Goal: Task Accomplishment & Management: Manage account settings

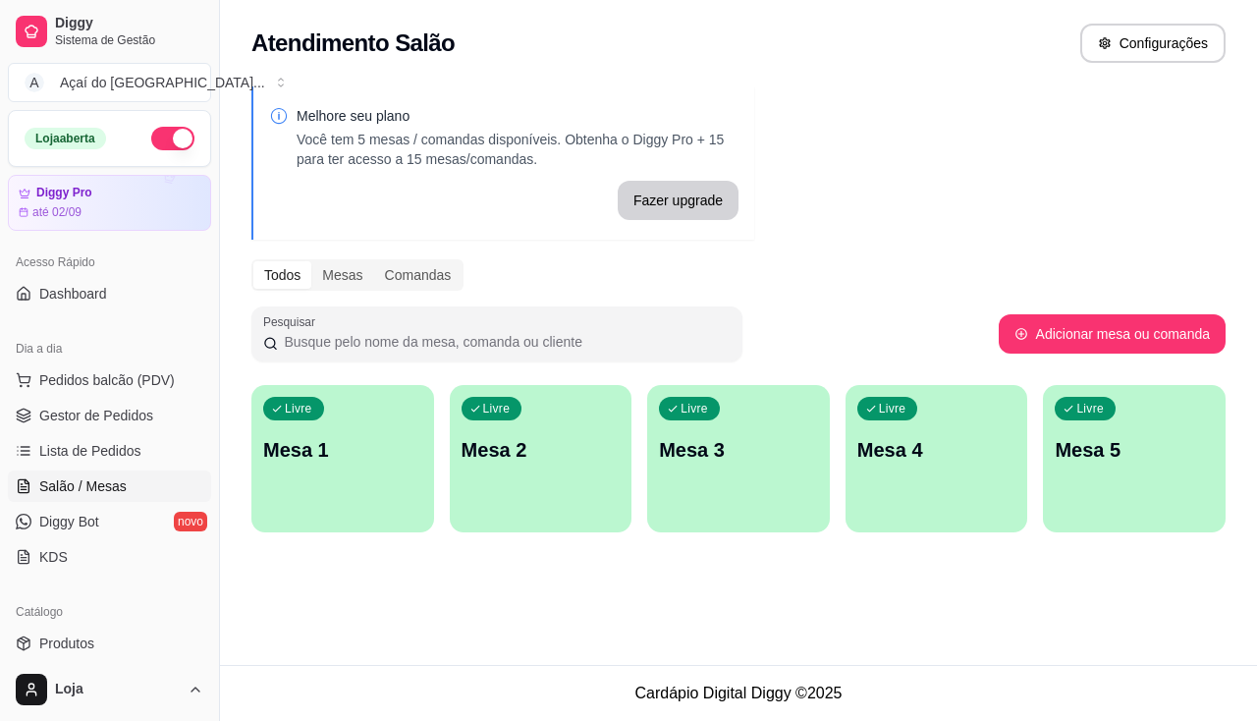
click at [238, 438] on div "Melhore seu plano Você tem 5 mesas / comandas disponíveis. Obtenha o Diggy Pro …" at bounding box center [738, 315] width 1037 height 481
click at [118, 458] on span "Lista de Pedidos" at bounding box center [90, 451] width 102 height 20
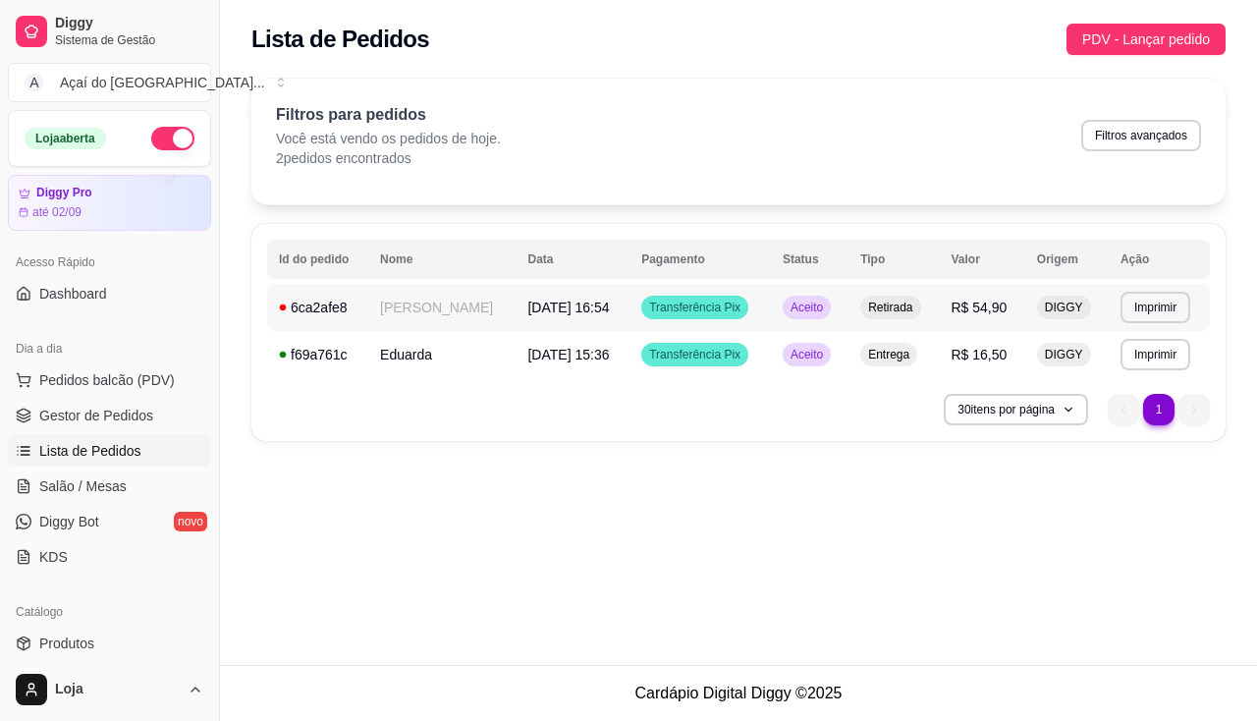
click at [515, 315] on td "[PERSON_NAME]" at bounding box center [441, 307] width 147 height 47
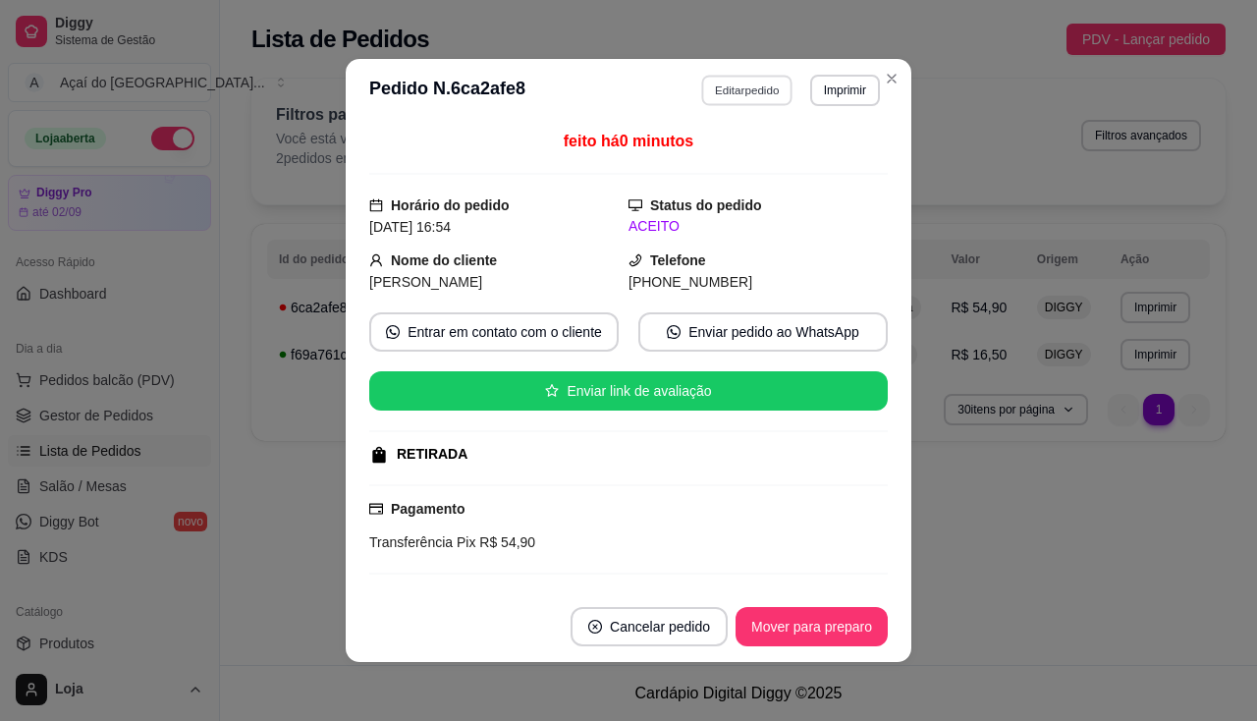
click at [747, 96] on button "Editar pedido" at bounding box center [747, 90] width 91 height 30
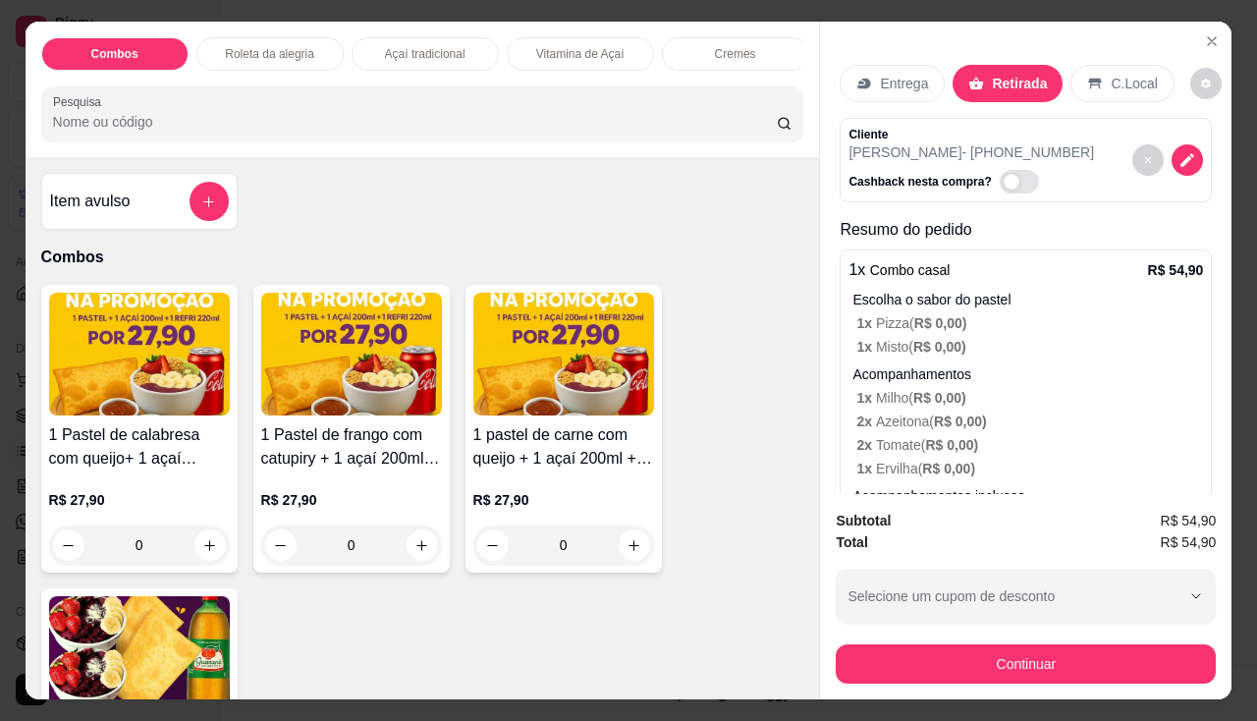
click at [880, 74] on p "Entrega" at bounding box center [904, 84] width 48 height 20
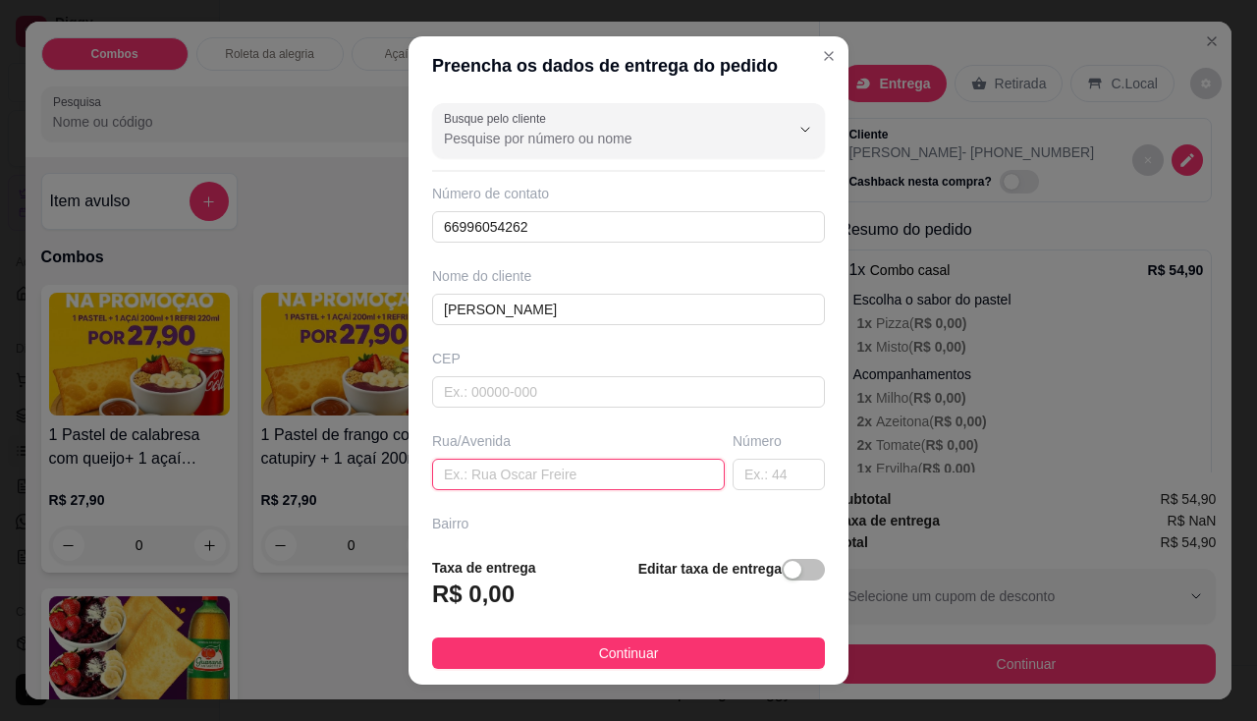
click at [557, 487] on input "text" at bounding box center [578, 474] width 293 height 31
click at [607, 477] on input "text" at bounding box center [578, 474] width 293 height 31
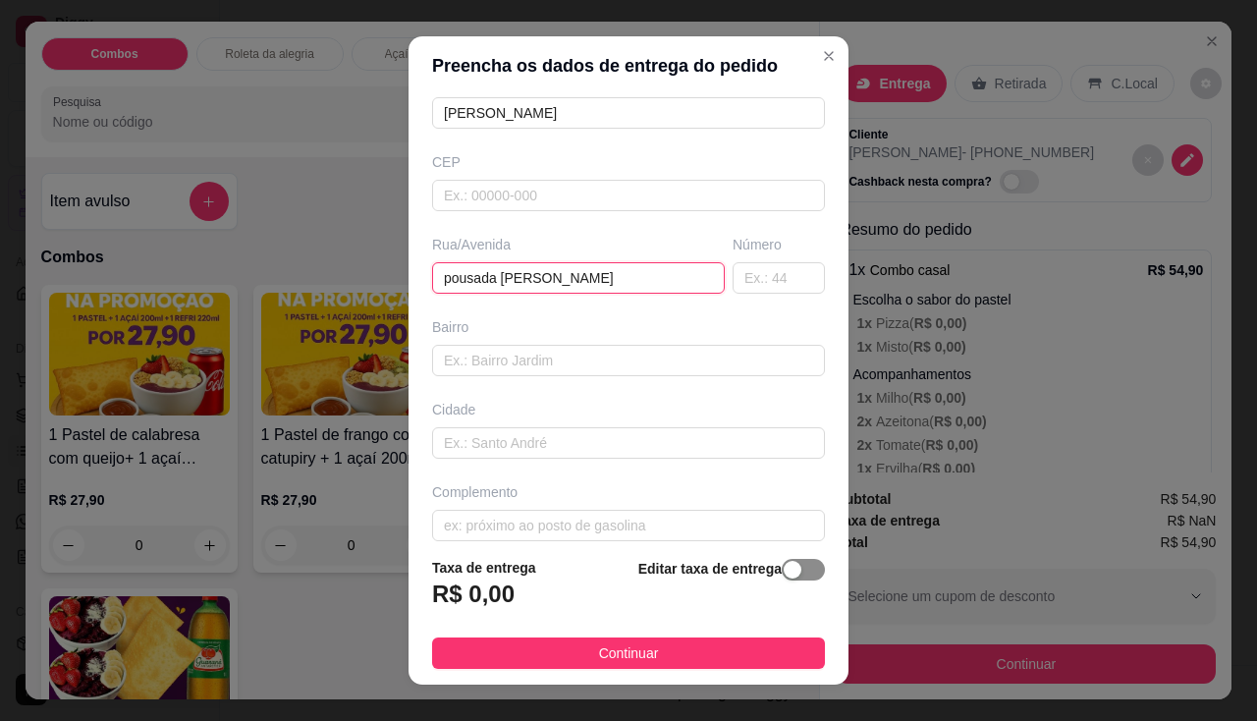
type input "pousada [PERSON_NAME]"
click at [782, 571] on button "button" at bounding box center [803, 570] width 43 height 22
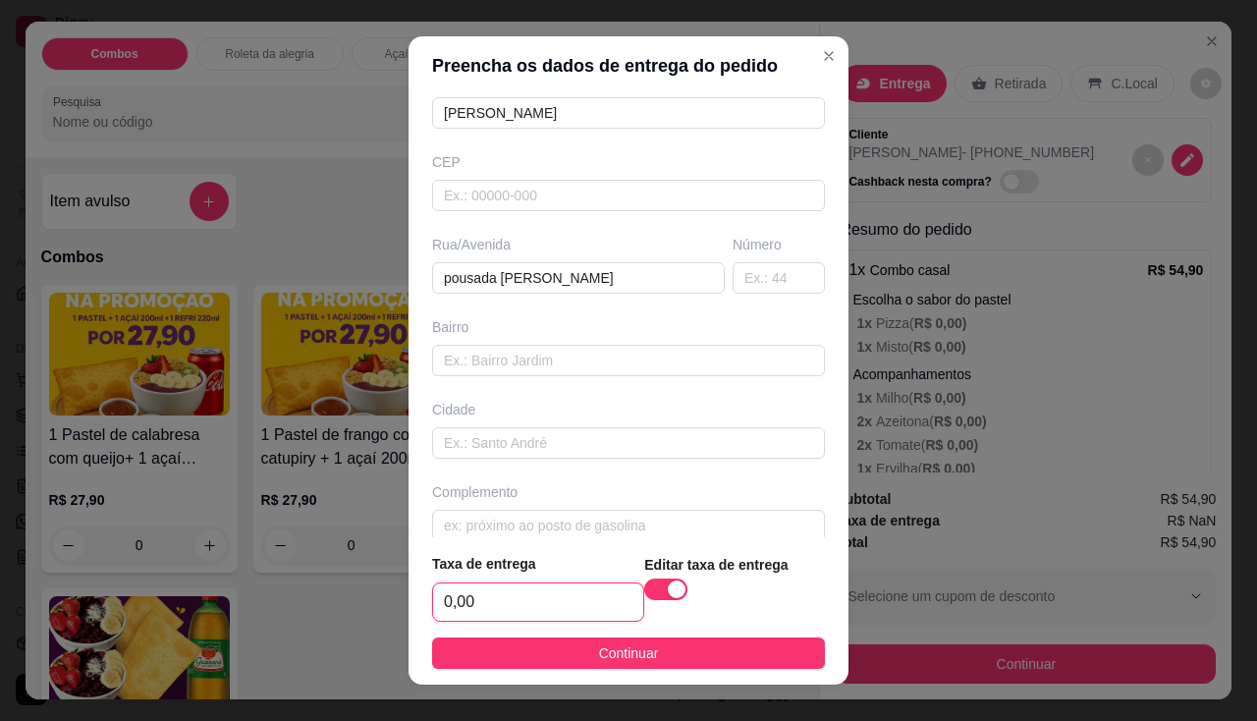
drag, startPoint x: 523, startPoint y: 600, endPoint x: 541, endPoint y: 601, distance: 17.7
click at [525, 600] on input "0,00" at bounding box center [538, 601] width 210 height 37
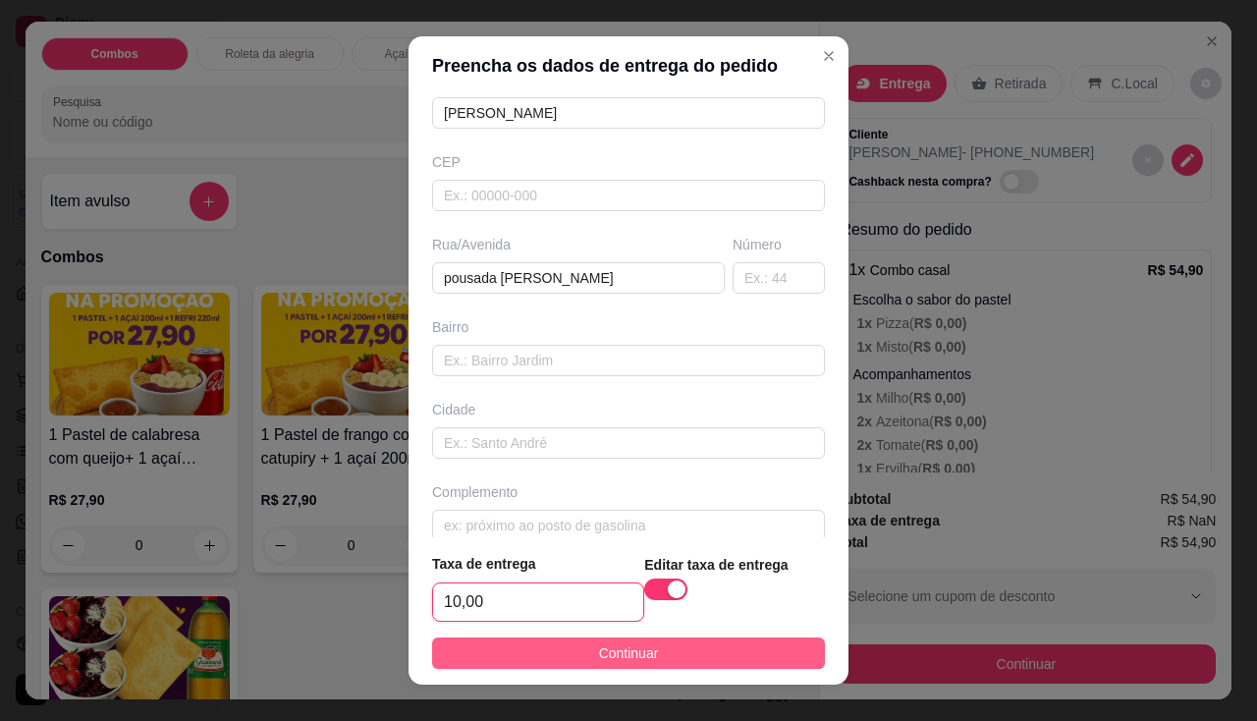
type input "10,00"
click at [534, 658] on button "Continuar" at bounding box center [628, 652] width 393 height 31
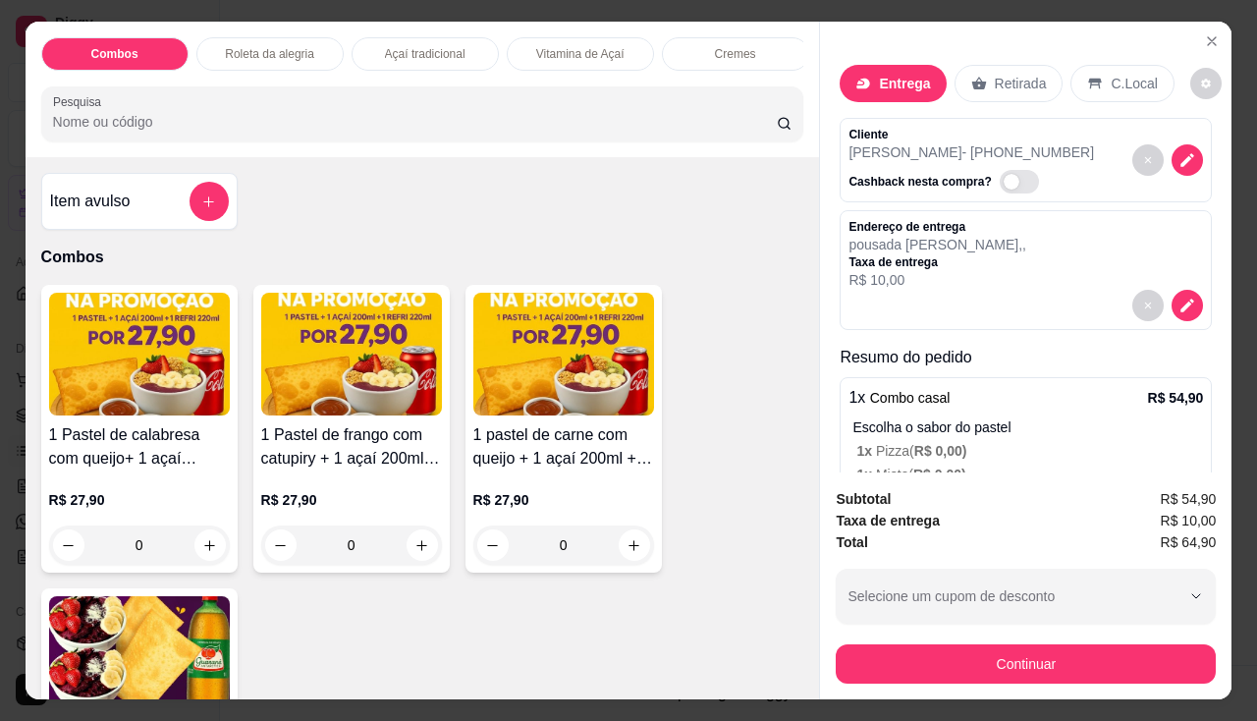
scroll to position [48, 0]
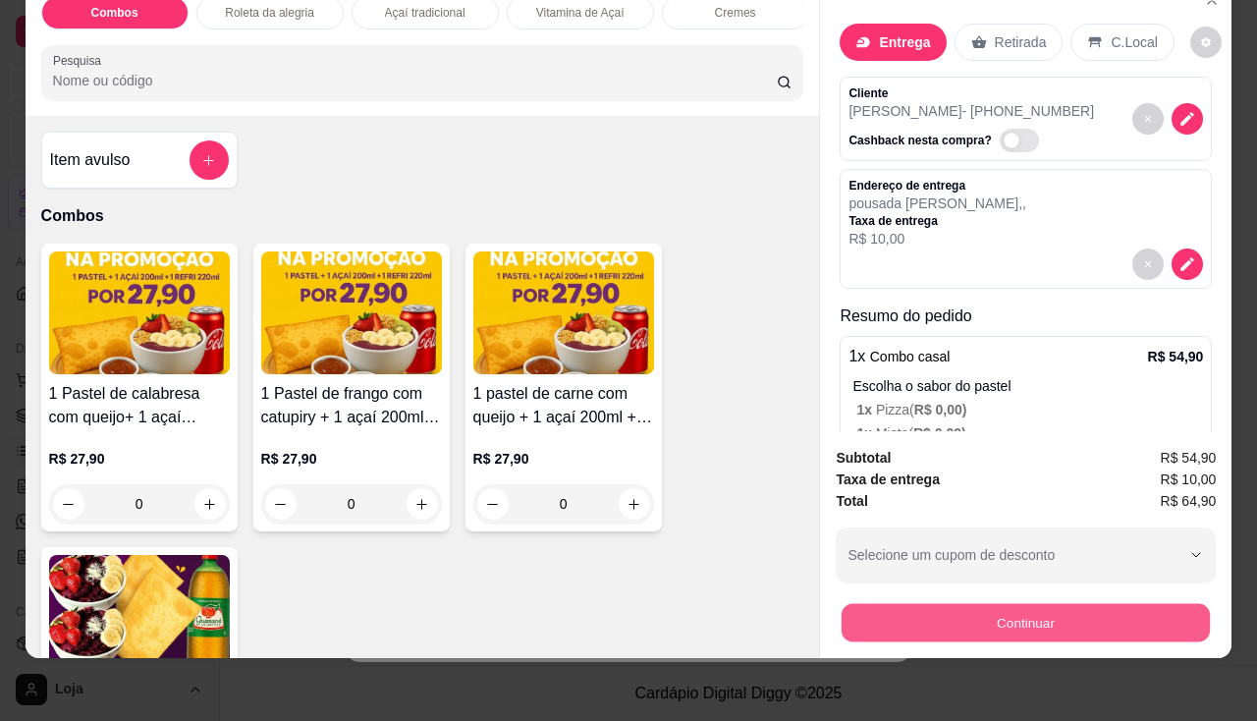
click at [929, 620] on button "Continuar" at bounding box center [1026, 623] width 368 height 38
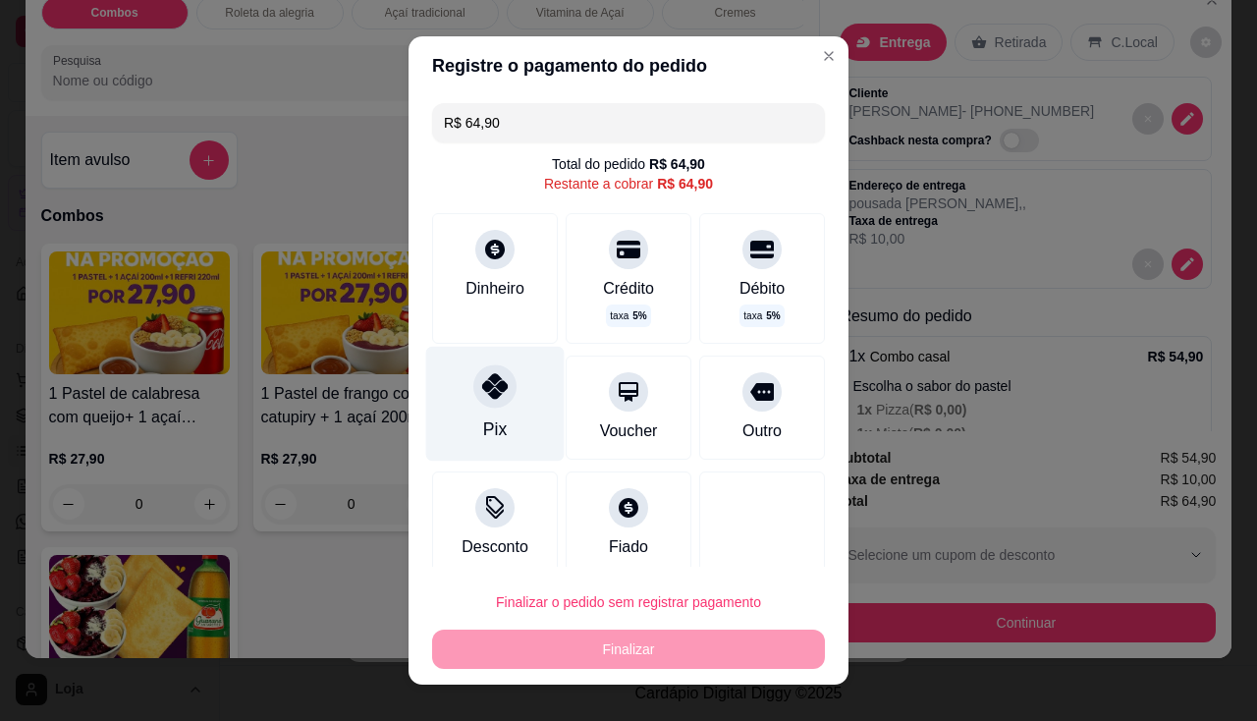
click at [498, 417] on div "Pix" at bounding box center [495, 403] width 138 height 115
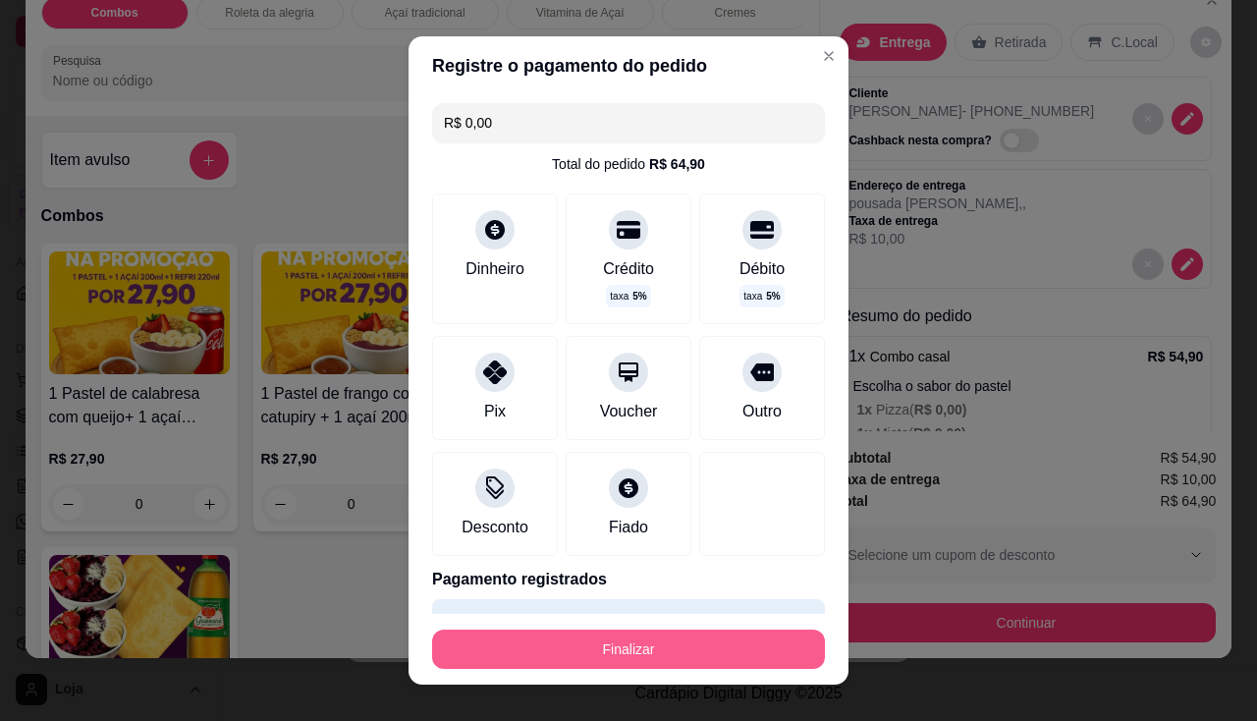
click at [575, 639] on button "Finalizar" at bounding box center [628, 649] width 393 height 39
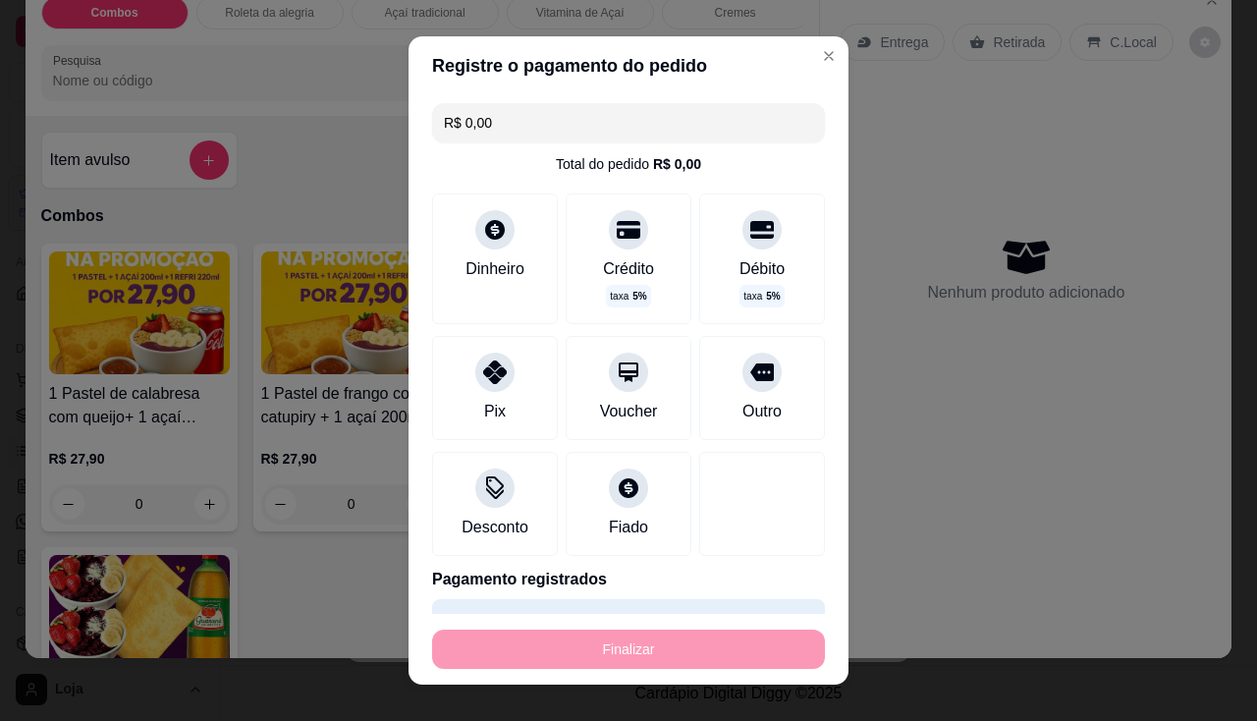
type input "-R$ 64,90"
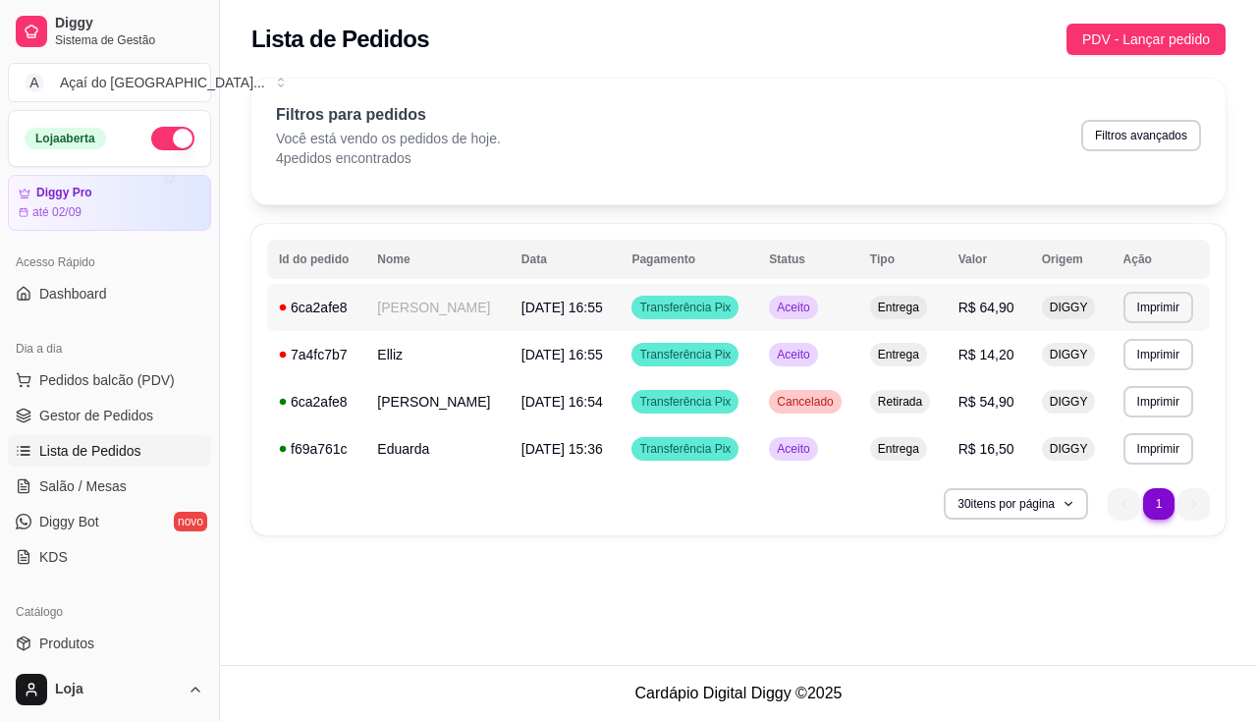
click at [432, 307] on td "[PERSON_NAME]" at bounding box center [436, 307] width 143 height 47
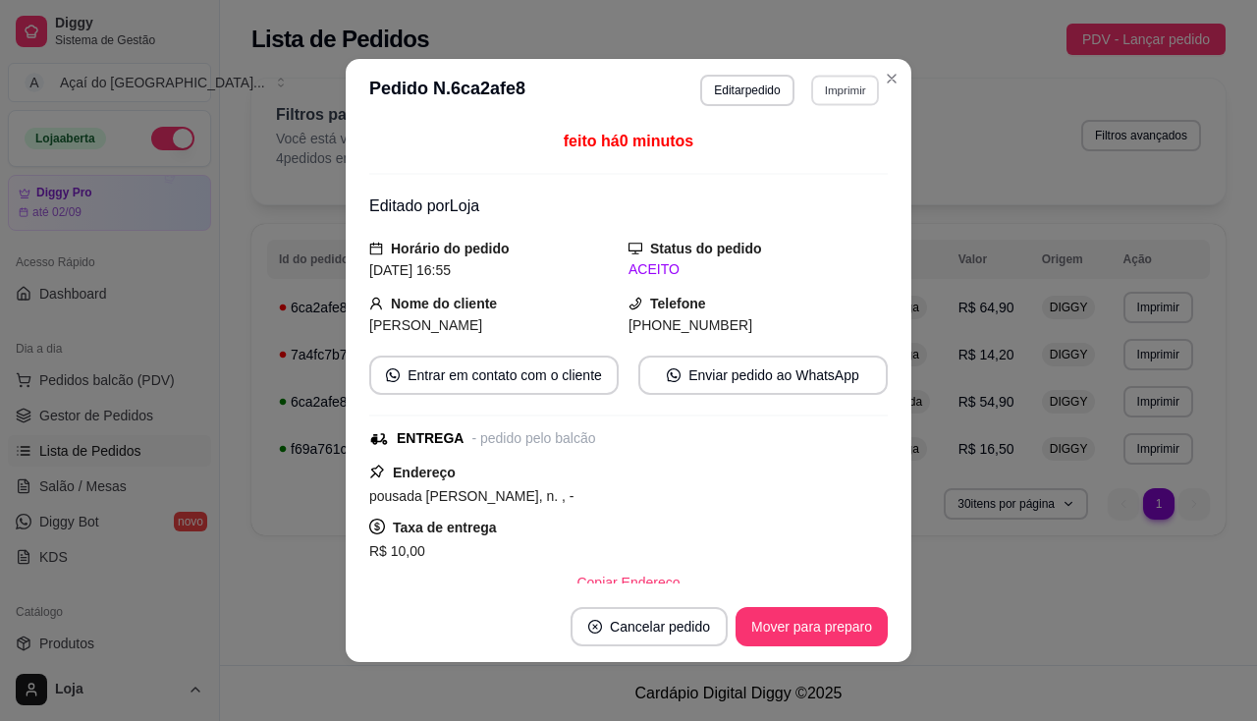
click at [838, 92] on button "Imprimir" at bounding box center [845, 90] width 68 height 30
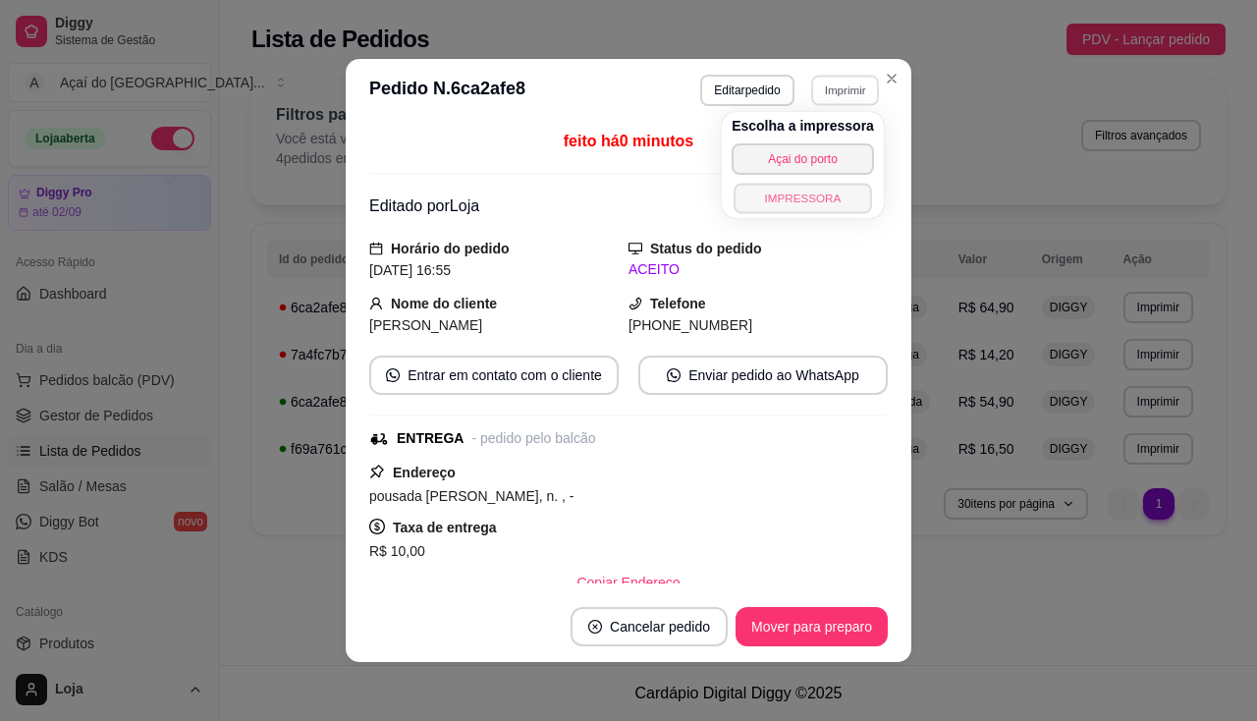
click at [829, 205] on button "IMPRESSORA" at bounding box center [803, 198] width 138 height 30
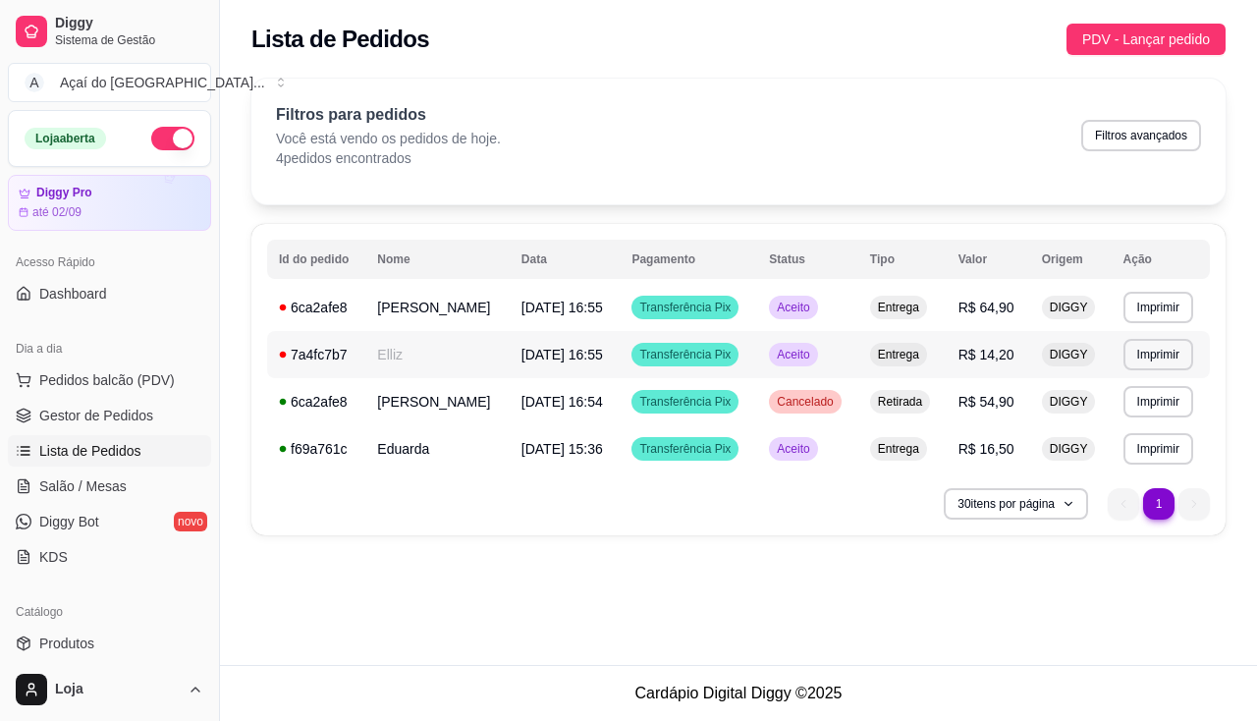
click at [562, 362] on span "[DATE] 16:55" at bounding box center [563, 355] width 82 height 16
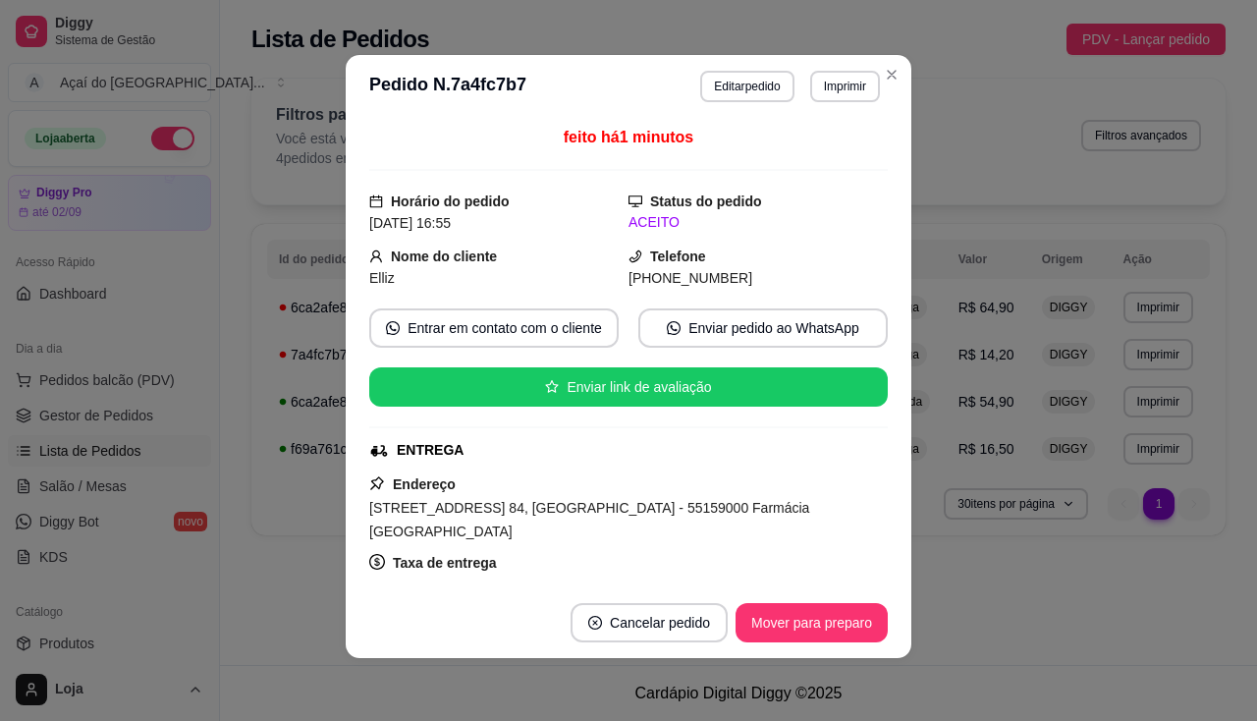
scroll to position [0, 0]
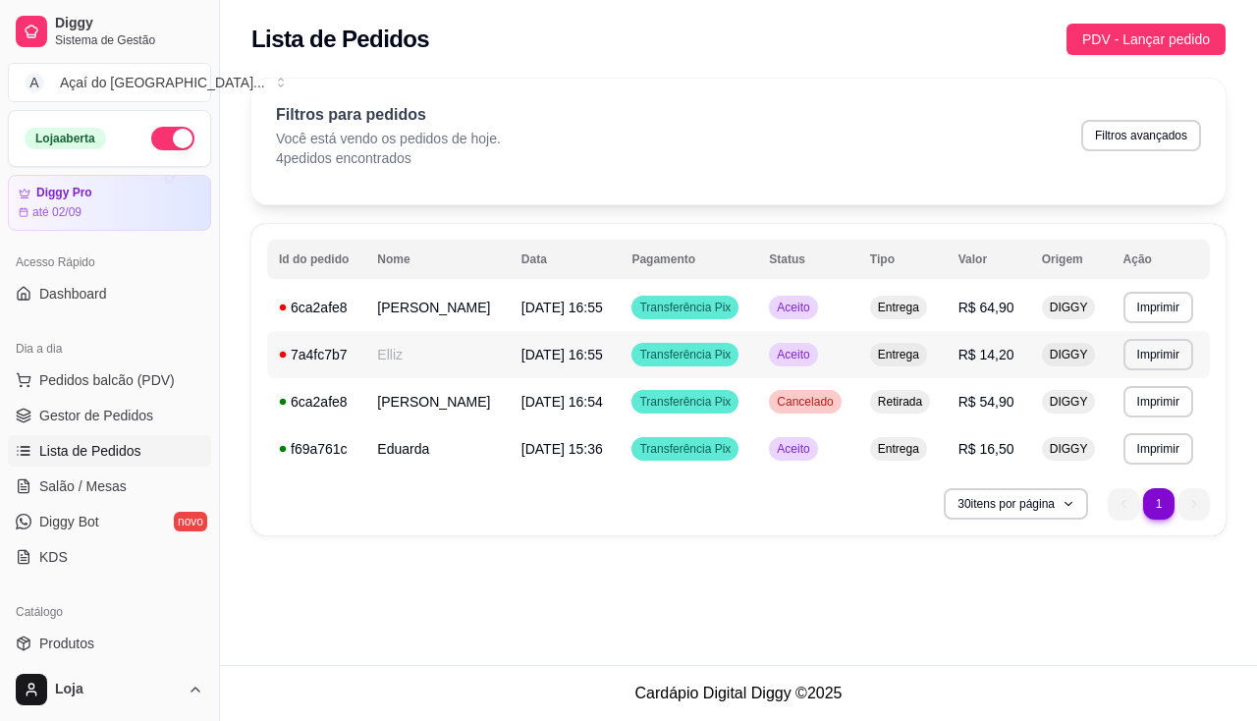
click at [355, 356] on td "7a4fc7b7" at bounding box center [316, 354] width 98 height 47
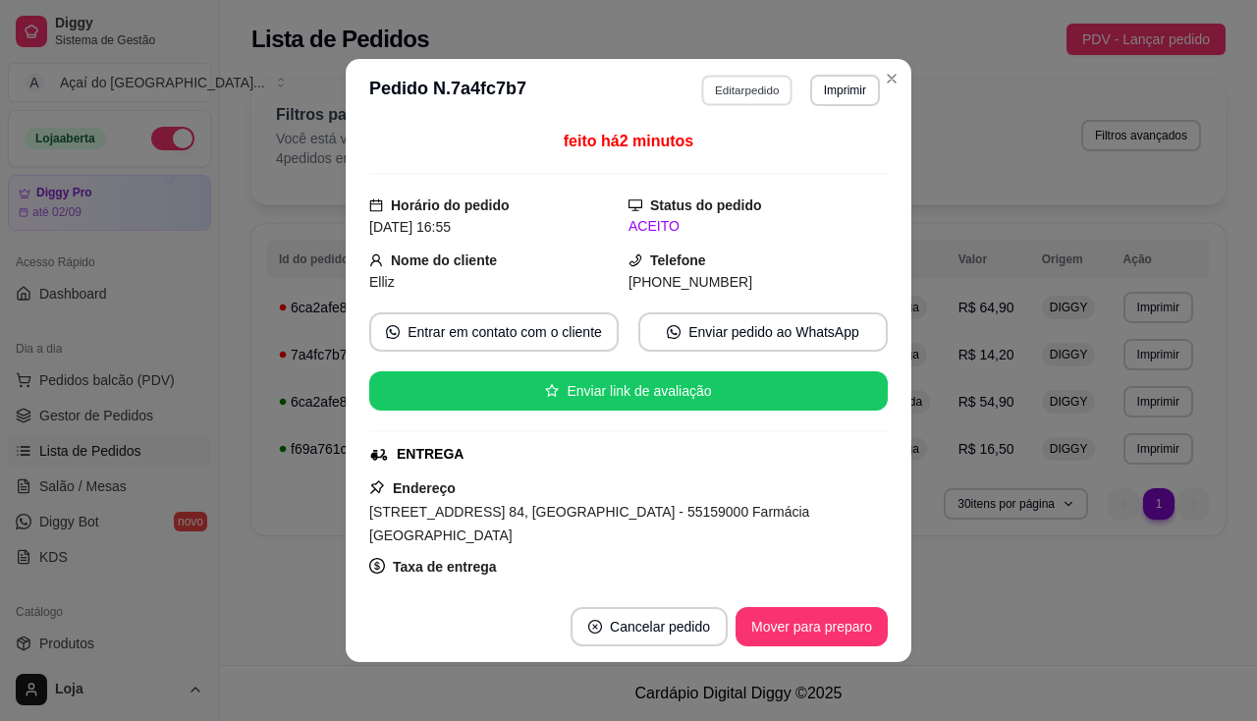
click at [744, 94] on button "Editar pedido" at bounding box center [747, 90] width 91 height 30
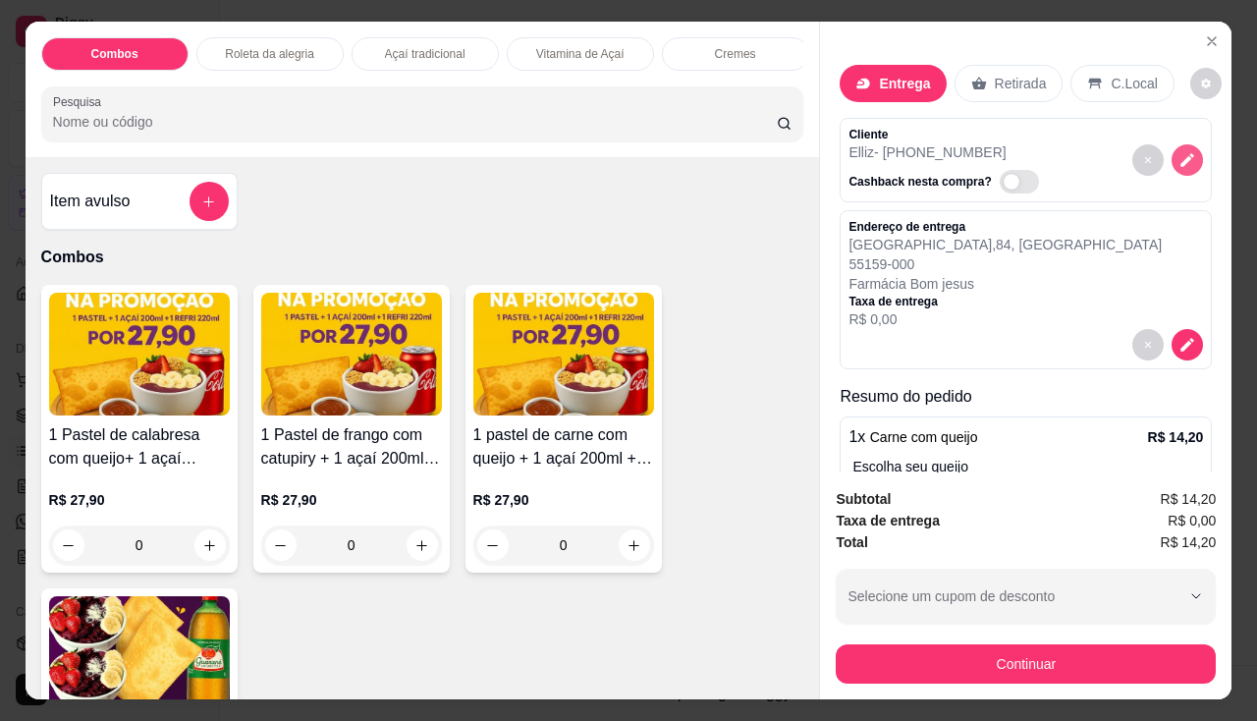
click at [1179, 151] on icon "decrease-product-quantity" at bounding box center [1188, 160] width 18 height 18
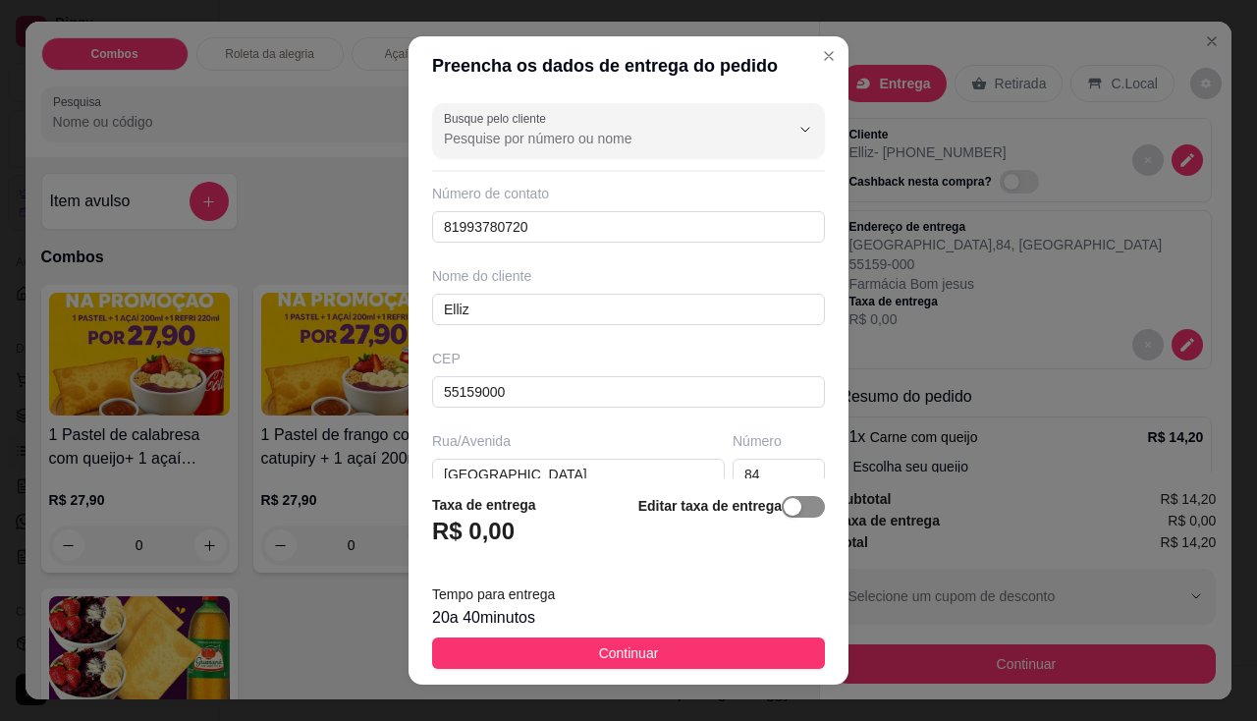
click at [800, 502] on span "button" at bounding box center [803, 507] width 43 height 22
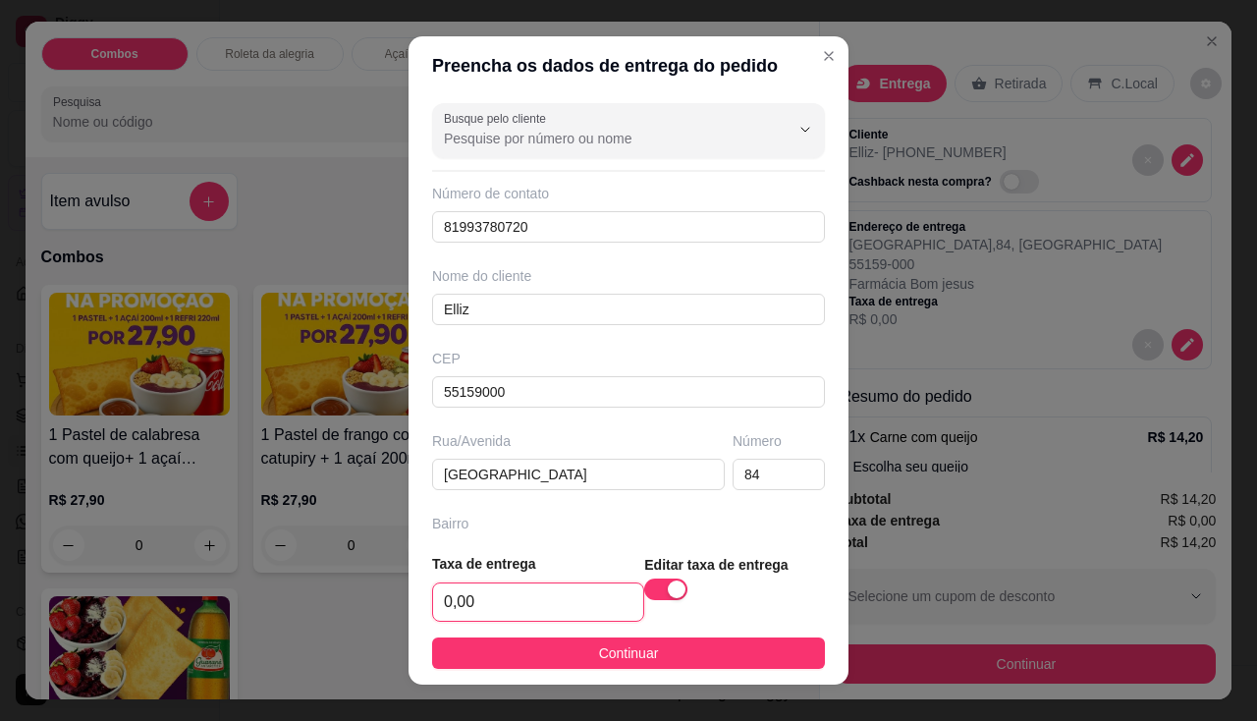
click at [504, 596] on input "0,00" at bounding box center [538, 601] width 210 height 37
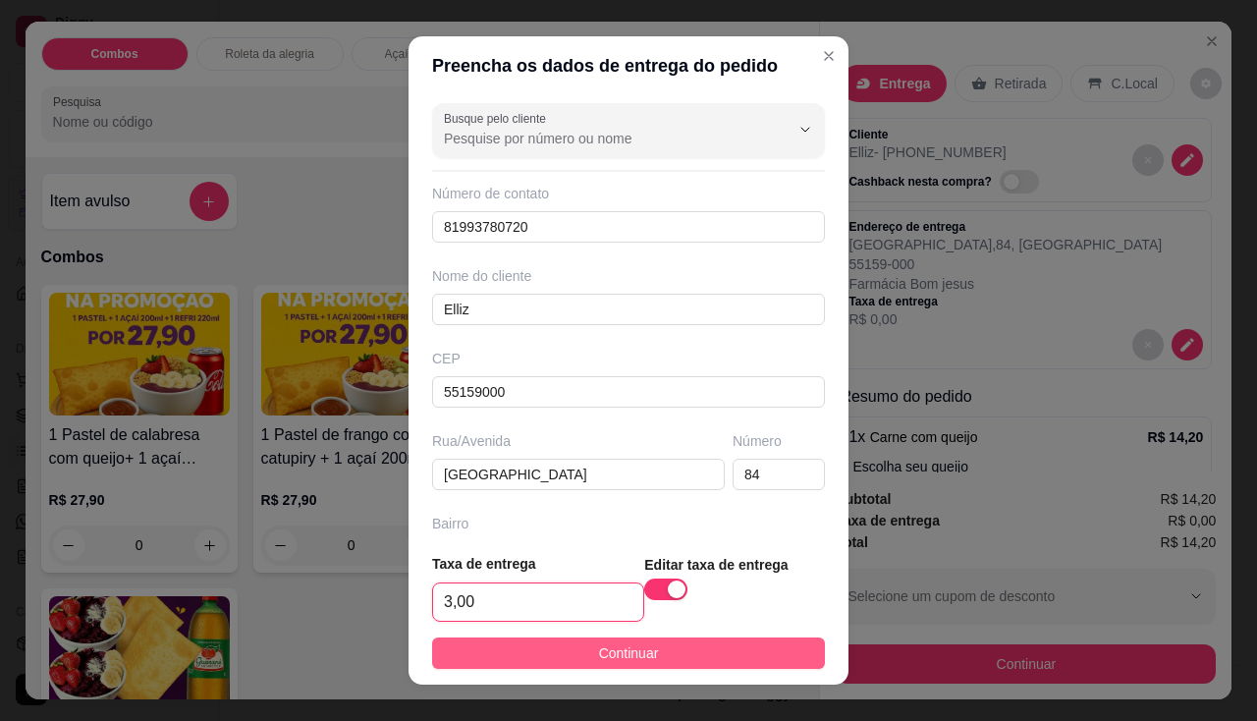
type input "3,00"
click at [520, 652] on button "Continuar" at bounding box center [628, 652] width 393 height 31
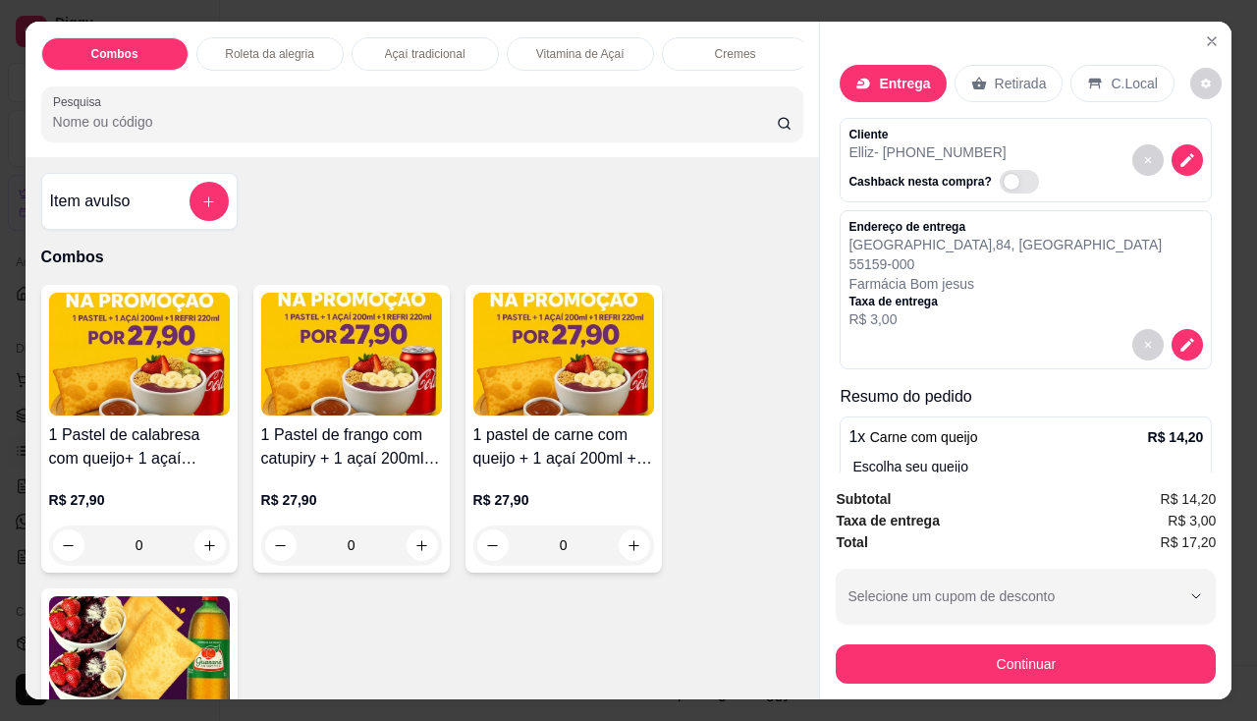
scroll to position [229, 0]
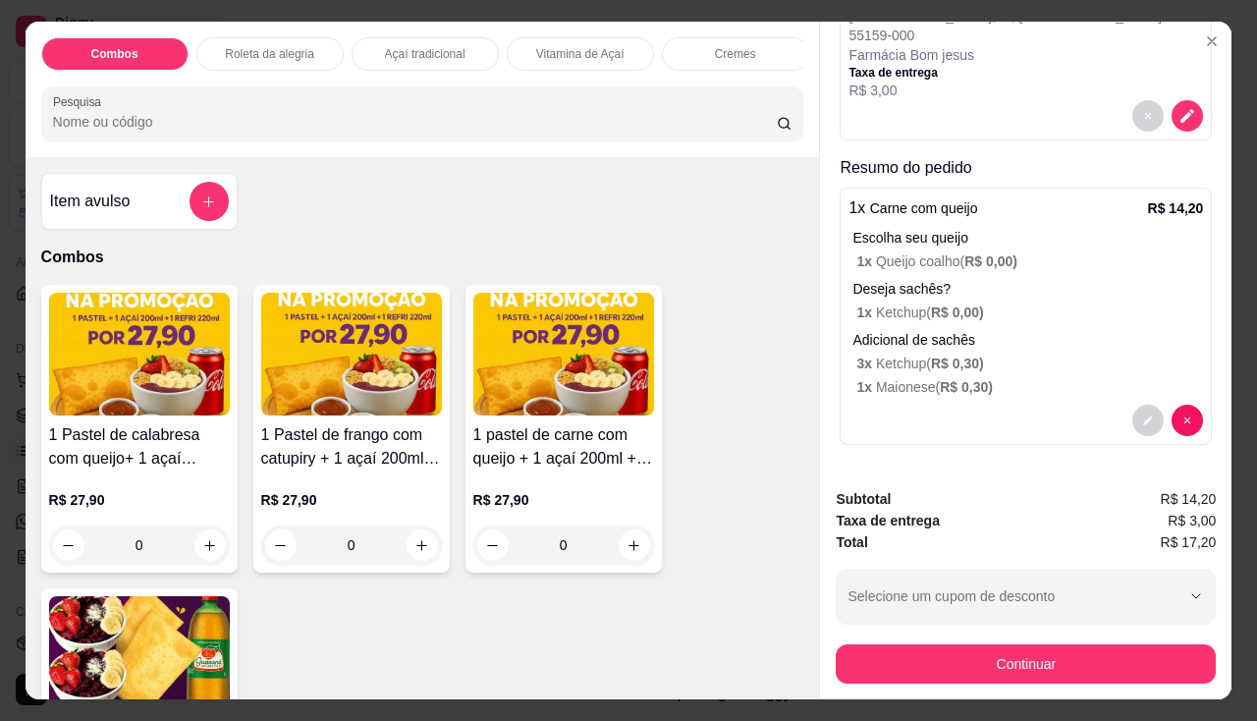
click at [950, 639] on div "Continuar" at bounding box center [1026, 661] width 380 height 44
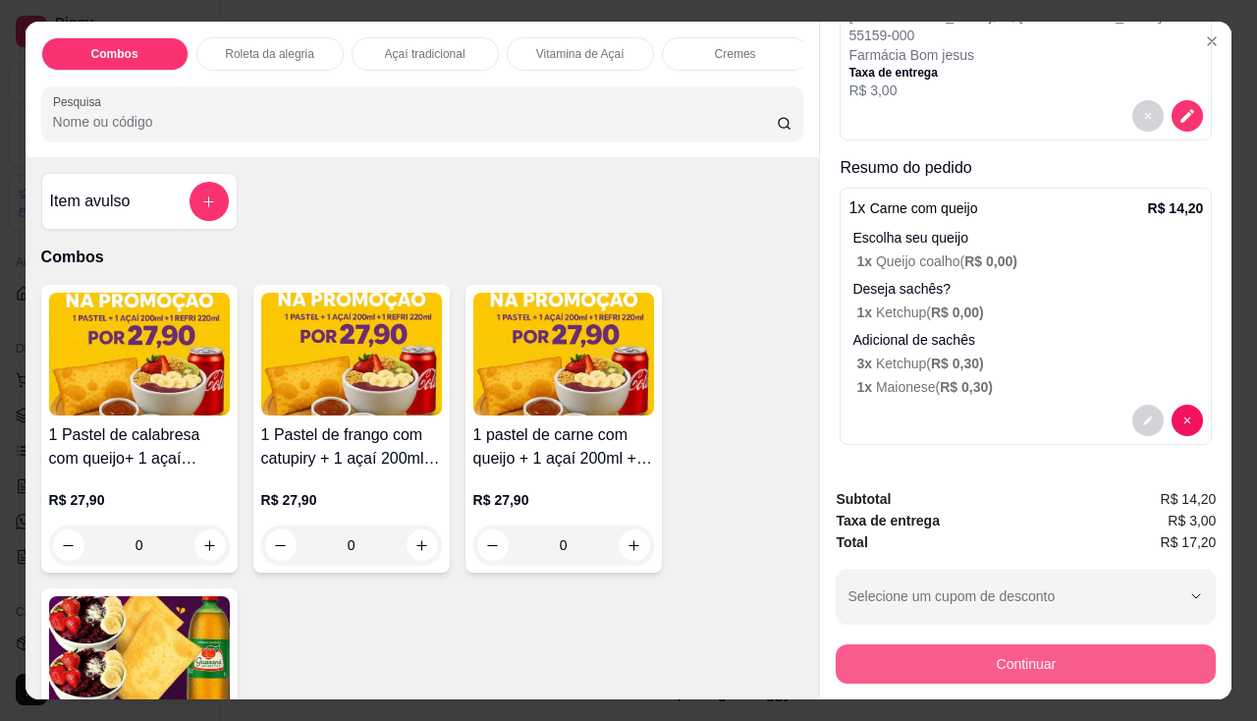
click at [934, 661] on button "Continuar" at bounding box center [1026, 663] width 380 height 39
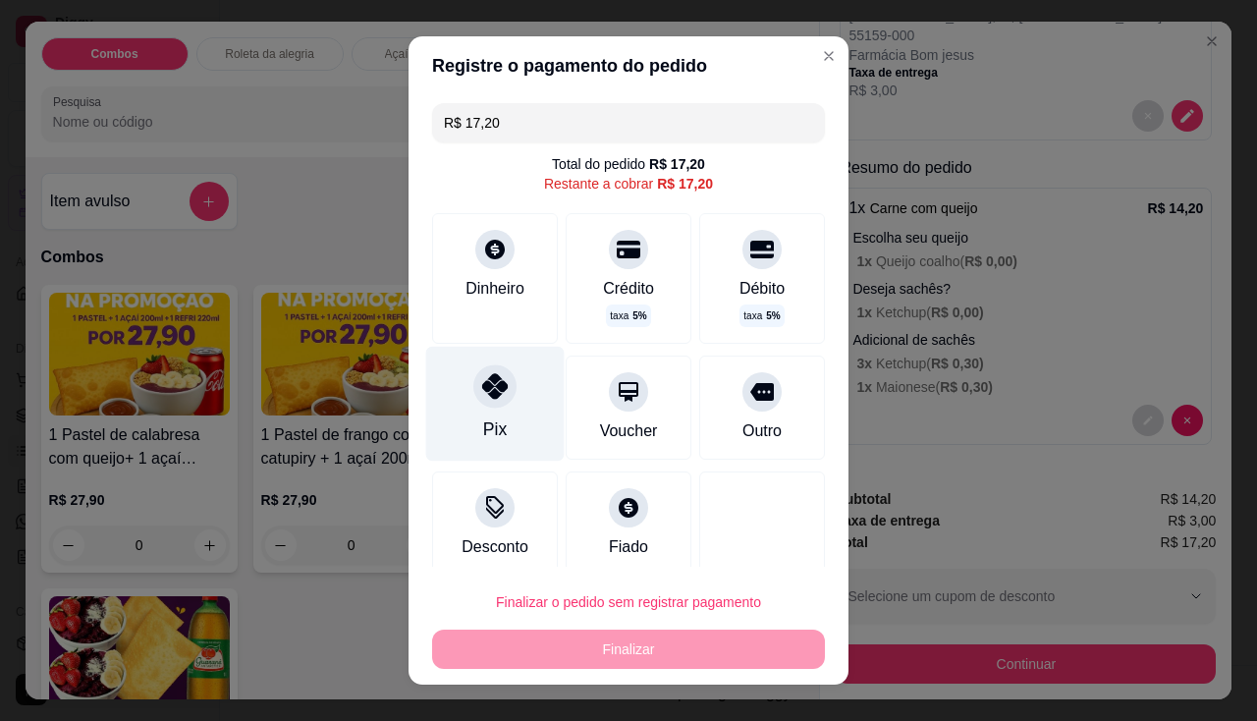
click at [510, 410] on div "Pix" at bounding box center [495, 403] width 138 height 115
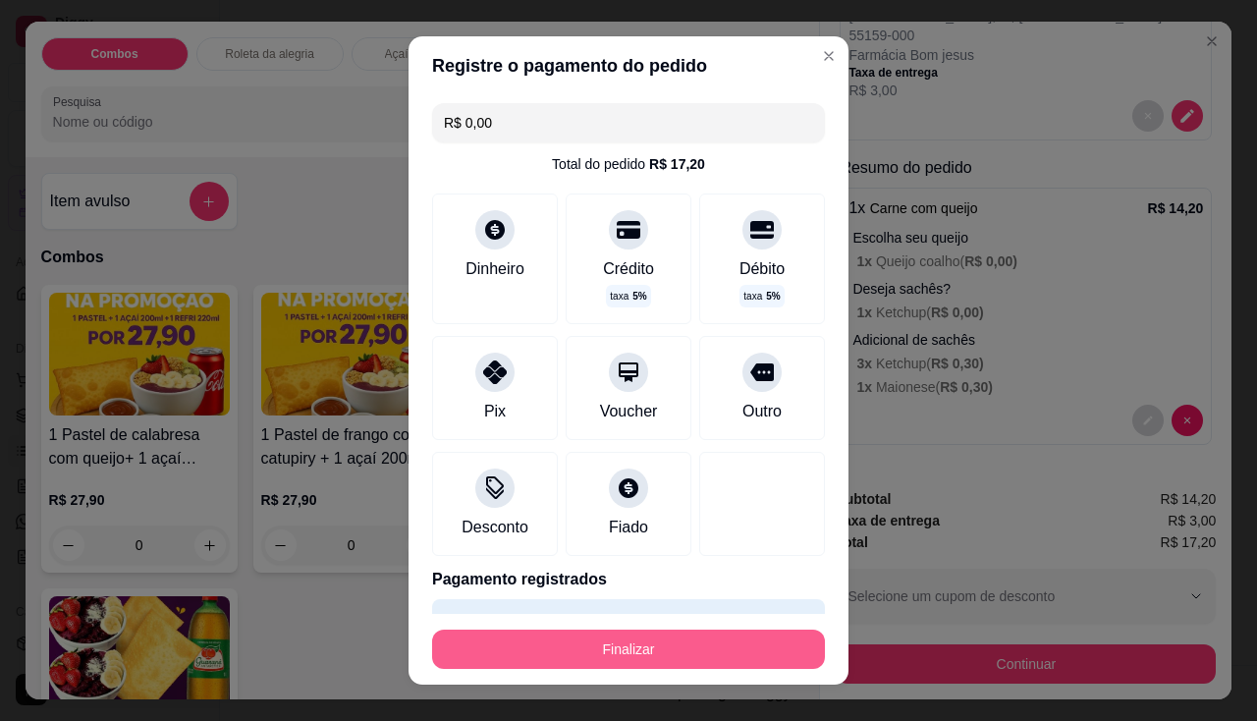
click at [593, 638] on button "Finalizar" at bounding box center [628, 649] width 393 height 39
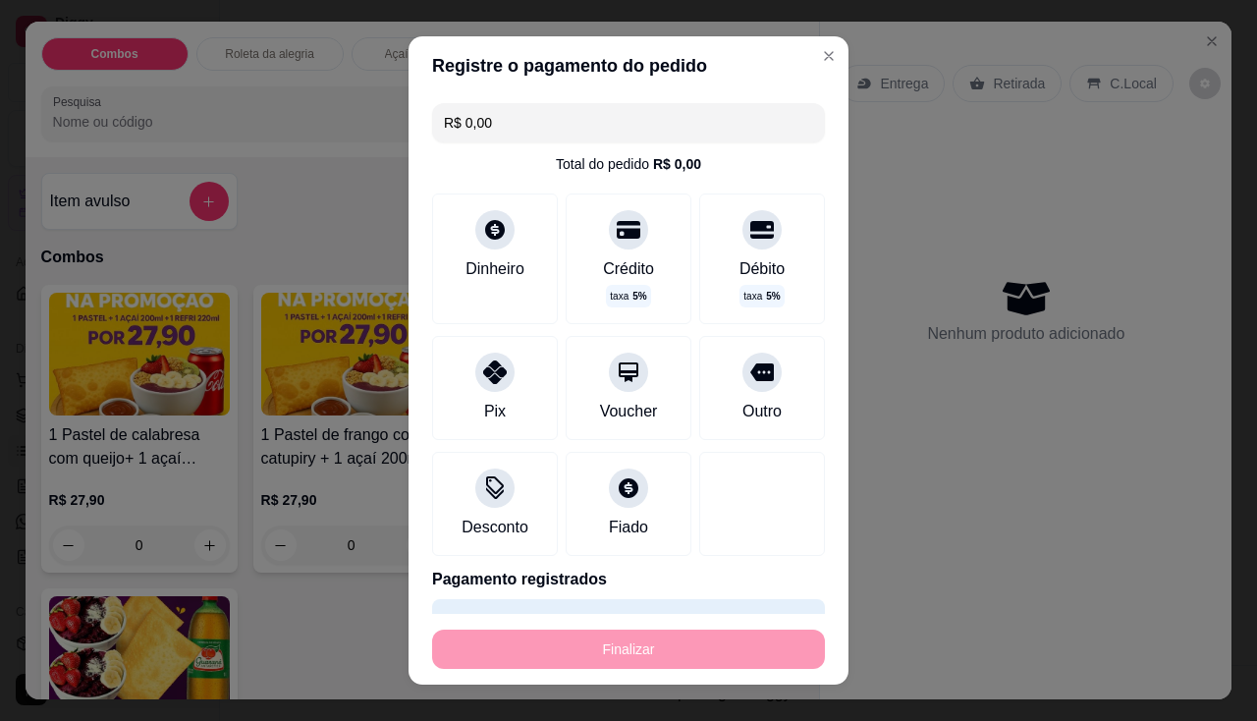
type input "-R$ 17,20"
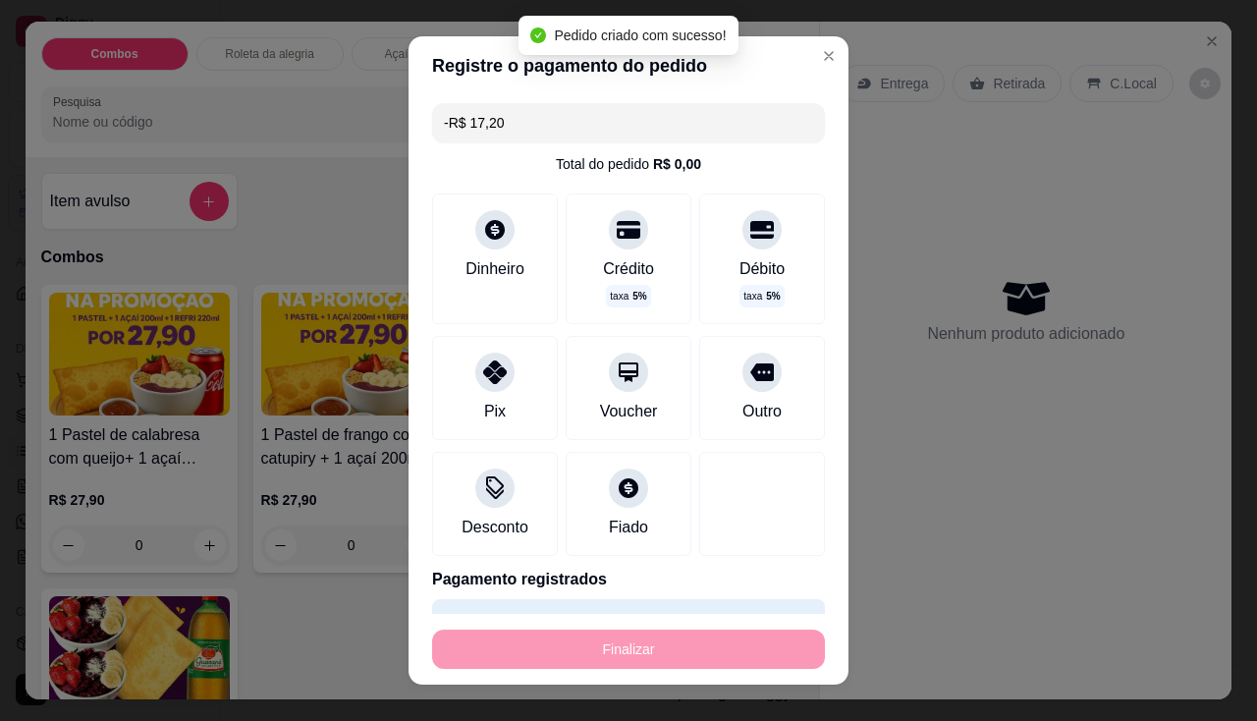
scroll to position [0, 0]
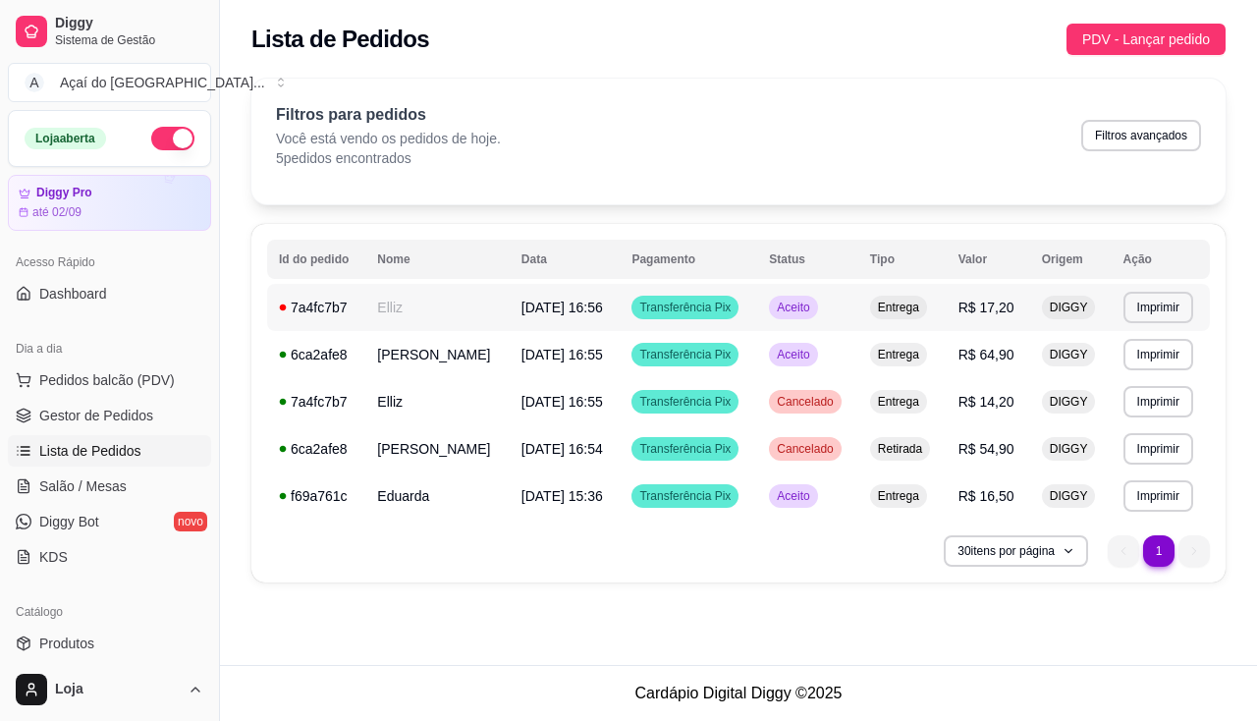
click at [365, 323] on td "Elliz" at bounding box center [436, 307] width 143 height 47
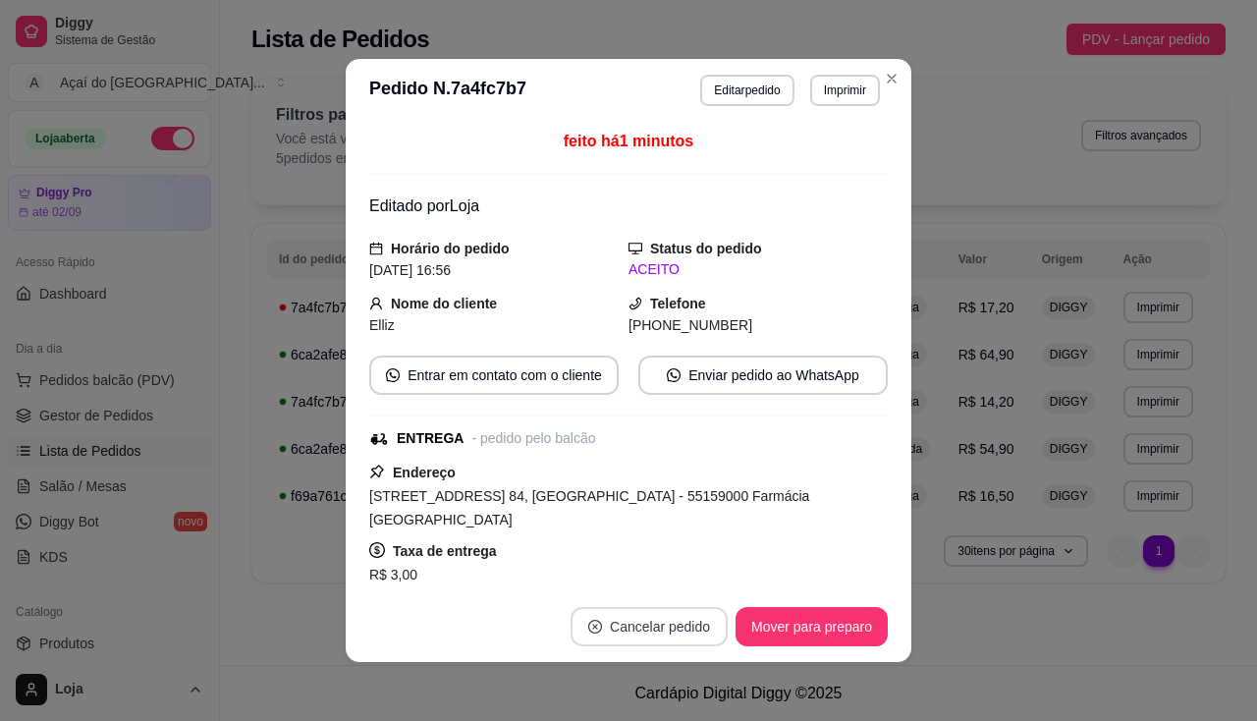
click at [603, 632] on button "Cancelar pedido" at bounding box center [649, 626] width 157 height 39
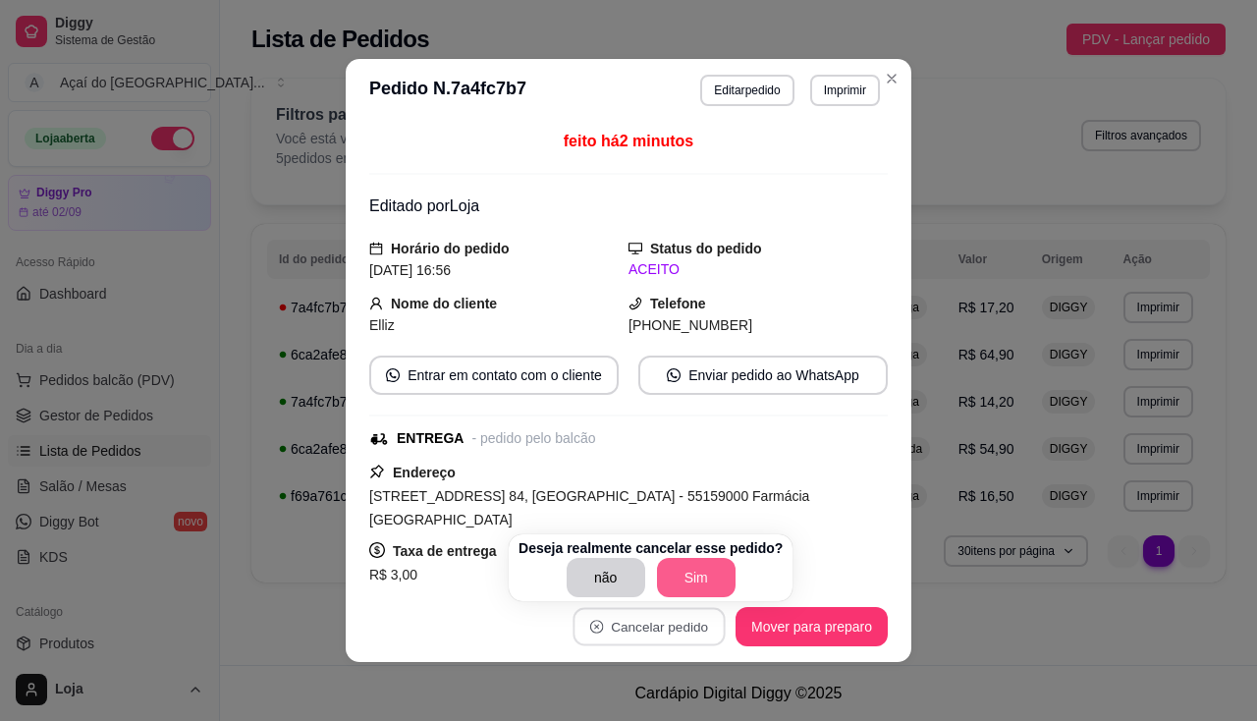
click at [669, 583] on button "Sim" at bounding box center [696, 577] width 79 height 39
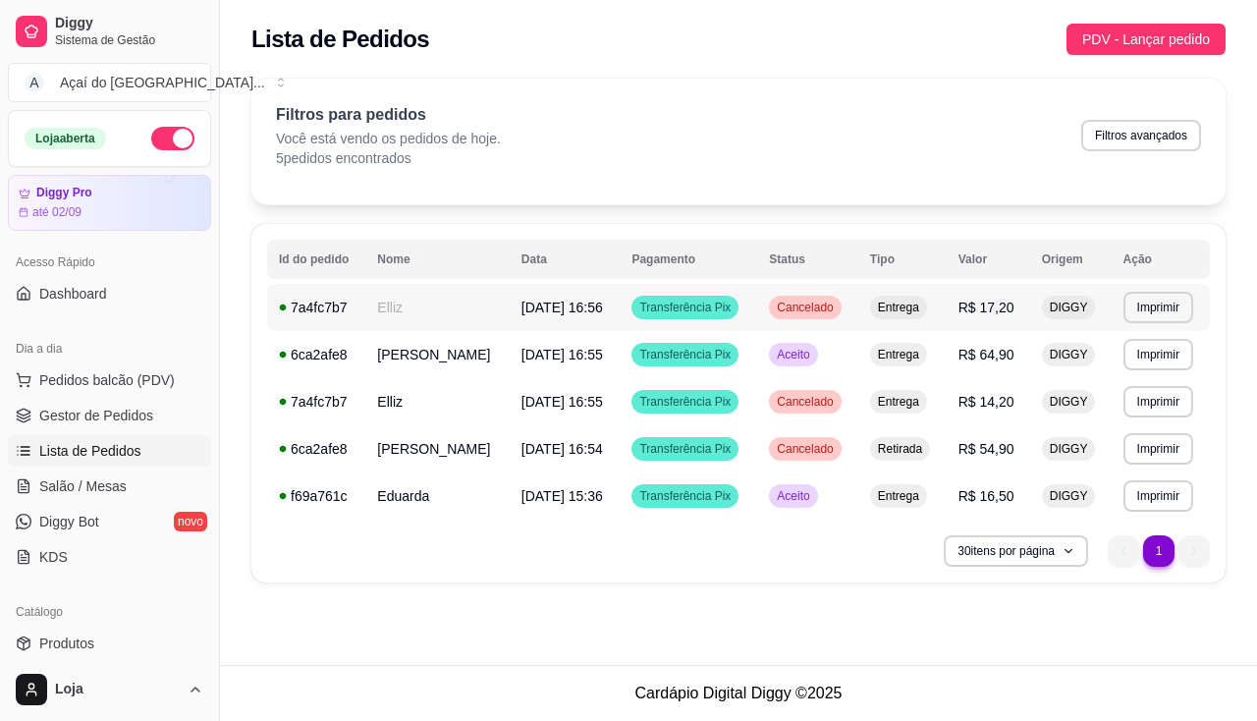
click at [509, 299] on td "Elliz" at bounding box center [436, 307] width 143 height 47
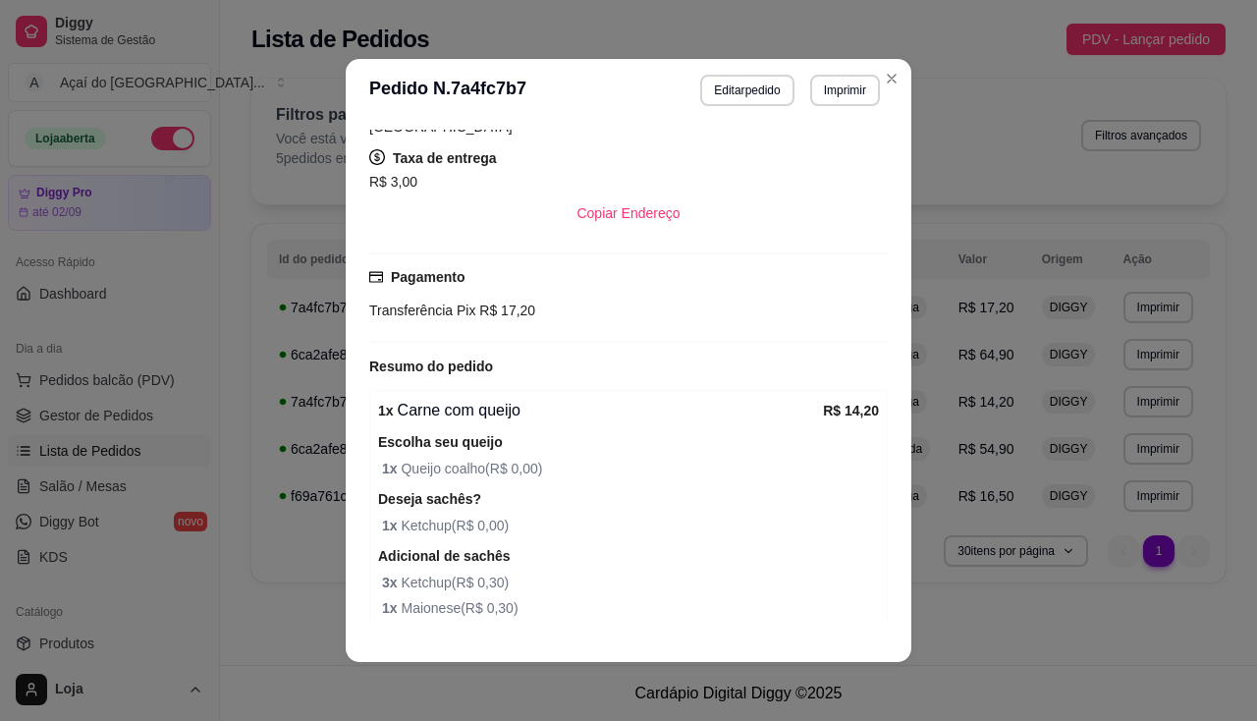
scroll to position [451, 0]
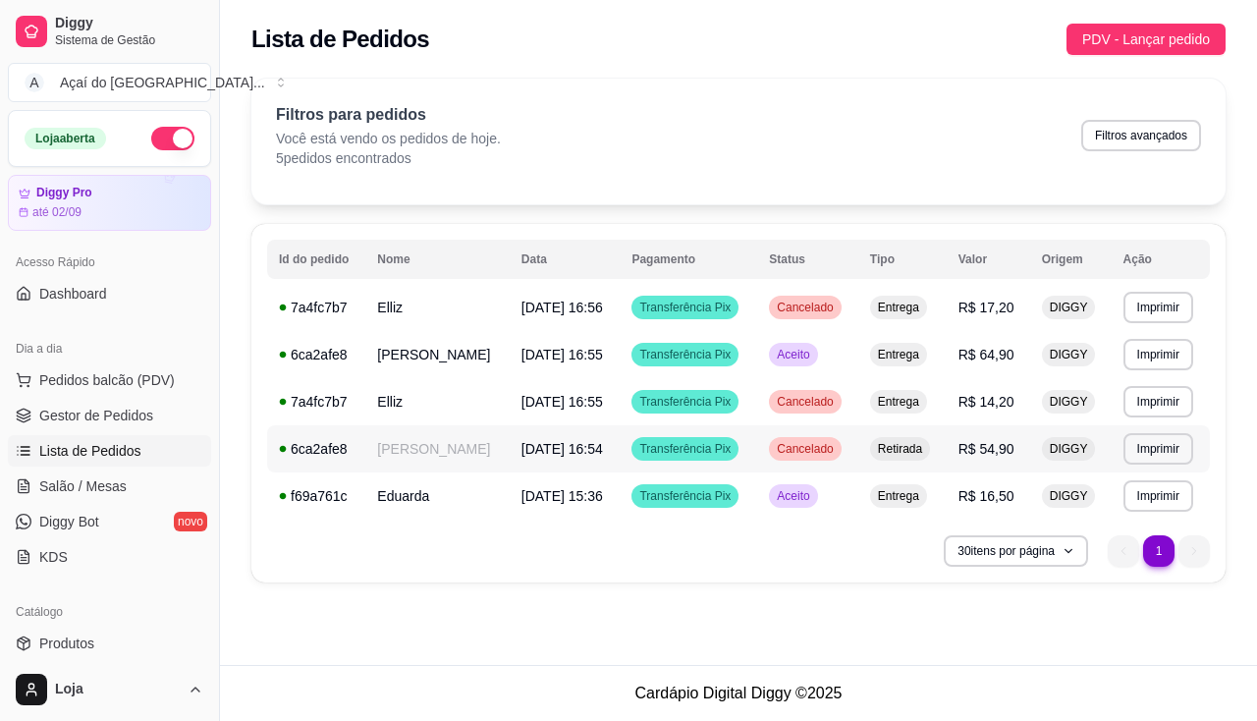
click at [284, 459] on div "6ca2afe8" at bounding box center [316, 449] width 75 height 20
click at [331, 317] on div "7a4fc7b7" at bounding box center [316, 308] width 75 height 20
click at [312, 317] on div "7a4fc7b7" at bounding box center [316, 308] width 75 height 20
click at [603, 300] on span "[DATE] 16:56" at bounding box center [563, 308] width 82 height 16
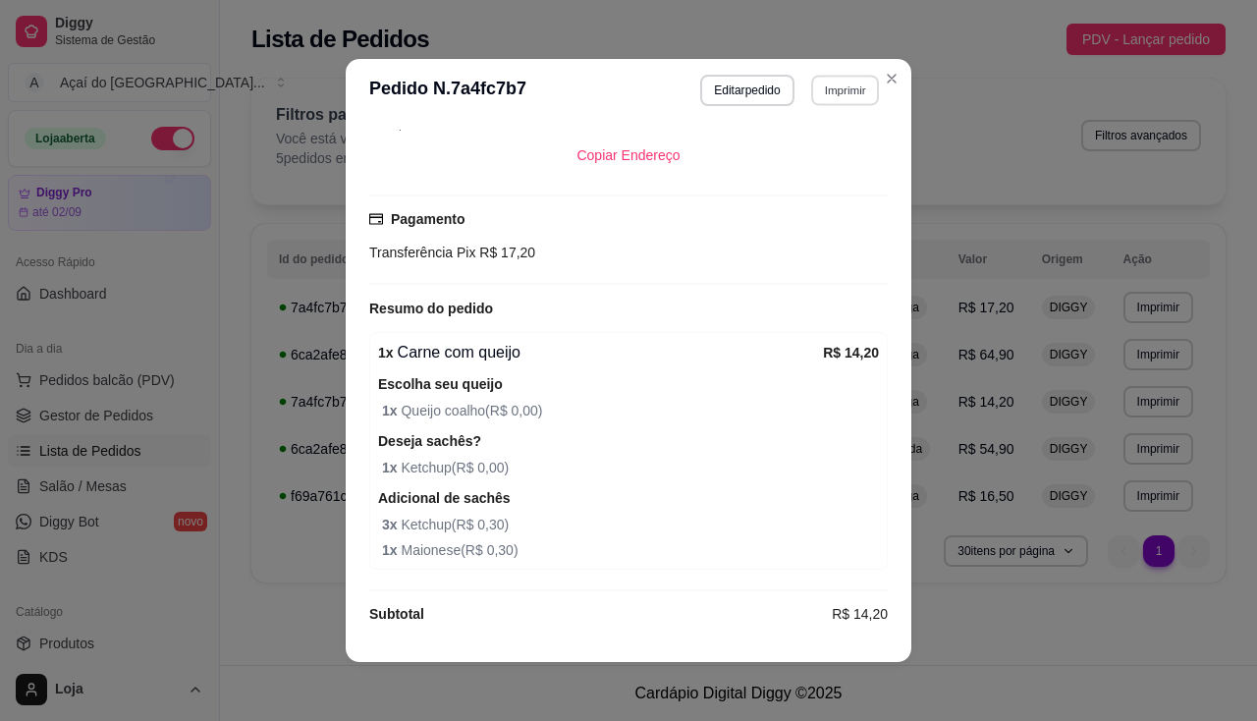
click at [823, 94] on button "Imprimir" at bounding box center [845, 90] width 68 height 30
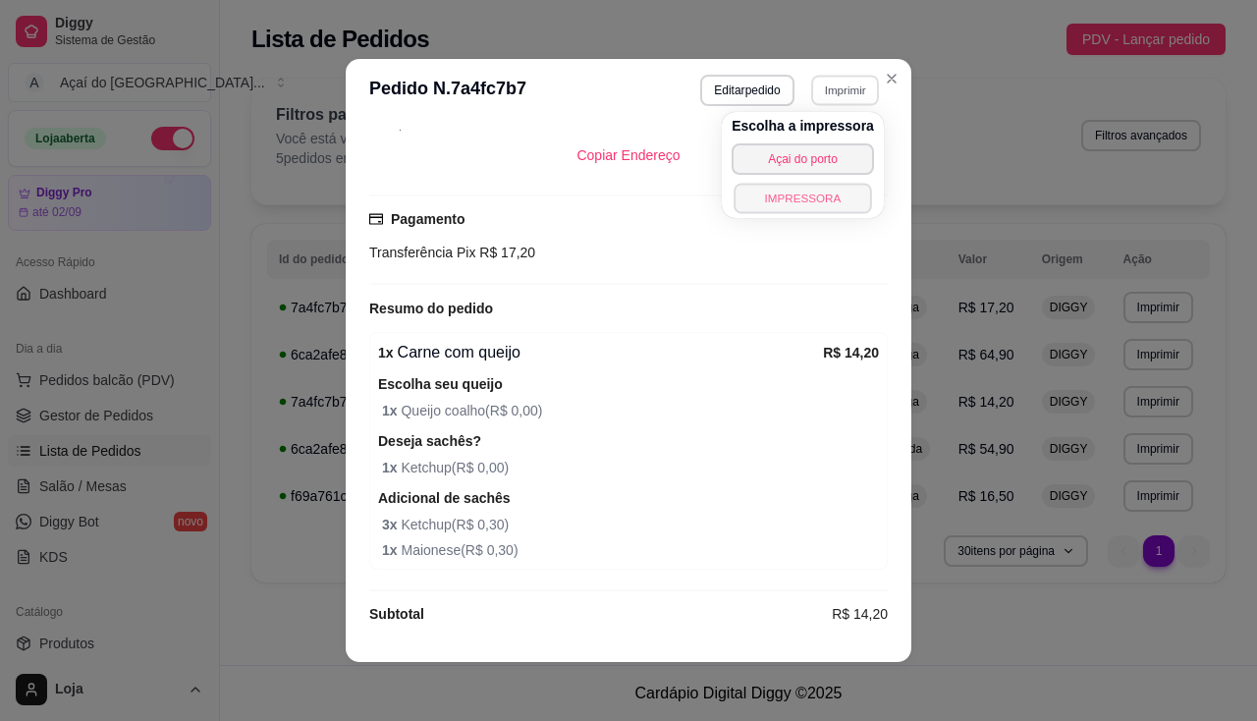
click at [824, 204] on button "IMPRESSORA" at bounding box center [803, 198] width 138 height 30
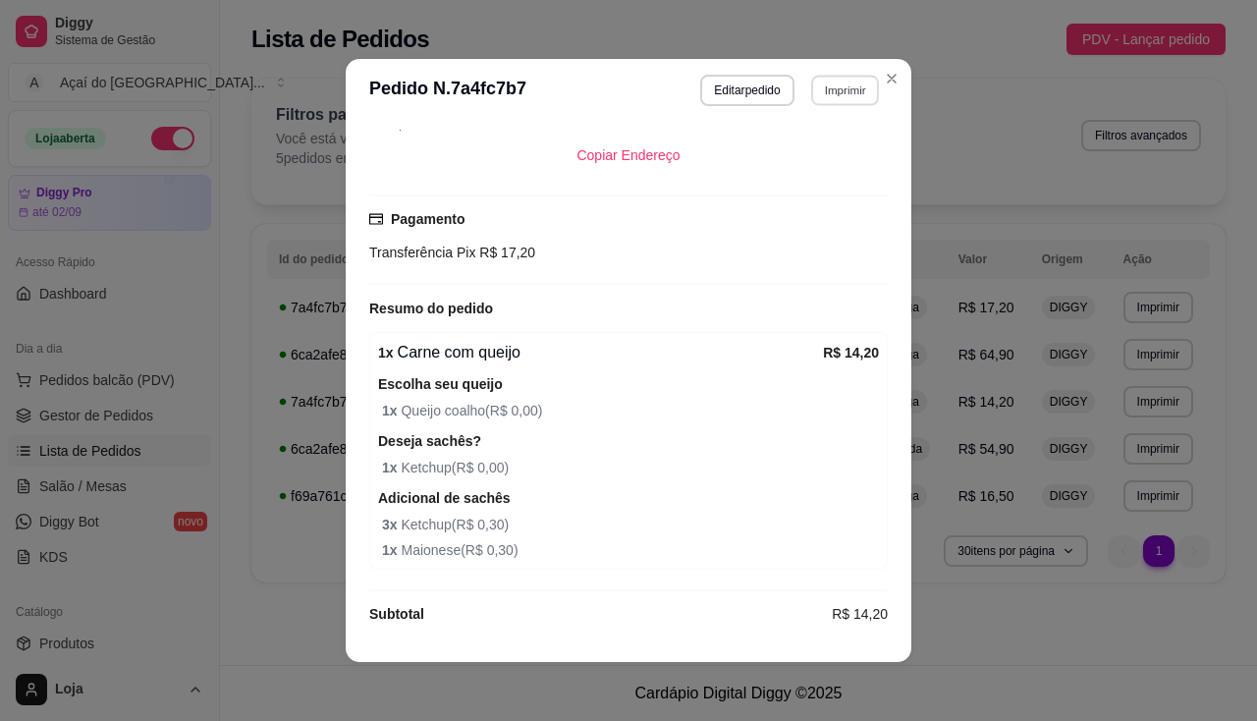
click at [833, 101] on button "Imprimir" at bounding box center [845, 90] width 68 height 30
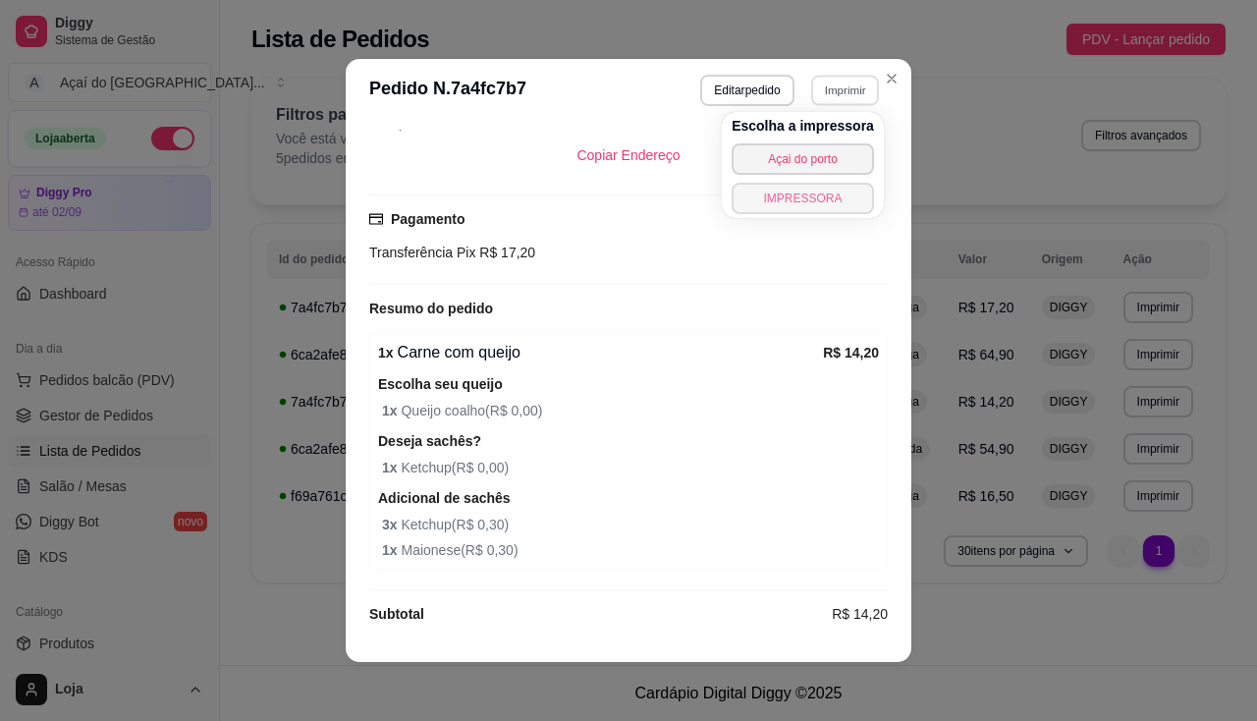
click at [807, 205] on button "IMPRESSORA" at bounding box center [803, 198] width 142 height 31
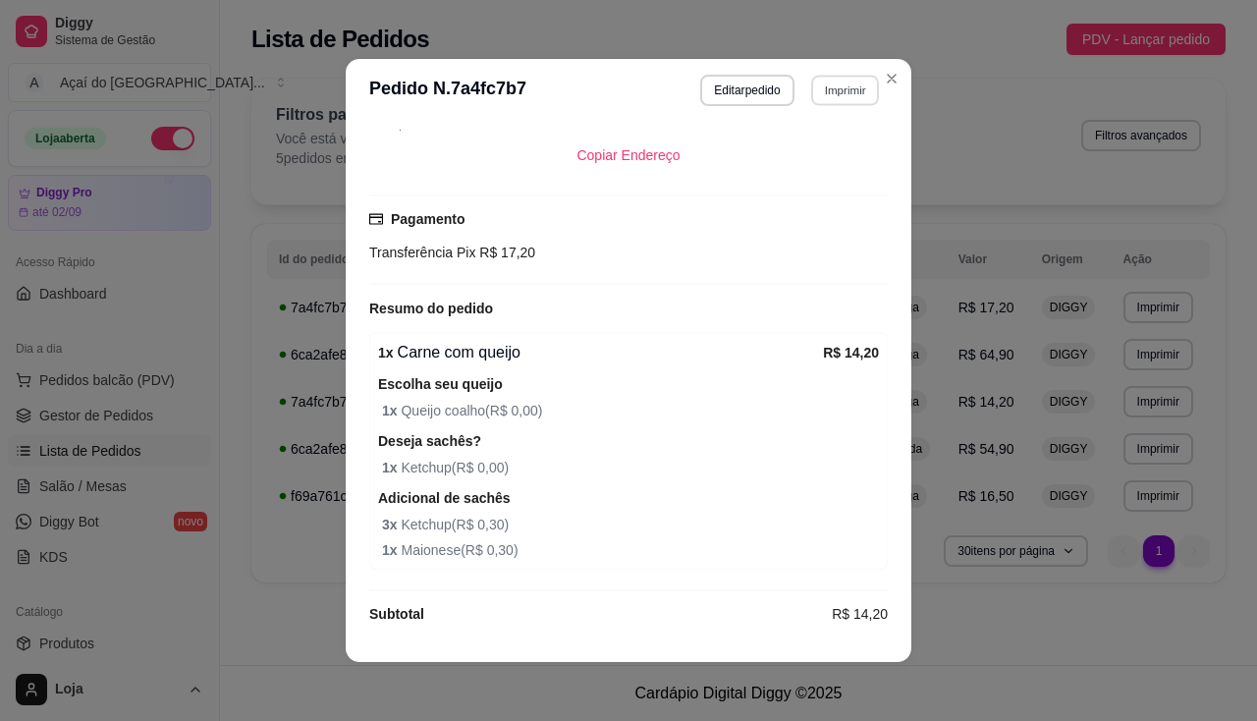
click at [822, 102] on button "Imprimir" at bounding box center [845, 90] width 68 height 30
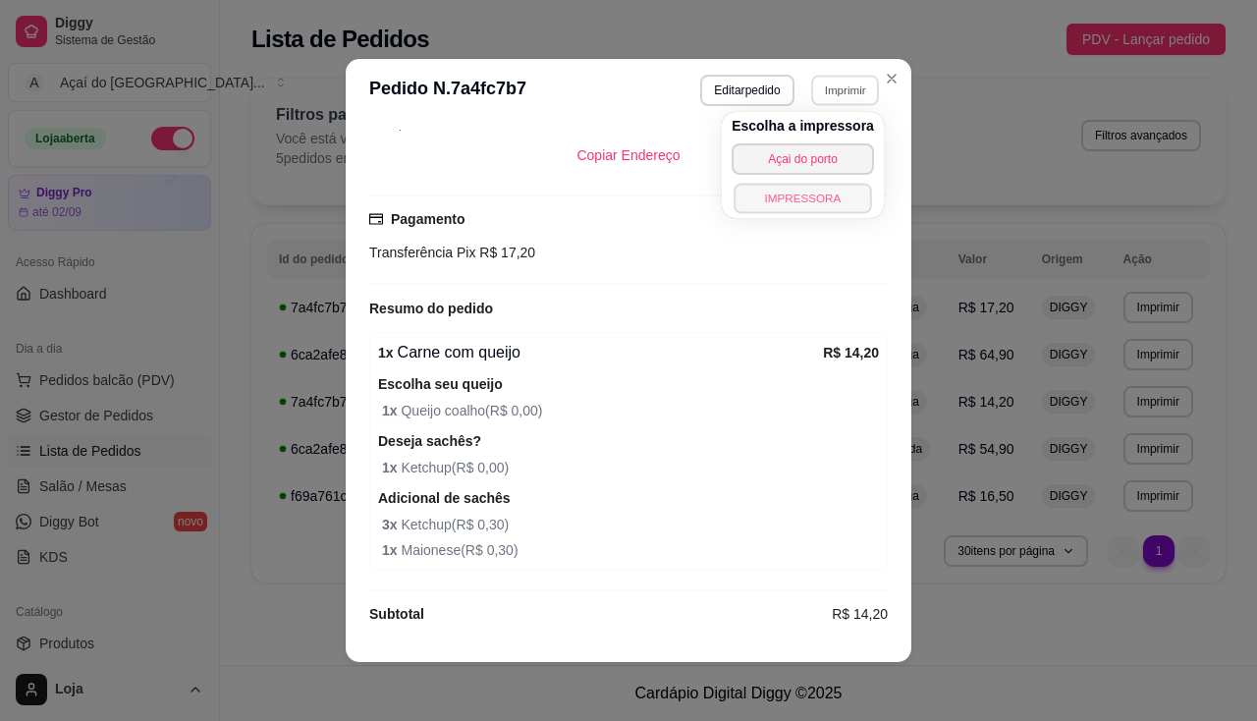
click at [808, 205] on button "IMPRESSORA" at bounding box center [803, 198] width 138 height 30
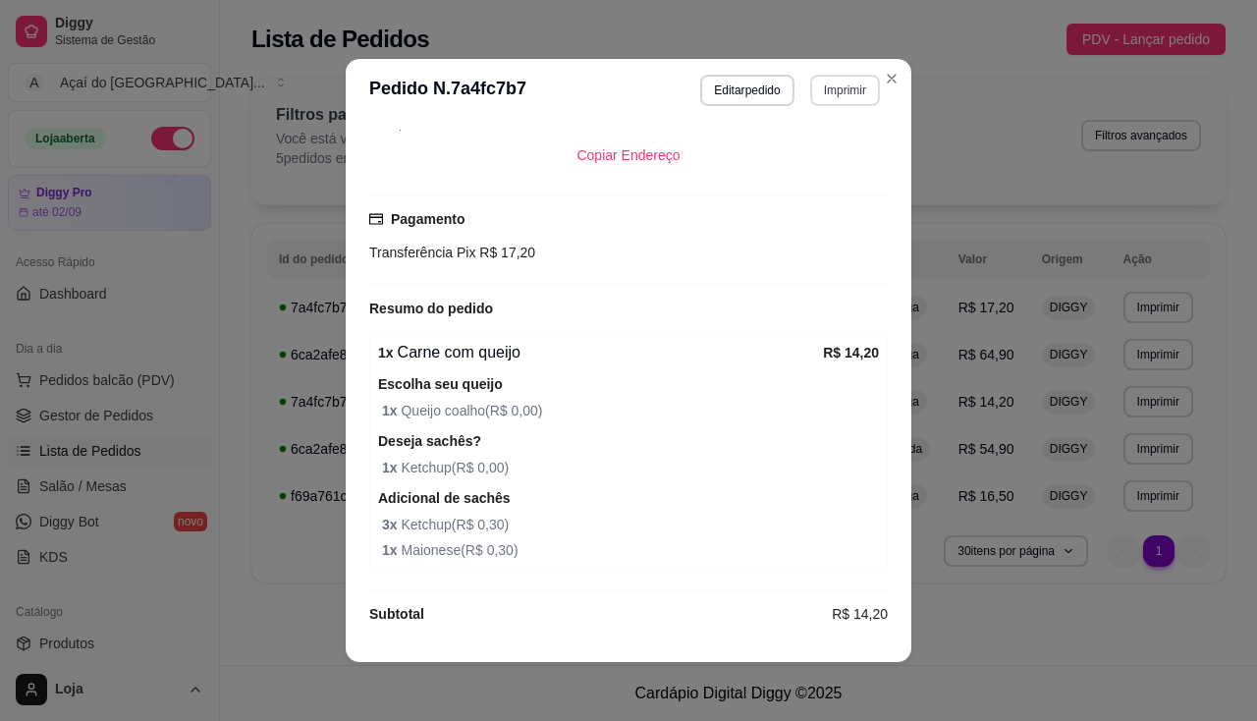
click at [839, 87] on button "Imprimir" at bounding box center [845, 90] width 70 height 31
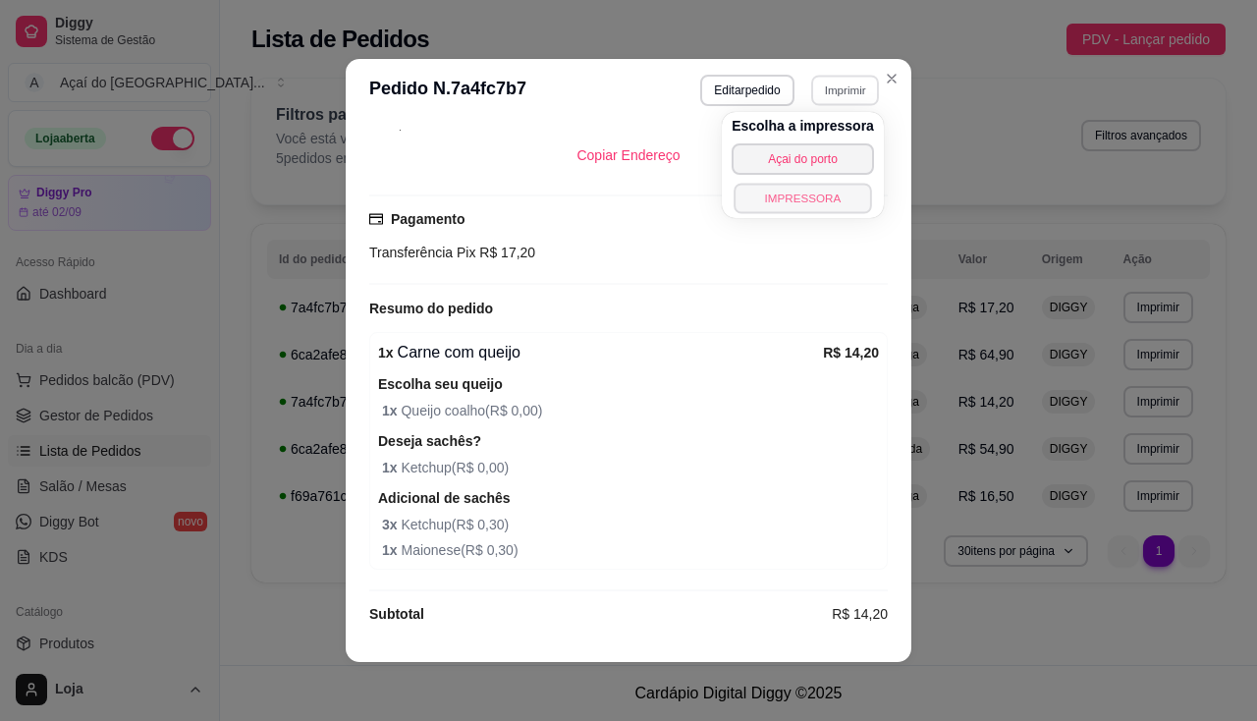
click at [833, 189] on button "IMPRESSORA" at bounding box center [803, 198] width 138 height 30
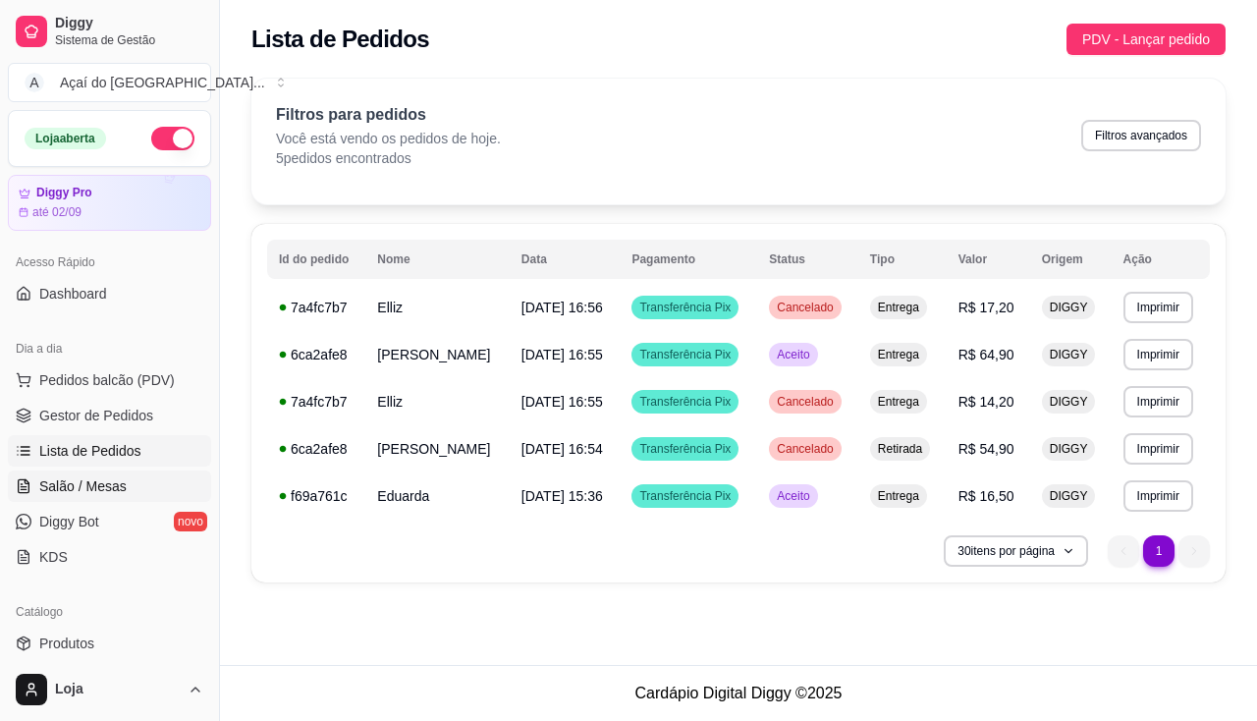
click at [102, 487] on span "Salão / Mesas" at bounding box center [82, 486] width 87 height 20
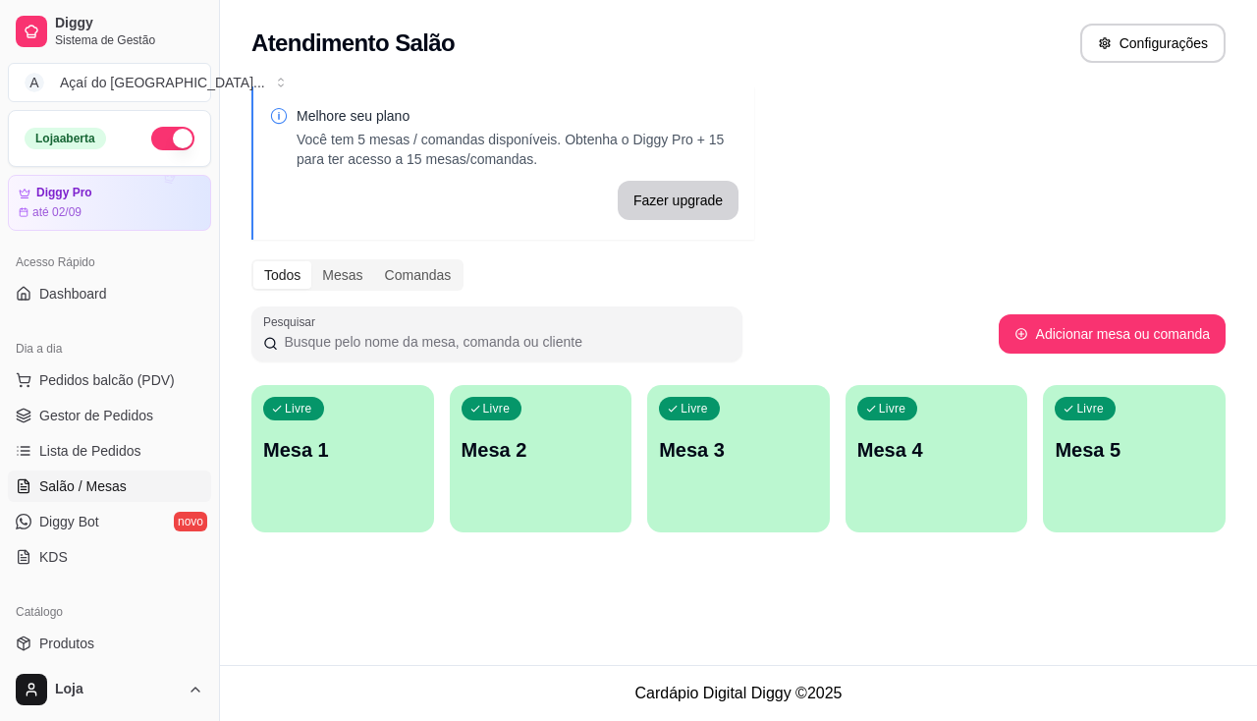
click at [306, 443] on p "Mesa 1" at bounding box center [342, 450] width 159 height 28
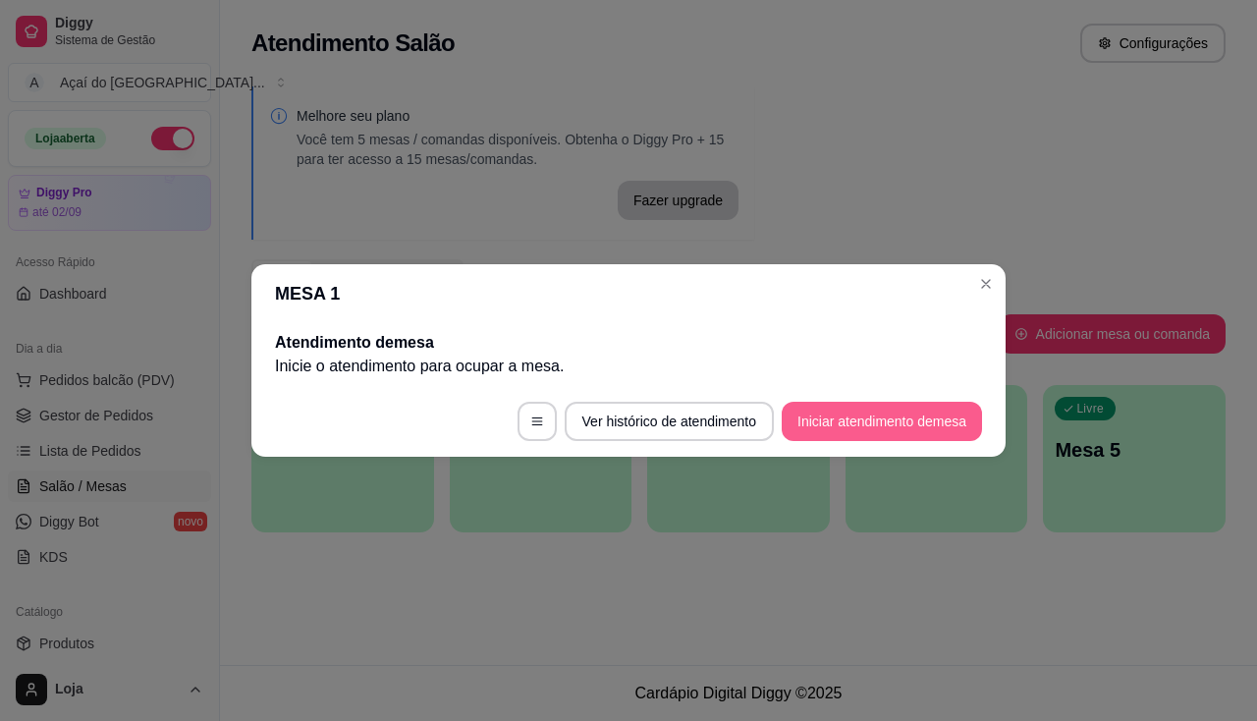
click at [826, 423] on button "Iniciar atendimento de mesa" at bounding box center [882, 421] width 200 height 39
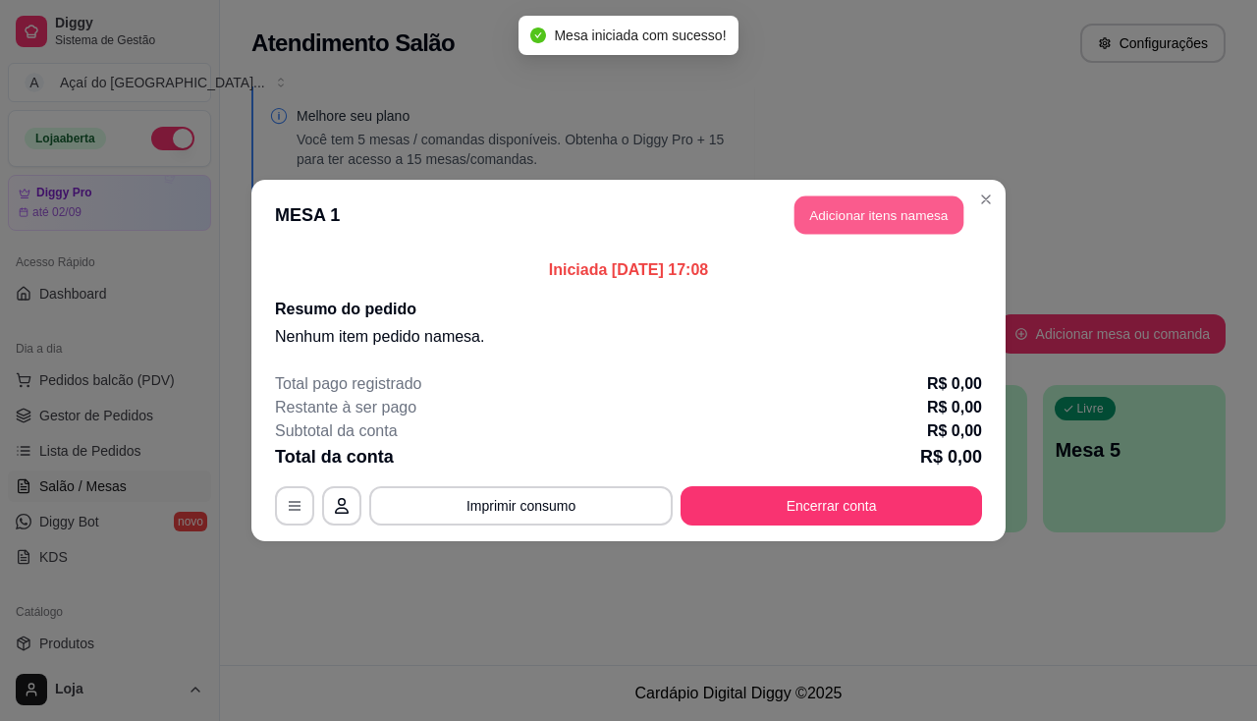
click at [850, 225] on button "Adicionar itens na mesa" at bounding box center [879, 215] width 169 height 38
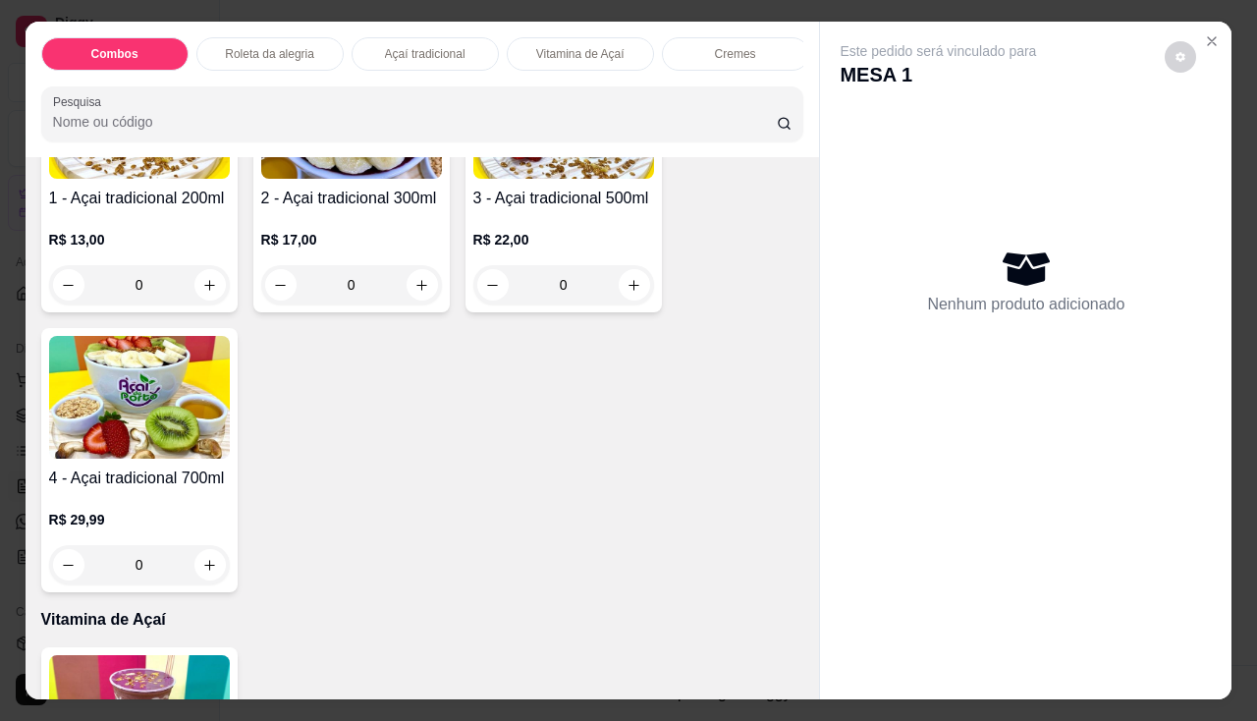
scroll to position [1080, 0]
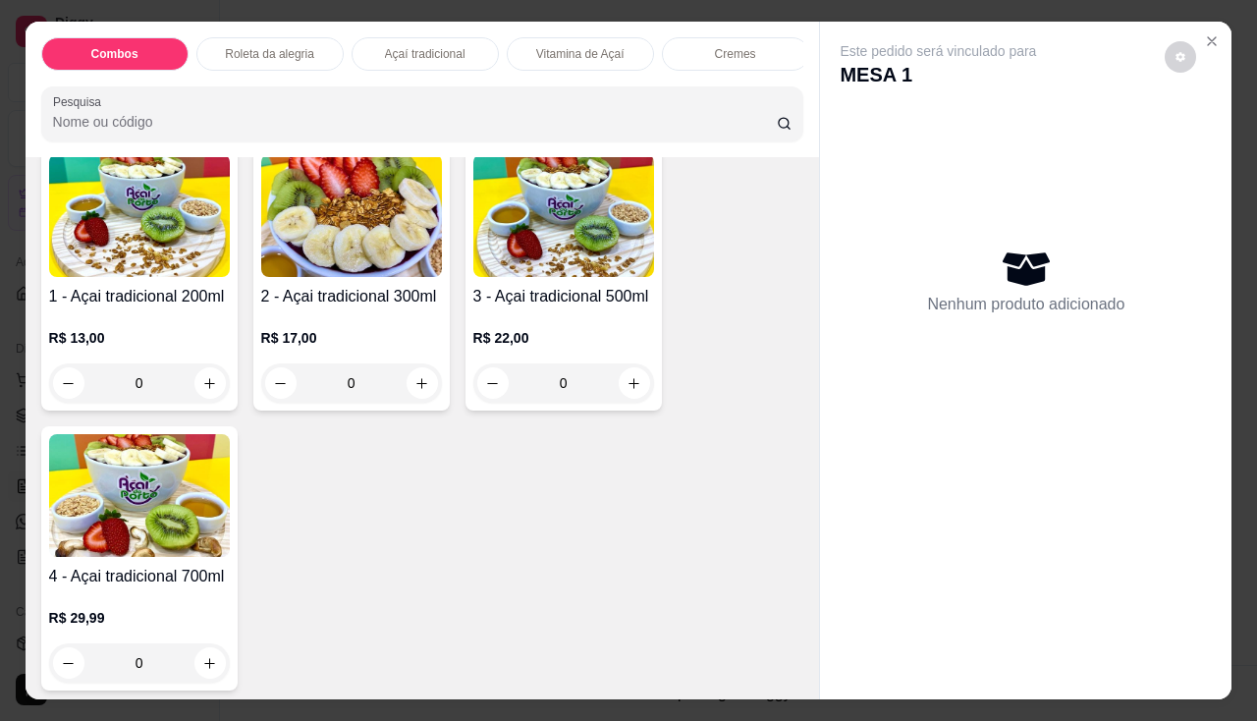
click at [335, 316] on div "R$ 17,00 0" at bounding box center [351, 355] width 181 height 94
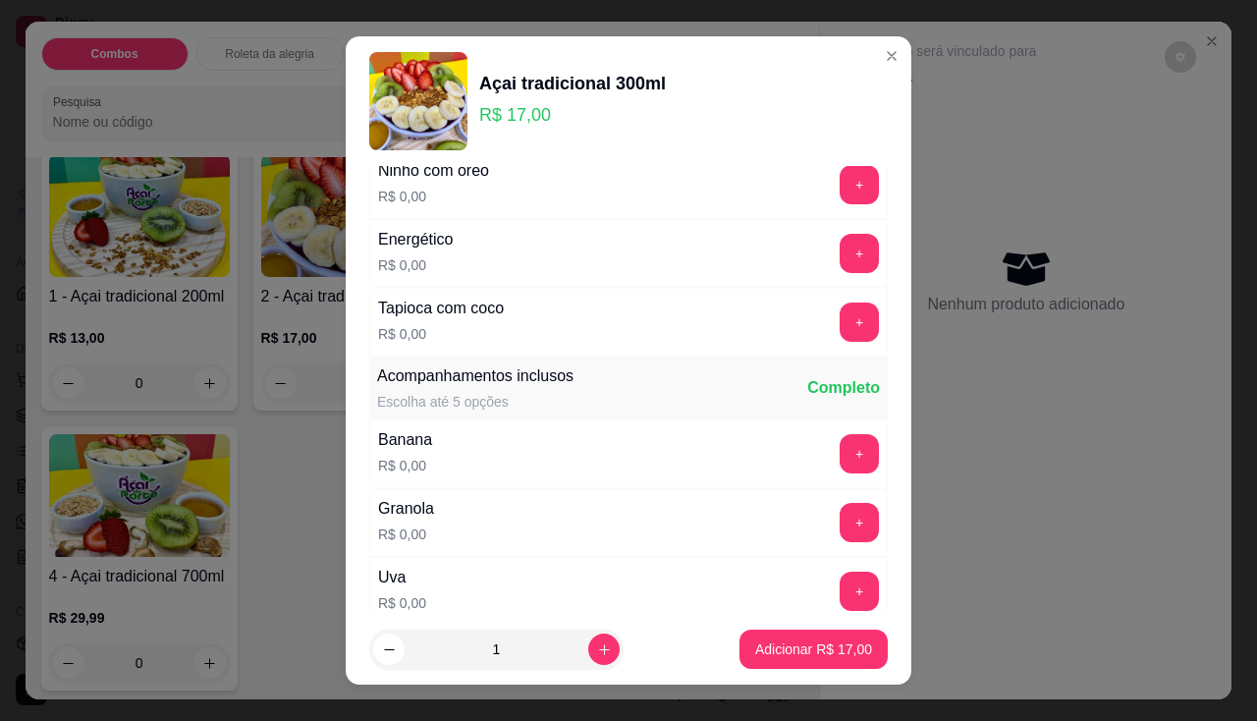
scroll to position [393, 0]
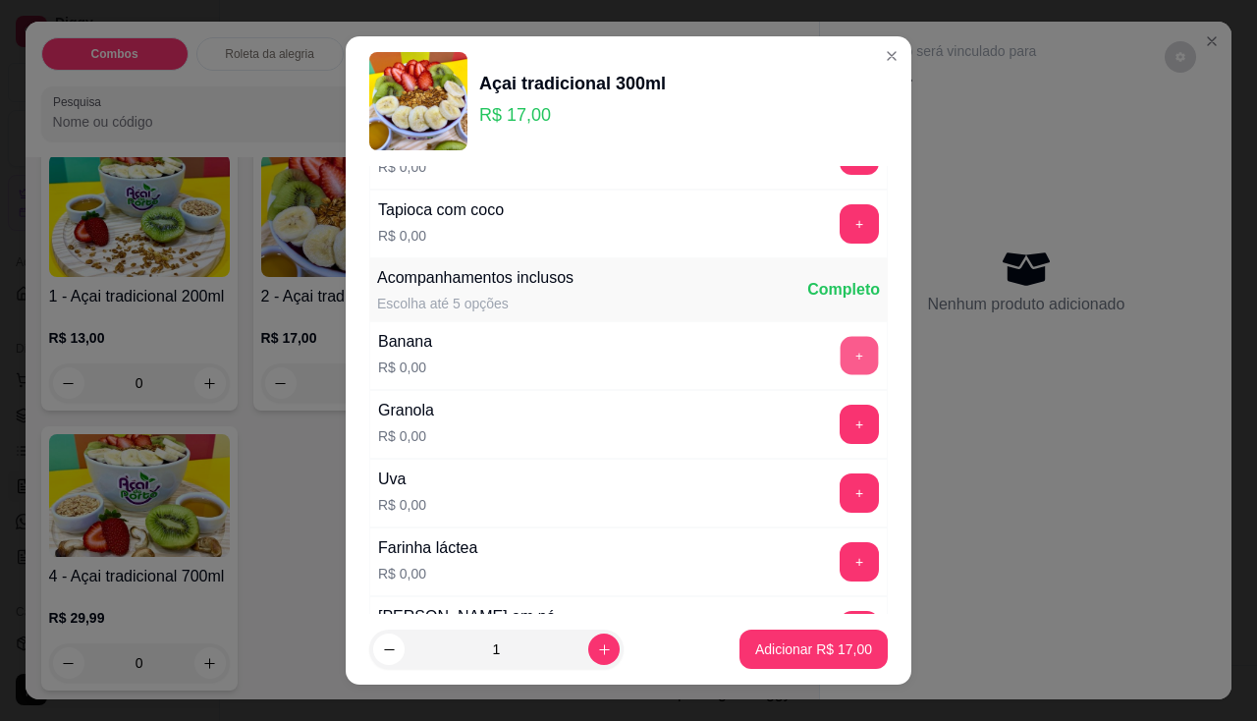
click at [841, 346] on button "+" at bounding box center [860, 355] width 38 height 38
click at [840, 511] on button "+" at bounding box center [859, 492] width 39 height 39
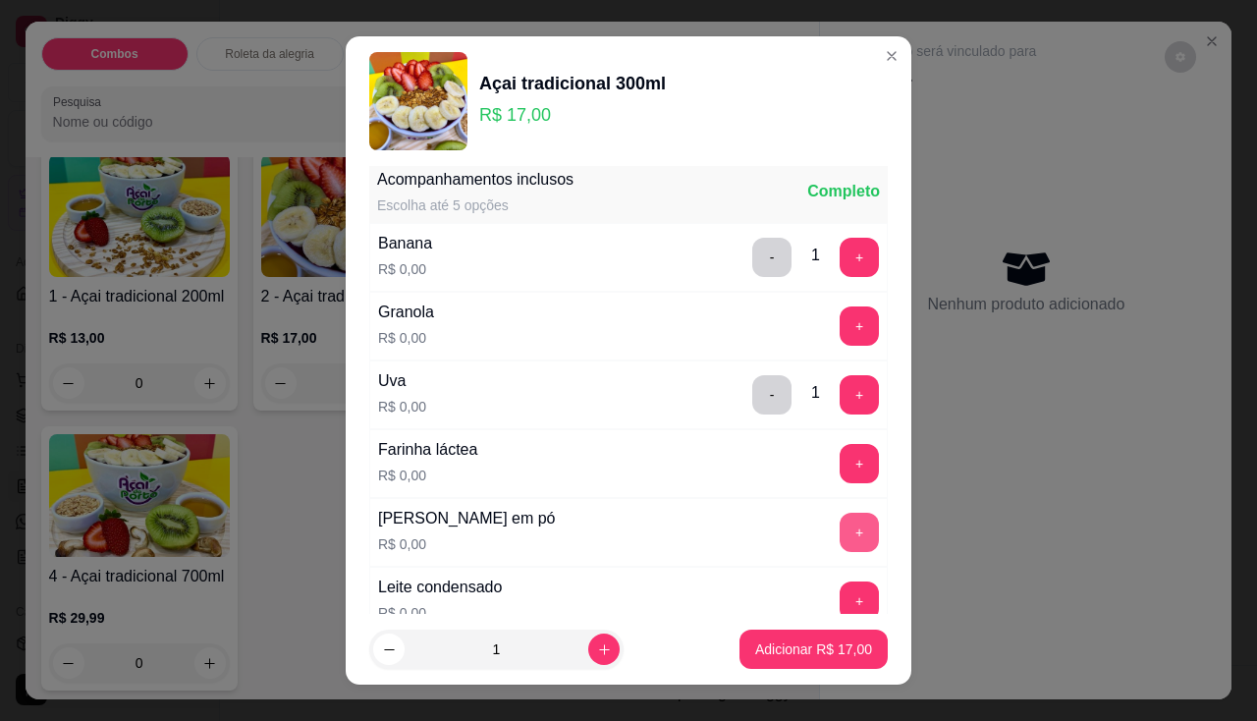
click at [840, 520] on button "+" at bounding box center [859, 532] width 39 height 39
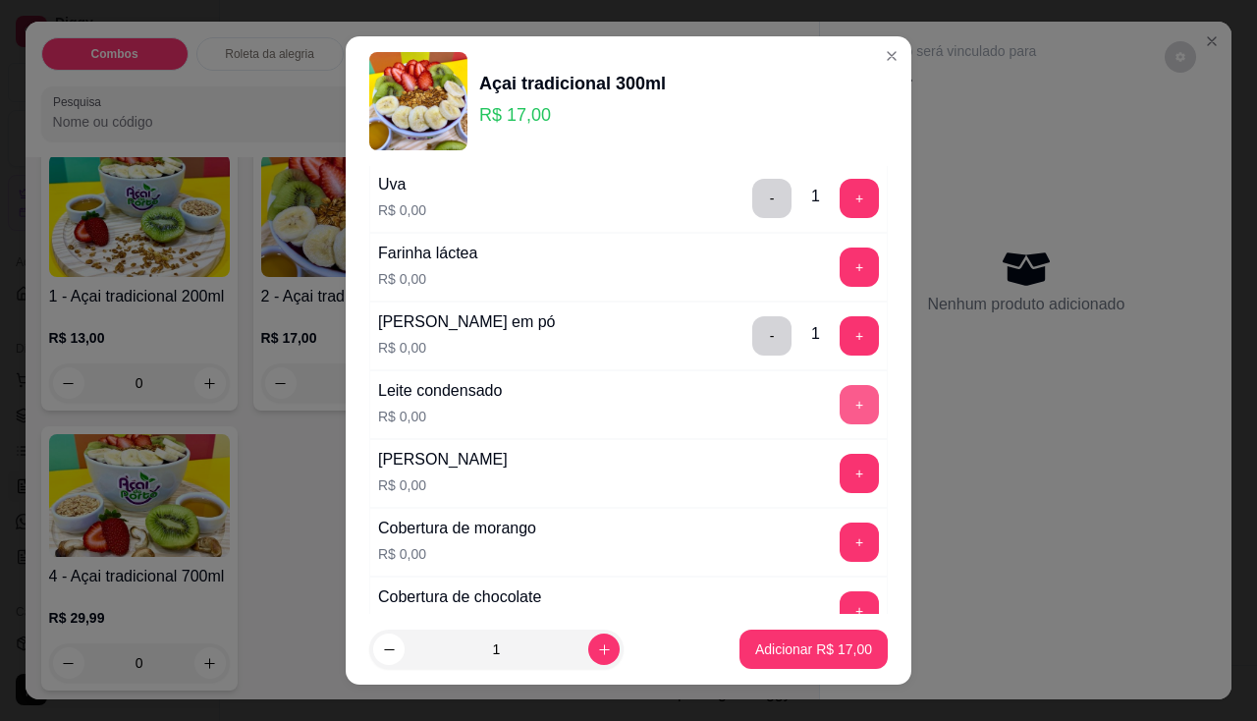
click at [840, 392] on button "+" at bounding box center [859, 404] width 39 height 39
click at [841, 523] on button "+" at bounding box center [860, 542] width 38 height 38
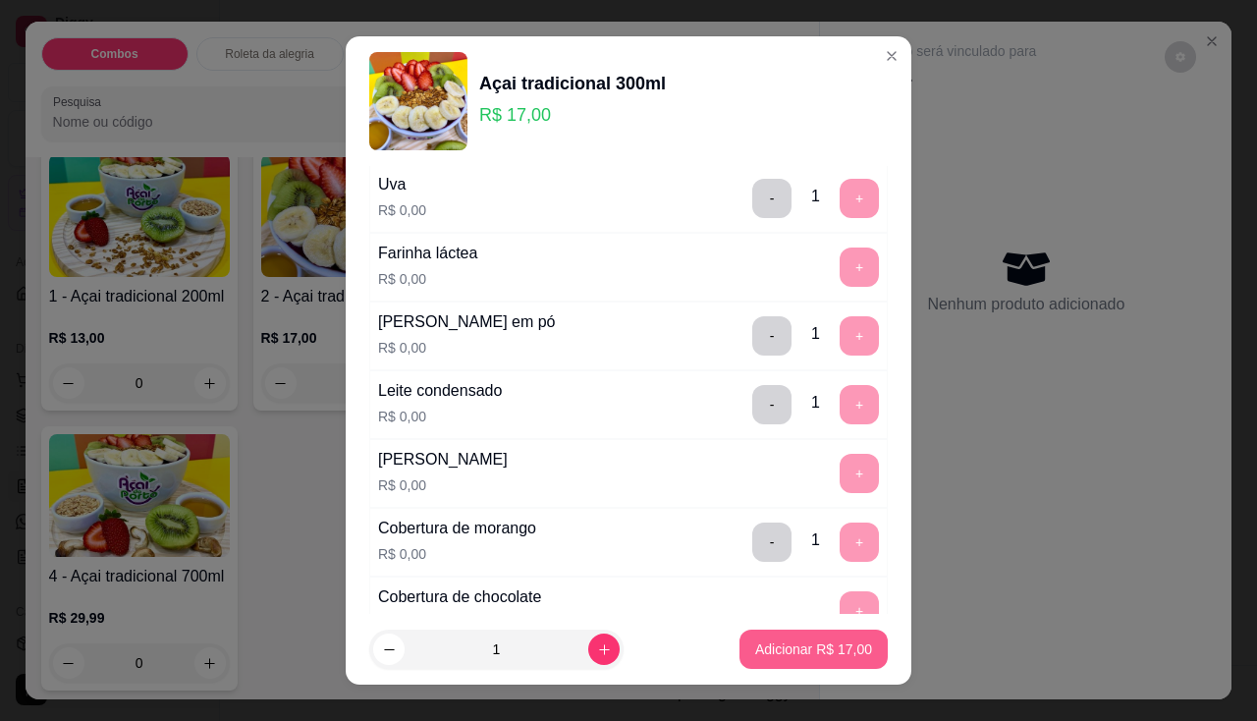
click at [832, 644] on p "Adicionar R$ 17,00" at bounding box center [813, 649] width 117 height 20
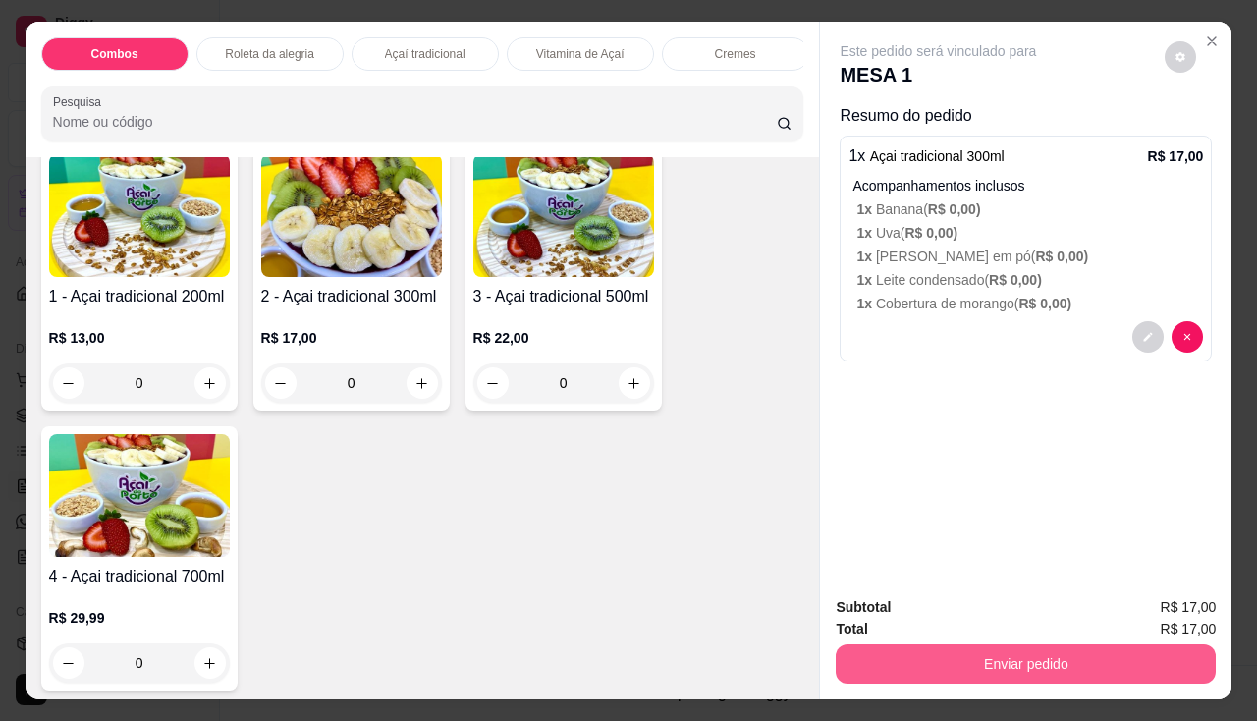
click at [918, 658] on button "Enviar pedido" at bounding box center [1026, 663] width 380 height 39
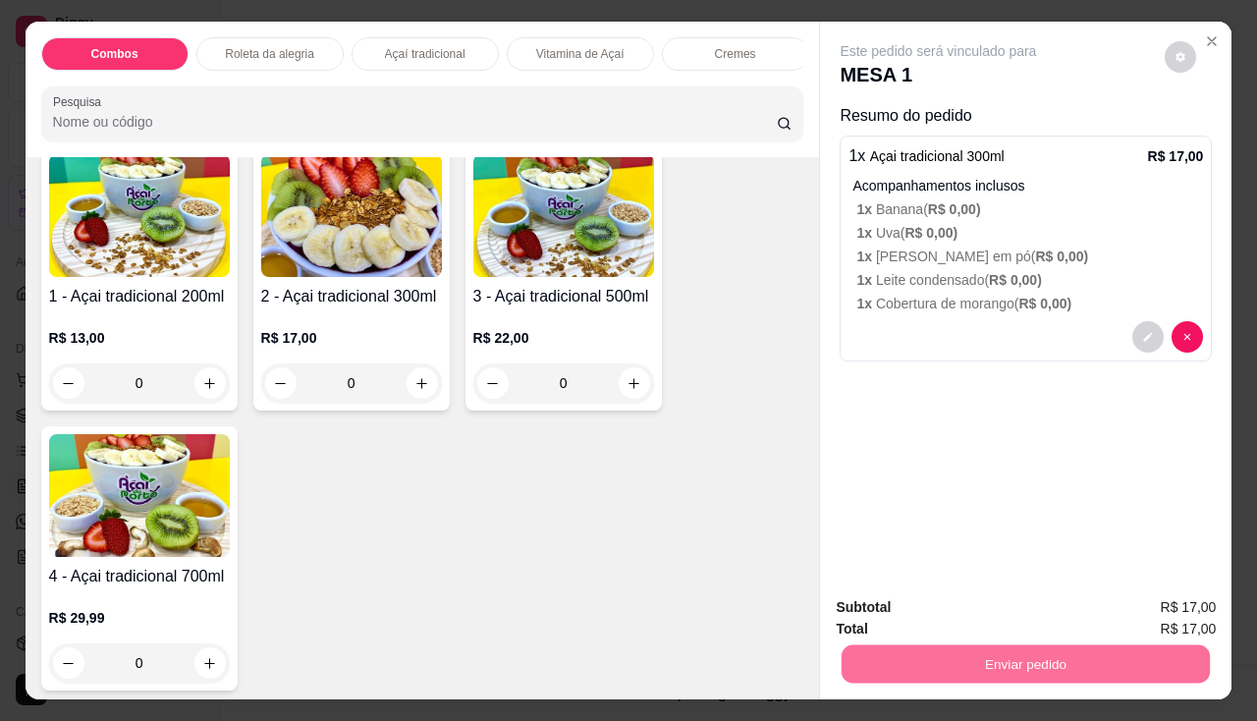
click at [1011, 398] on div "Este pedido será vinculado para MESA 1 Resumo do pedido 1 x Açai tradicional 30…" at bounding box center [1026, 301] width 412 height 559
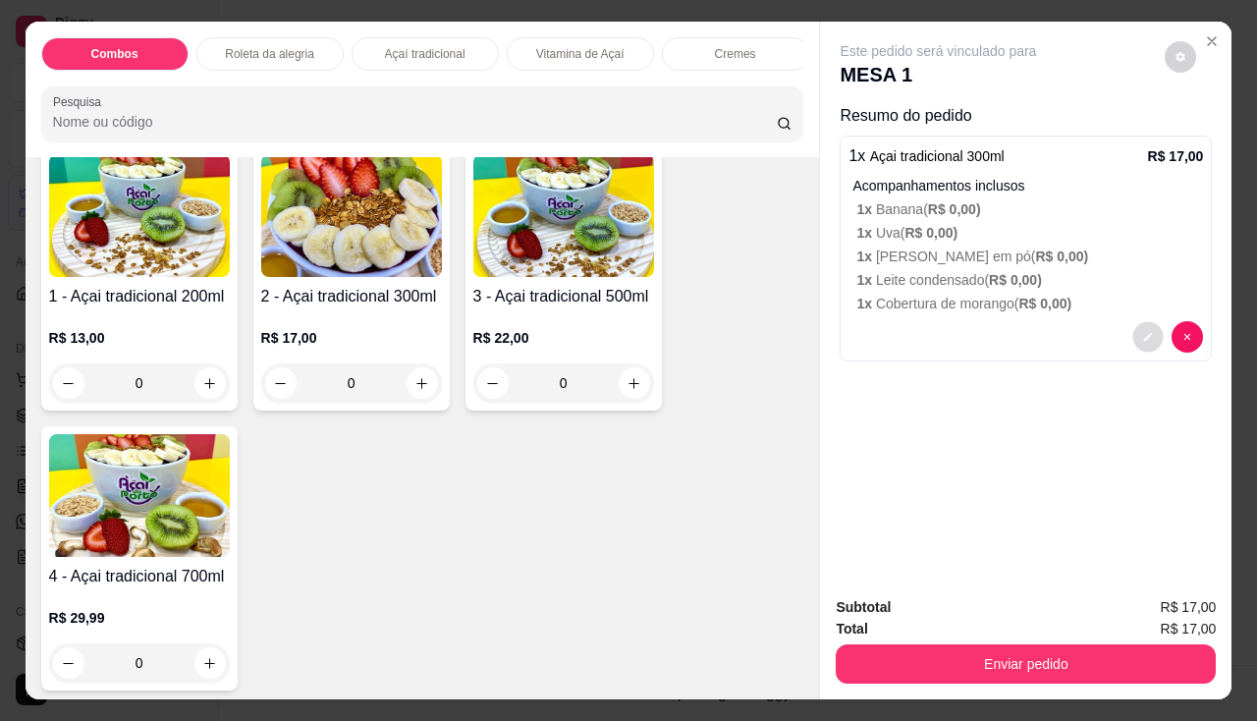
click at [1143, 331] on icon "decrease-product-quantity" at bounding box center [1149, 337] width 12 height 12
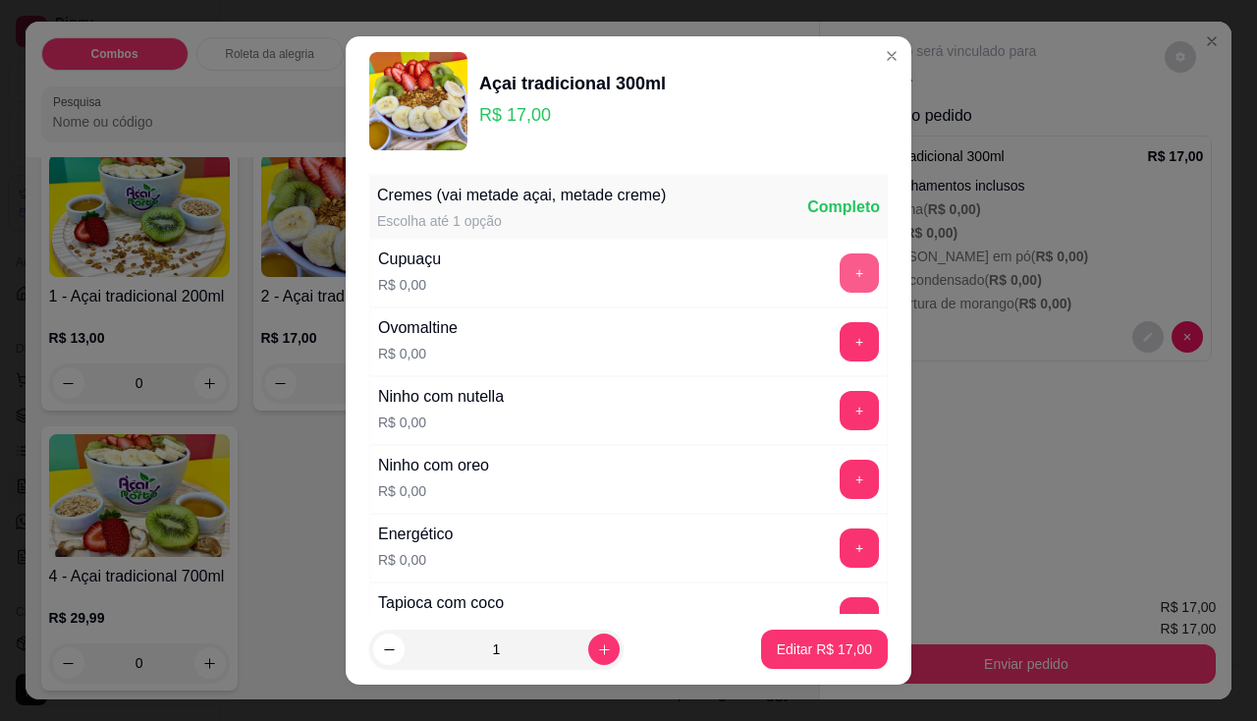
click at [840, 273] on button "+" at bounding box center [859, 272] width 39 height 39
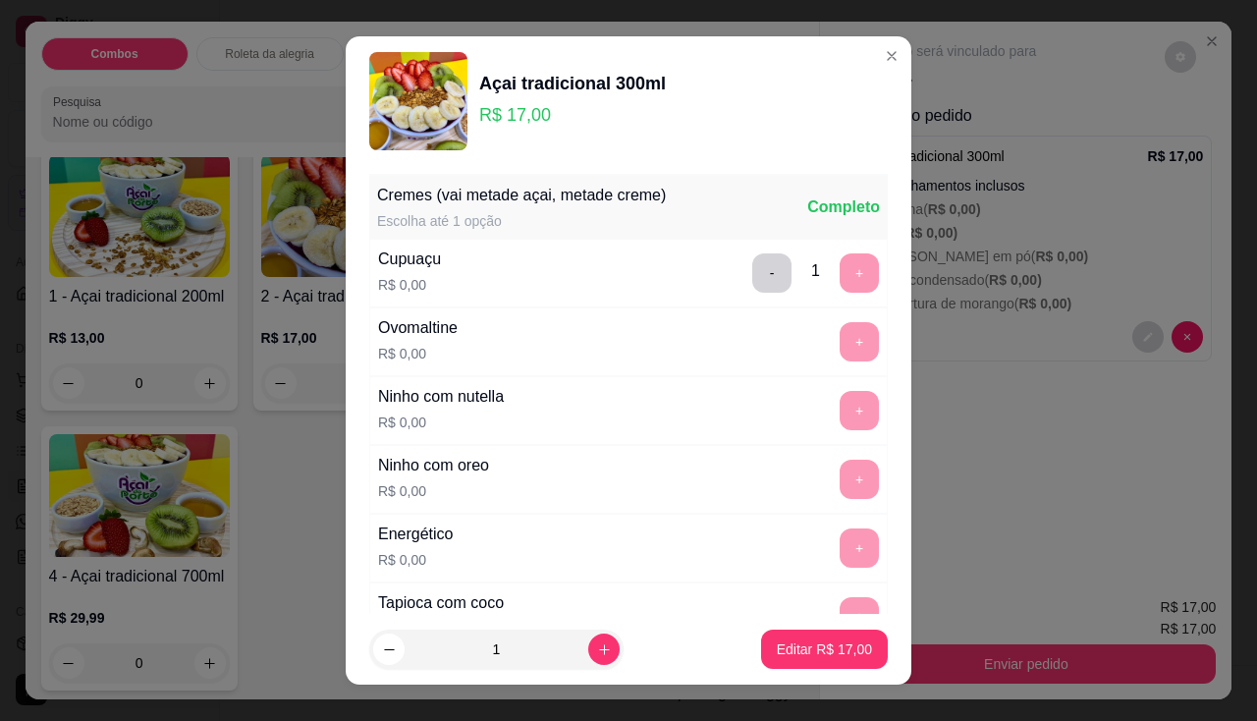
scroll to position [27, 0]
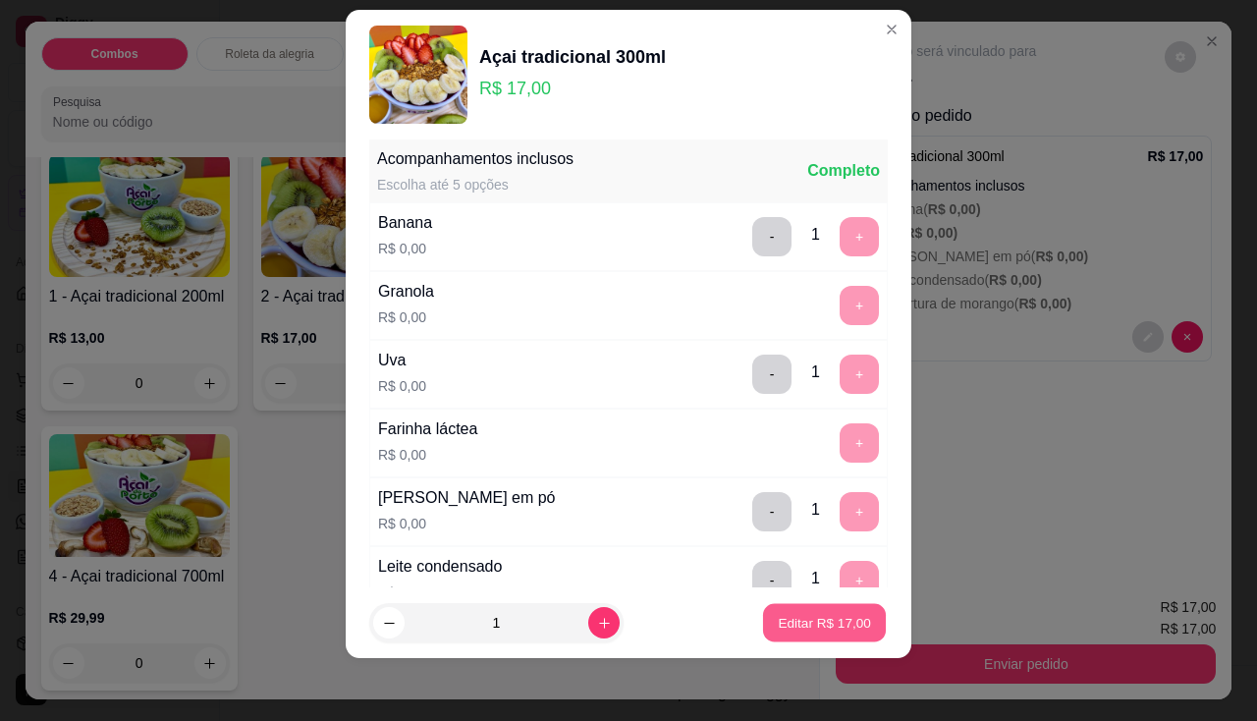
click at [816, 612] on button "Editar R$ 17,00" at bounding box center [824, 623] width 123 height 38
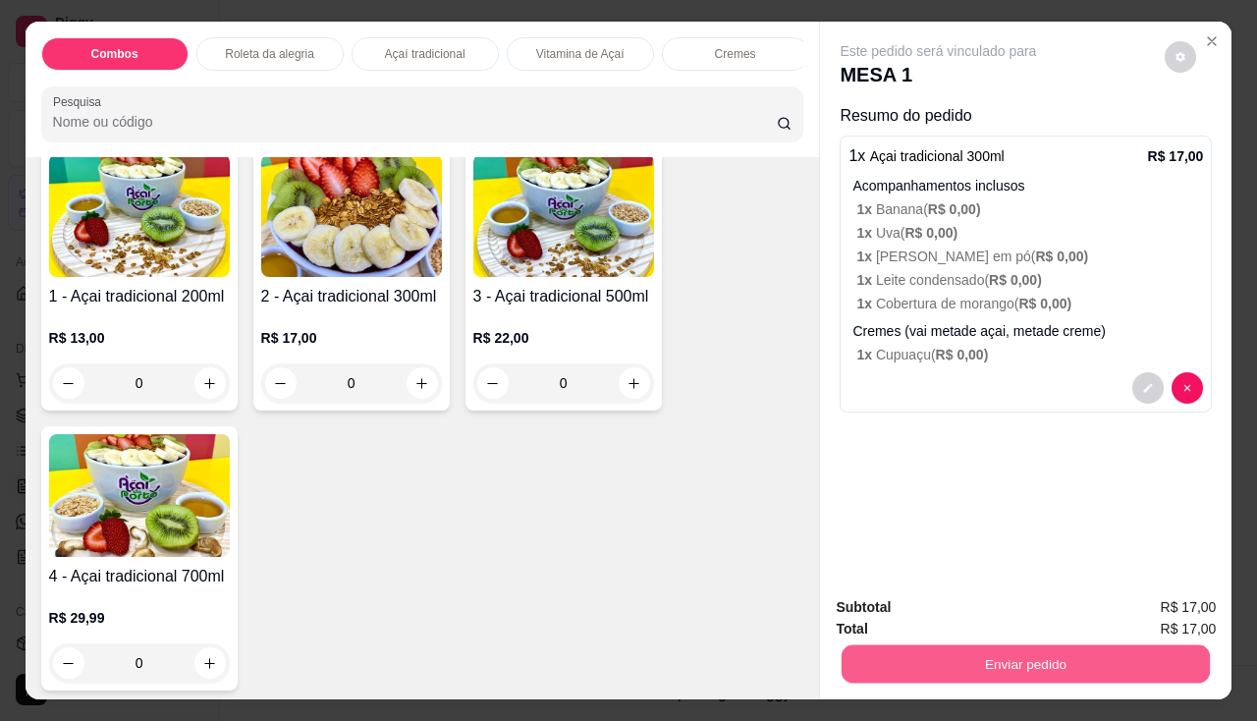
click at [909, 648] on button "Enviar pedido" at bounding box center [1026, 664] width 368 height 38
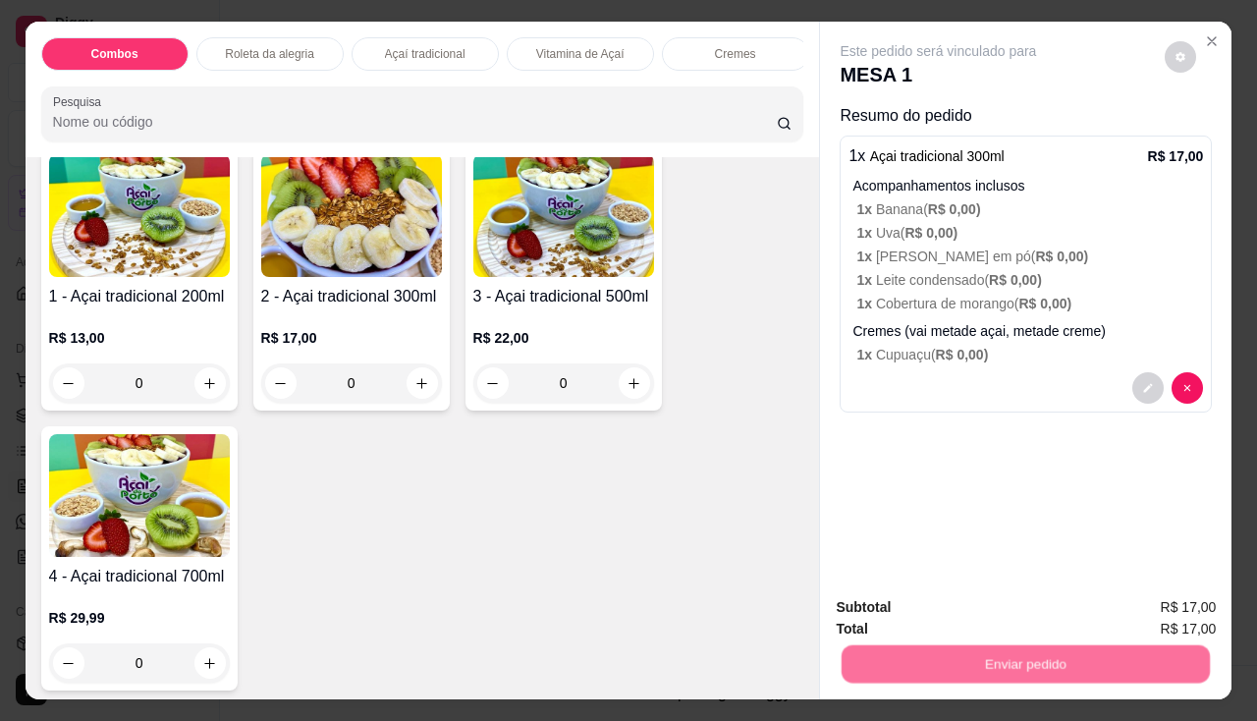
click at [911, 597] on button "Não registrar e enviar pedido" at bounding box center [961, 608] width 204 height 37
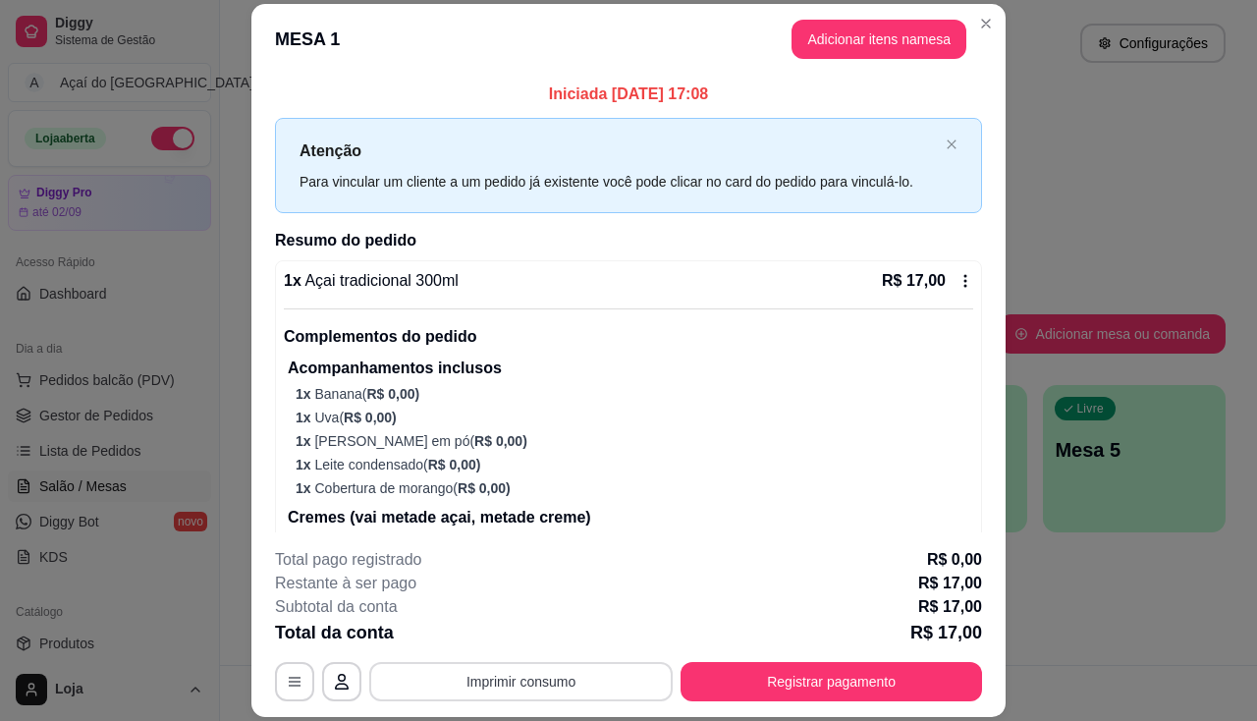
click at [543, 683] on button "Imprimir consumo" at bounding box center [520, 681] width 303 height 39
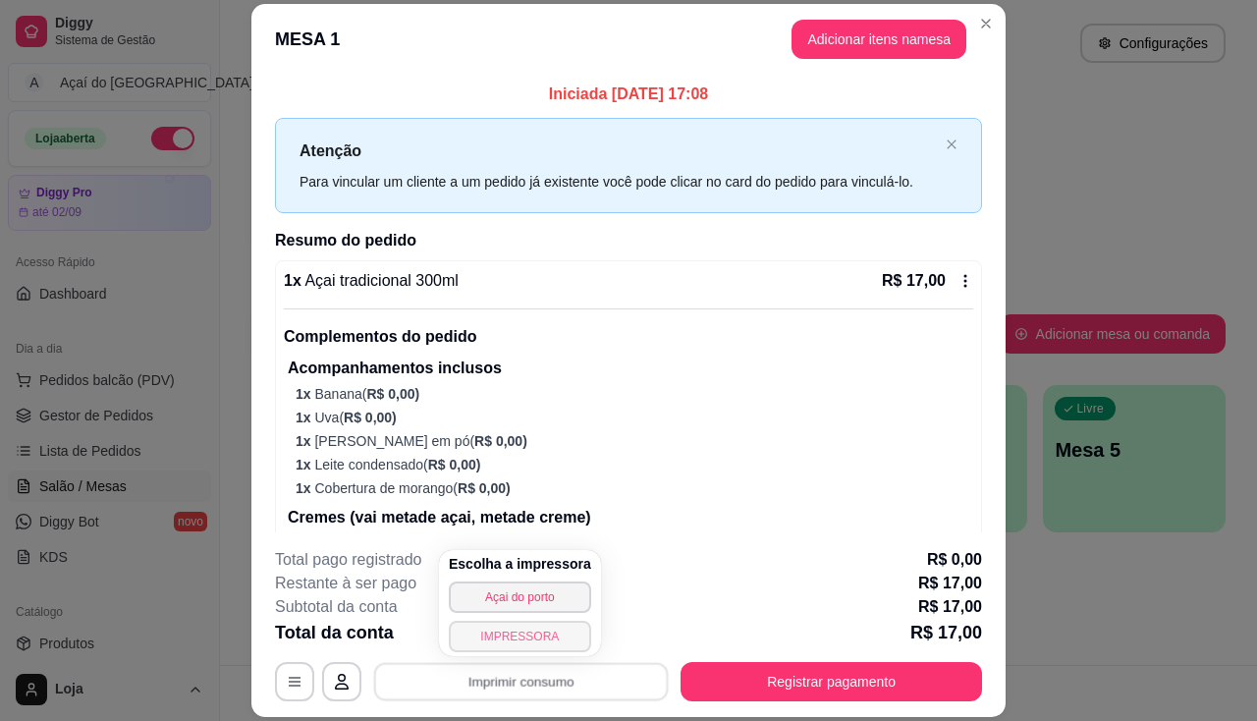
click at [522, 642] on button "IMPRESSORA" at bounding box center [520, 636] width 142 height 31
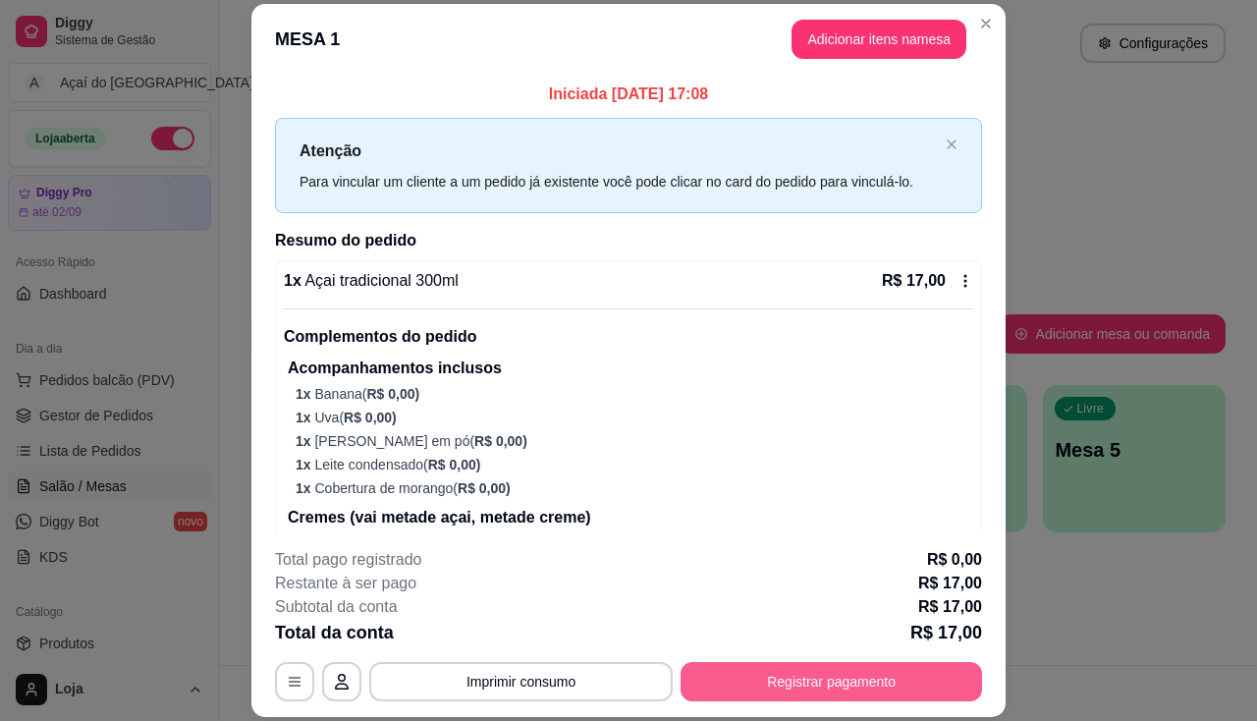
click at [740, 670] on button "Registrar pagamento" at bounding box center [832, 681] width 302 height 39
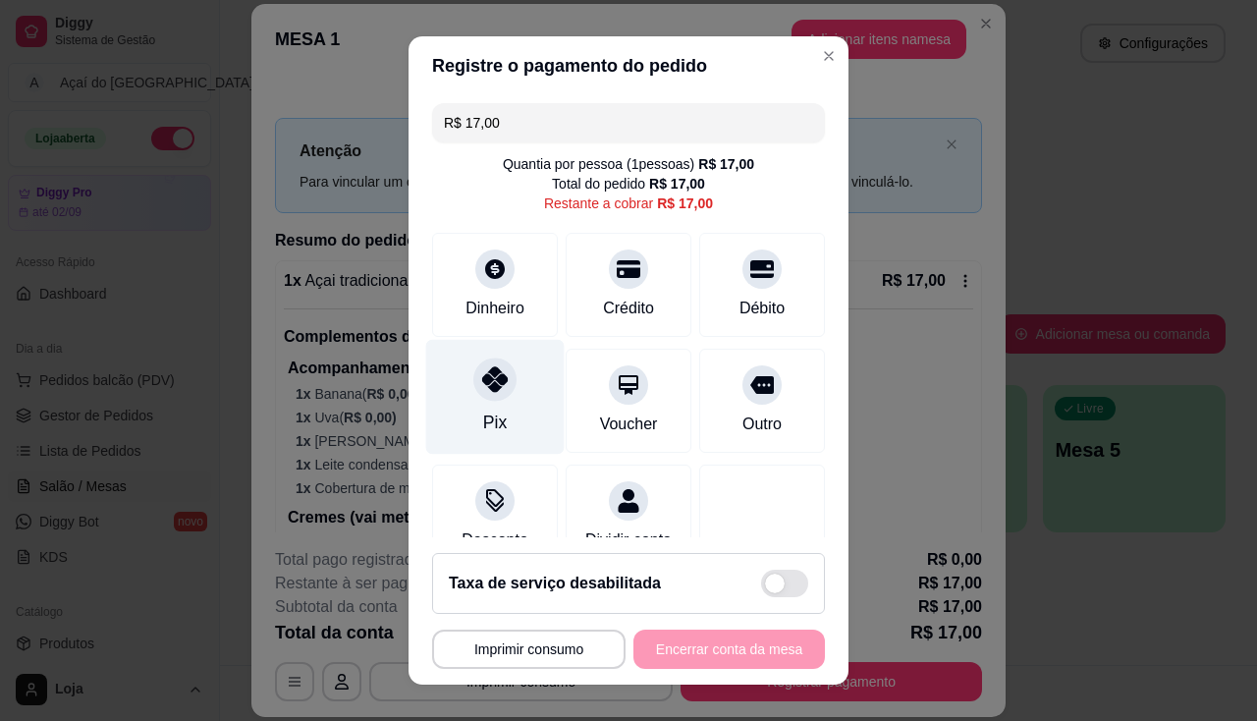
click at [490, 413] on div "Pix" at bounding box center [495, 423] width 24 height 26
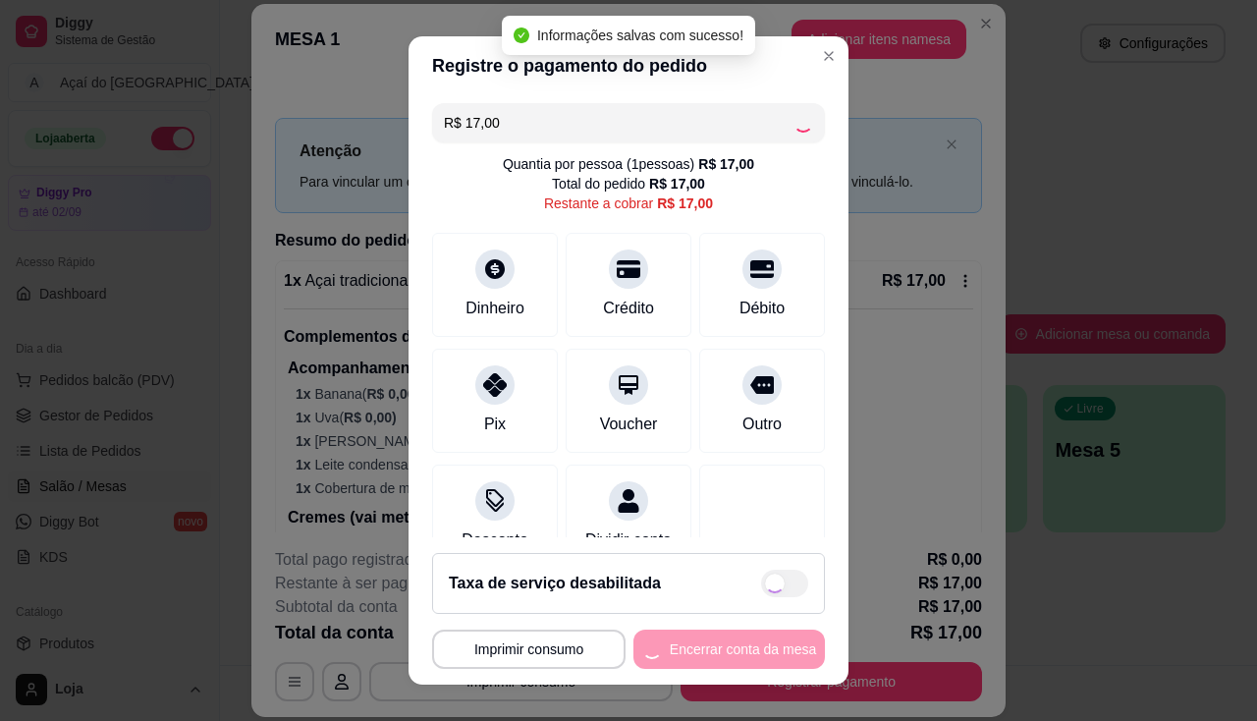
type input "R$ 0,00"
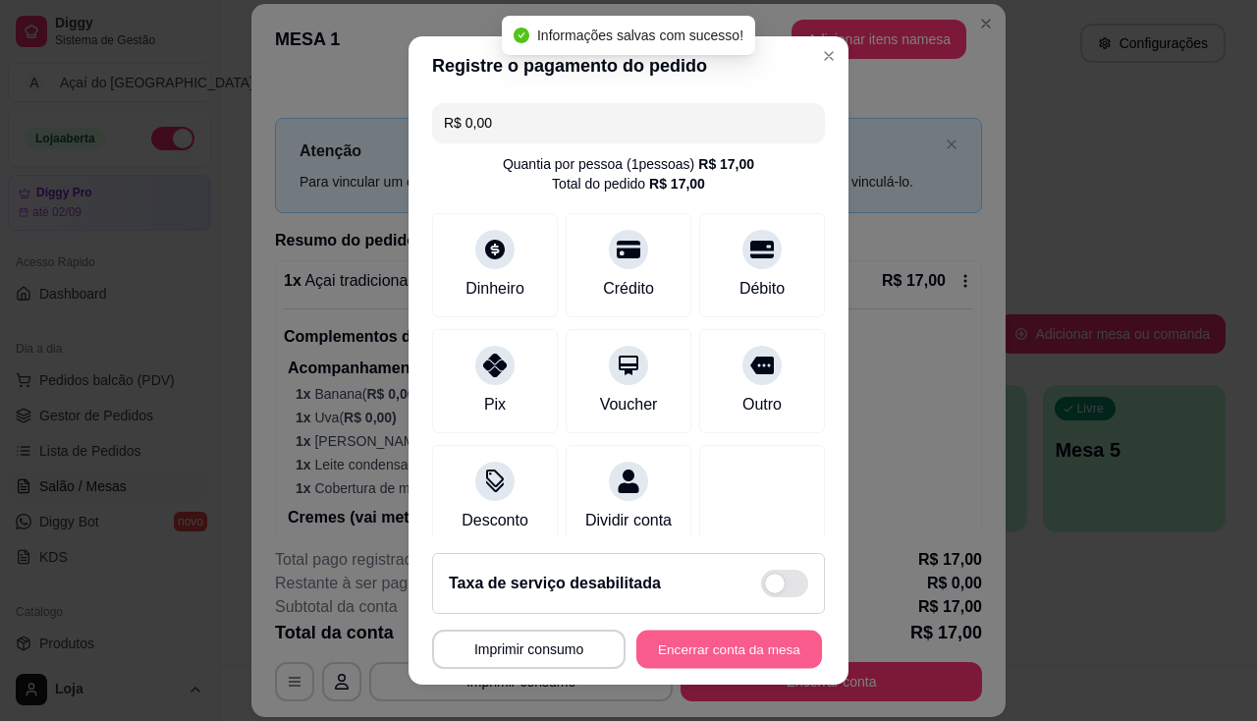
click at [706, 641] on button "Encerrar conta da mesa" at bounding box center [729, 650] width 186 height 38
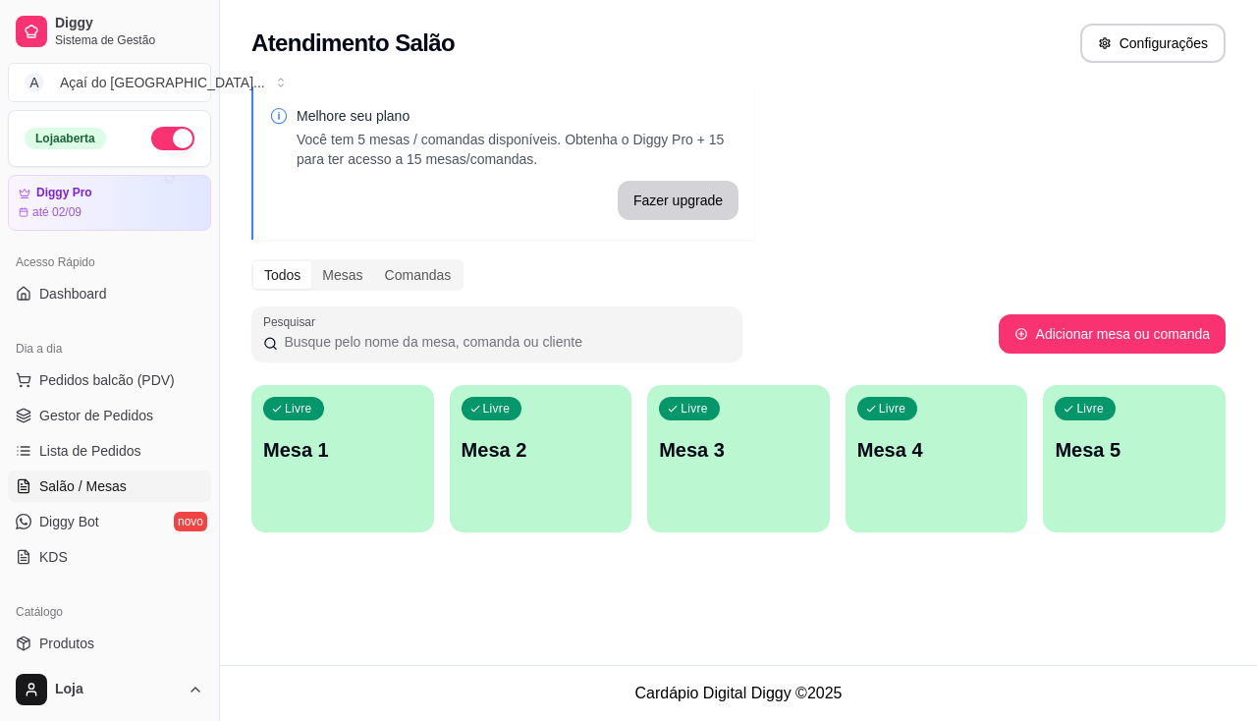
click at [101, 451] on span "Lista de Pedidos" at bounding box center [90, 451] width 102 height 20
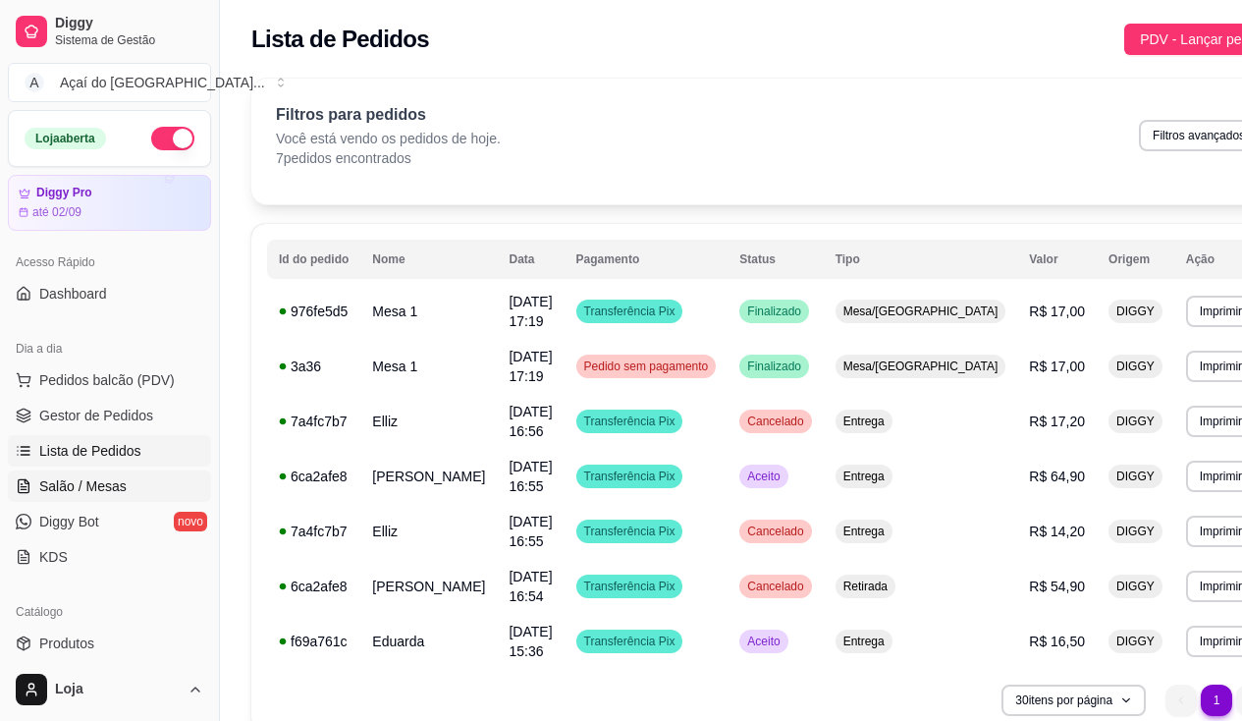
click at [89, 476] on span "Salão / Mesas" at bounding box center [82, 486] width 87 height 20
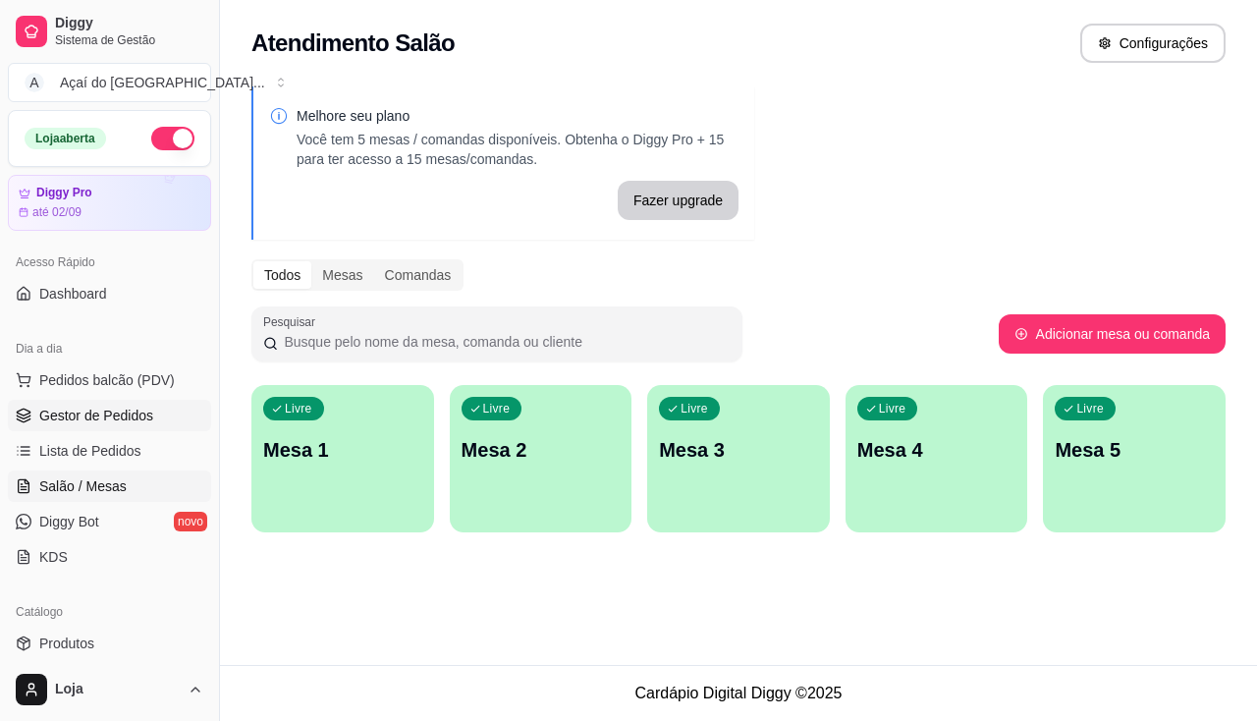
click at [91, 421] on span "Gestor de Pedidos" at bounding box center [96, 416] width 114 height 20
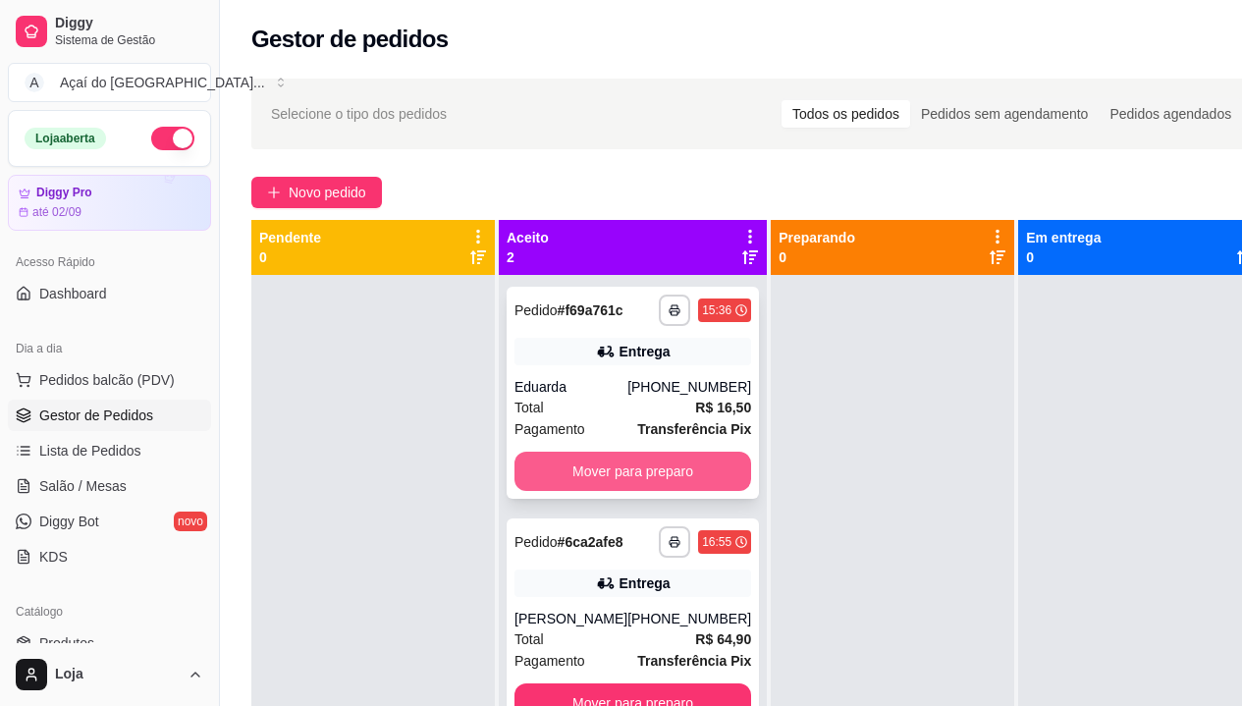
click at [601, 476] on button "Mover para preparo" at bounding box center [633, 471] width 237 height 39
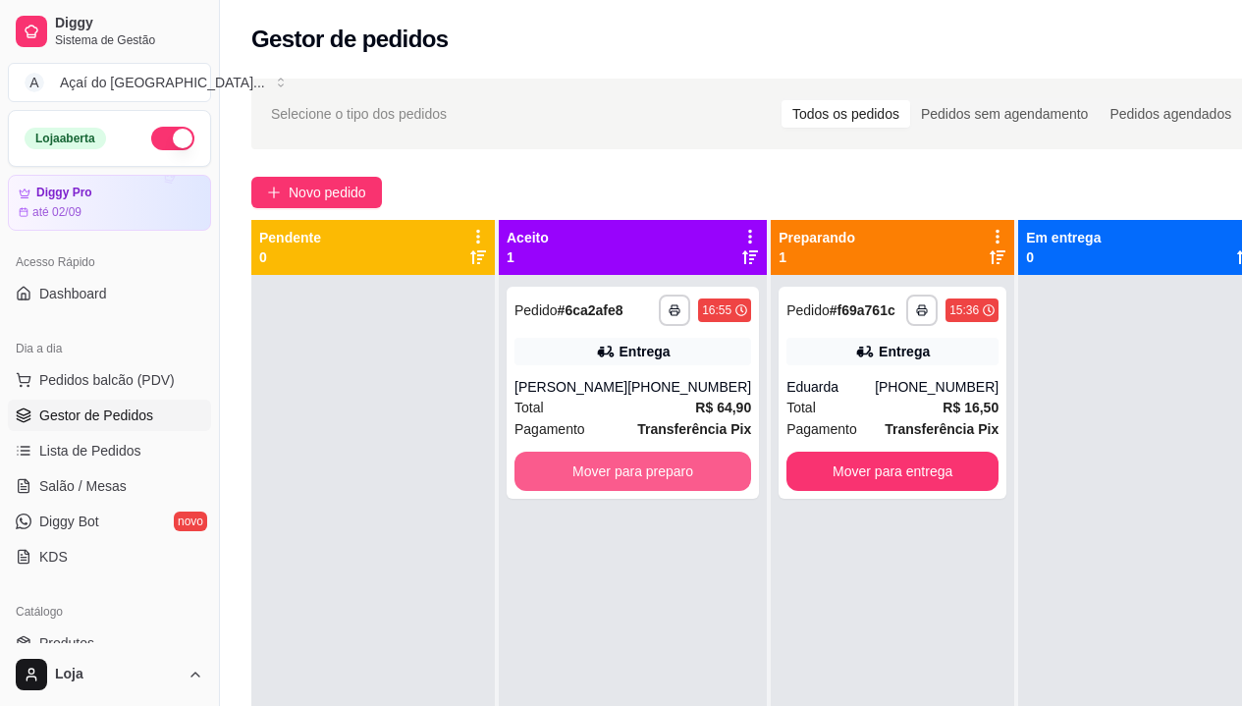
click at [601, 476] on button "Mover para preparo" at bounding box center [633, 471] width 237 height 39
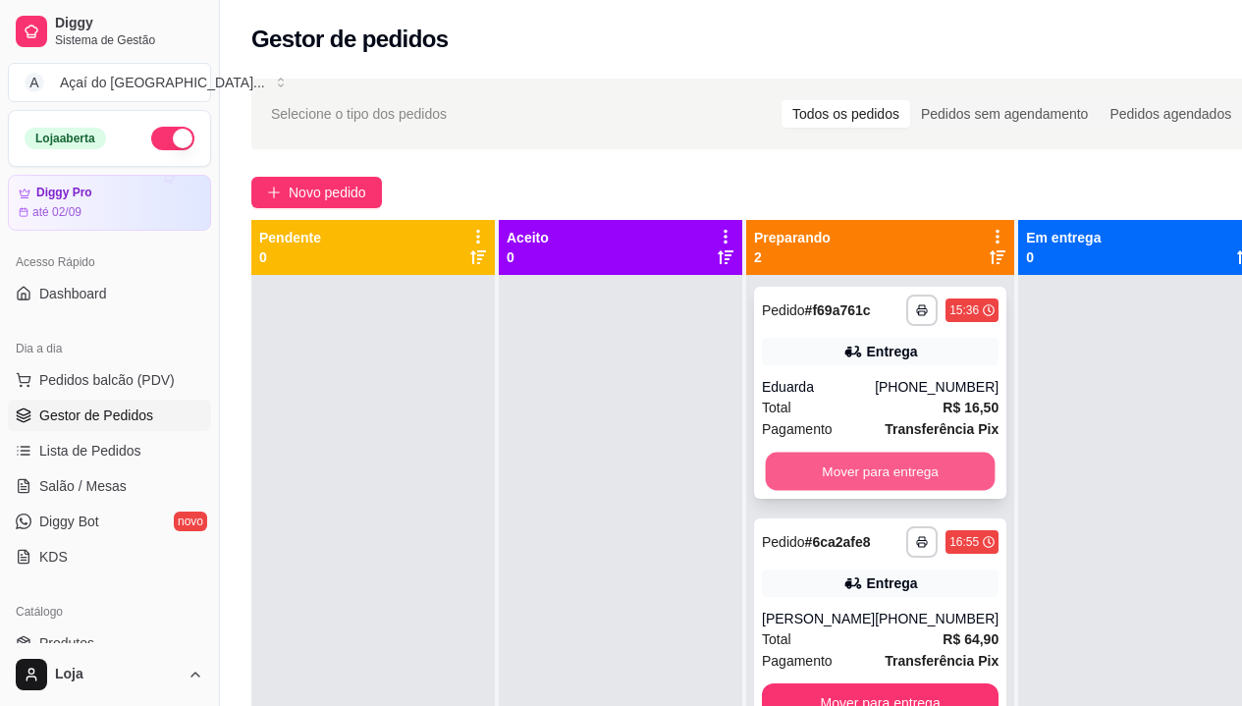
click at [777, 477] on button "Mover para entrega" at bounding box center [881, 472] width 230 height 38
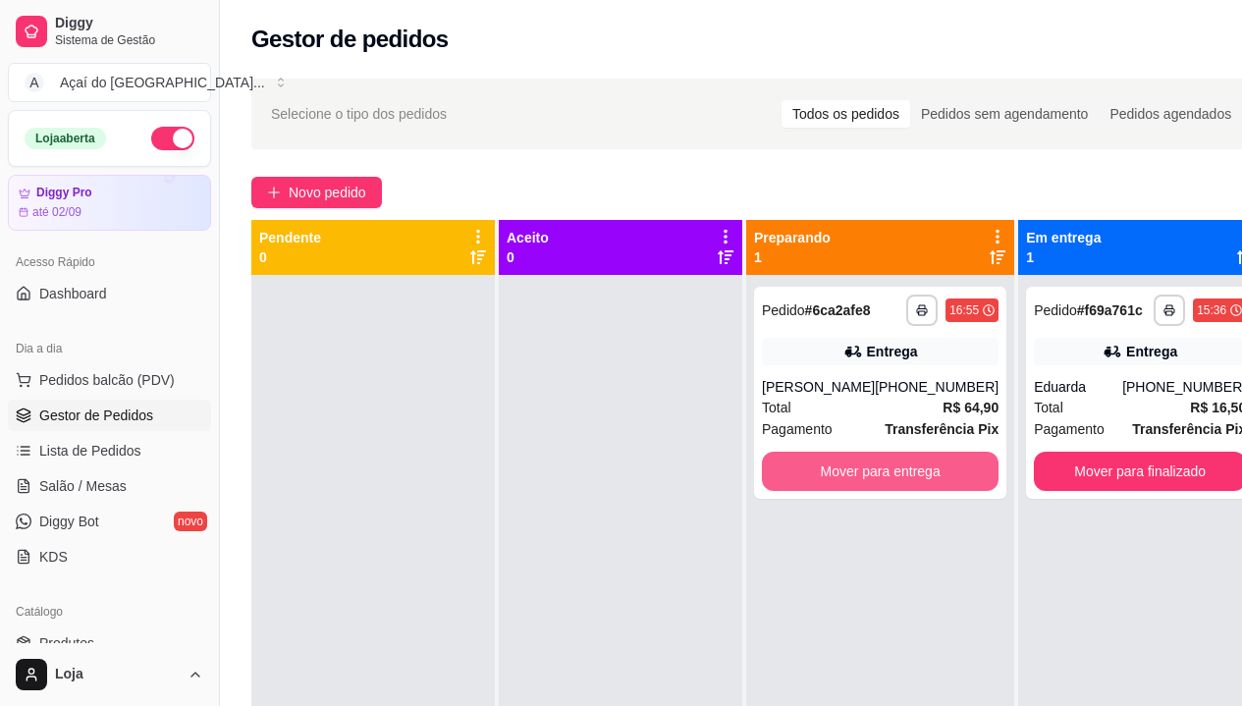
click at [777, 477] on button "Mover para entrega" at bounding box center [880, 471] width 237 height 39
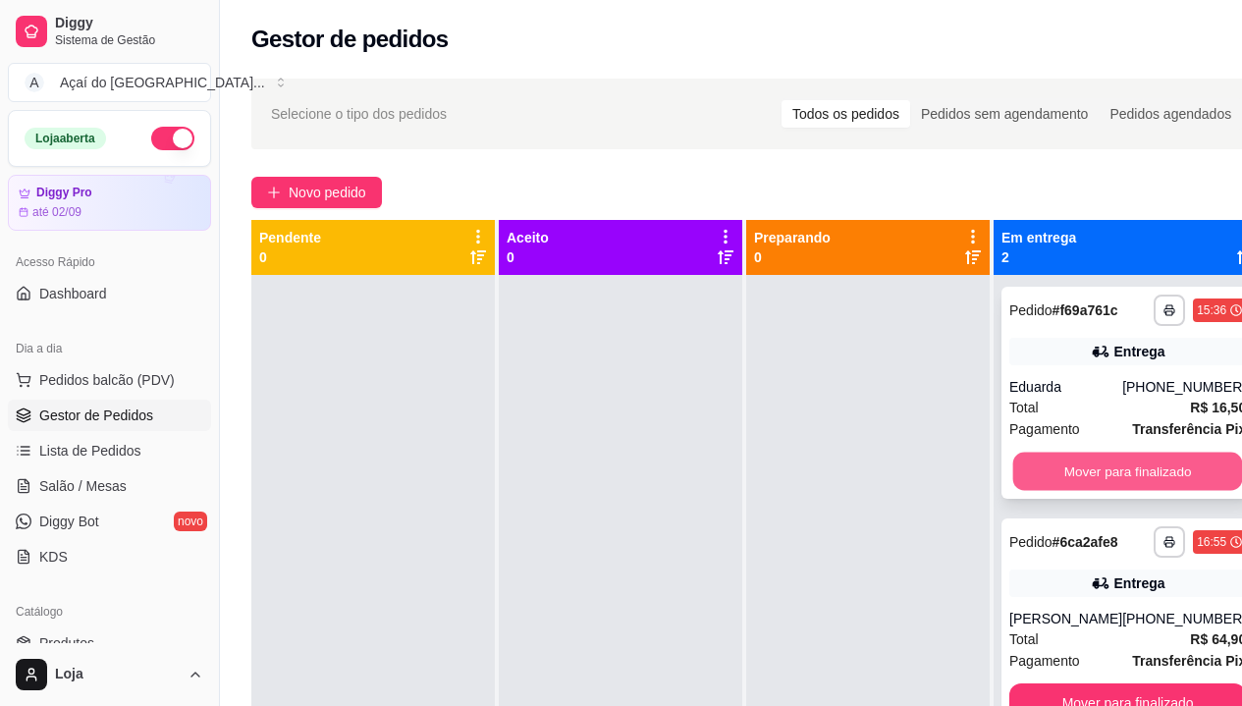
click at [1041, 478] on button "Mover para finalizado" at bounding box center [1129, 472] width 230 height 38
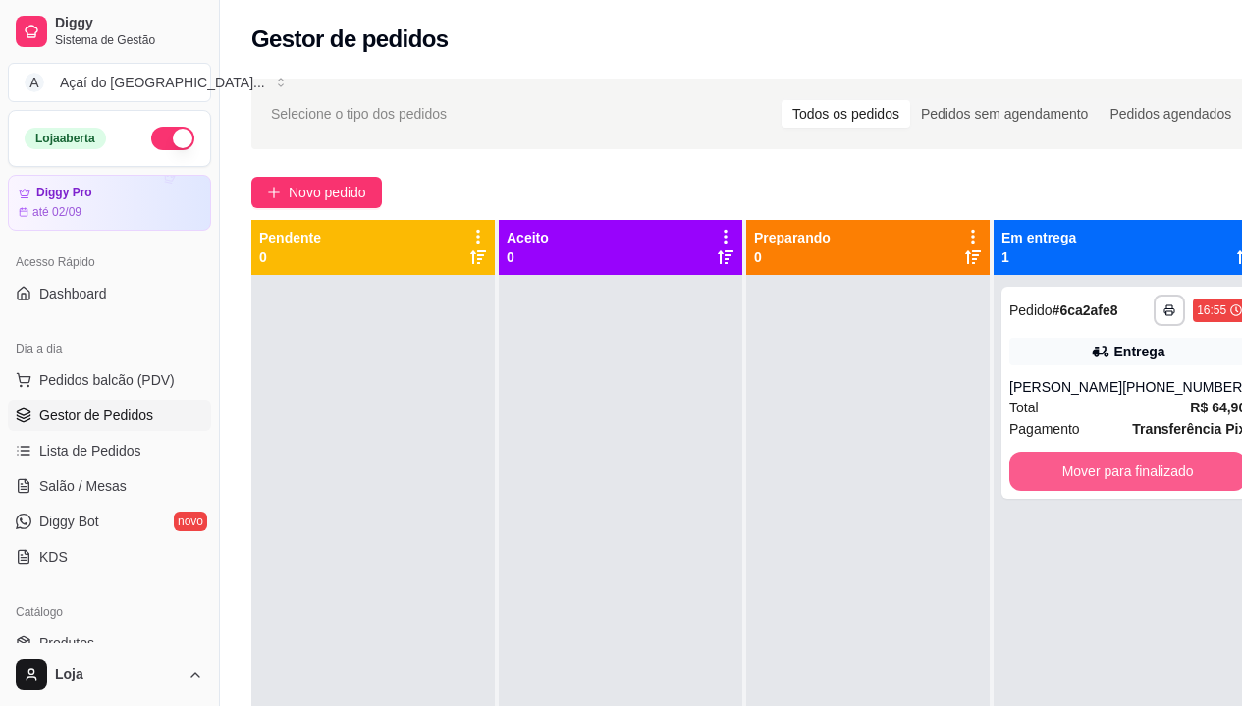
click at [1041, 478] on button "Mover para finalizado" at bounding box center [1128, 471] width 237 height 39
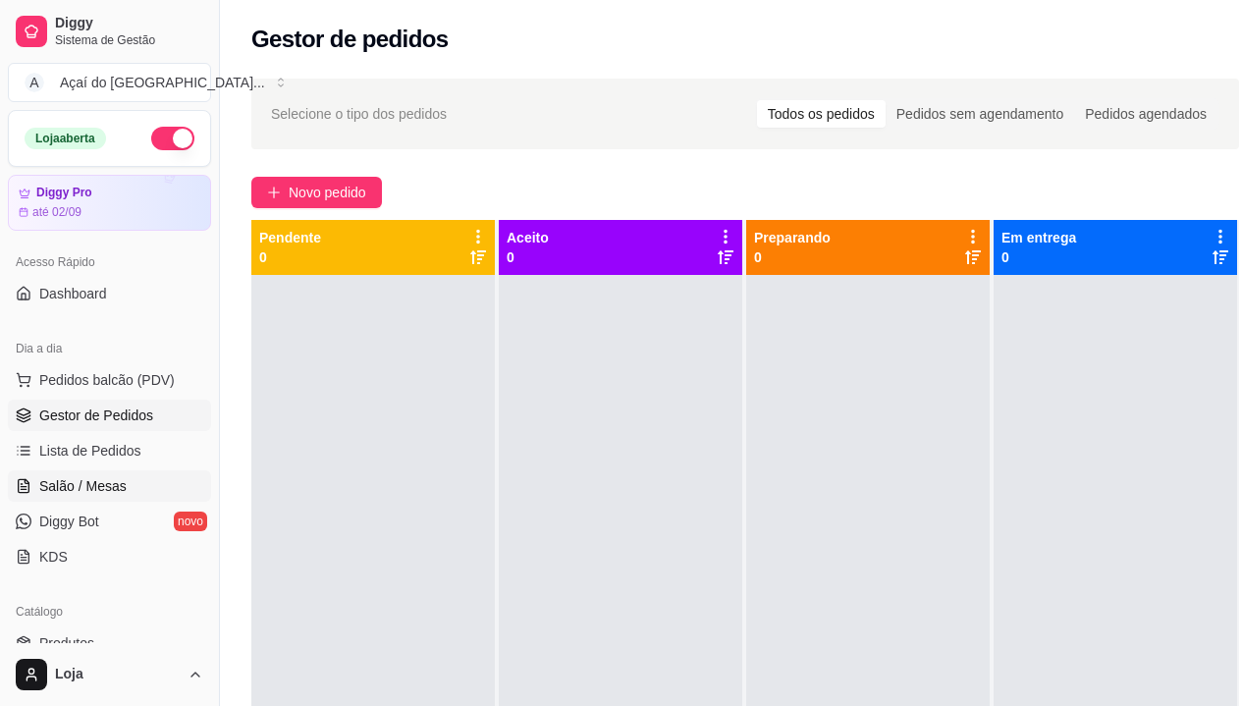
click at [73, 484] on span "Salão / Mesas" at bounding box center [82, 486] width 87 height 20
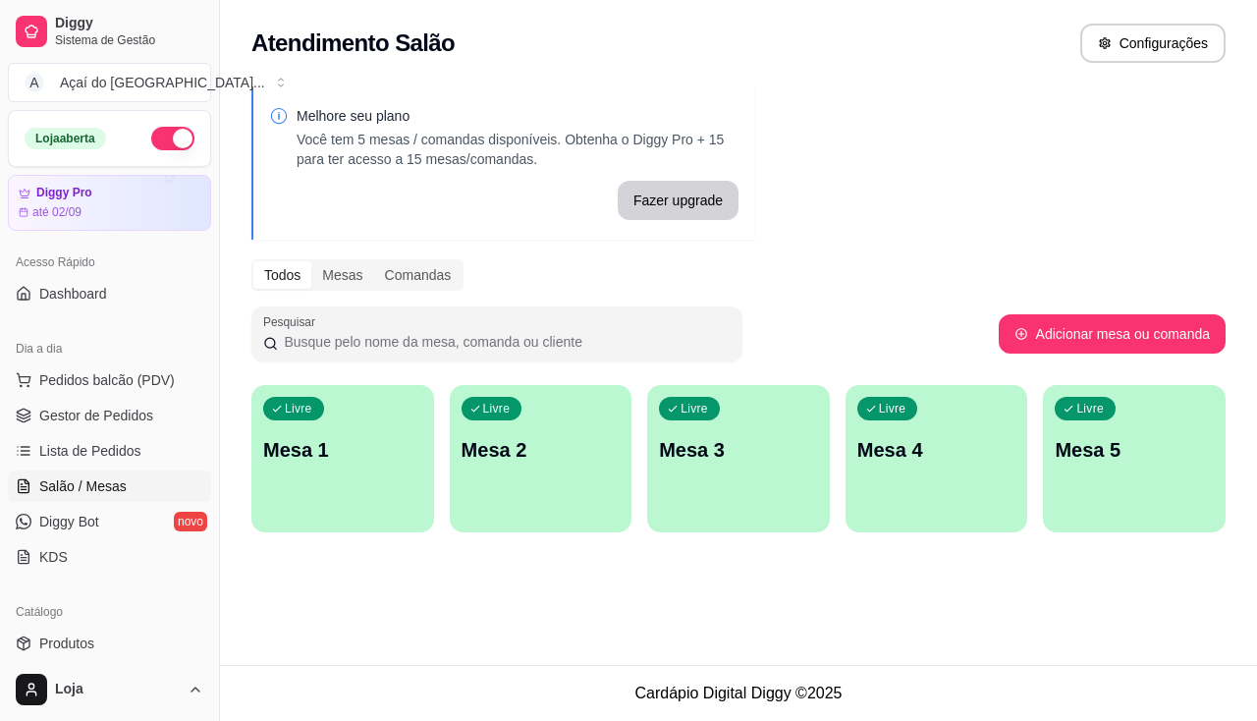
click at [391, 495] on div "Livre Mesa 1" at bounding box center [342, 447] width 183 height 124
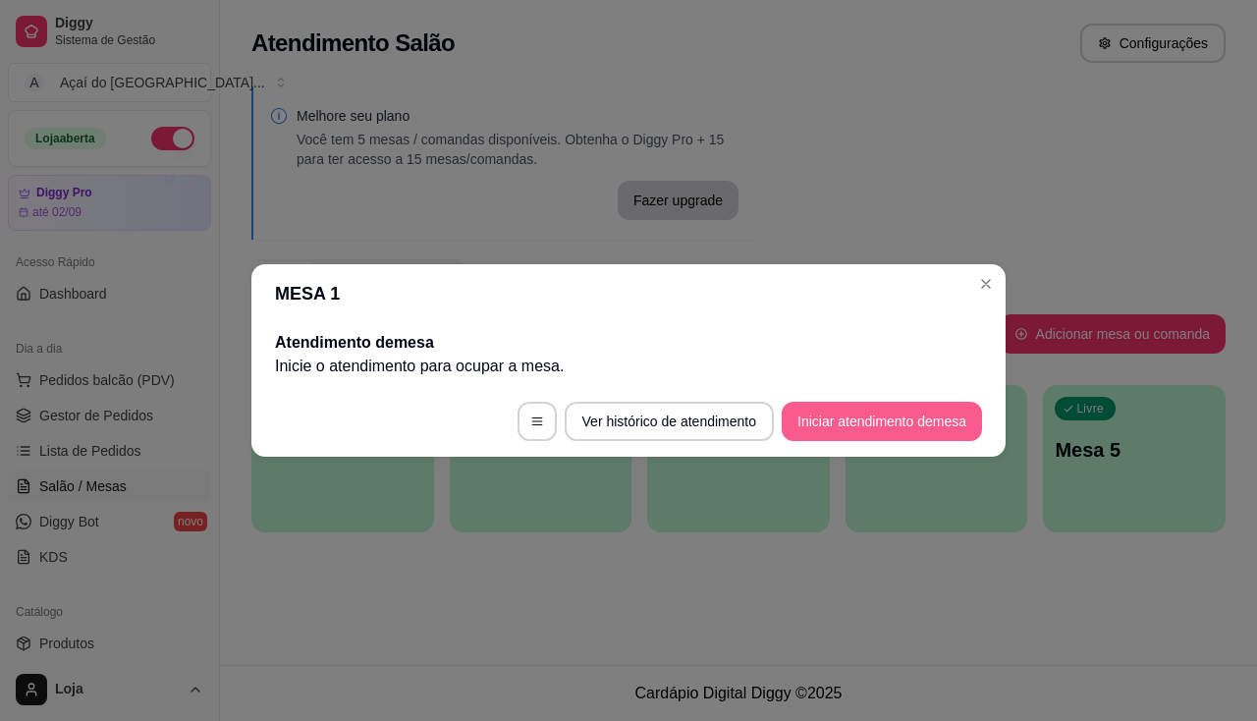
click at [893, 431] on button "Iniciar atendimento de mesa" at bounding box center [882, 421] width 200 height 39
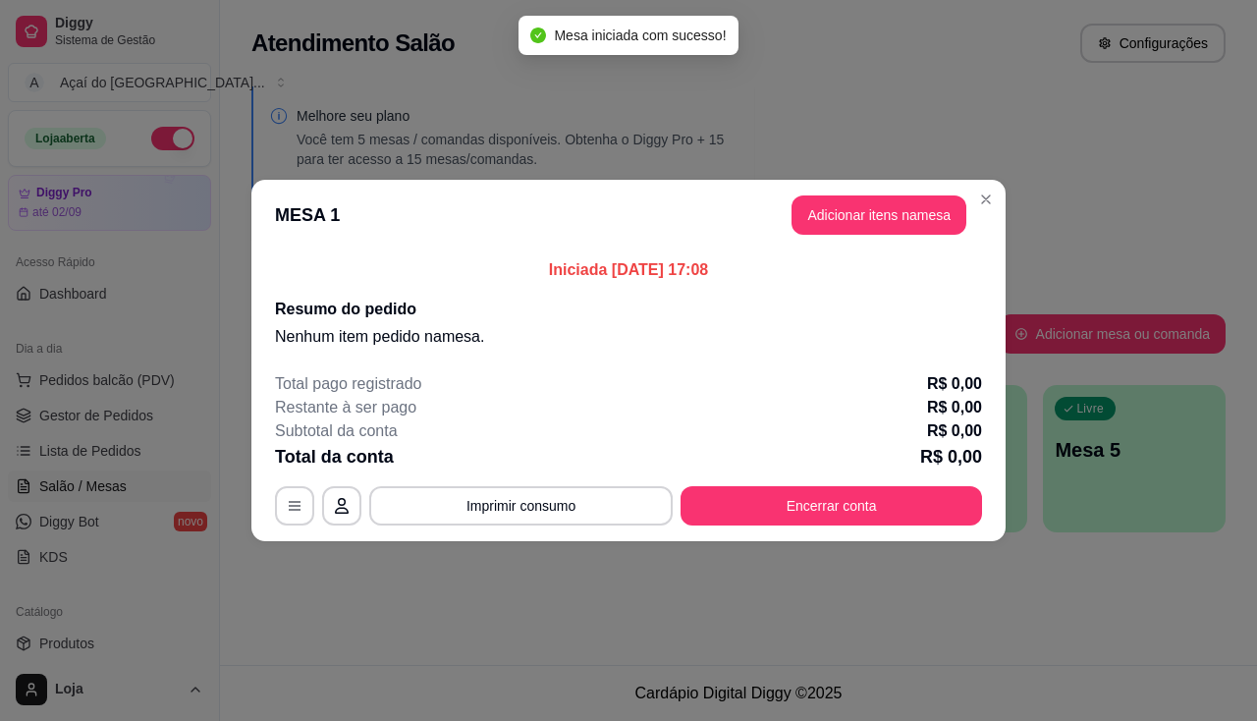
click at [889, 237] on header "MESA 1 Adicionar itens na mesa" at bounding box center [628, 215] width 754 height 71
click at [890, 205] on button "Adicionar itens na mesa" at bounding box center [879, 215] width 169 height 38
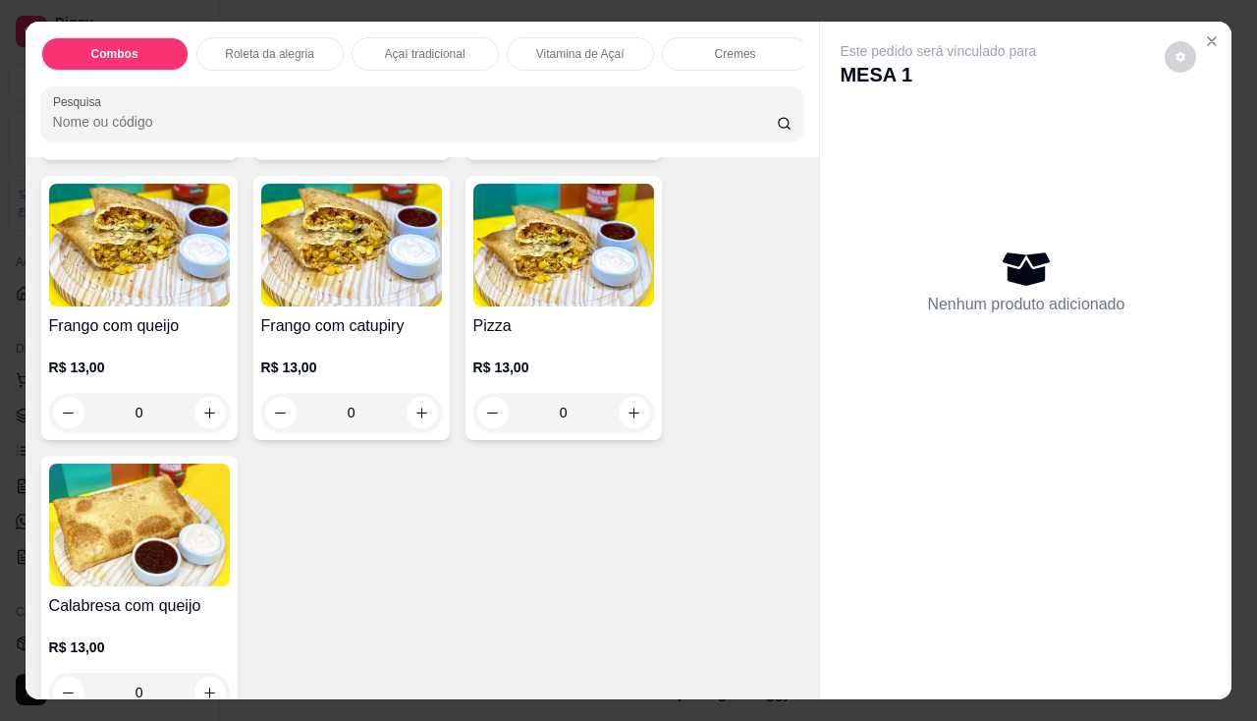
scroll to position [2554, 0]
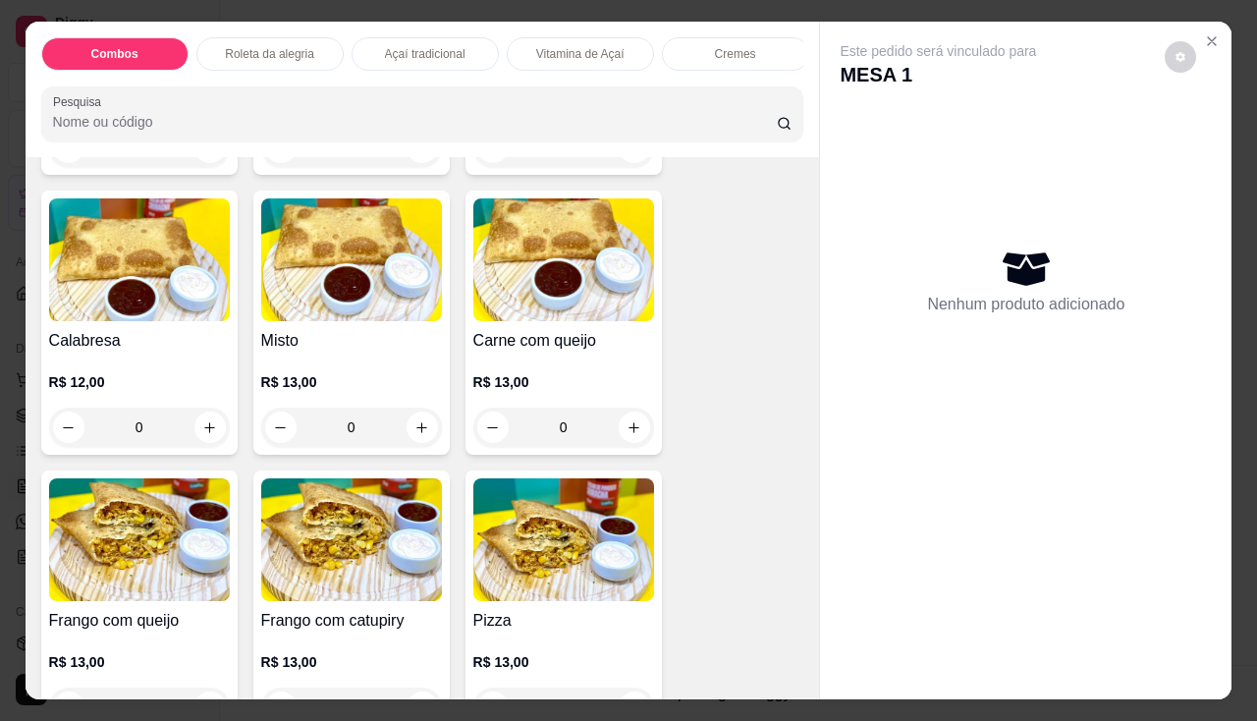
click at [478, 330] on div "Carne com queijo R$ 13,00 0" at bounding box center [564, 323] width 196 height 264
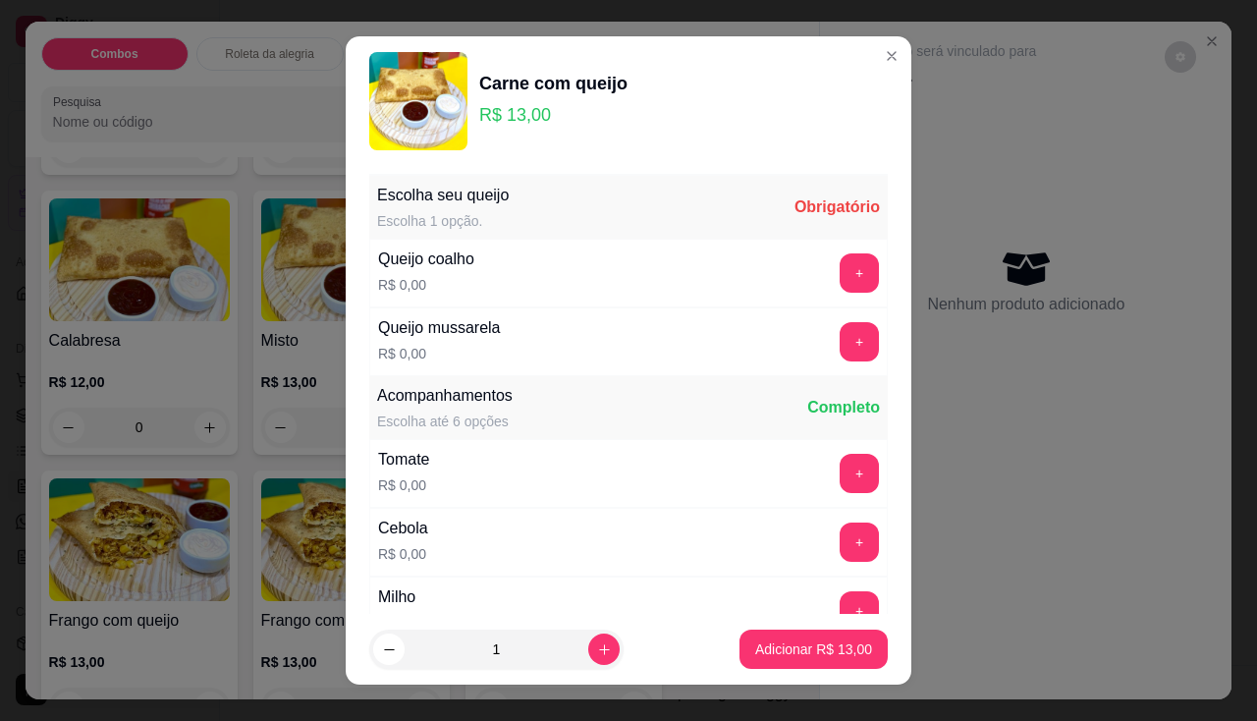
click at [830, 365] on div "Queijo mussarela R$ 0,00 +" at bounding box center [628, 341] width 519 height 69
click at [841, 345] on button "+" at bounding box center [860, 341] width 38 height 38
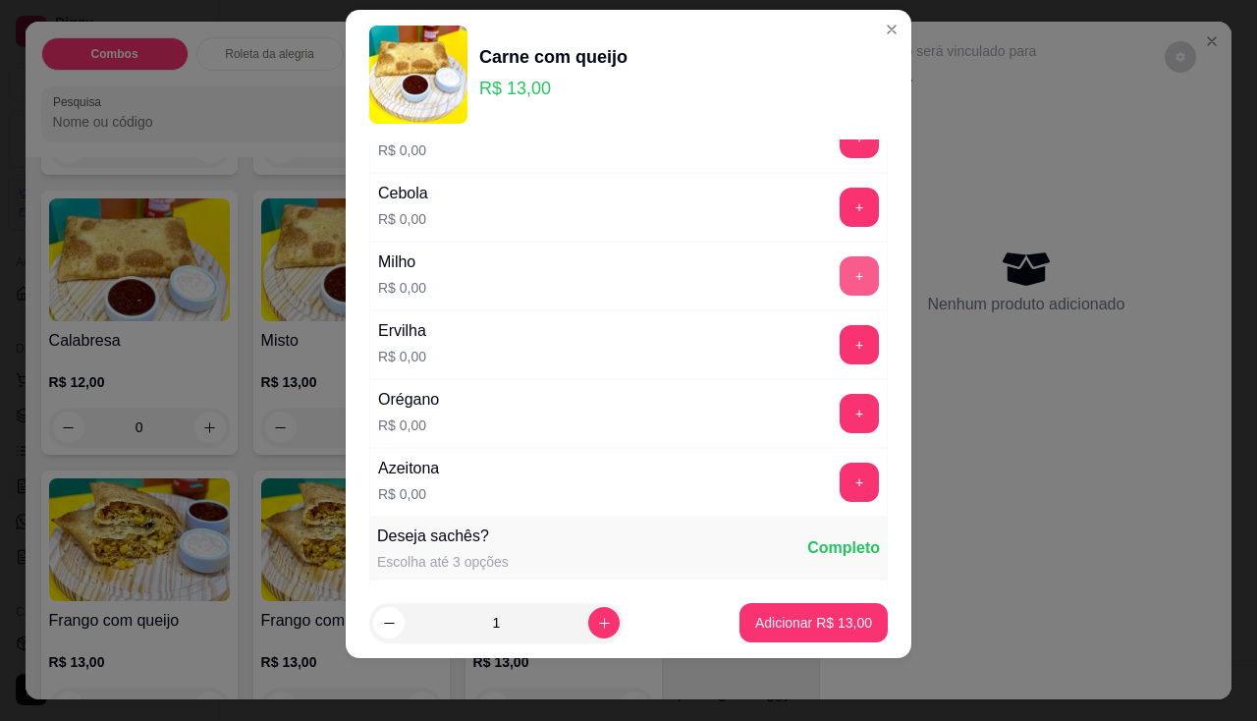
scroll to position [210, 0]
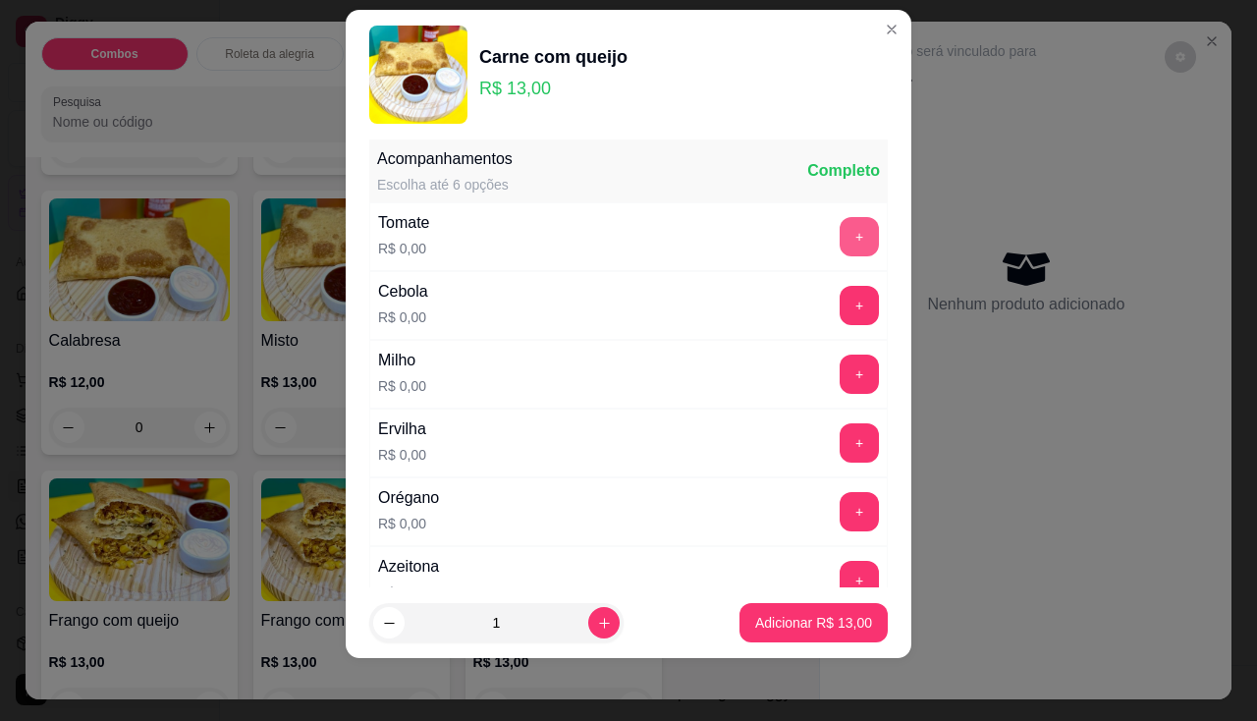
click at [840, 245] on button "+" at bounding box center [859, 236] width 39 height 39
click at [841, 297] on button "+" at bounding box center [860, 305] width 38 height 38
click at [840, 385] on button "+" at bounding box center [859, 374] width 39 height 39
click at [840, 436] on button "+" at bounding box center [859, 442] width 39 height 39
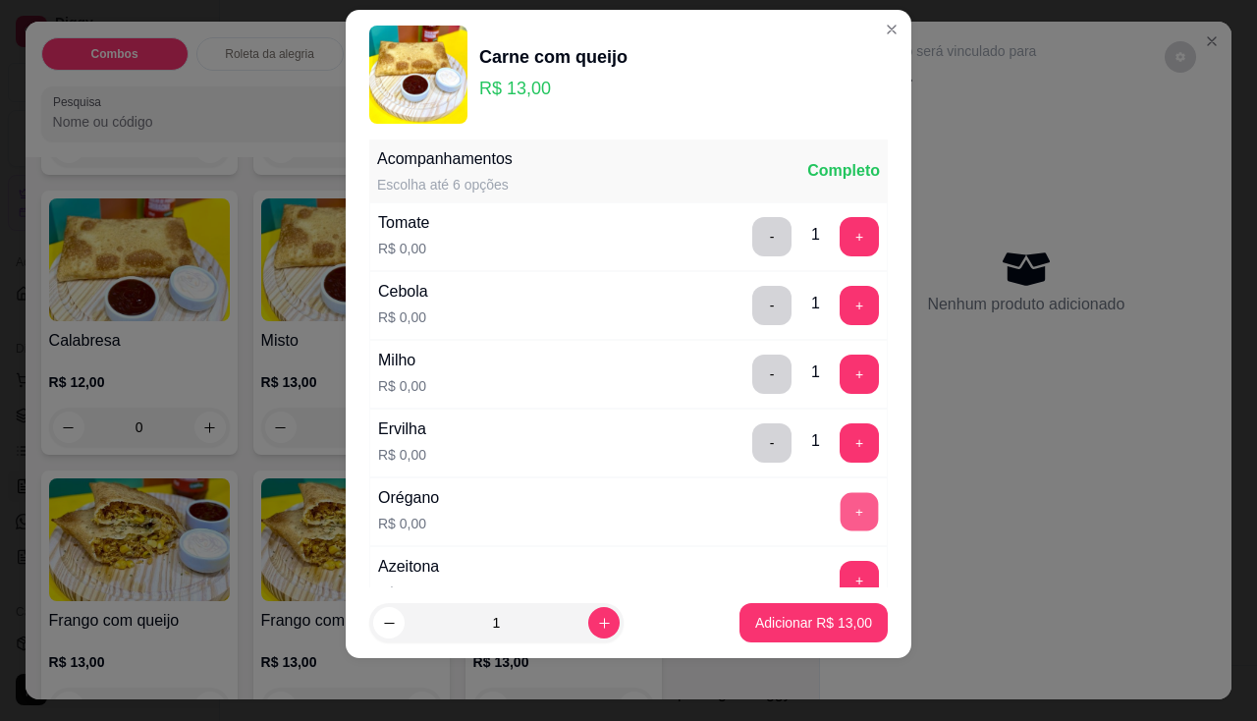
click at [841, 506] on button "+" at bounding box center [860, 511] width 38 height 38
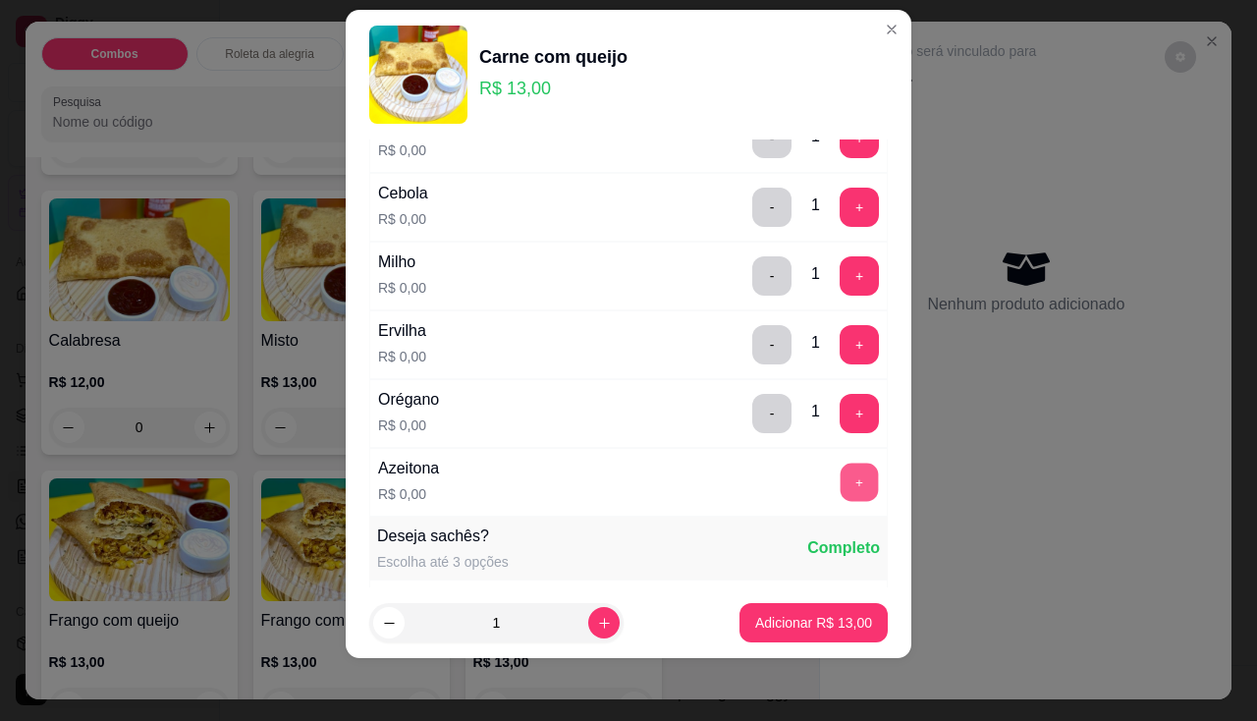
click at [841, 470] on button "+" at bounding box center [860, 482] width 38 height 38
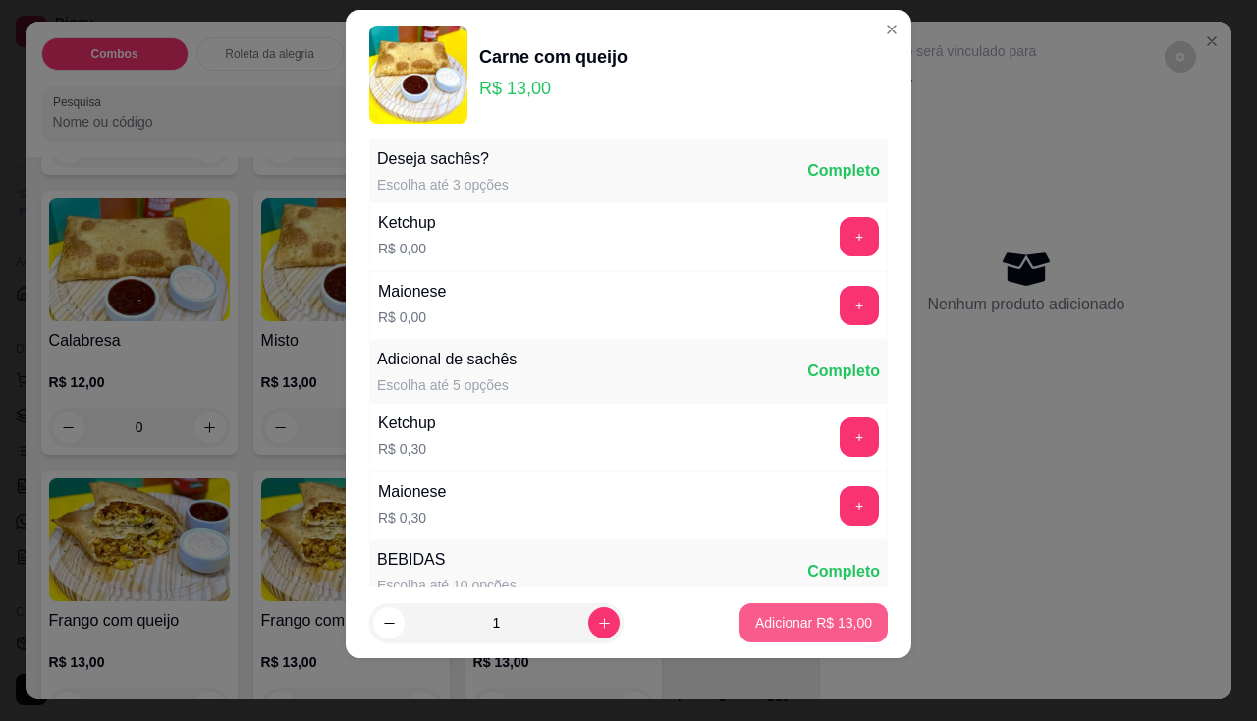
click at [823, 616] on p "Adicionar R$ 13,00" at bounding box center [813, 623] width 117 height 20
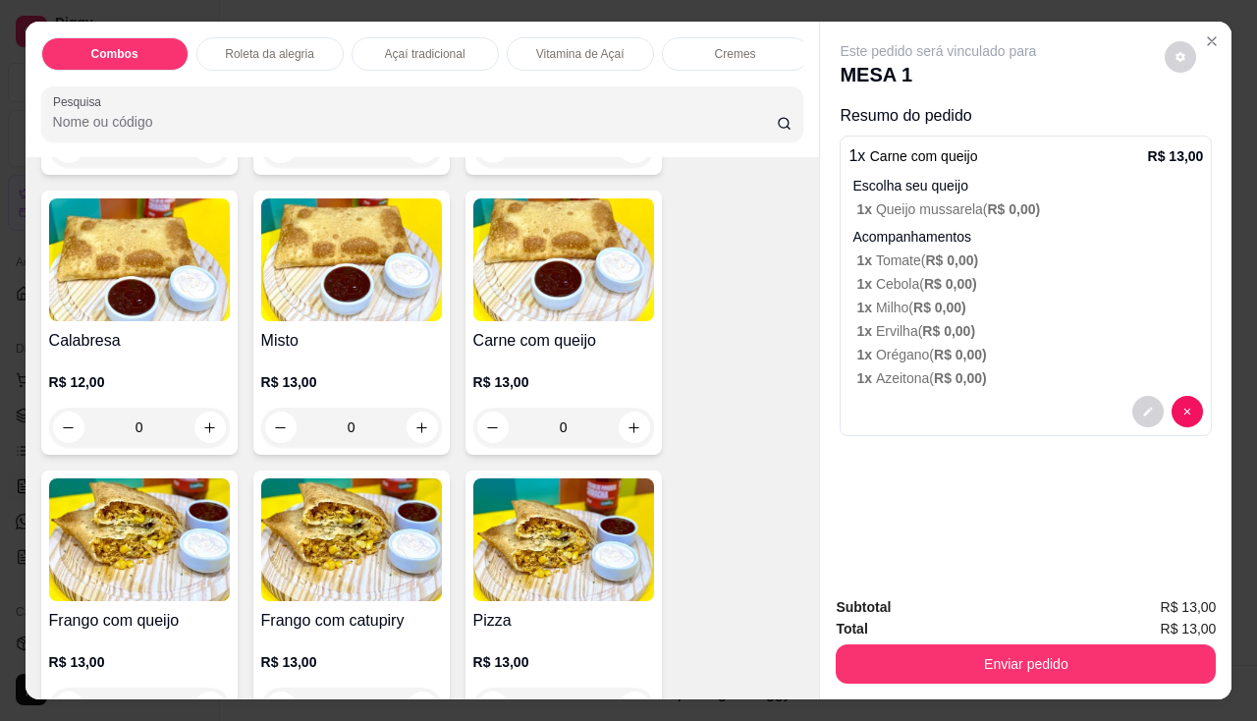
click at [863, 639] on div "Enviar pedido" at bounding box center [1026, 661] width 380 height 44
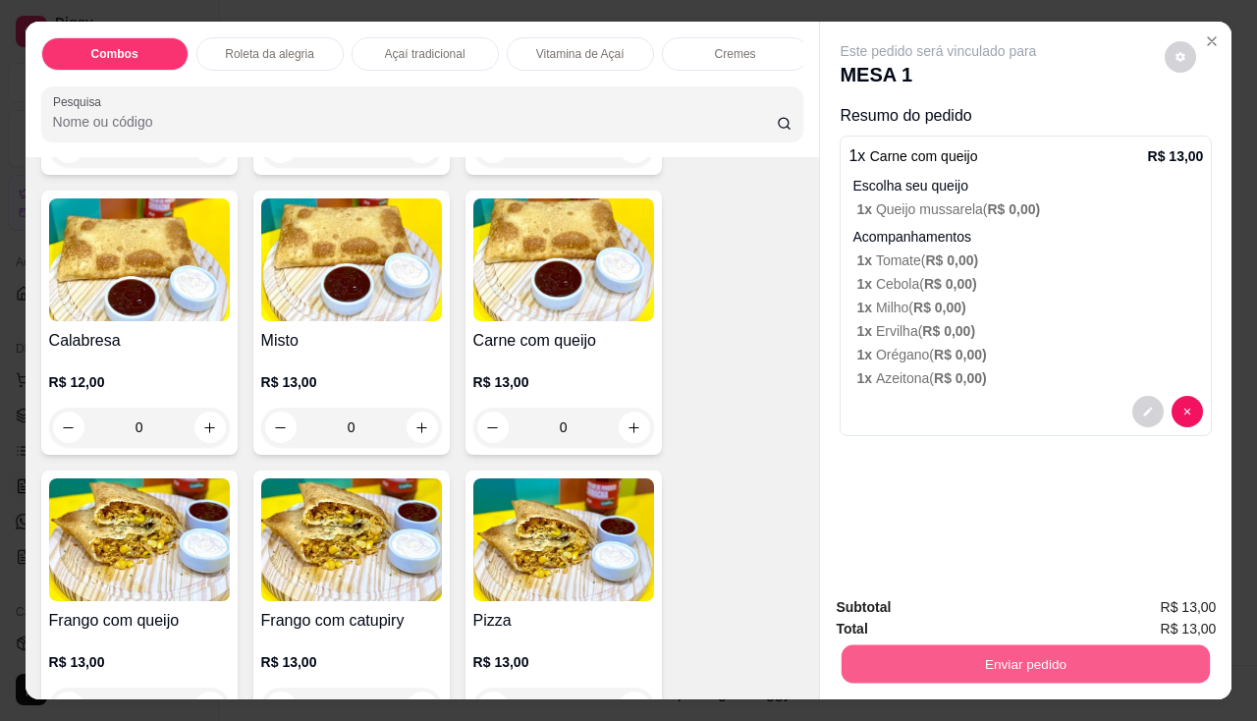
click at [874, 667] on button "Enviar pedido" at bounding box center [1026, 664] width 368 height 38
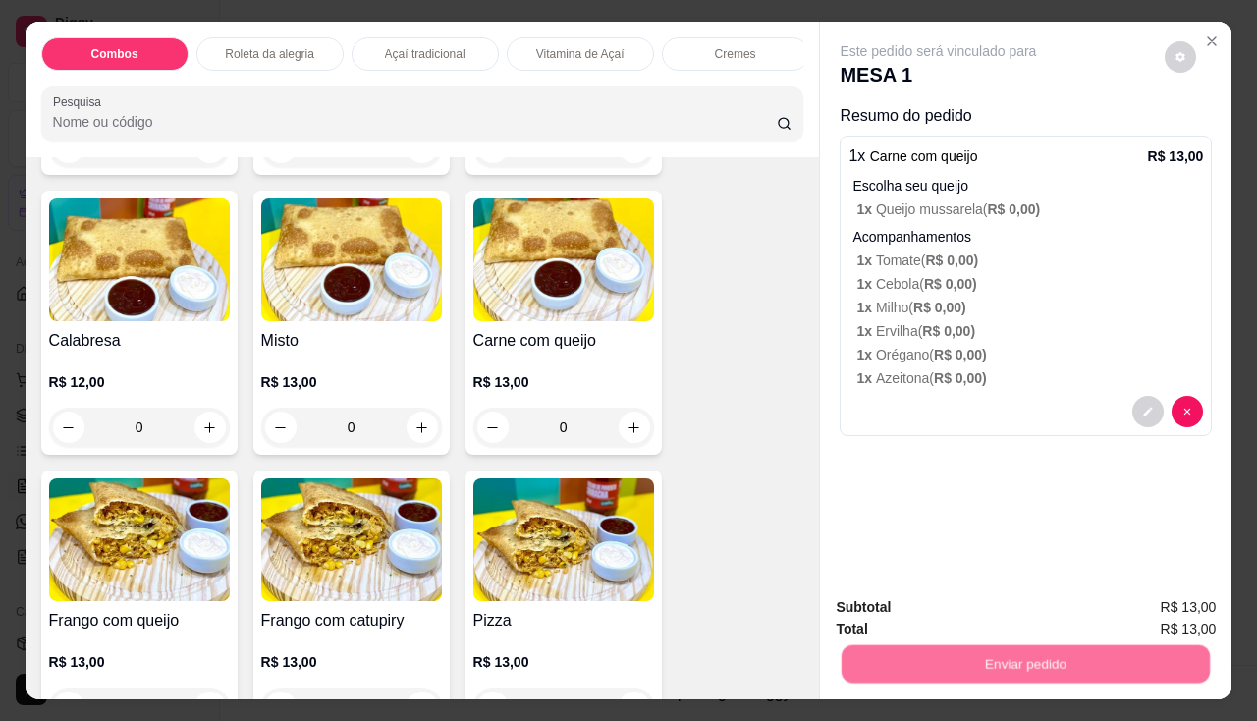
click at [883, 590] on button "Não registrar e enviar pedido" at bounding box center [961, 608] width 198 height 36
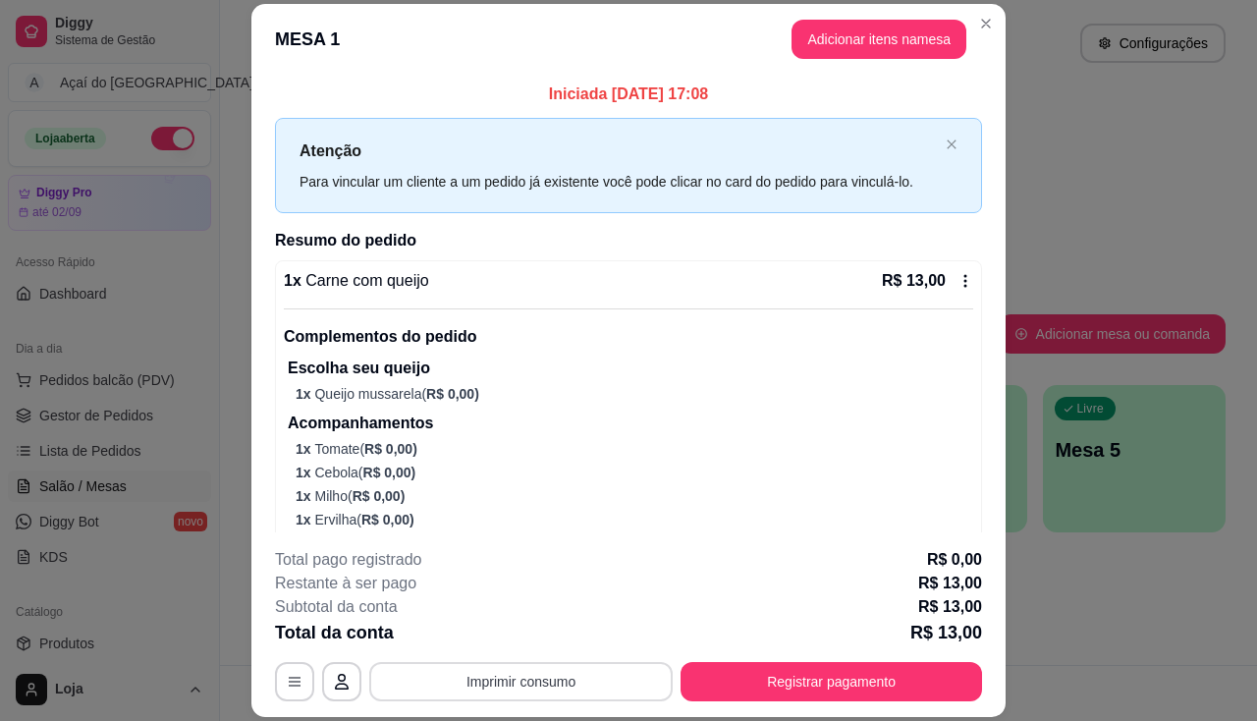
click at [539, 682] on button "Imprimir consumo" at bounding box center [520, 681] width 303 height 39
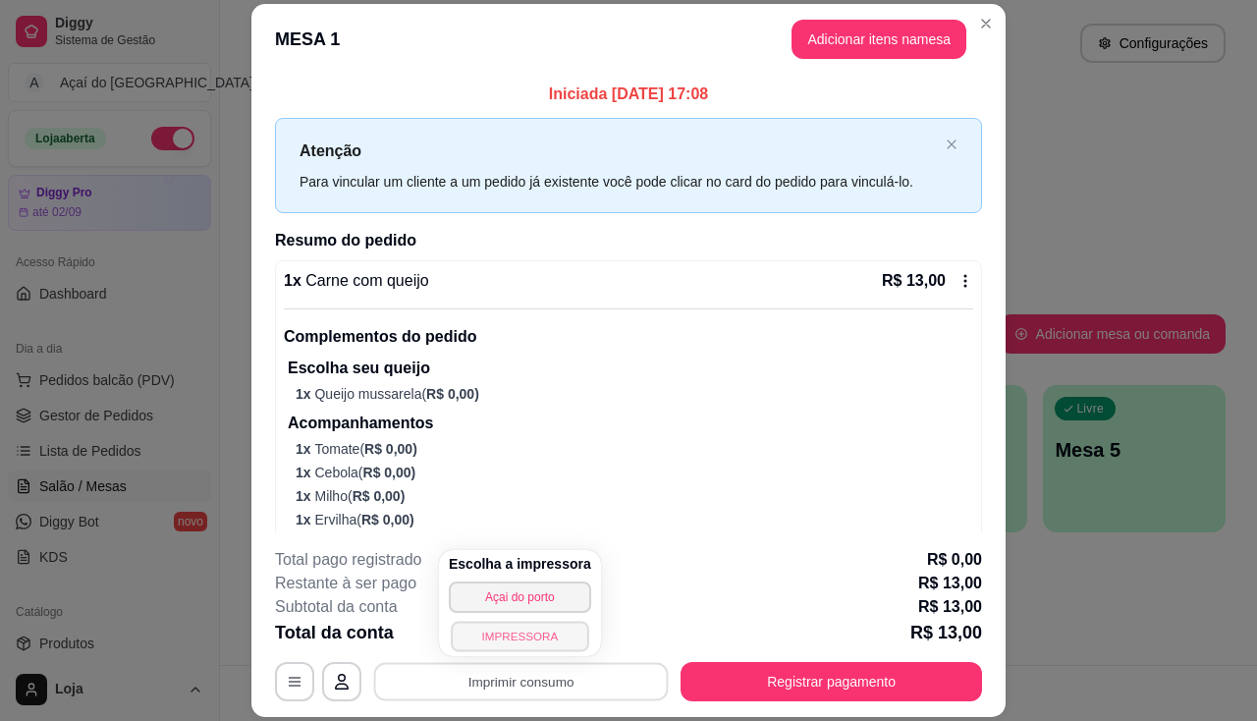
click at [542, 631] on button "IMPRESSORA" at bounding box center [520, 636] width 138 height 30
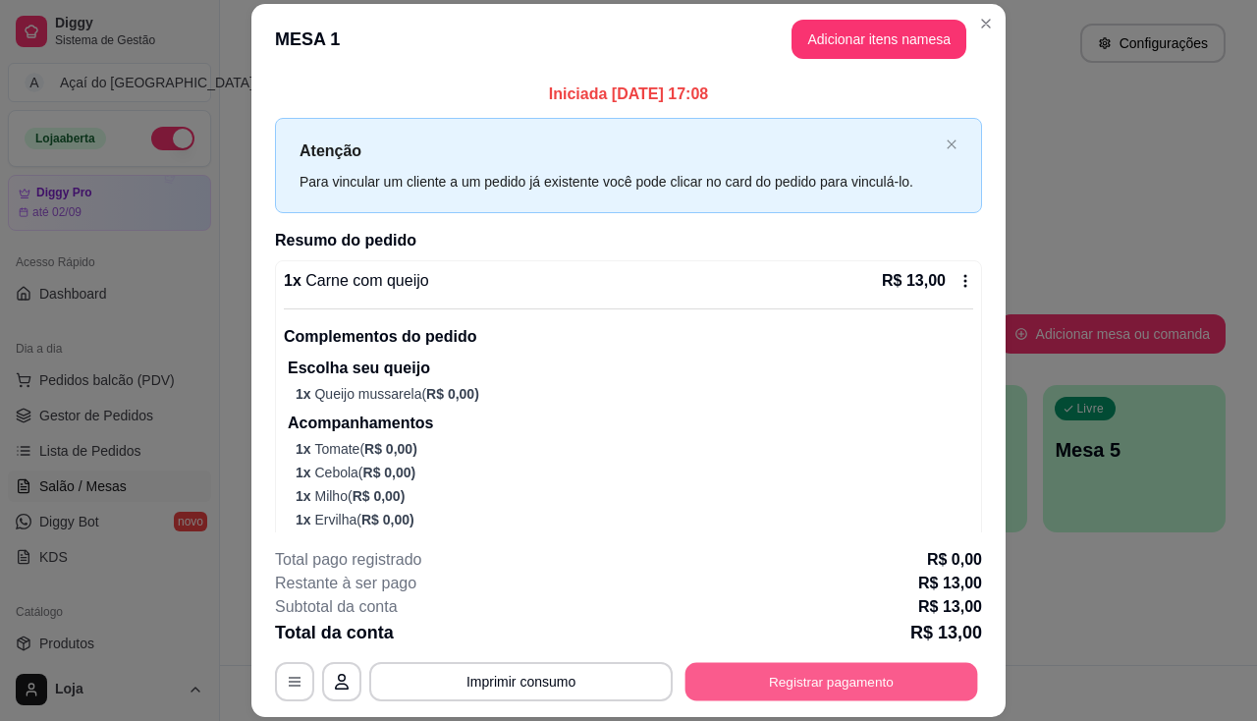
click at [954, 699] on button "Registrar pagamento" at bounding box center [832, 682] width 293 height 38
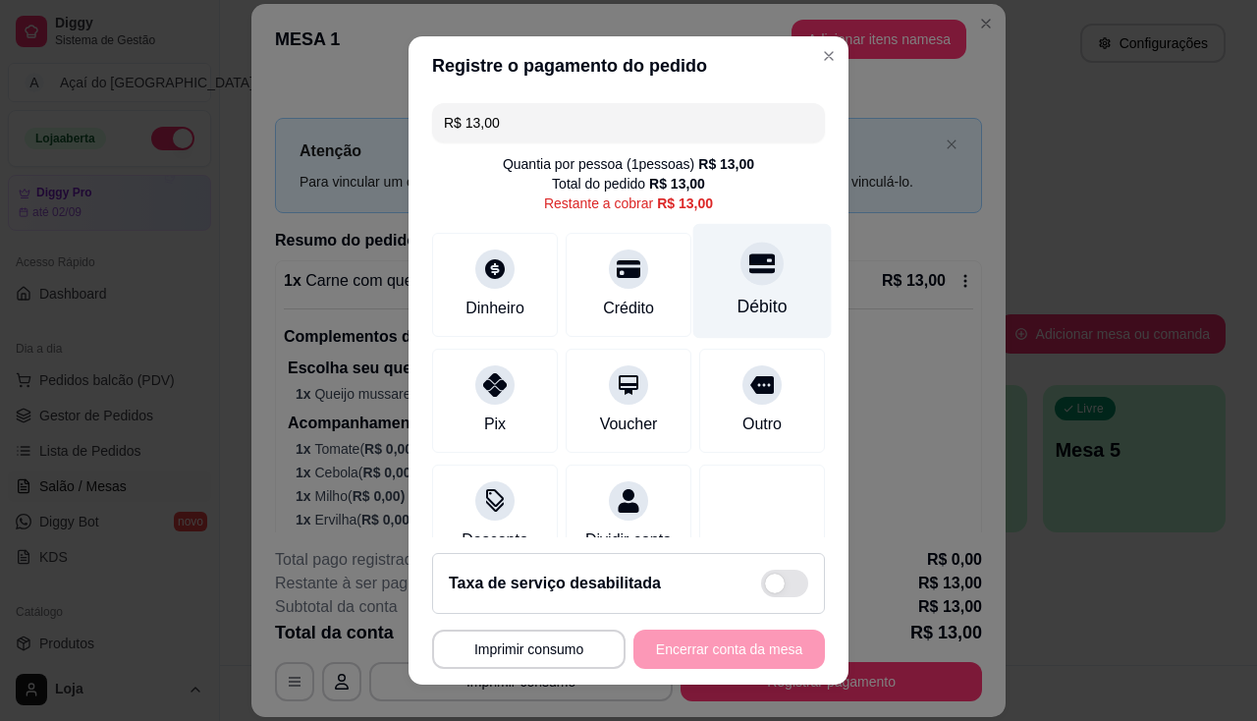
click at [745, 281] on div "Débito" at bounding box center [762, 280] width 138 height 115
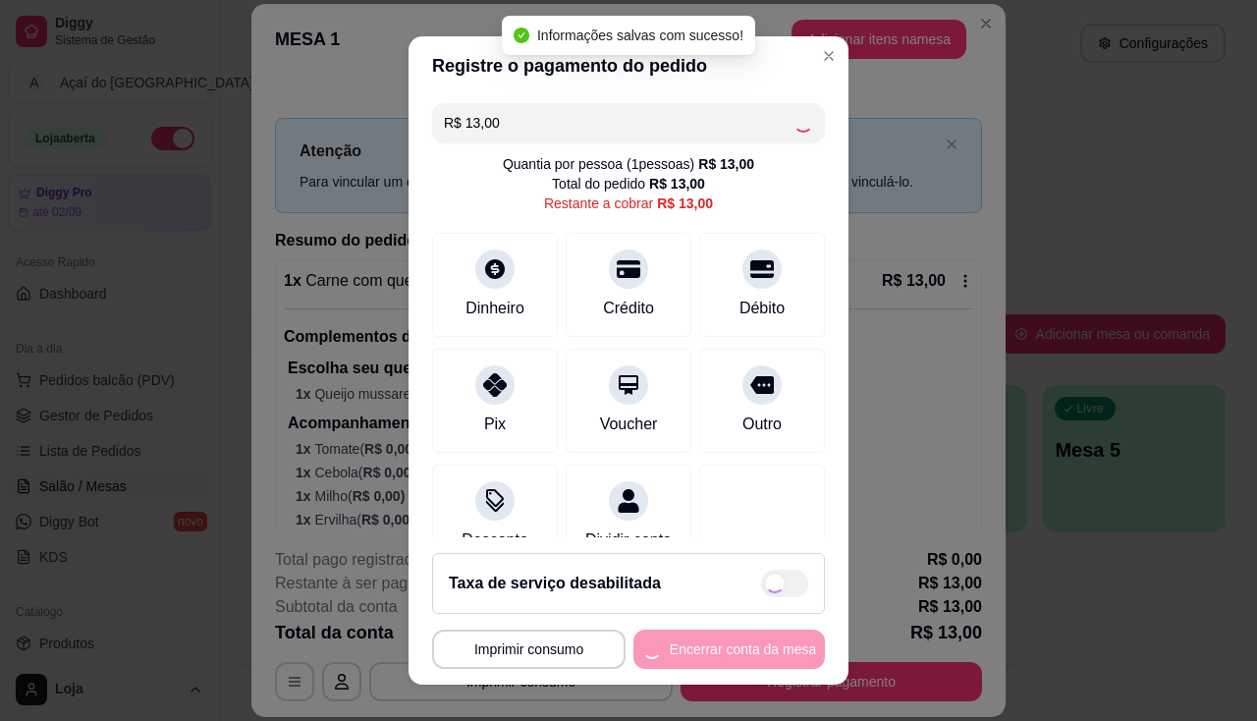
type input "R$ 0,00"
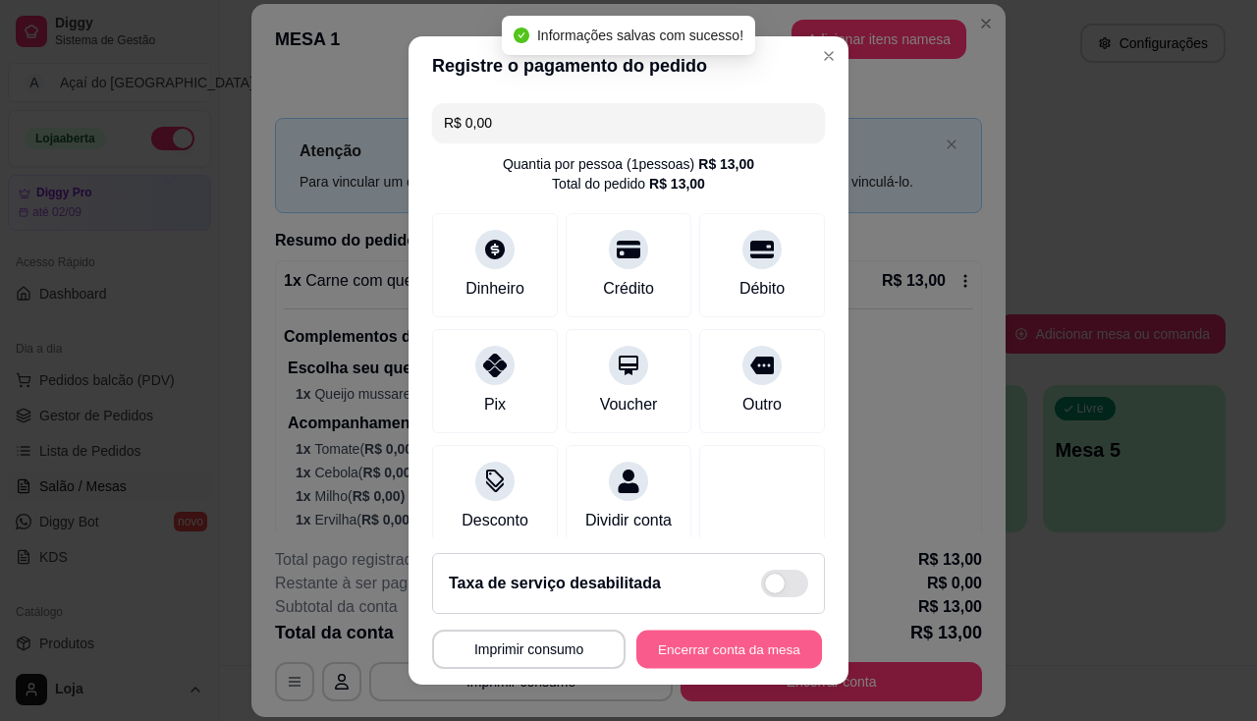
click at [762, 659] on button "Encerrar conta da mesa" at bounding box center [729, 650] width 186 height 38
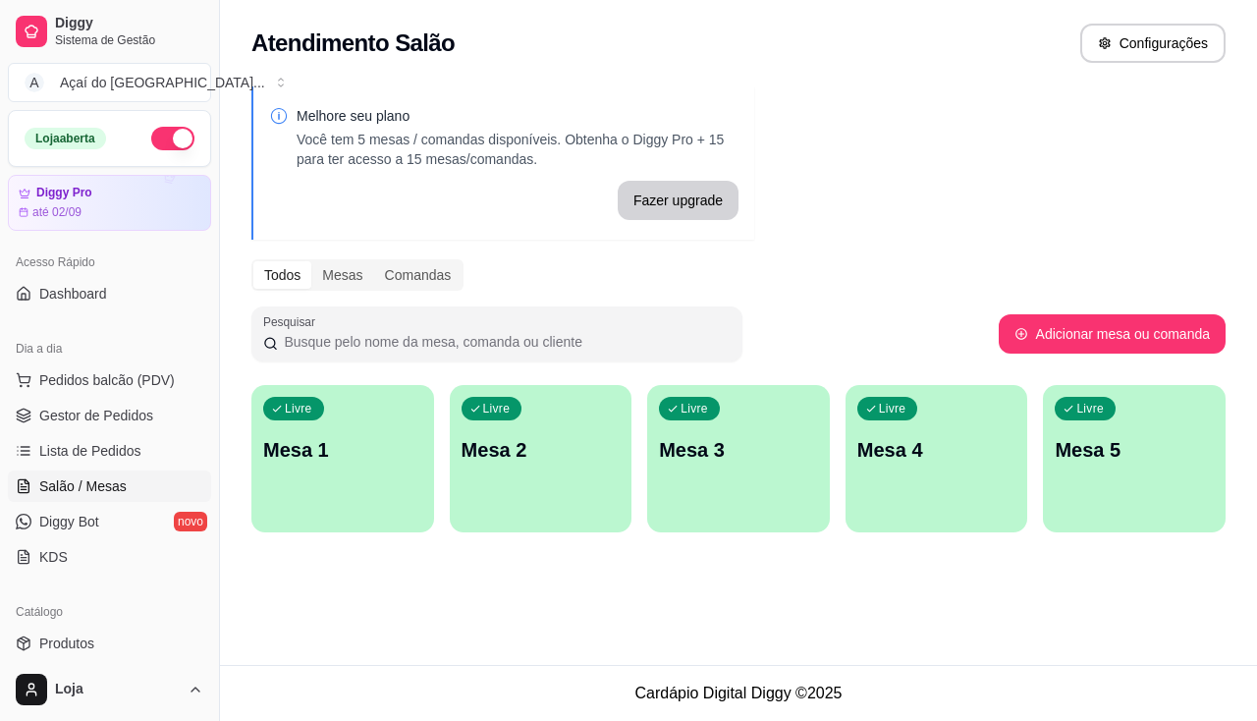
click at [319, 482] on div "Livre Mesa 1" at bounding box center [342, 447] width 183 height 124
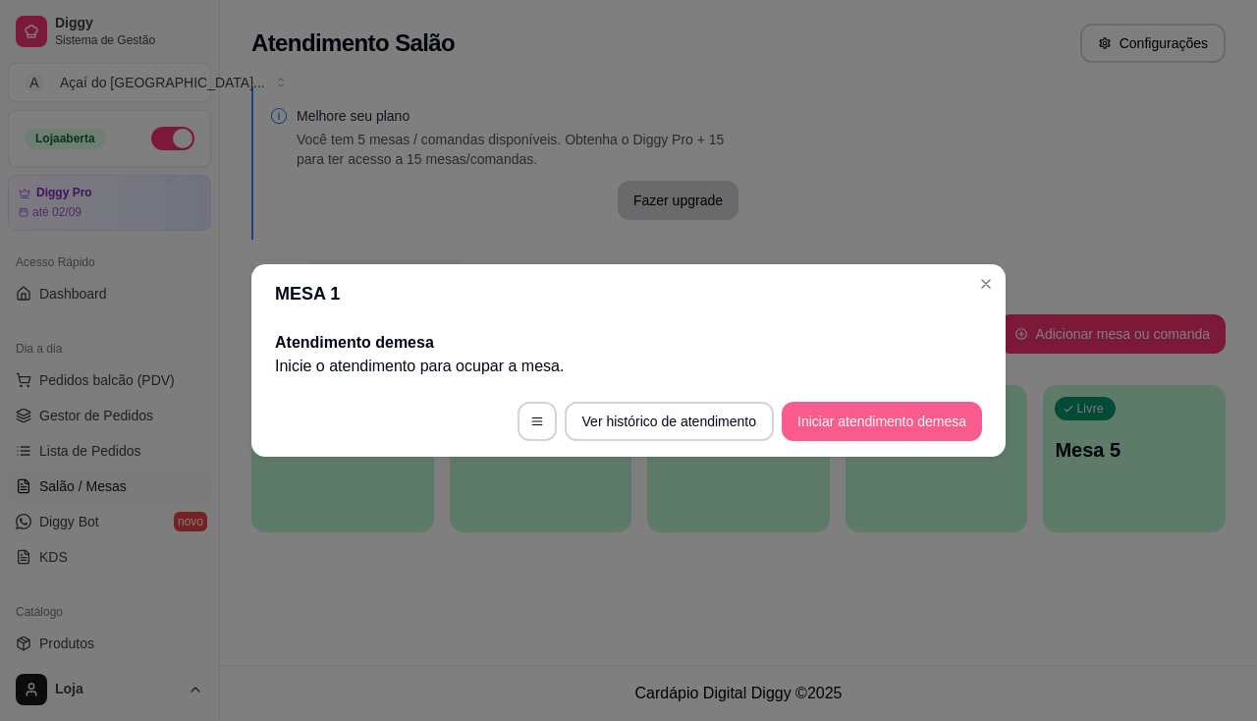
click at [921, 429] on button "Iniciar atendimento de mesa" at bounding box center [882, 421] width 200 height 39
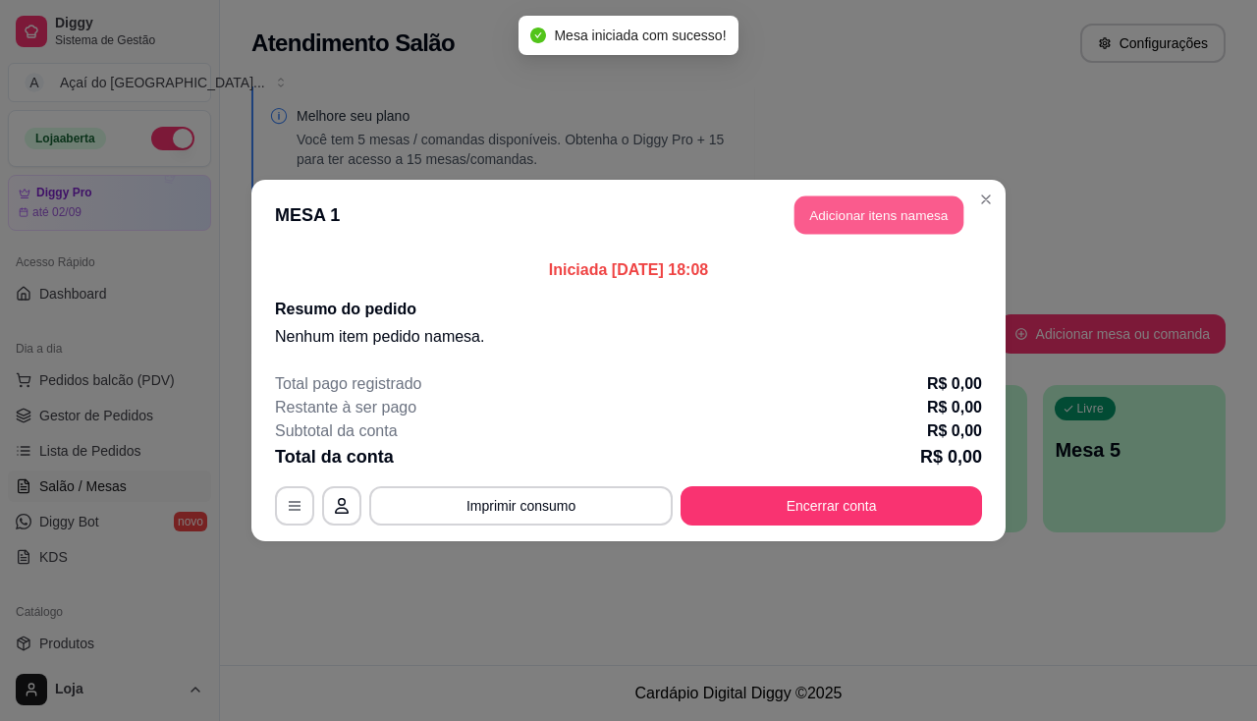
click at [845, 213] on button "Adicionar itens na mesa" at bounding box center [879, 215] width 169 height 38
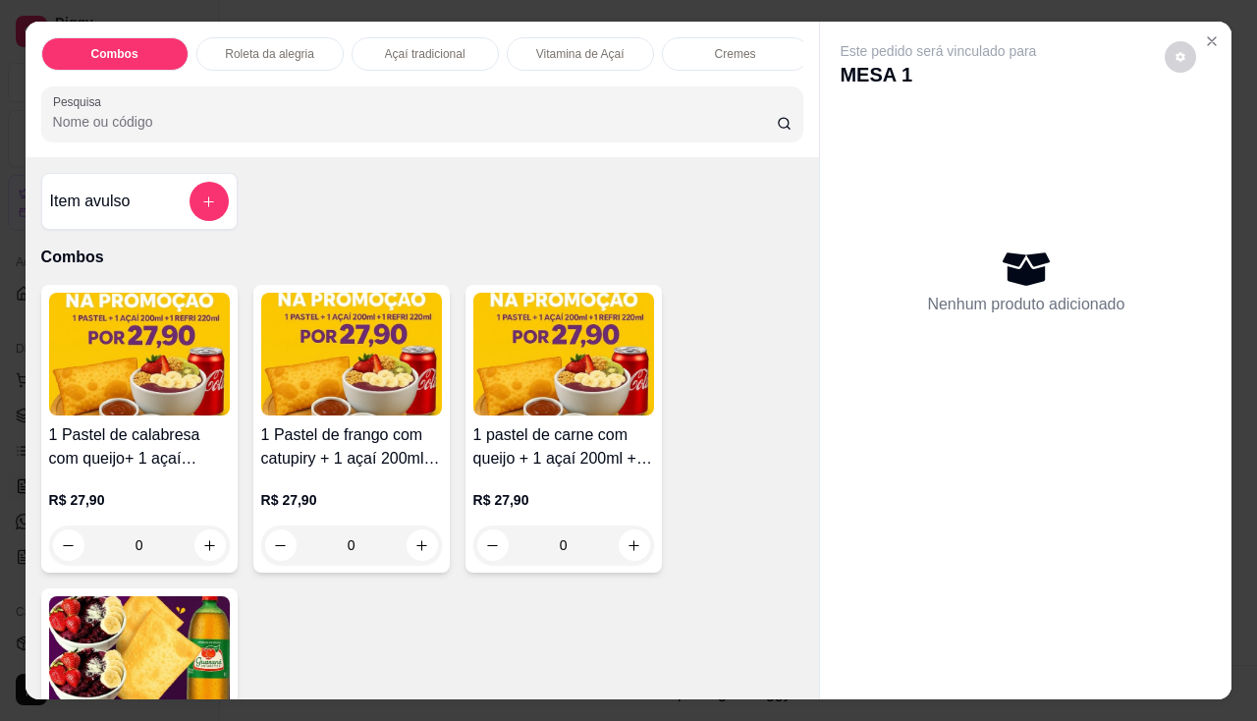
scroll to position [196, 0]
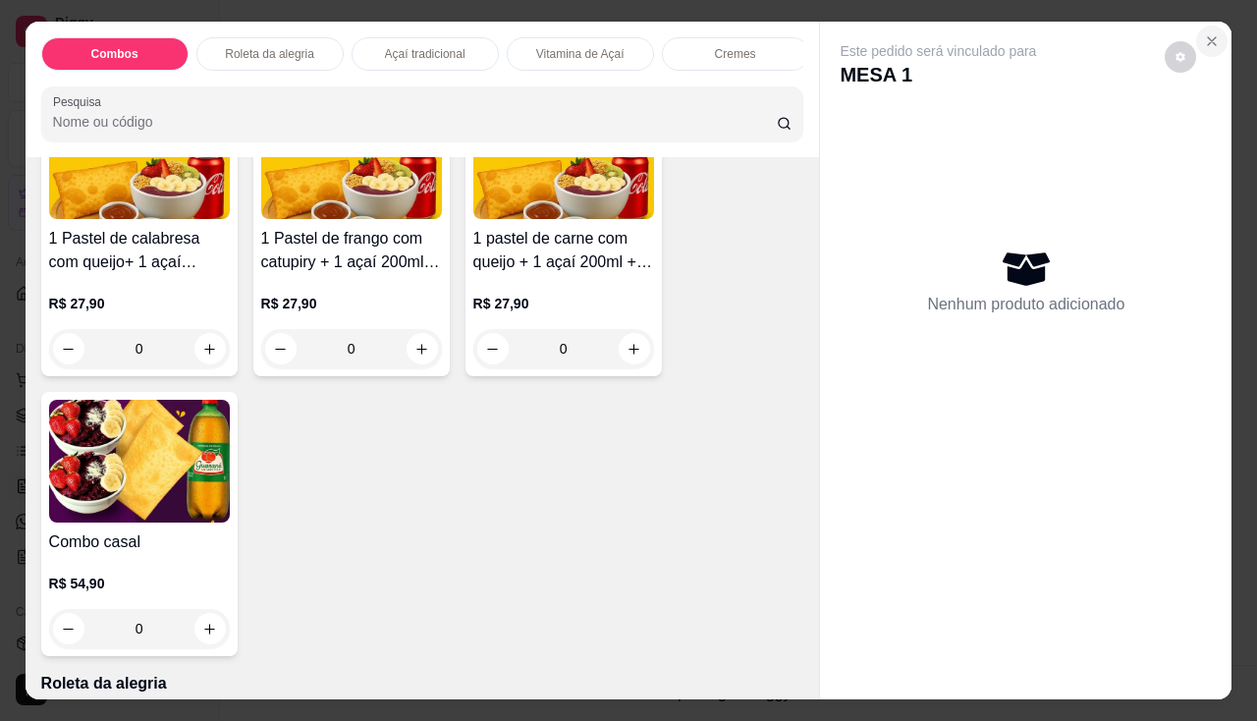
click at [1212, 33] on icon "Close" at bounding box center [1212, 41] width 16 height 16
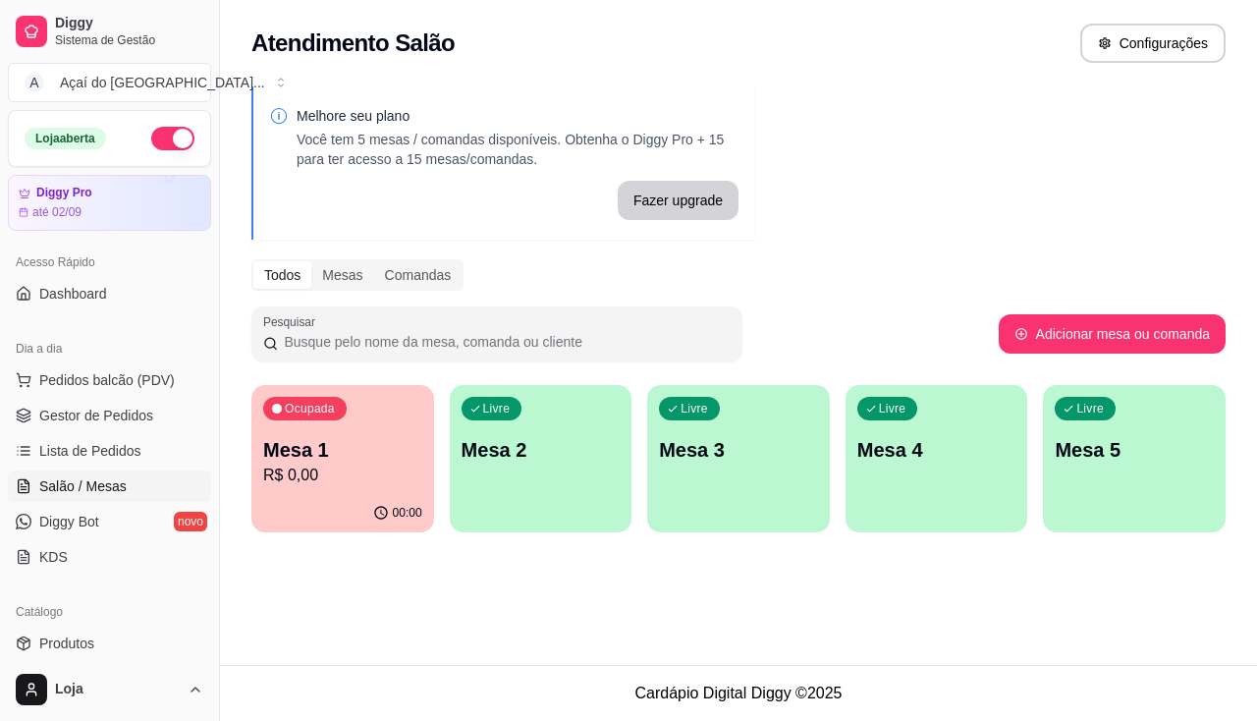
click at [369, 468] on p "R$ 0,00" at bounding box center [342, 476] width 159 height 24
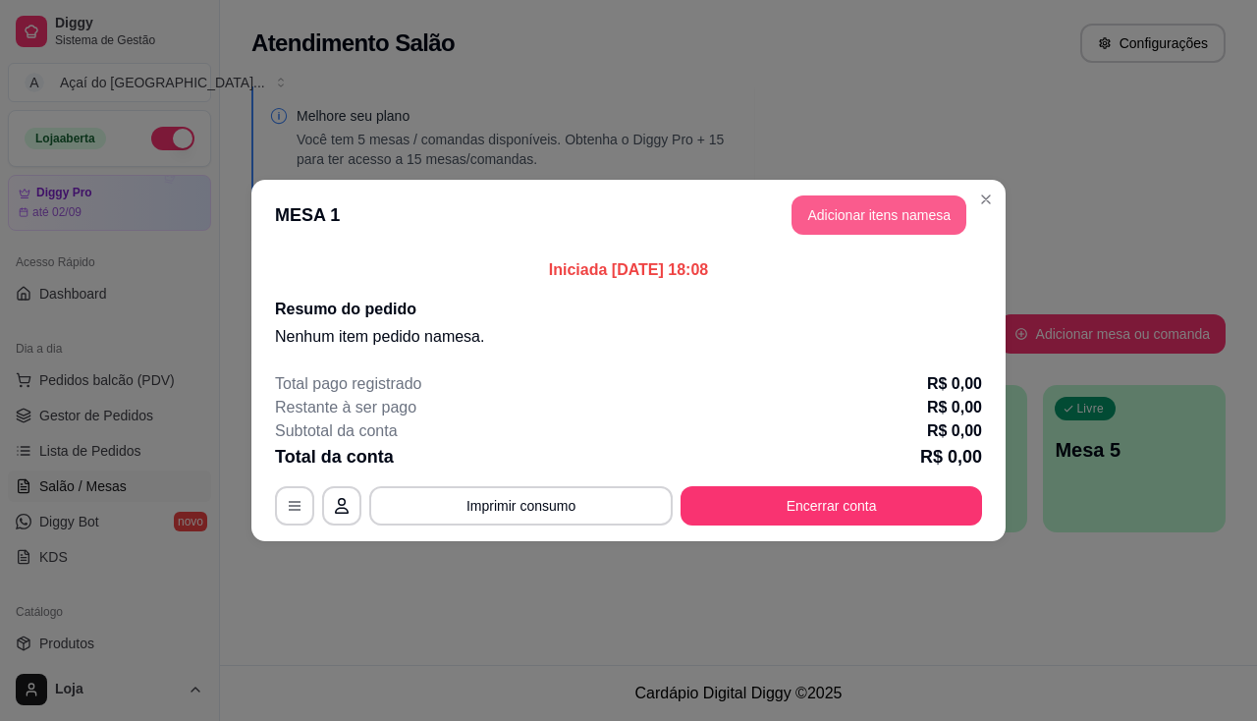
click at [837, 205] on button "Adicionar itens na mesa" at bounding box center [879, 214] width 175 height 39
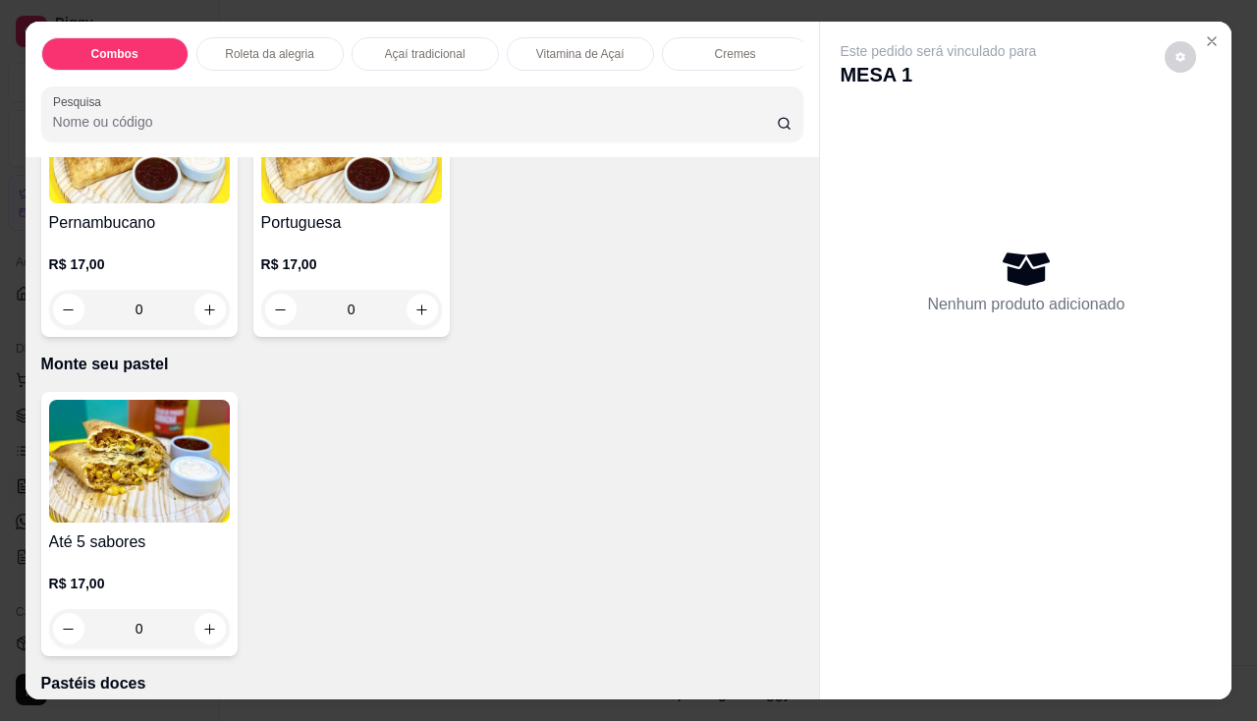
scroll to position [3929, 0]
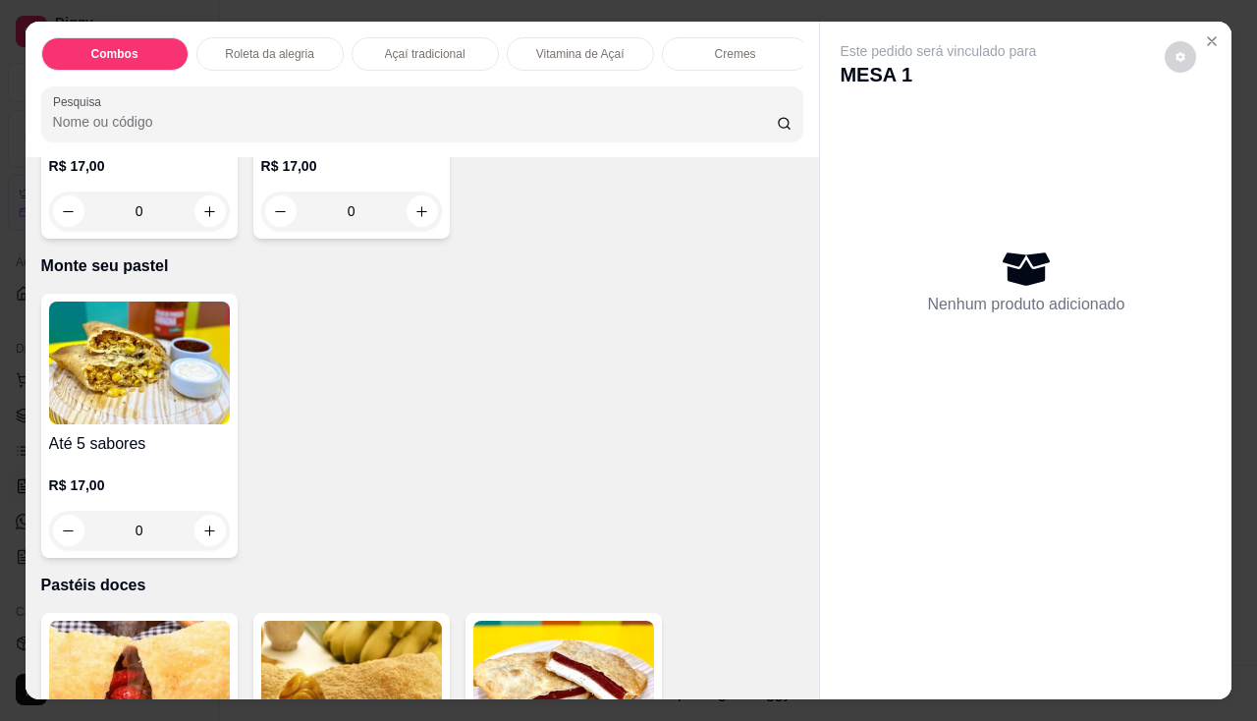
click at [166, 448] on h4 "Até 5 sabores" at bounding box center [139, 444] width 181 height 24
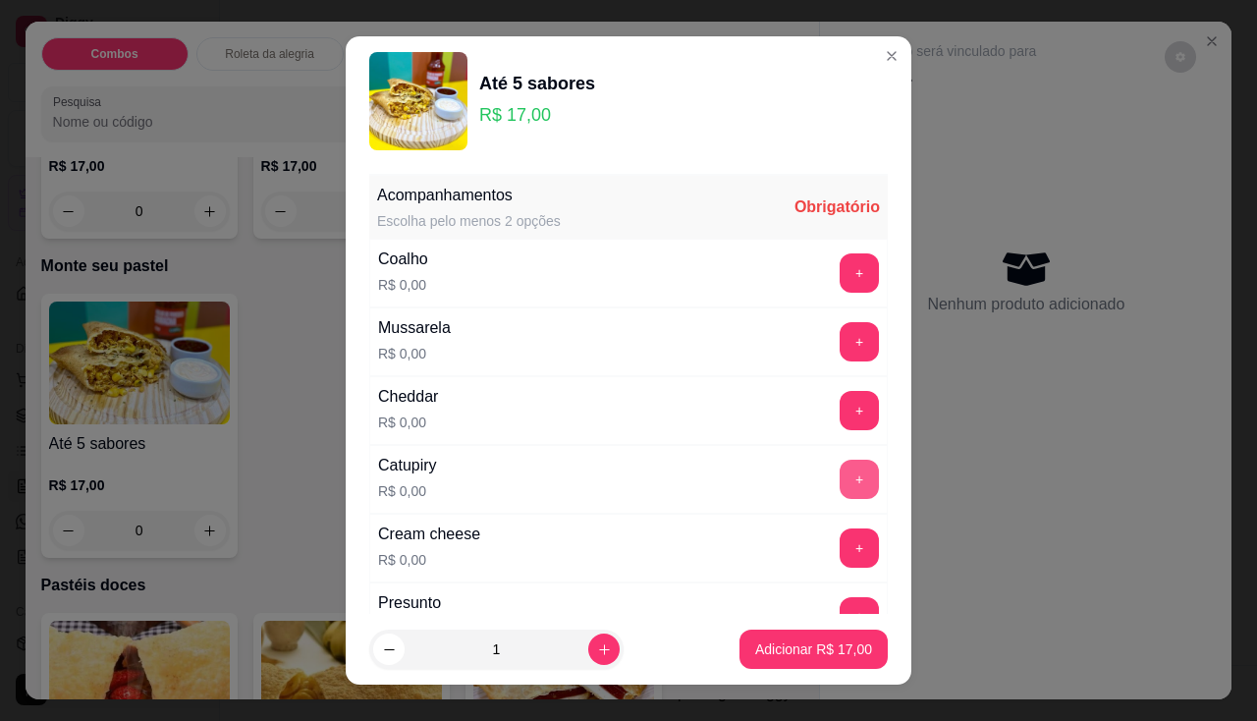
click at [840, 478] on button "+" at bounding box center [859, 479] width 39 height 39
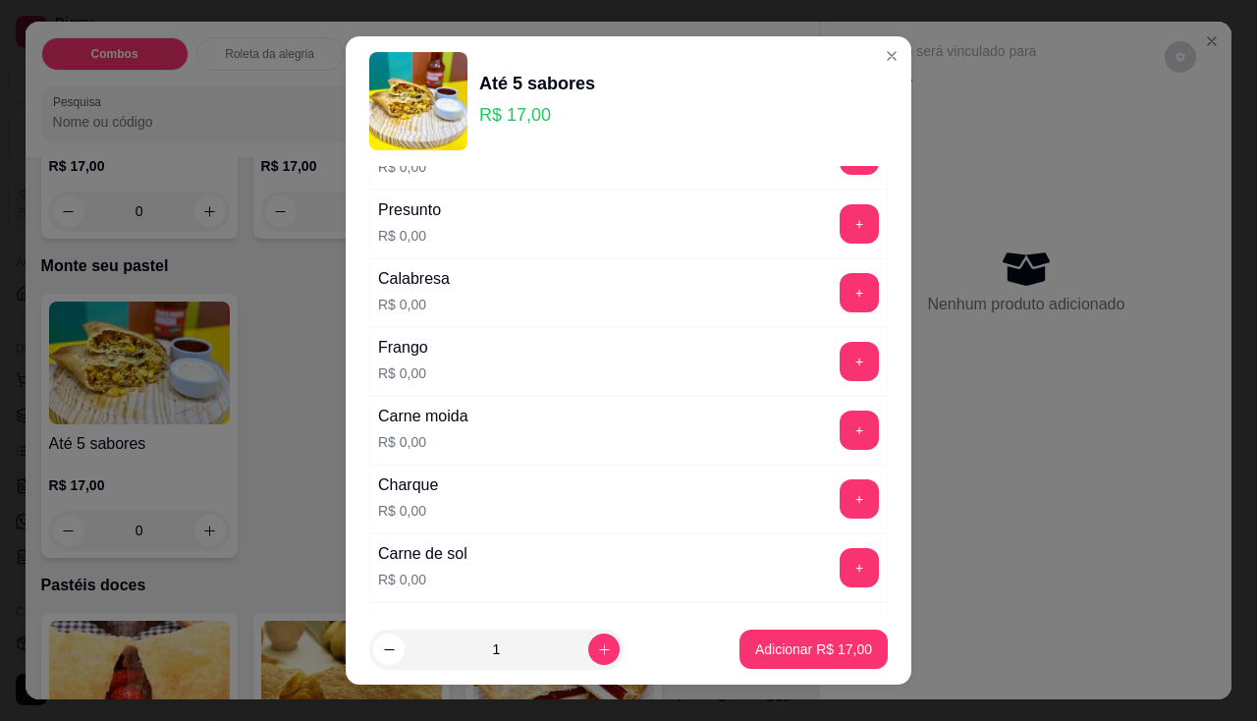
scroll to position [491, 0]
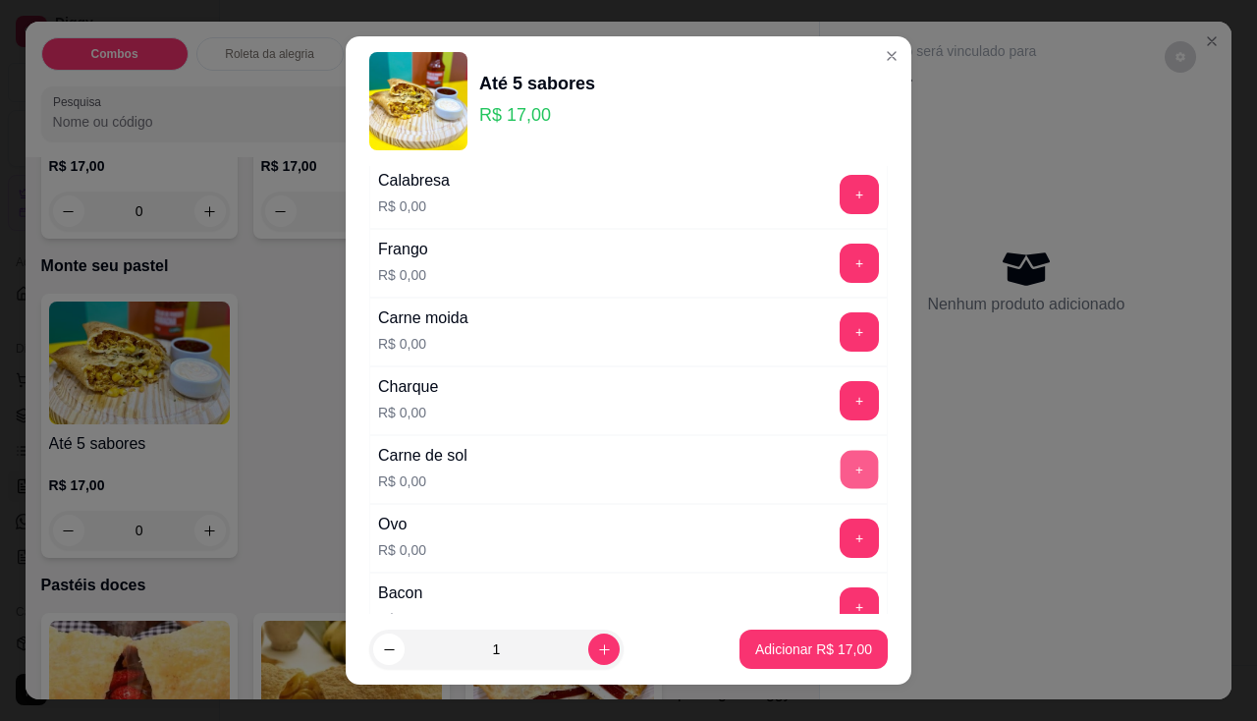
click at [841, 470] on button "+" at bounding box center [860, 469] width 38 height 38
click at [841, 275] on button "+" at bounding box center [860, 263] width 38 height 38
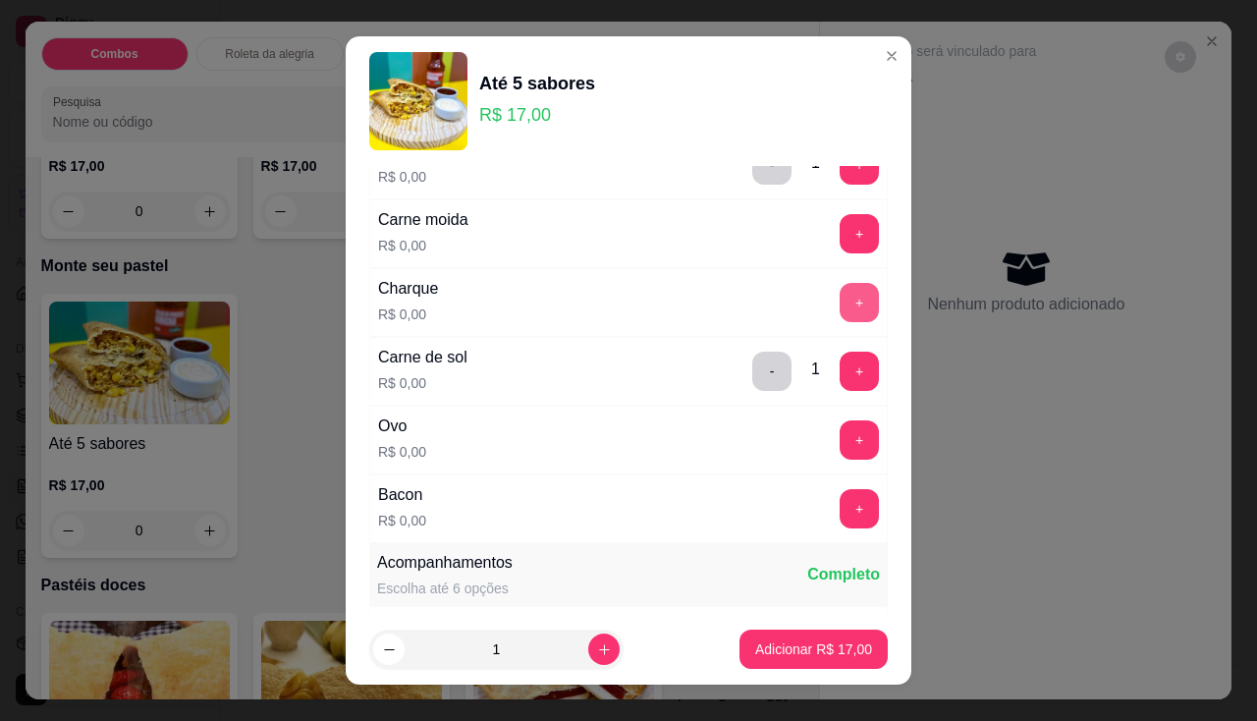
scroll to position [688, 0]
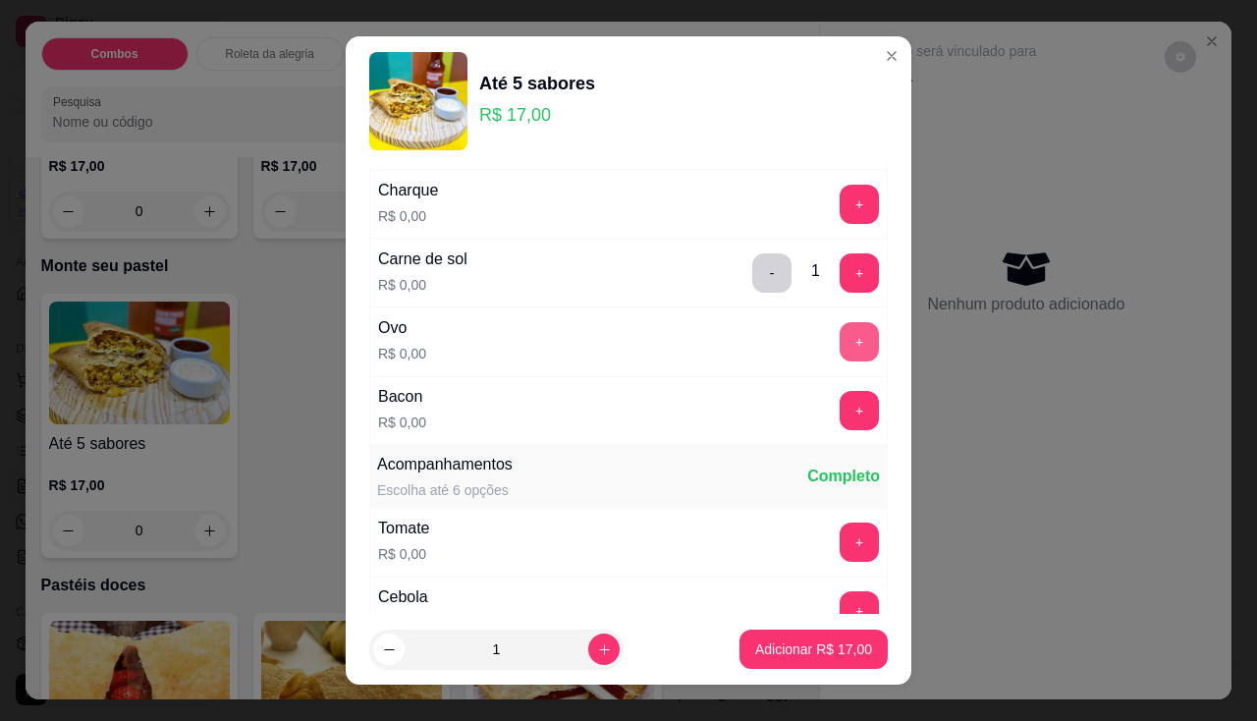
click at [840, 339] on button "+" at bounding box center [859, 341] width 39 height 39
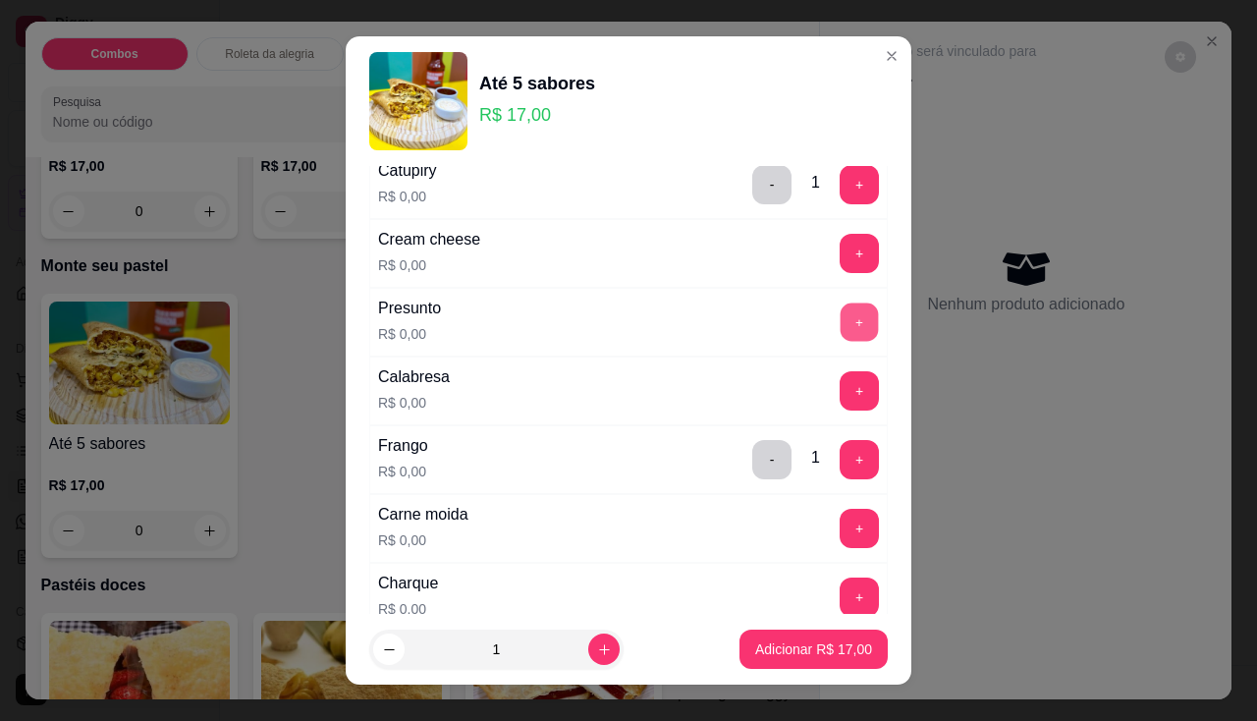
click at [841, 327] on button "+" at bounding box center [860, 322] width 38 height 38
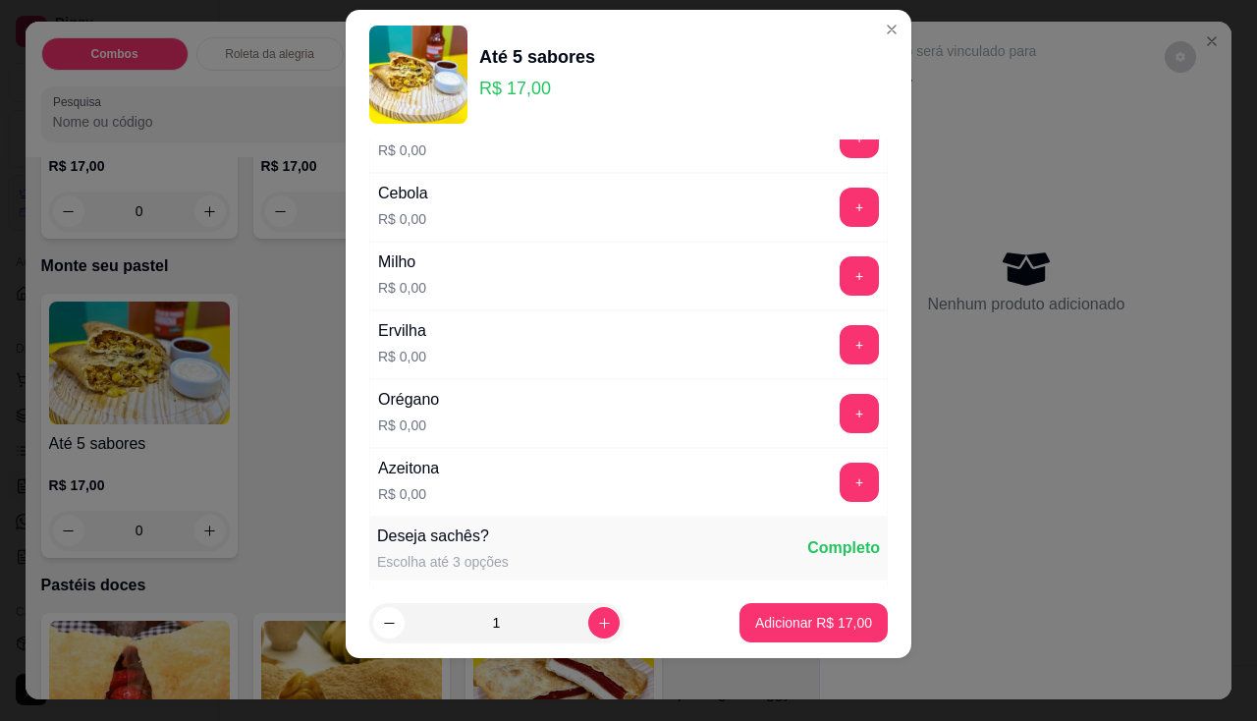
scroll to position [966, 0]
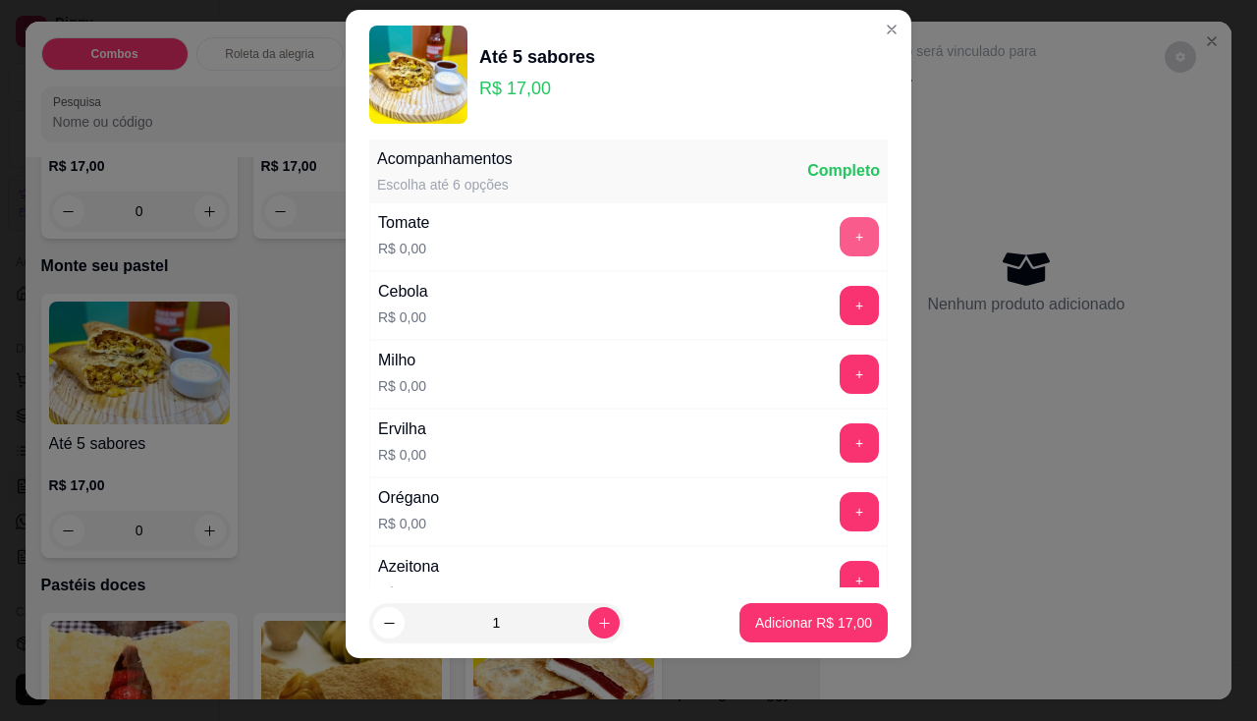
click at [840, 226] on button "+" at bounding box center [859, 236] width 39 height 39
click at [840, 310] on button "+" at bounding box center [859, 305] width 39 height 39
click at [841, 388] on button "+" at bounding box center [860, 374] width 38 height 38
click at [840, 451] on button "+" at bounding box center [859, 442] width 39 height 39
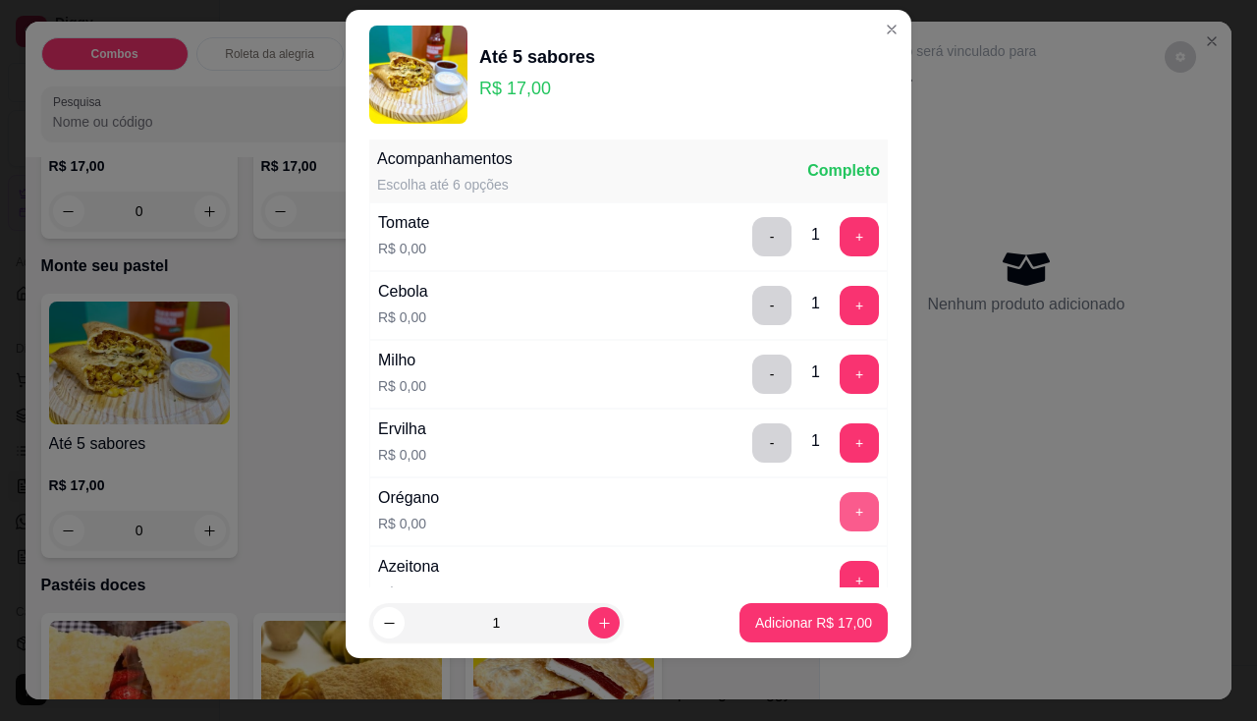
click at [840, 502] on button "+" at bounding box center [859, 511] width 39 height 39
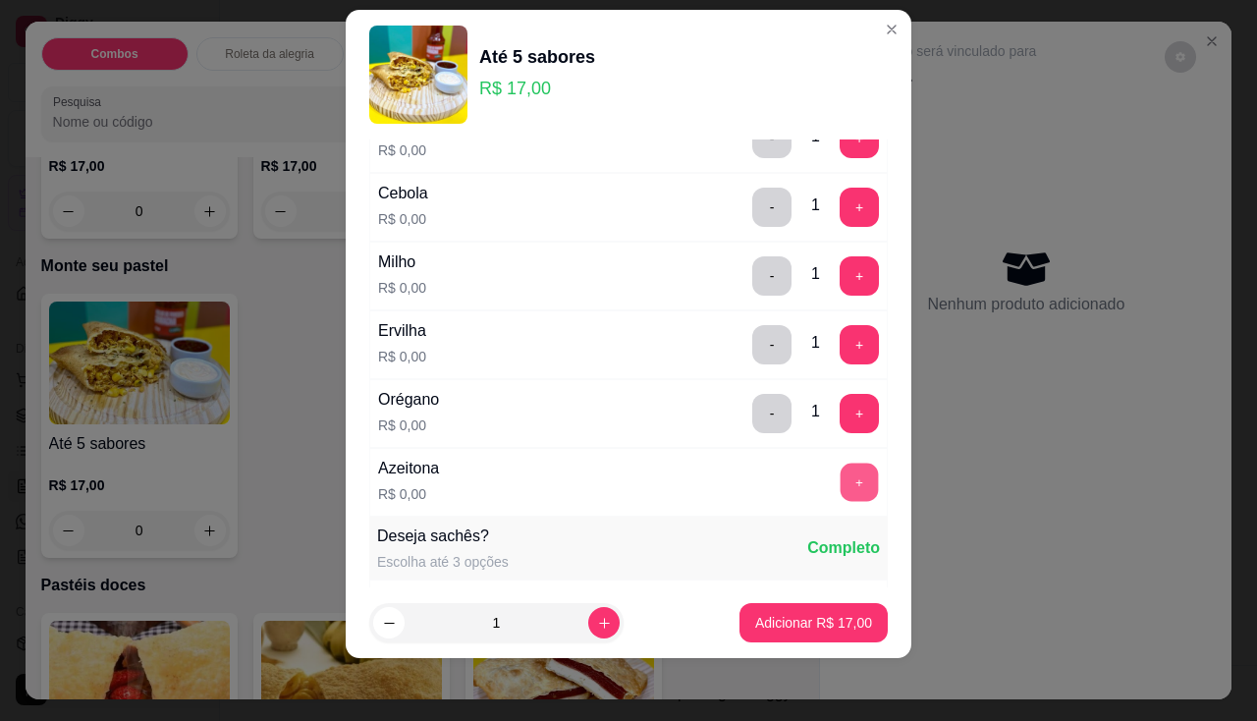
click at [841, 475] on button "+" at bounding box center [860, 482] width 38 height 38
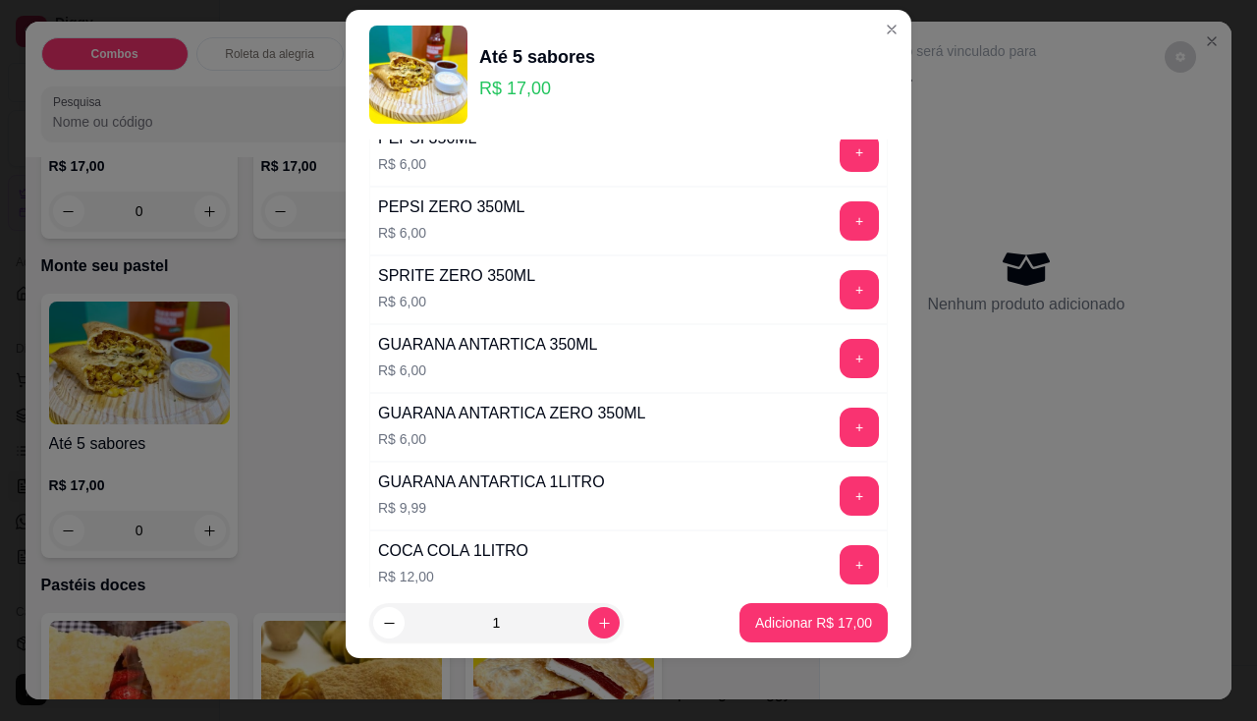
scroll to position [2291, 0]
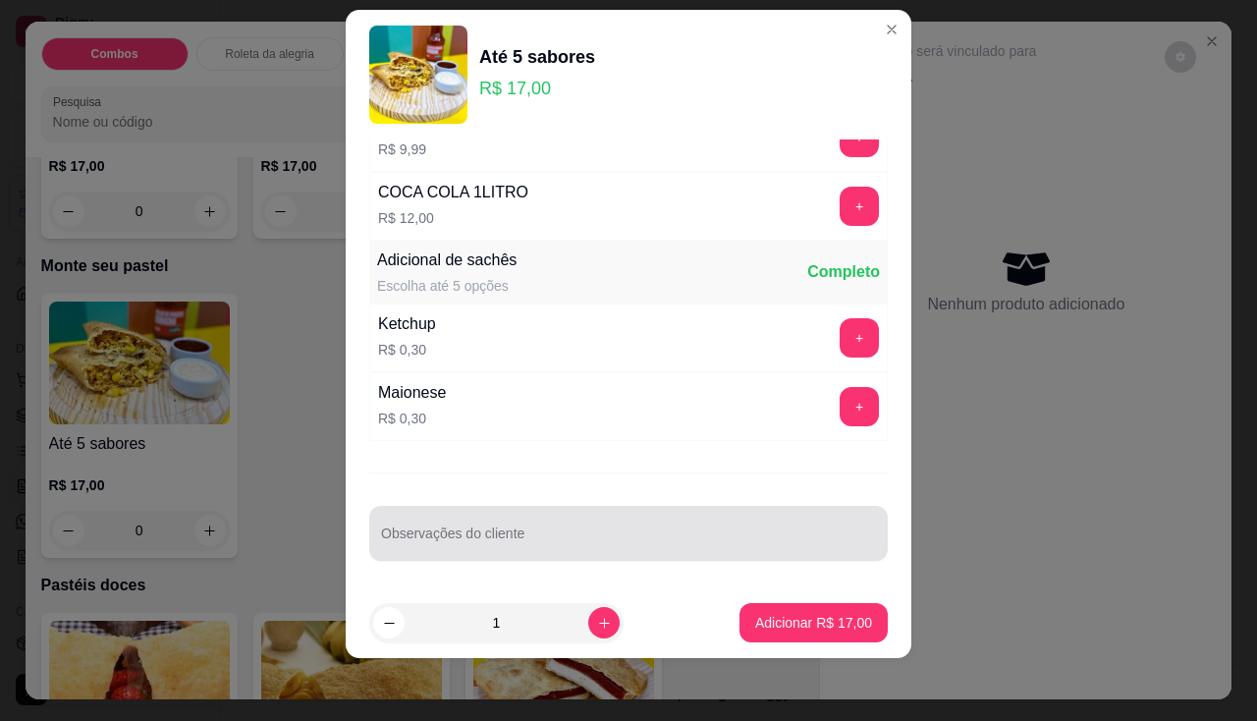
click at [545, 539] on input "Observações do cliente" at bounding box center [628, 541] width 495 height 20
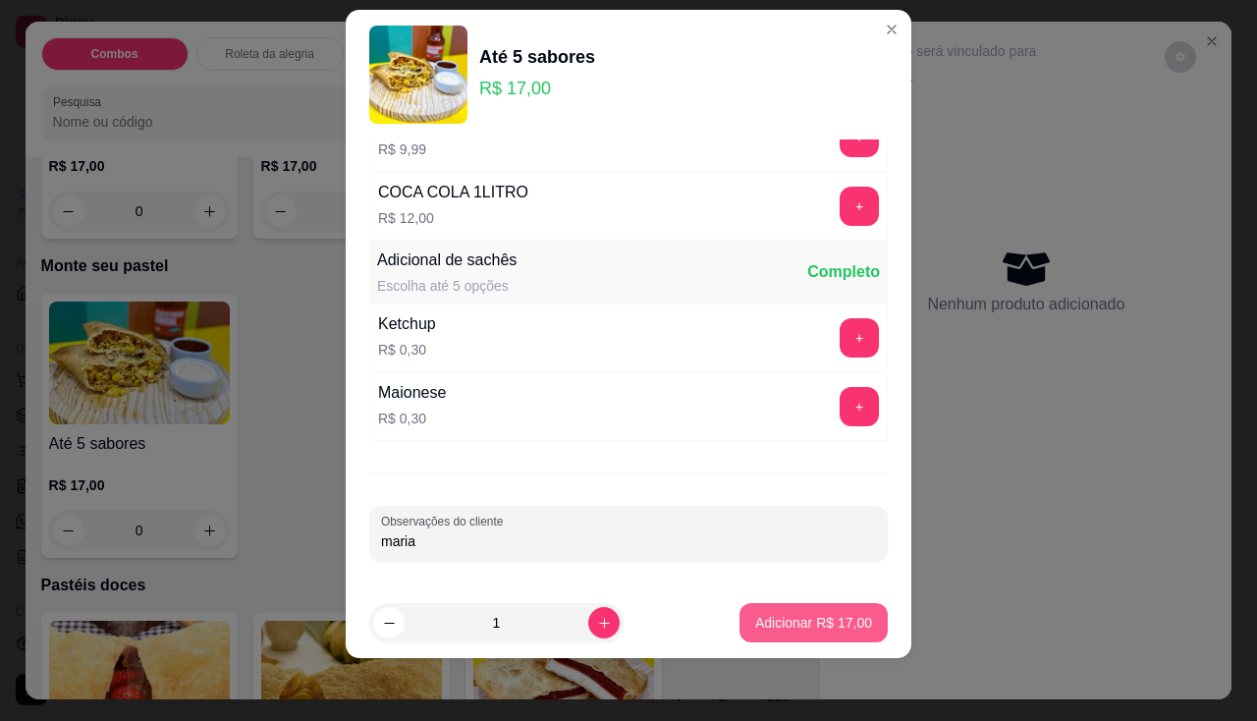
type input "maria"
click at [811, 637] on button "Adicionar R$ 17,00" at bounding box center [814, 622] width 148 height 39
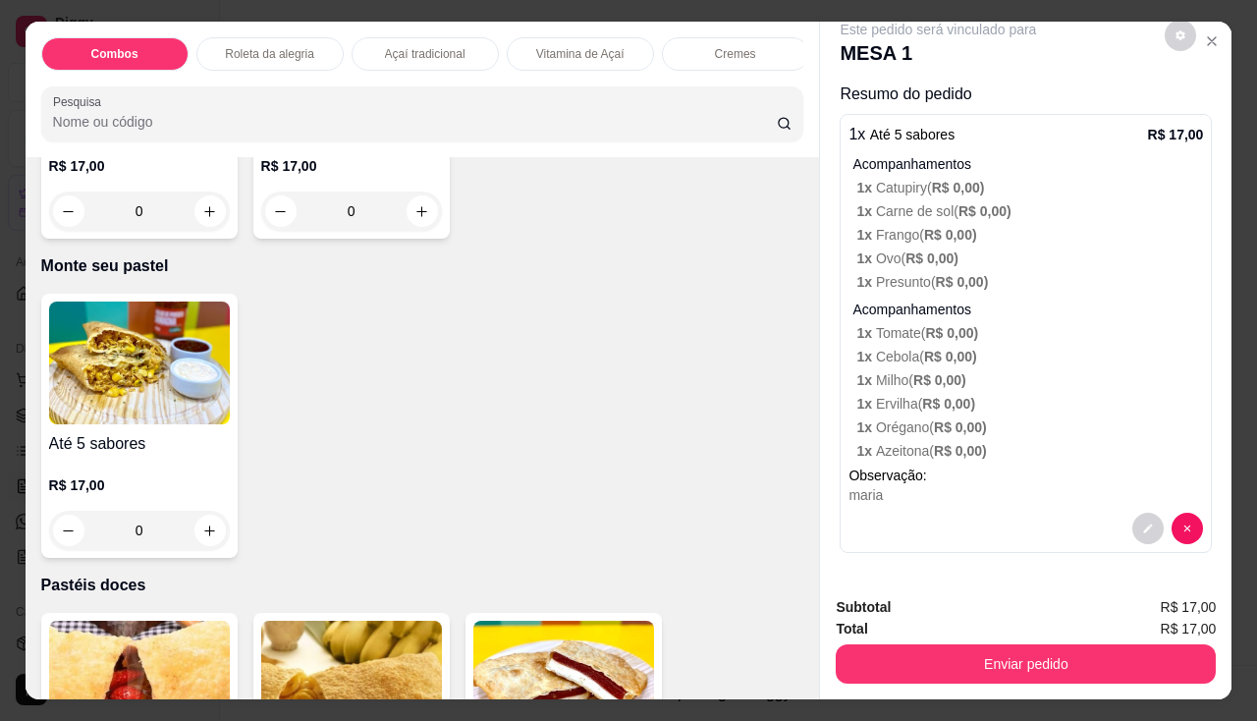
scroll to position [48, 0]
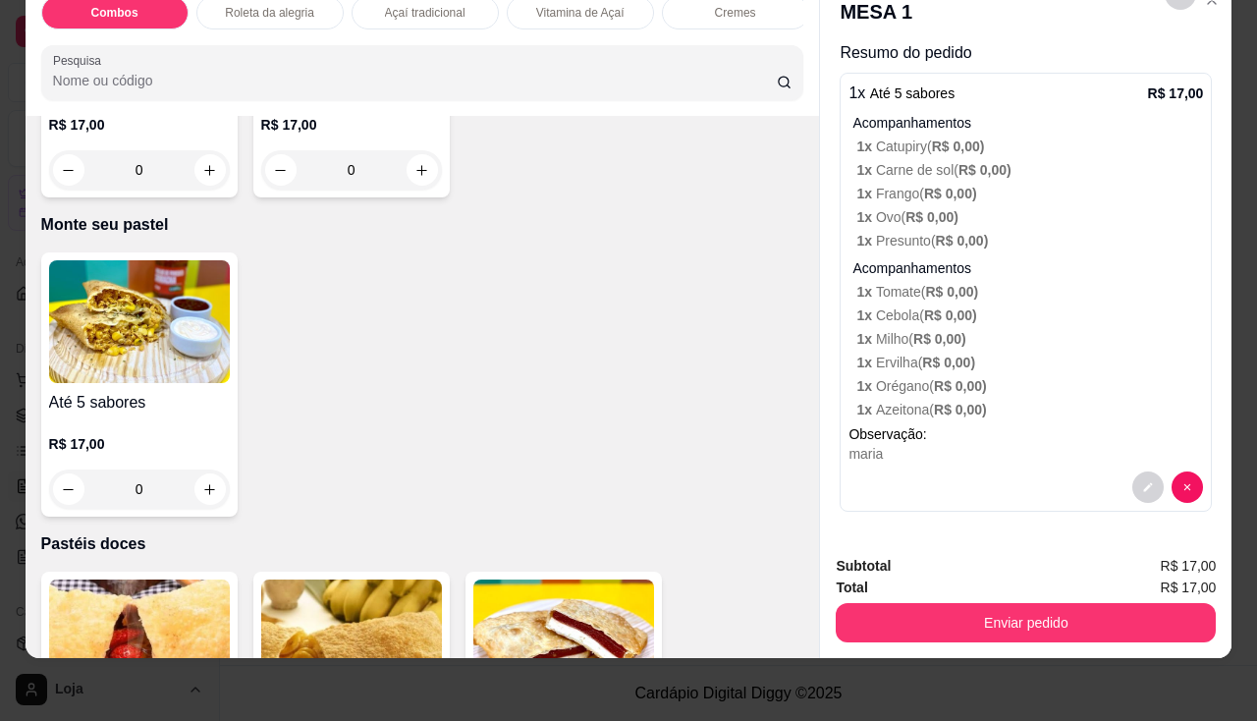
click at [187, 363] on img at bounding box center [139, 321] width 181 height 123
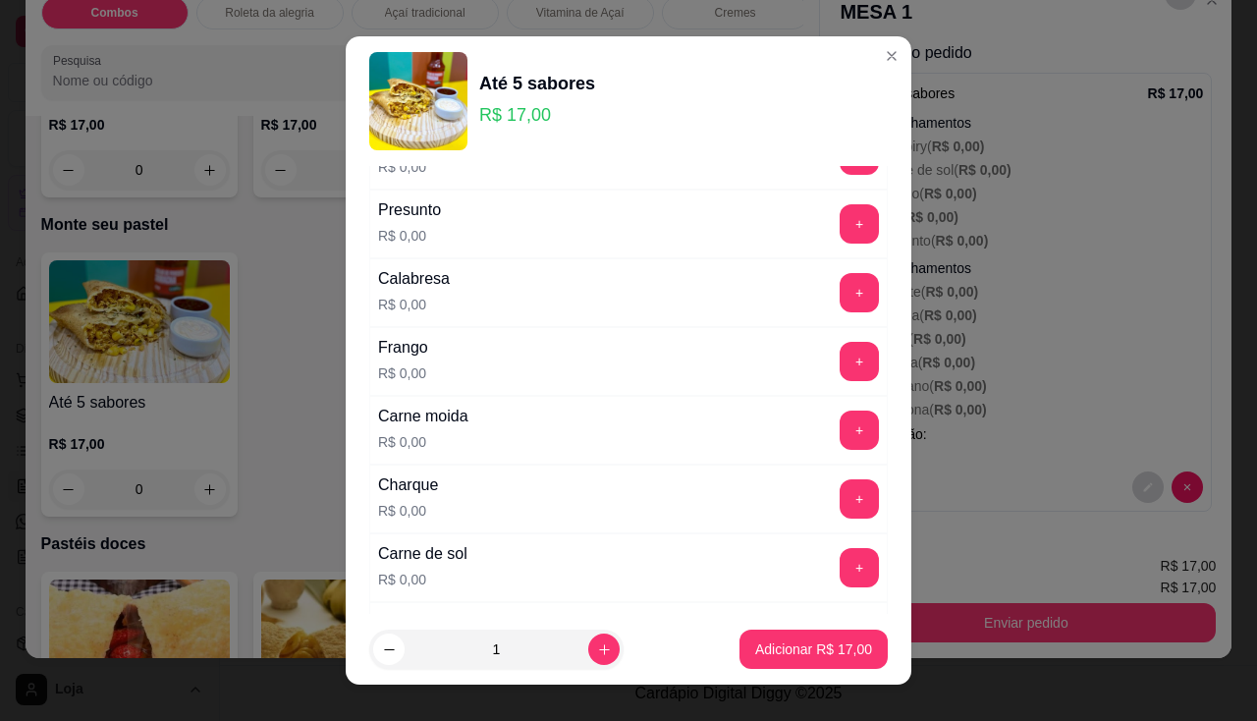
scroll to position [491, 0]
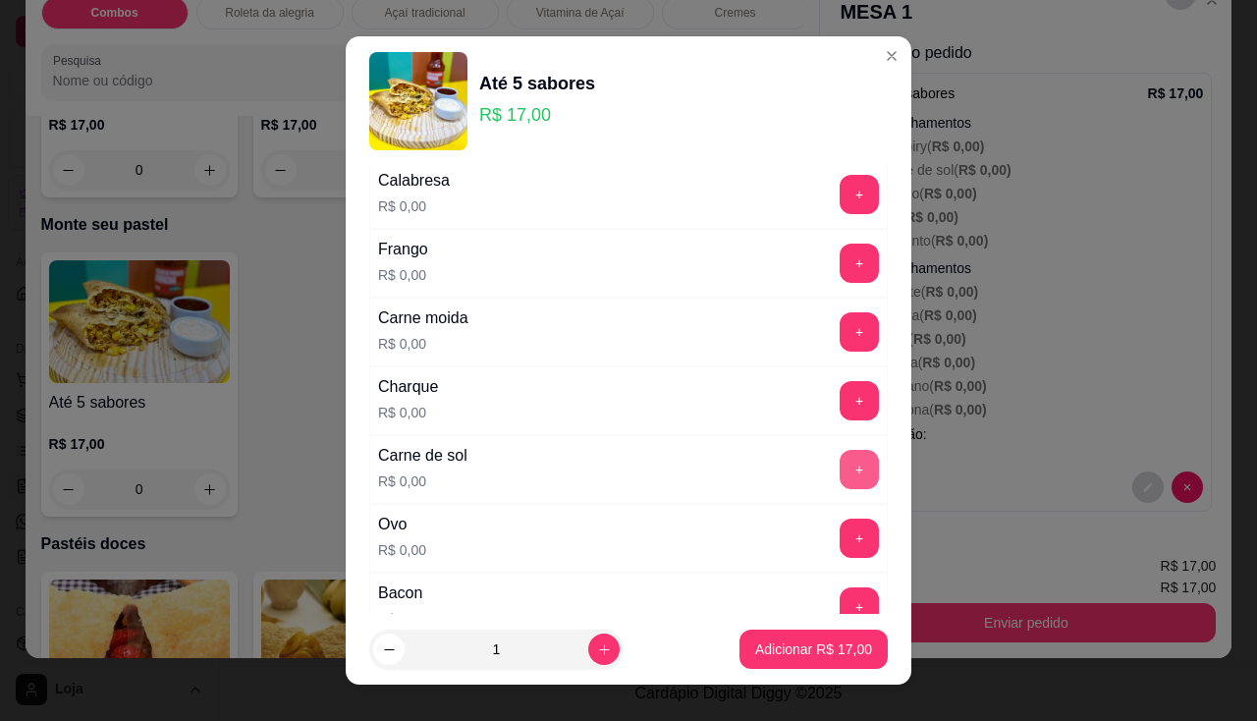
click at [840, 472] on button "+" at bounding box center [859, 469] width 39 height 39
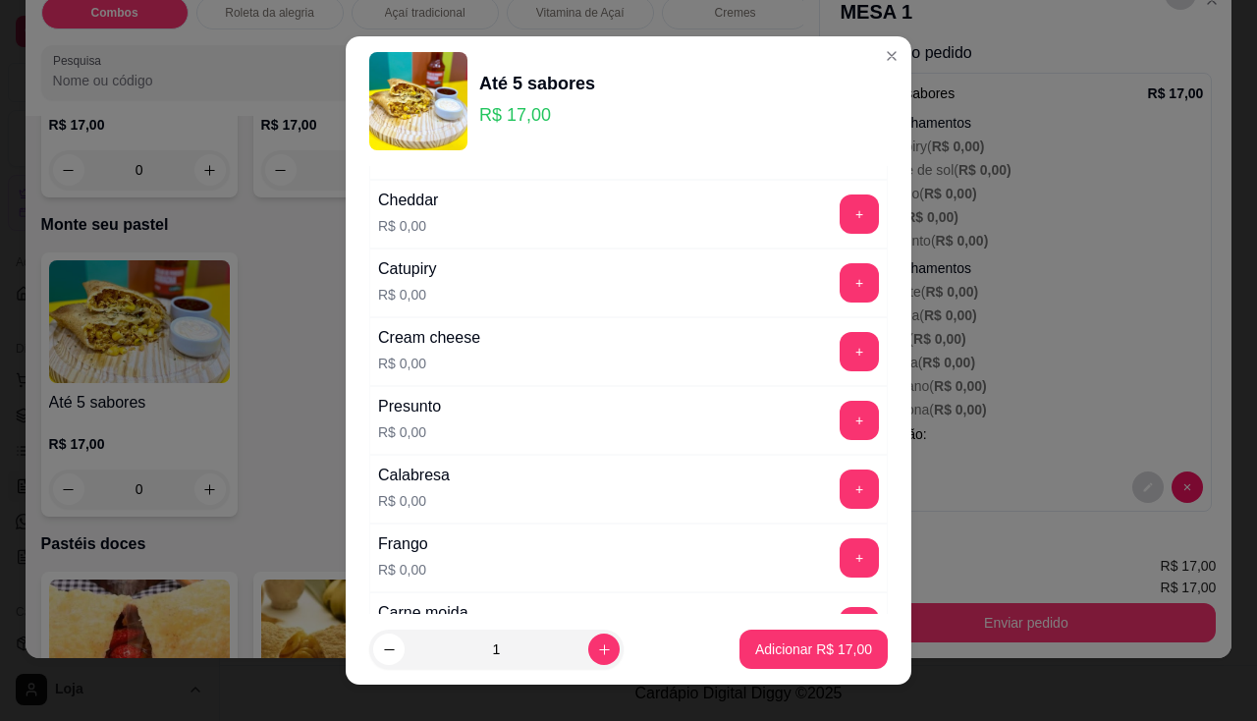
scroll to position [0, 0]
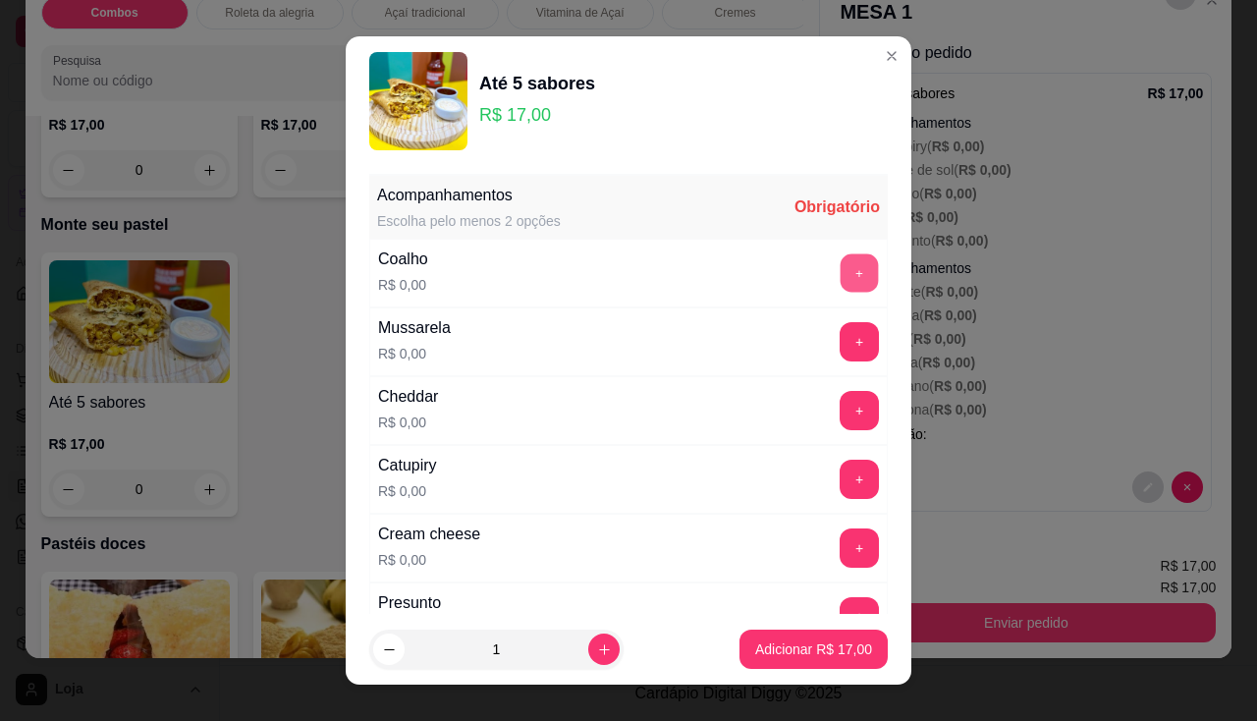
click at [841, 268] on button "+" at bounding box center [860, 272] width 38 height 38
click at [840, 329] on button "+" at bounding box center [859, 341] width 39 height 39
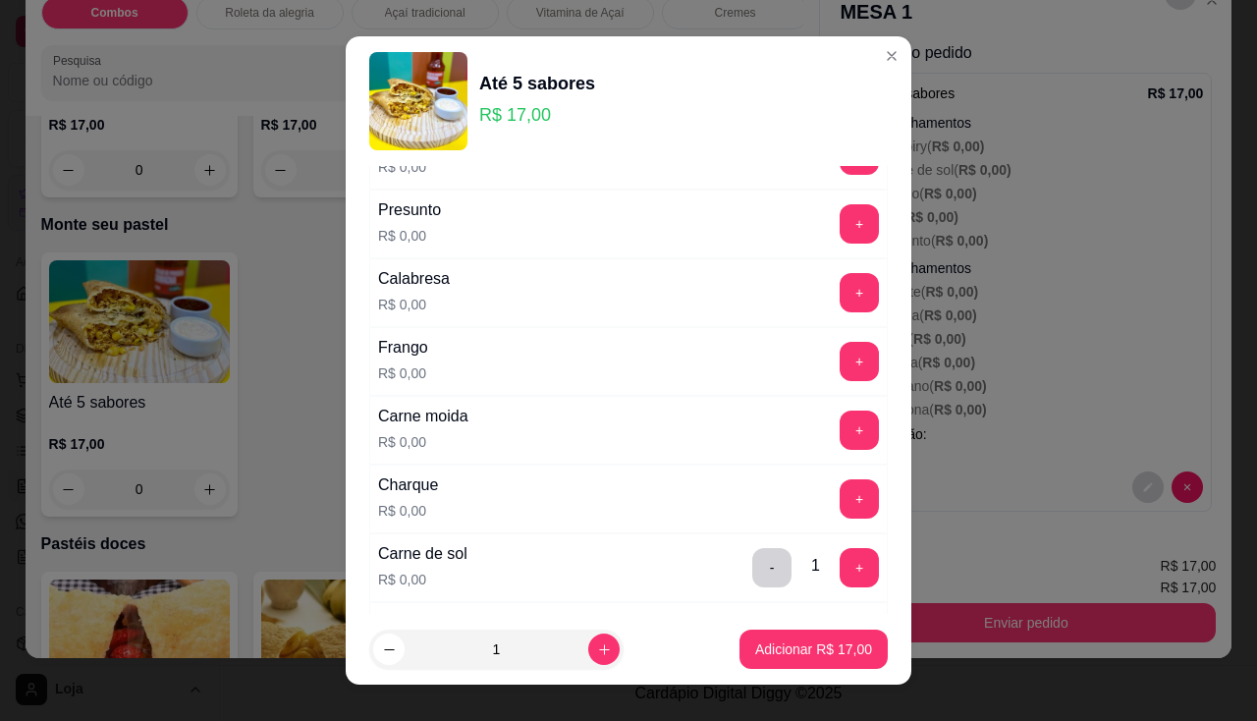
scroll to position [491, 0]
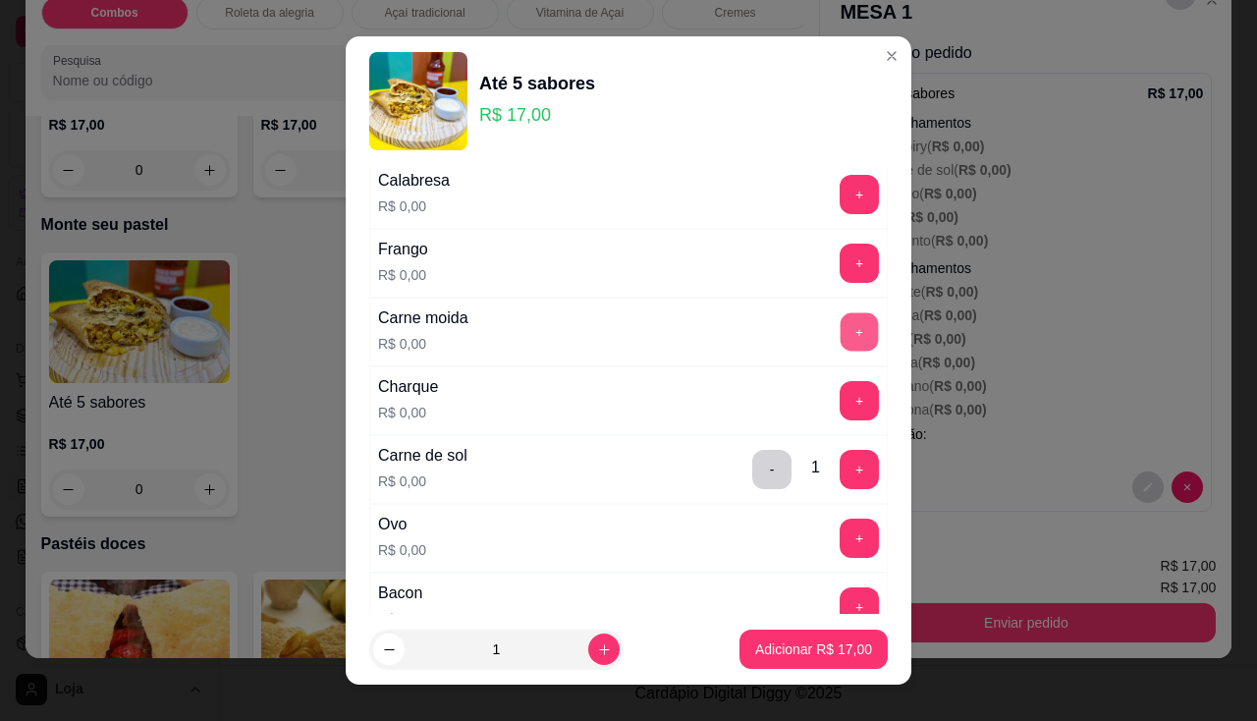
click at [841, 332] on button "+" at bounding box center [860, 331] width 38 height 38
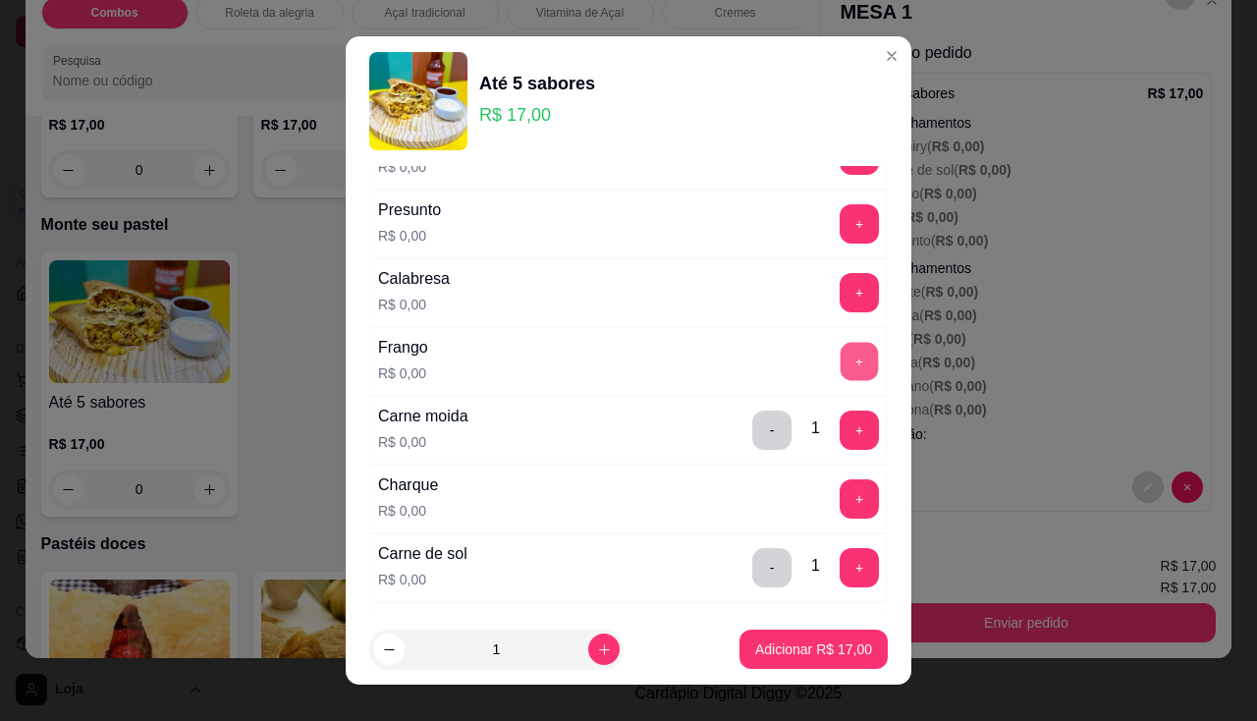
click at [841, 358] on button "+" at bounding box center [860, 361] width 38 height 38
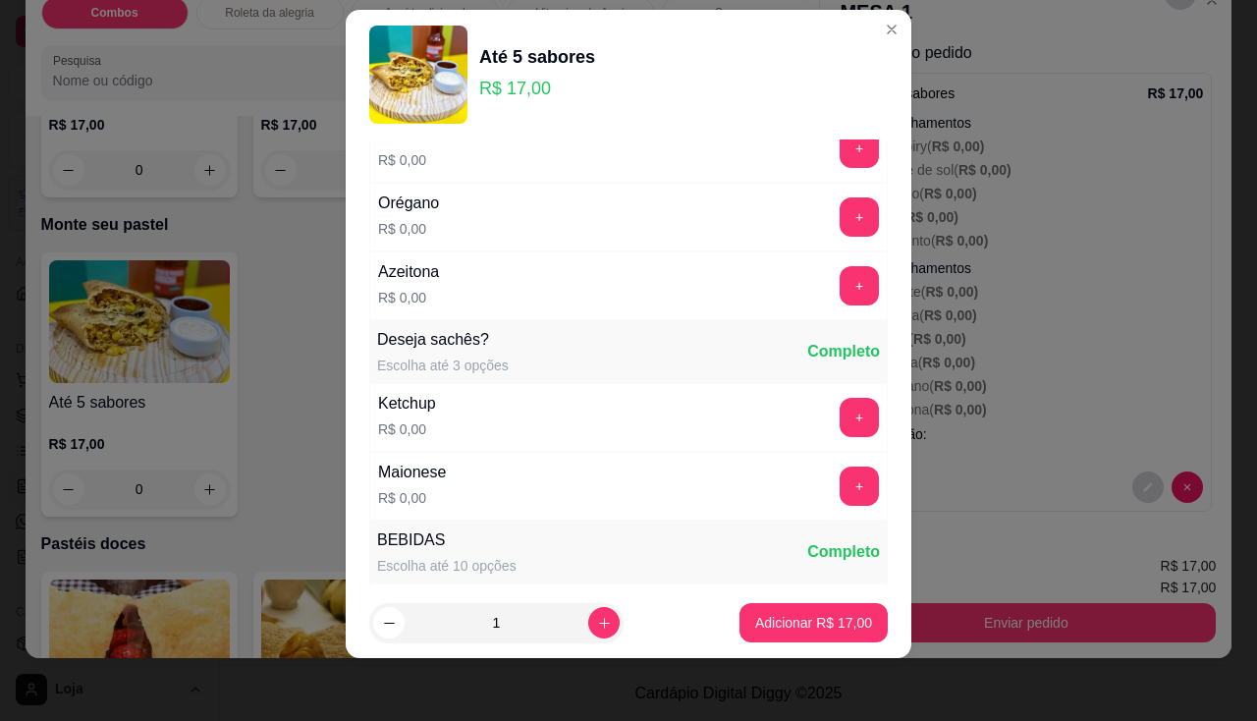
scroll to position [966, 0]
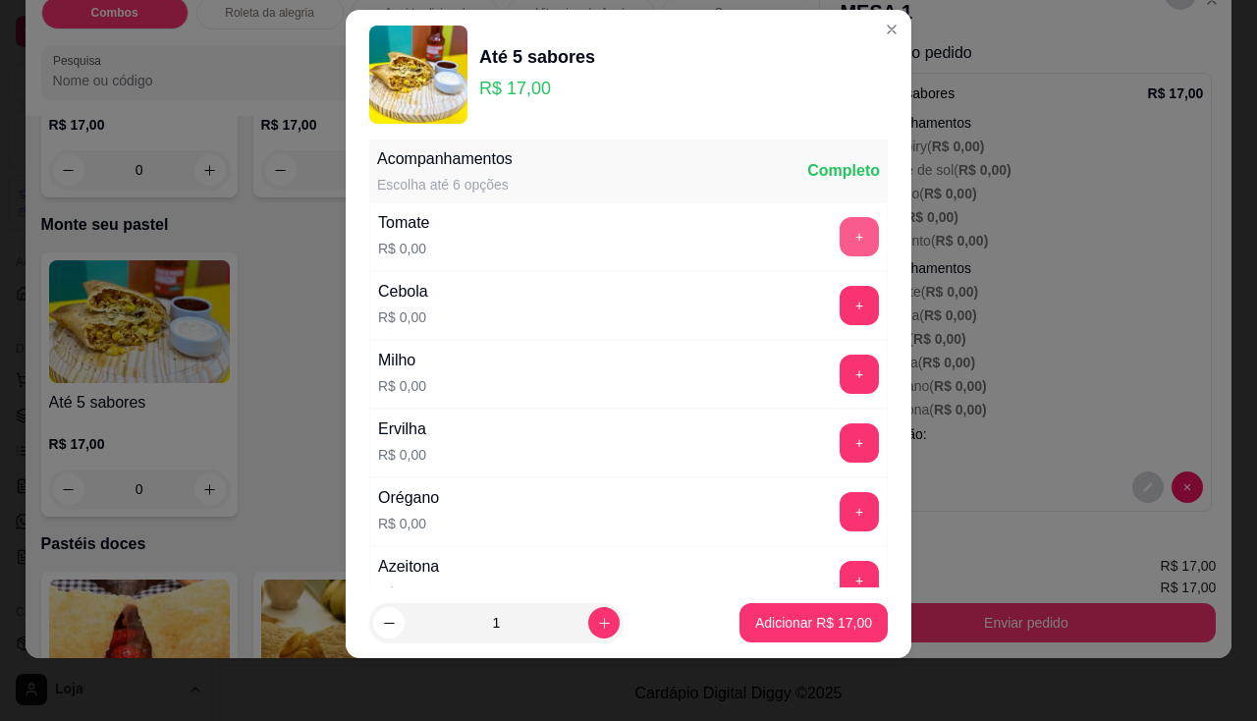
click at [840, 232] on button "+" at bounding box center [859, 236] width 39 height 39
click at [841, 295] on button "+" at bounding box center [860, 305] width 38 height 38
click at [840, 363] on button "+" at bounding box center [859, 374] width 39 height 39
click at [841, 439] on button "+" at bounding box center [860, 442] width 38 height 38
click at [822, 486] on div "Orégano R$ 0,00 +" at bounding box center [628, 511] width 519 height 69
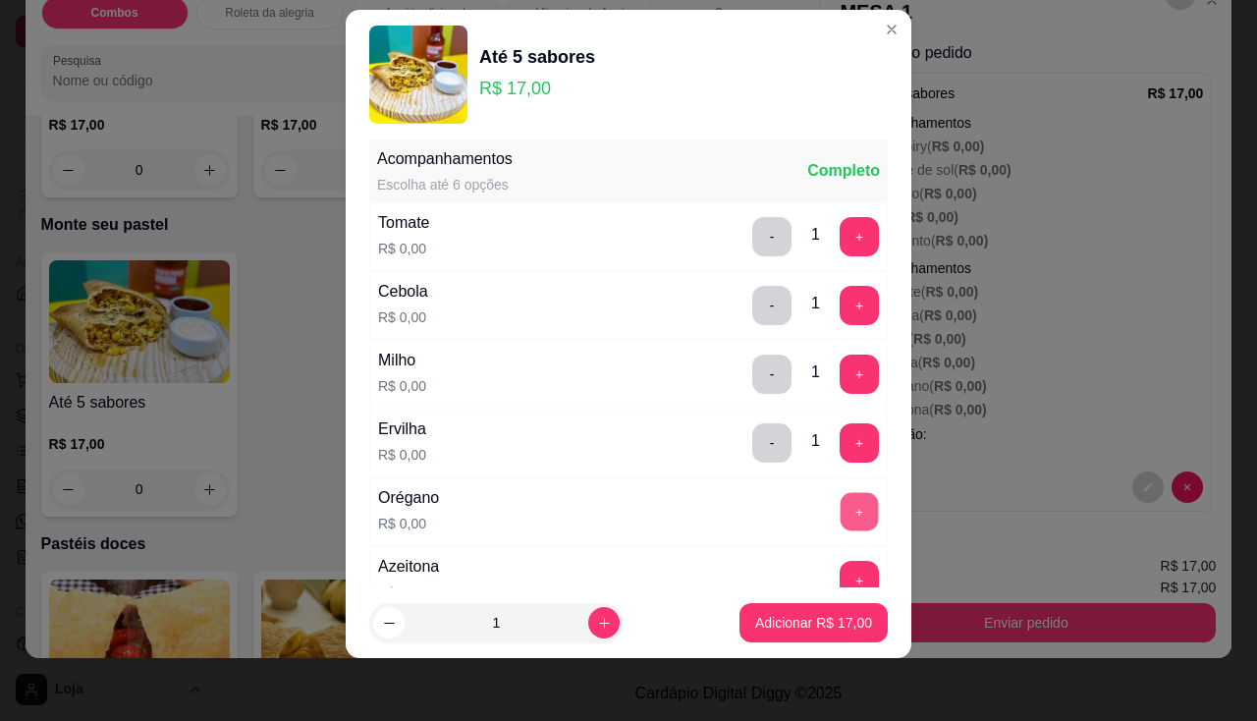
click at [841, 492] on button "+" at bounding box center [860, 511] width 38 height 38
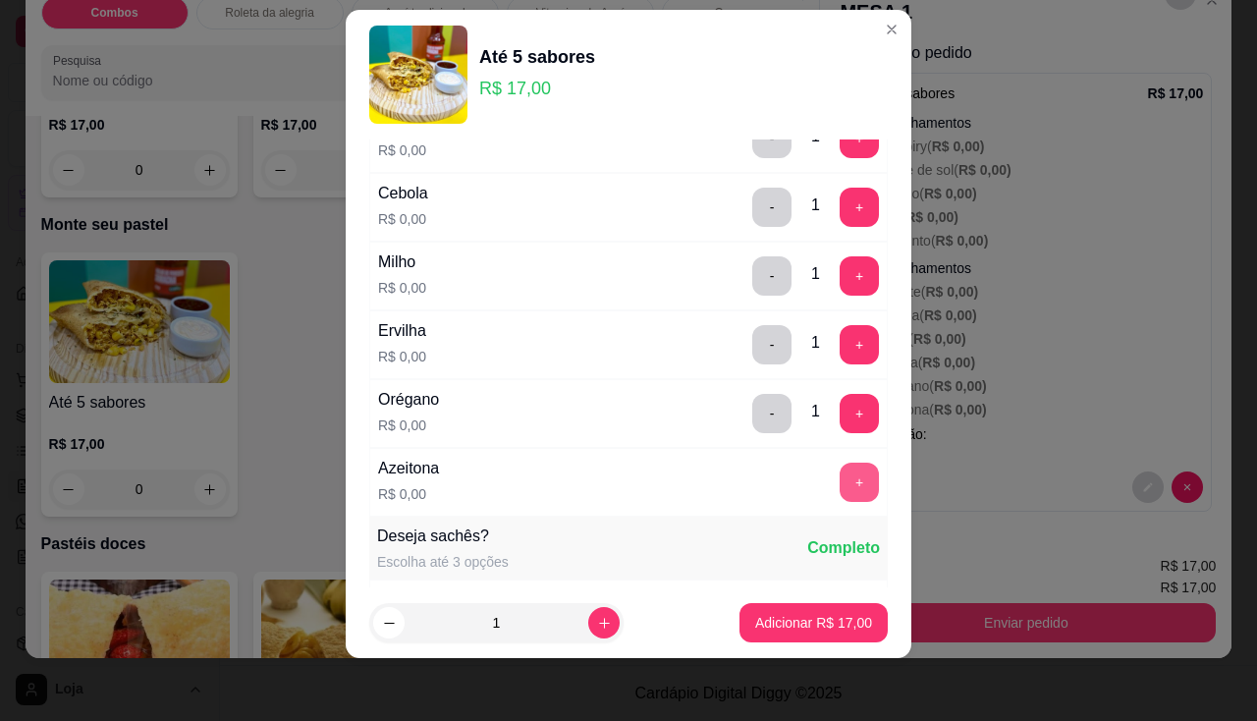
click at [840, 477] on button "+" at bounding box center [859, 482] width 39 height 39
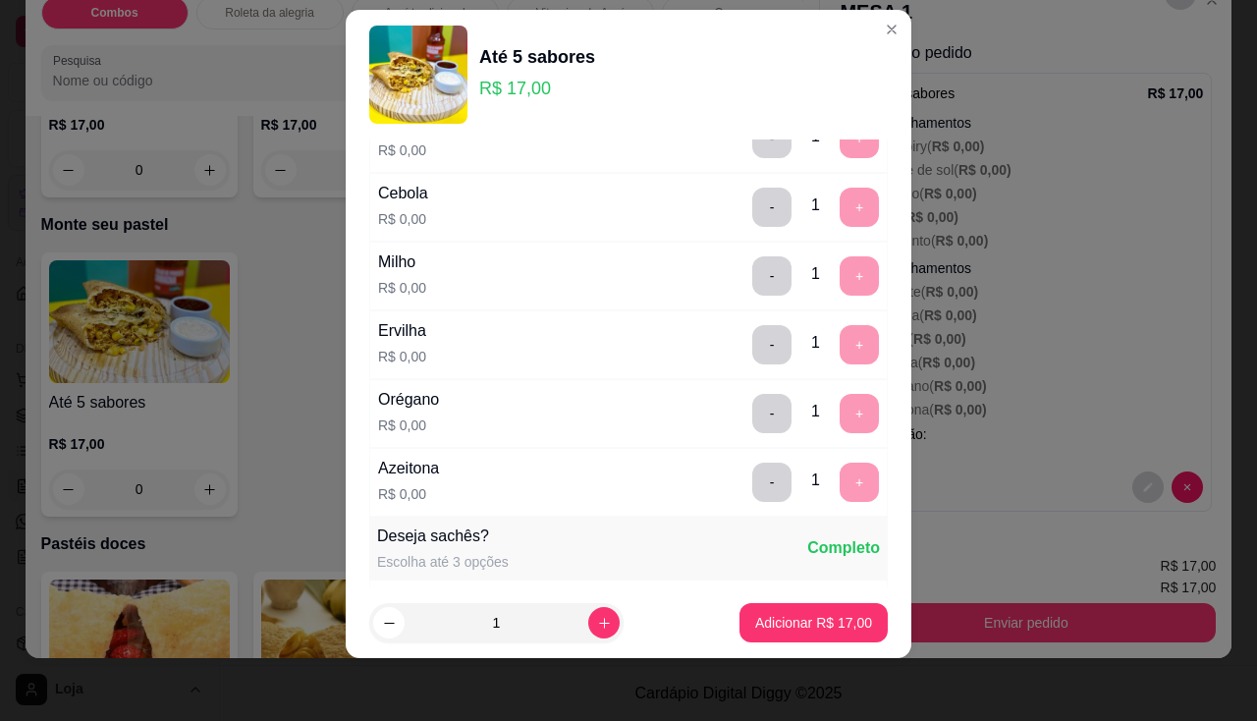
scroll to position [1442, 0]
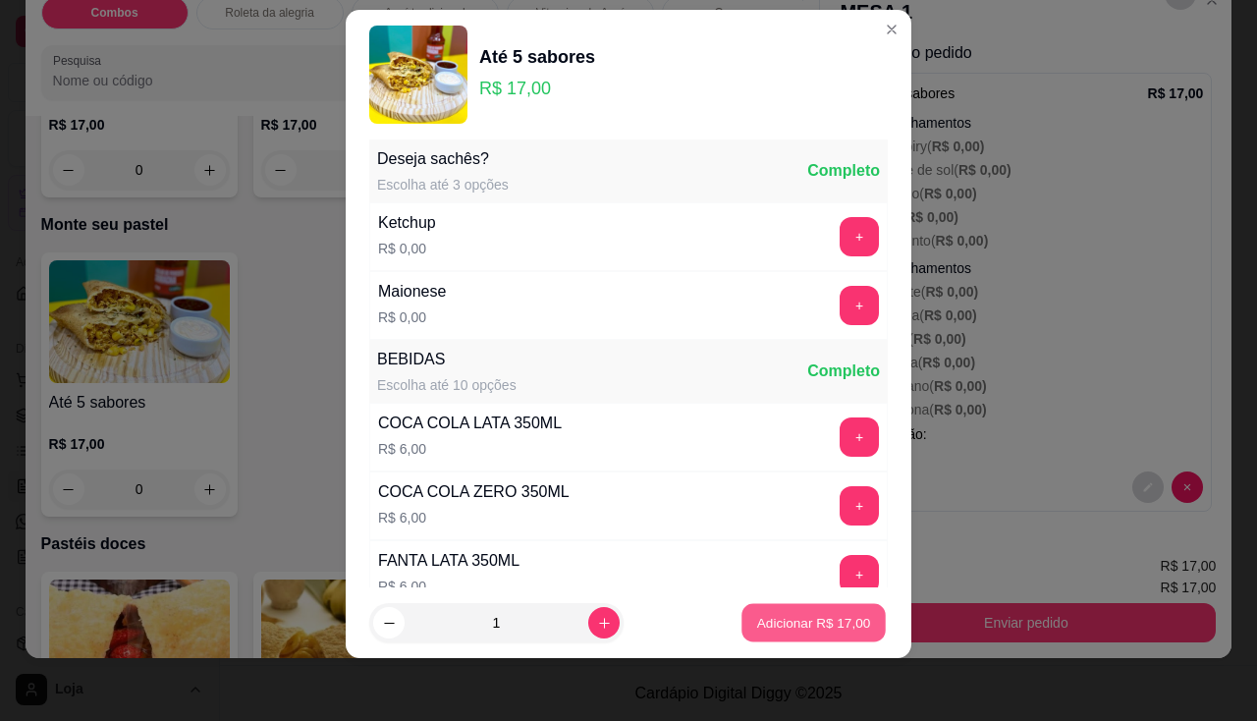
click at [807, 614] on p "Adicionar R$ 17,00" at bounding box center [814, 623] width 114 height 19
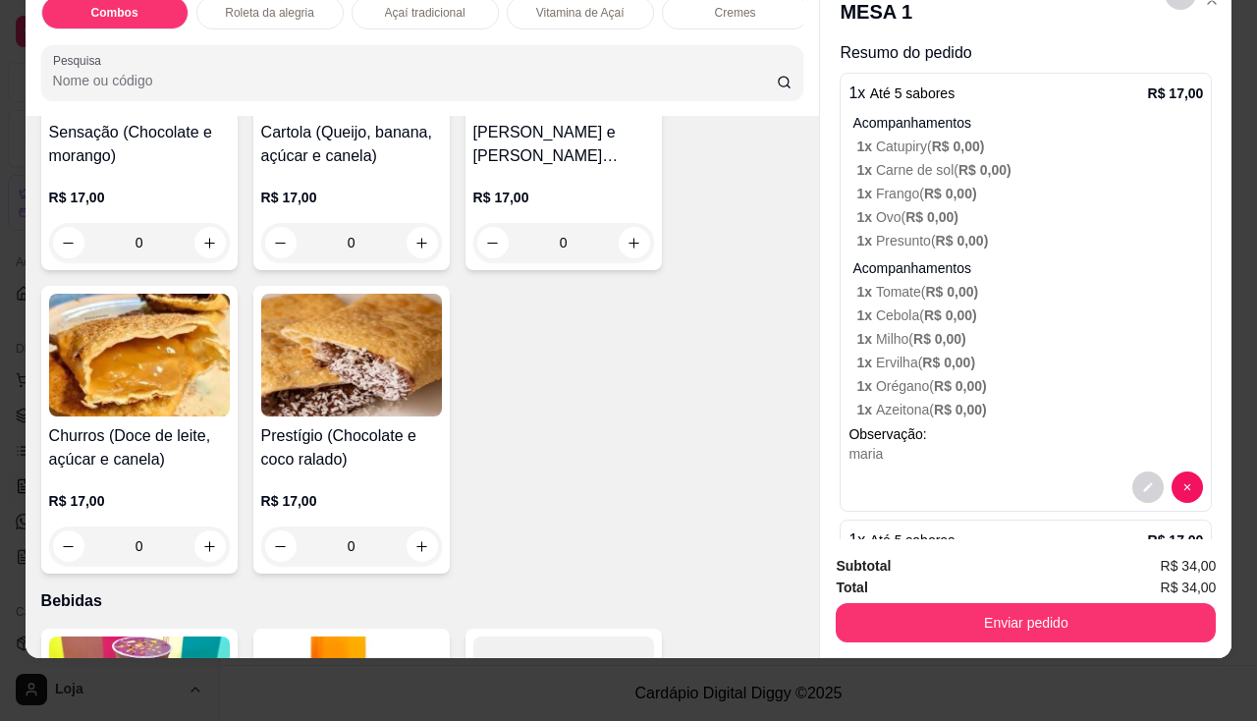
scroll to position [4714, 0]
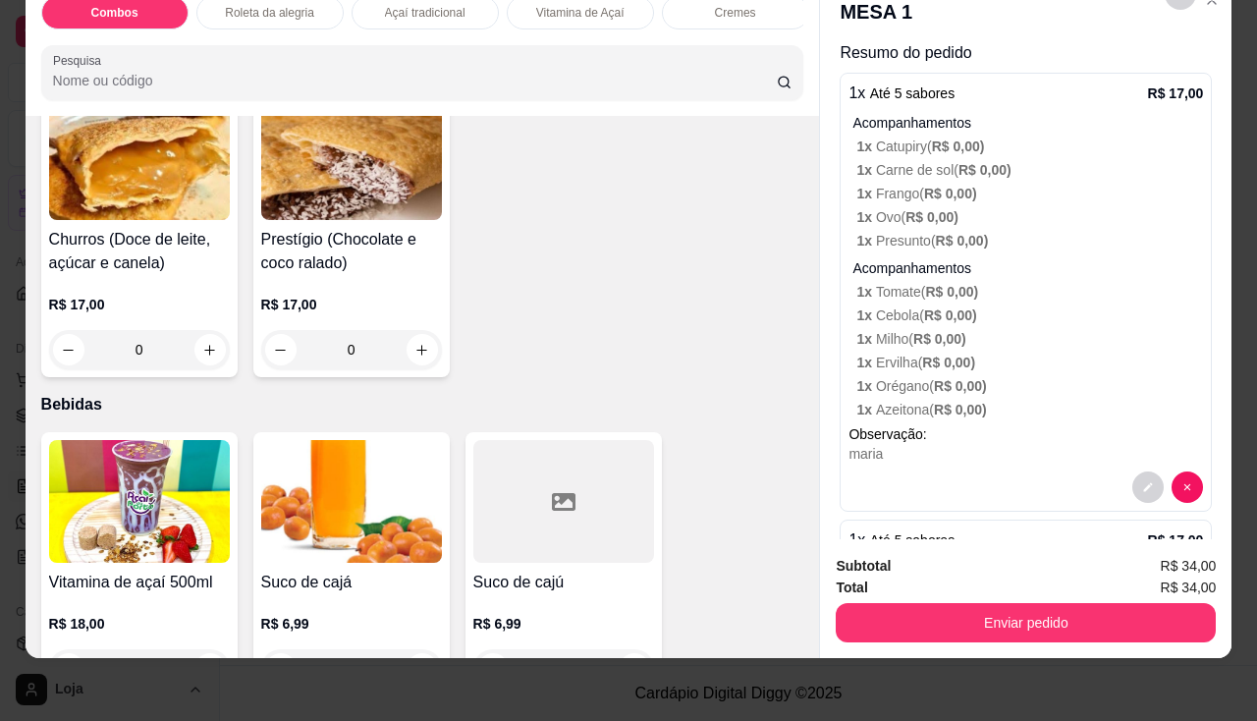
click at [328, 576] on h4 "Suco de cajá" at bounding box center [351, 583] width 181 height 24
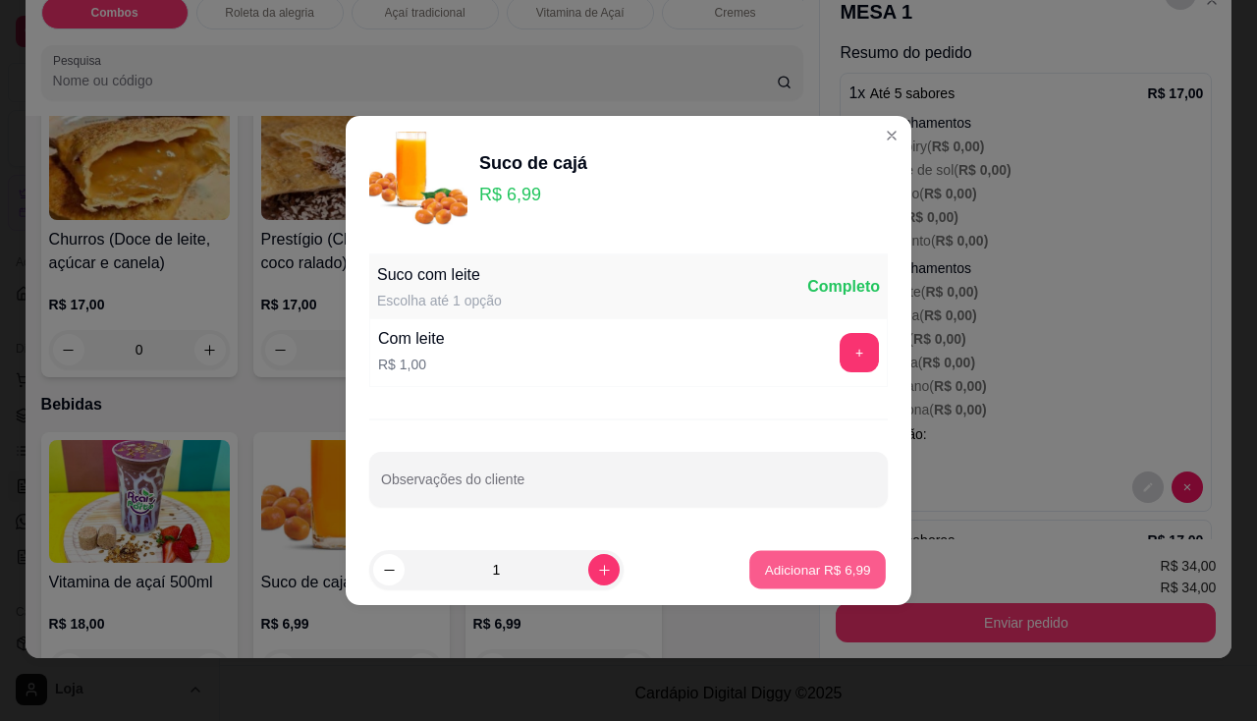
click at [785, 566] on p "Adicionar R$ 6,99" at bounding box center [817, 569] width 106 height 19
type input "1"
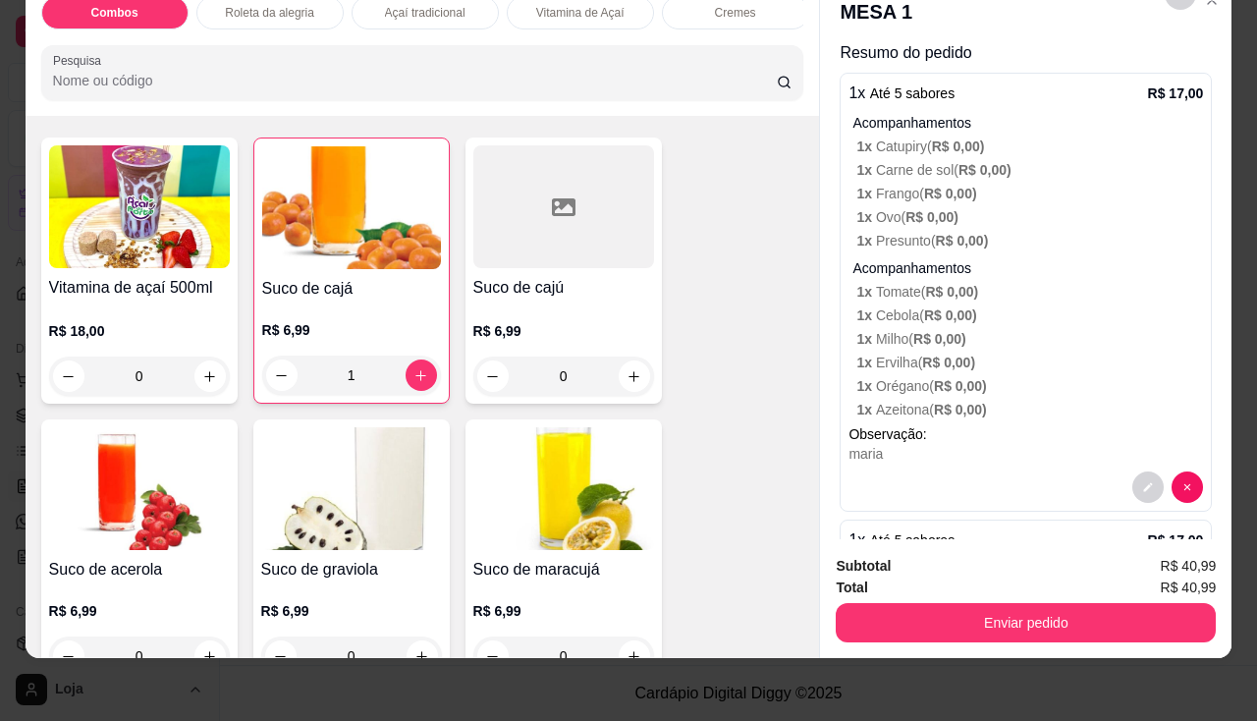
scroll to position [5107, 0]
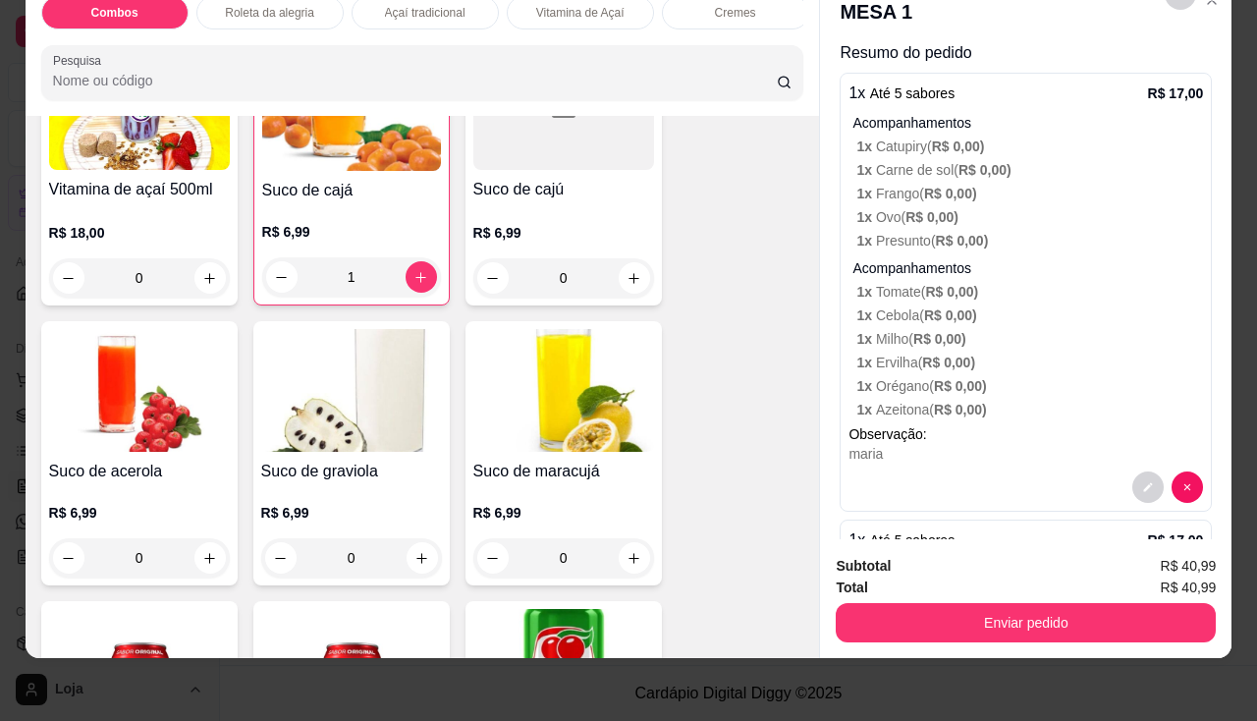
click at [547, 459] on div "Suco de maracujá R$ 6,99 0" at bounding box center [564, 453] width 196 height 264
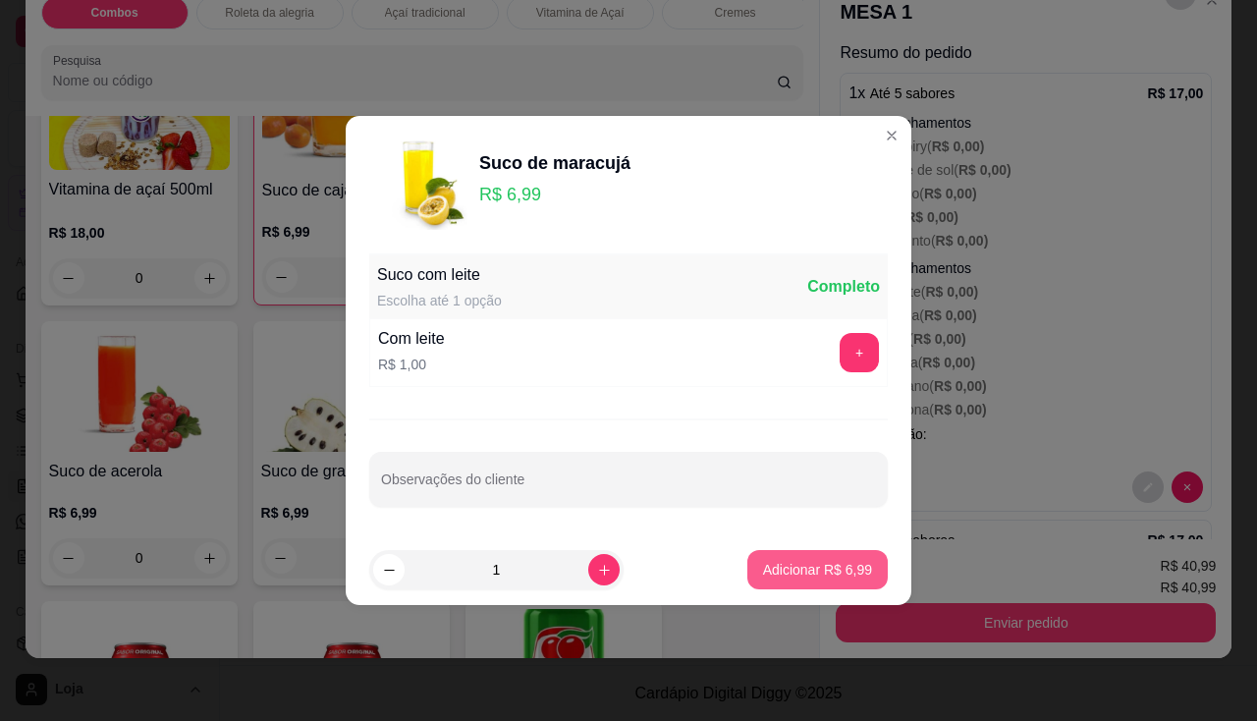
click at [770, 590] on footer "1 Adicionar R$ 6,99" at bounding box center [629, 569] width 566 height 71
click at [770, 578] on p "Adicionar R$ 6,99" at bounding box center [817, 569] width 106 height 19
type input "1"
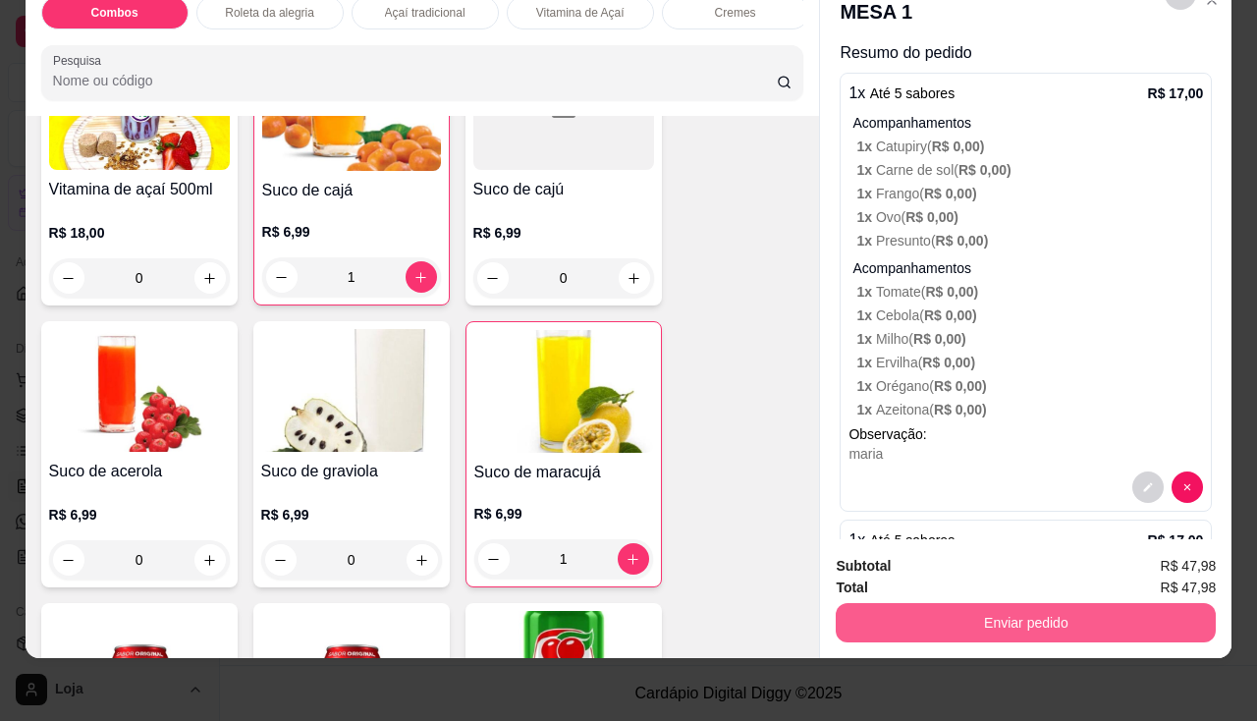
click at [858, 603] on button "Enviar pedido" at bounding box center [1026, 622] width 380 height 39
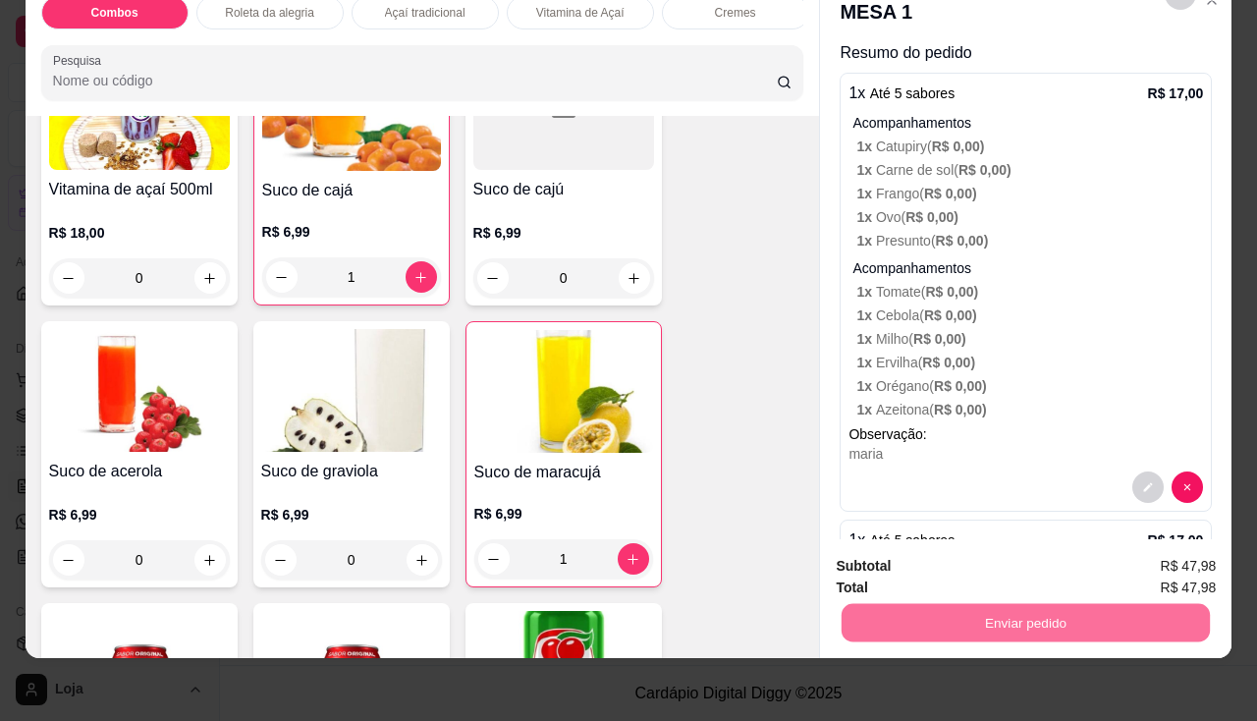
click at [883, 559] on button "Não registrar e enviar pedido" at bounding box center [961, 560] width 204 height 37
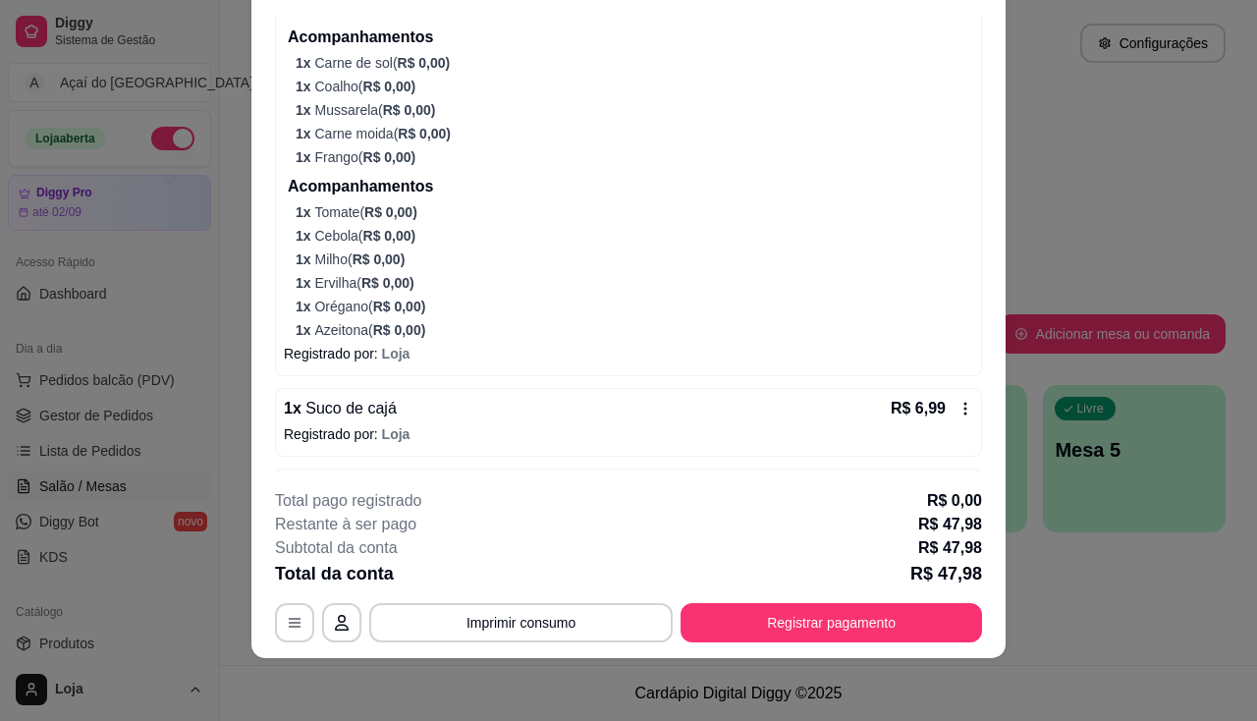
scroll to position [856, 0]
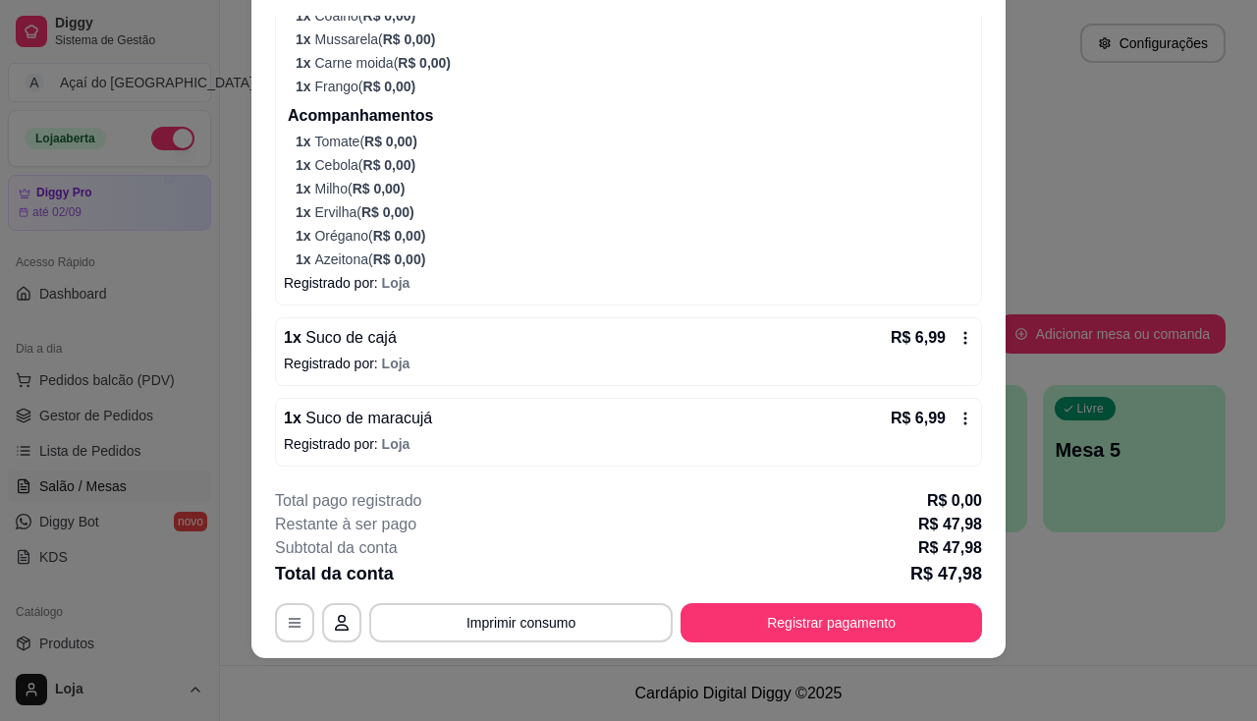
click at [958, 330] on icon at bounding box center [966, 338] width 16 height 16
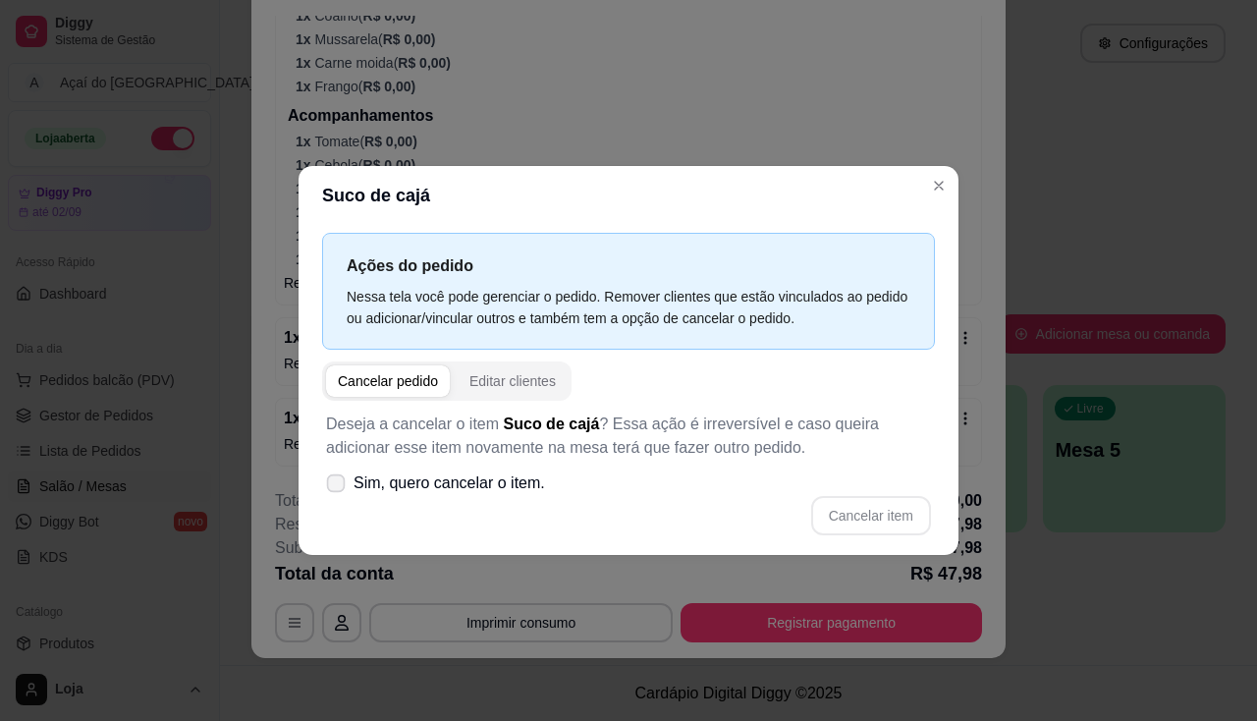
click at [450, 500] on label "Sim, quero cancelar o item." at bounding box center [435, 483] width 235 height 39
click at [338, 500] on input "Sim, quero cancelar o item." at bounding box center [331, 493] width 13 height 13
checkbox input "true"
click at [811, 550] on div "Ações do pedido Nessa tela você pode gerenciar o pedido. Remover clientes que e…" at bounding box center [629, 390] width 660 height 330
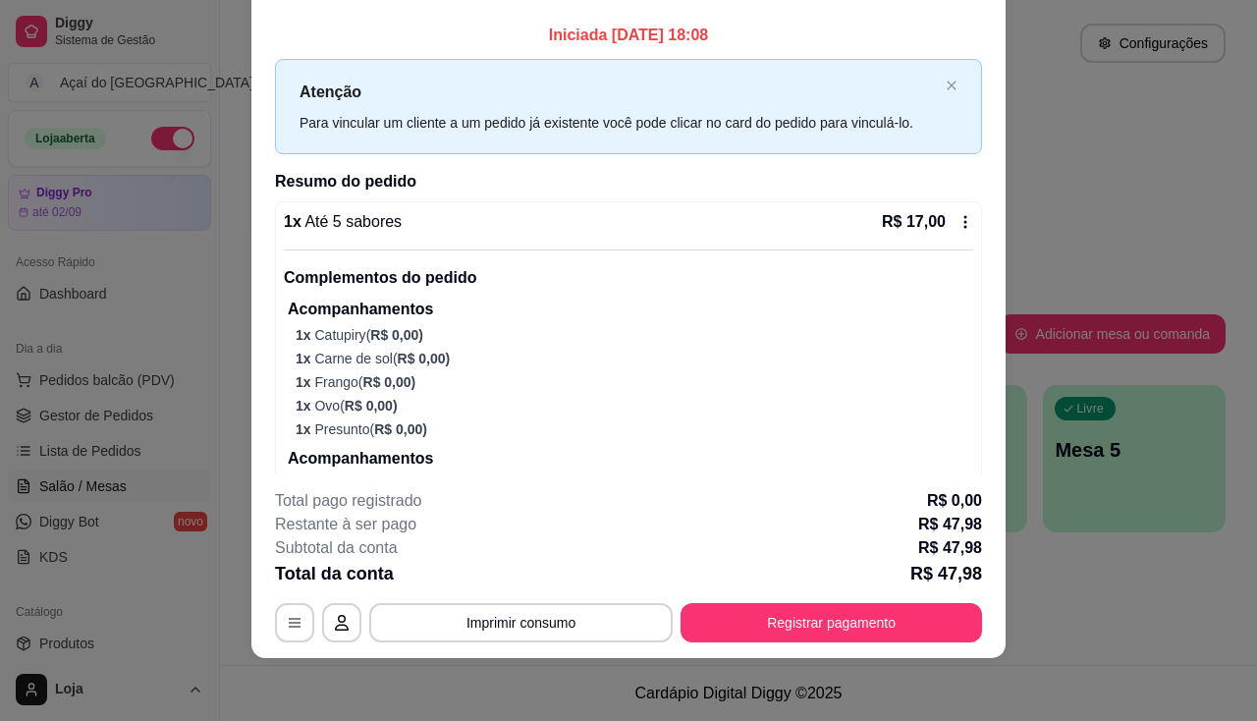
scroll to position [0, 0]
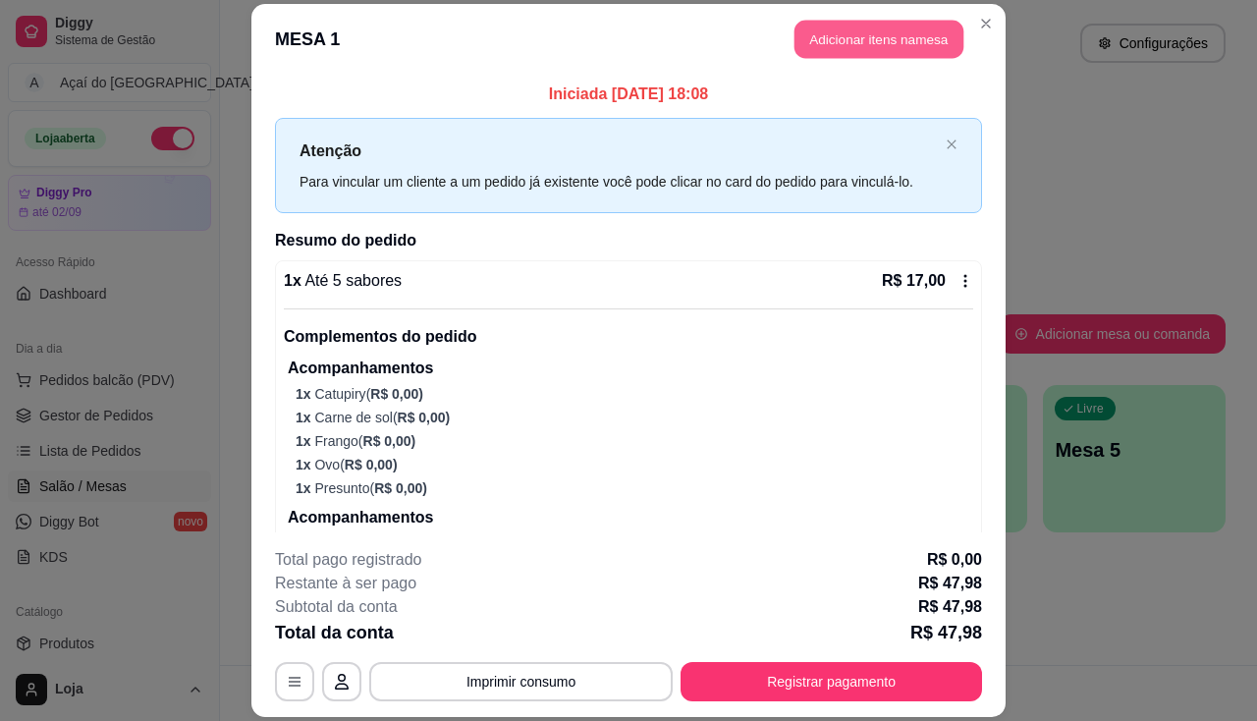
click at [865, 44] on button "Adicionar itens na mesa" at bounding box center [879, 39] width 169 height 38
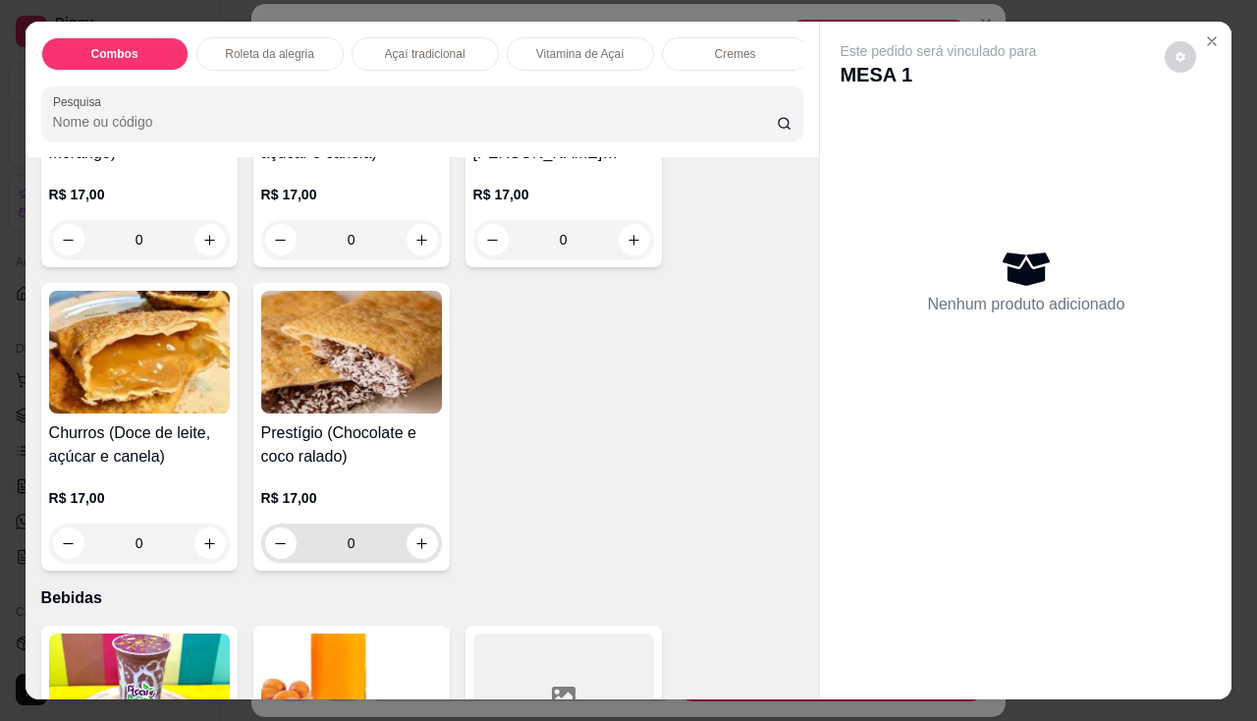
scroll to position [4169, 0]
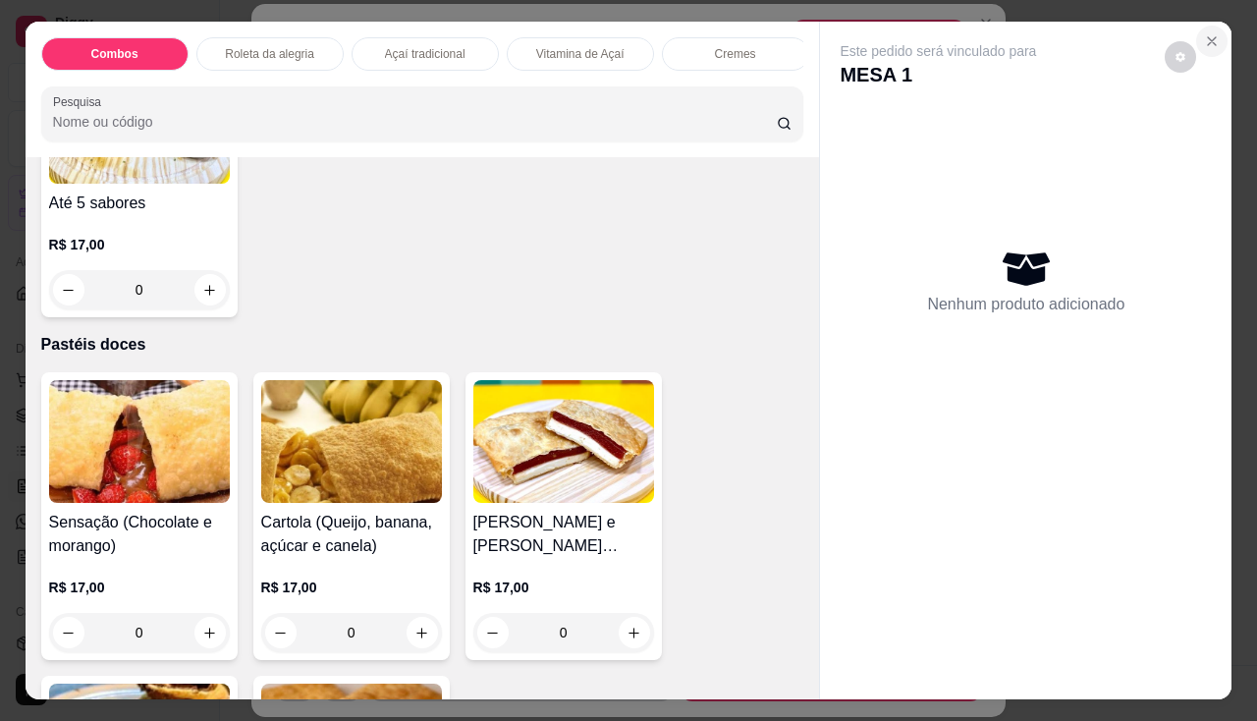
click at [1212, 33] on icon "Close" at bounding box center [1212, 41] width 16 height 16
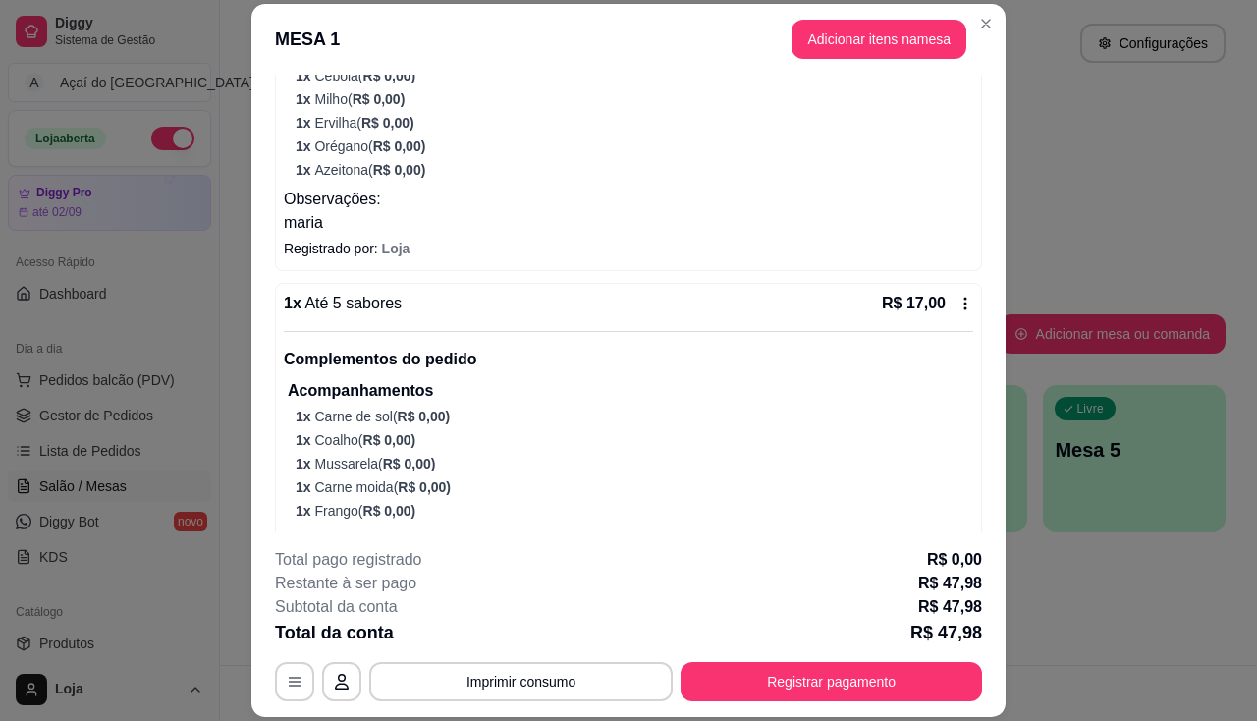
scroll to position [856, 0]
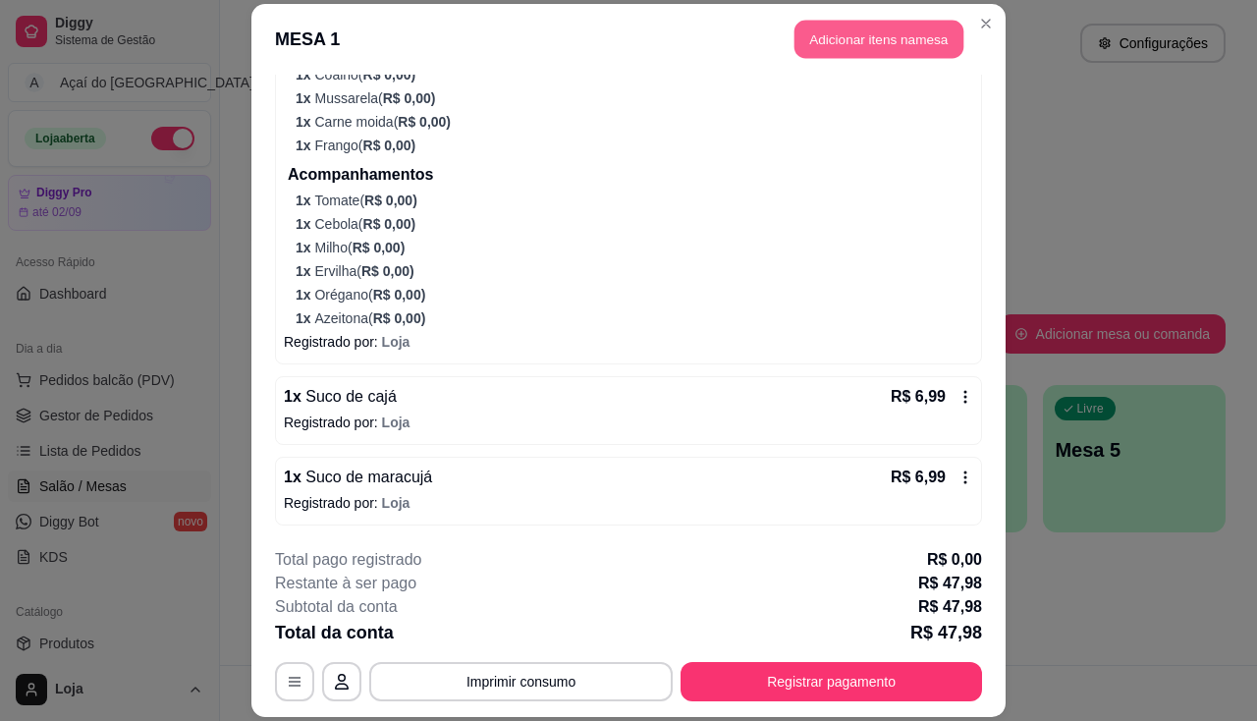
click at [879, 56] on button "Adicionar itens na mesa" at bounding box center [879, 39] width 169 height 38
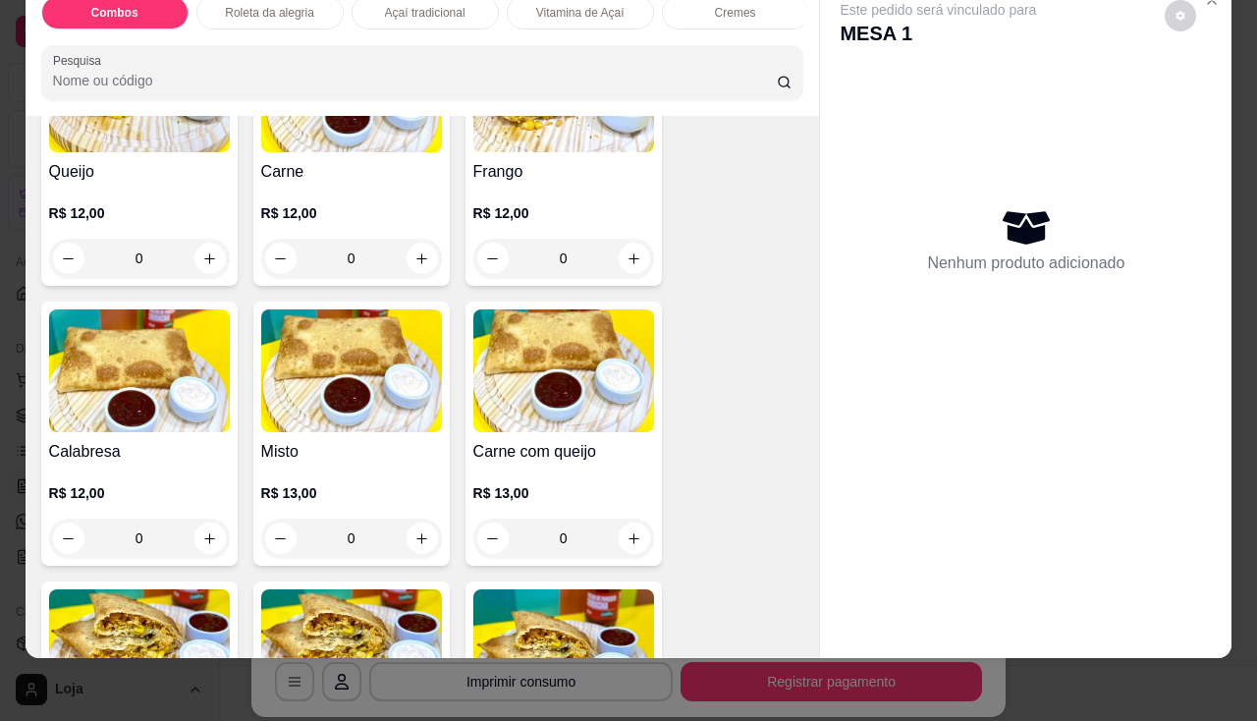
scroll to position [2205, 0]
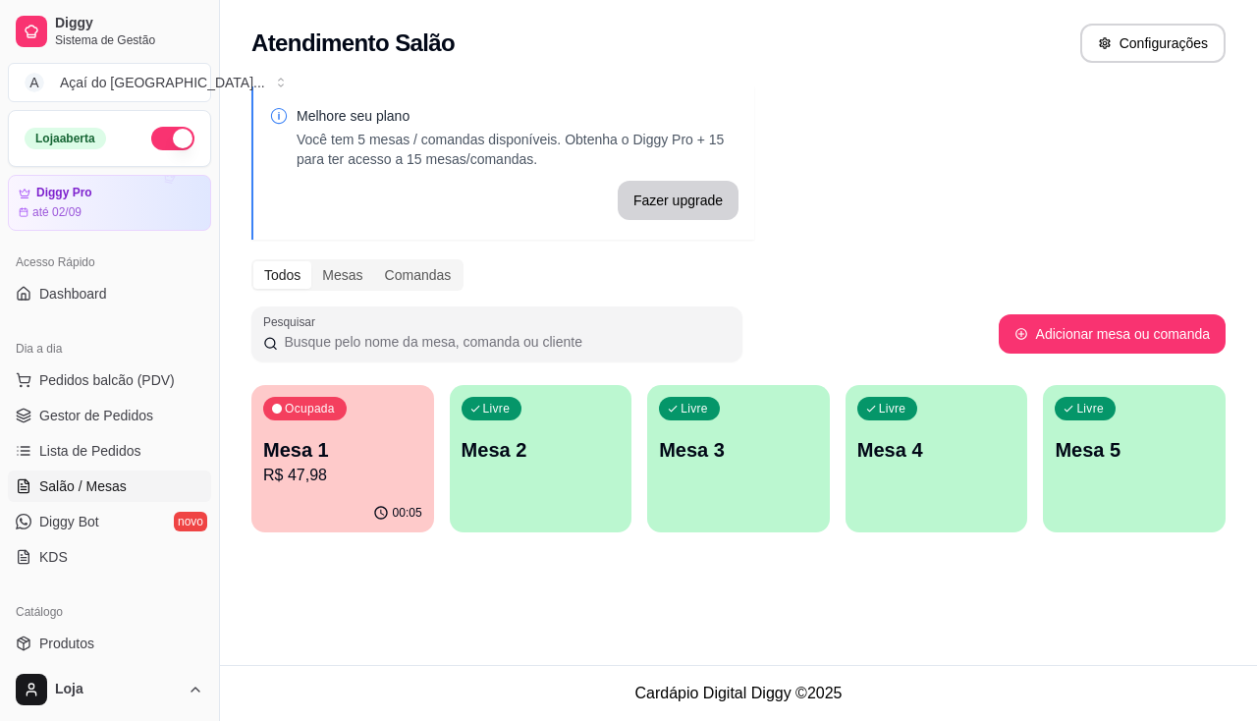
click at [399, 430] on div "Ocupada Mesa 1 R$ 47,98" at bounding box center [342, 439] width 183 height 109
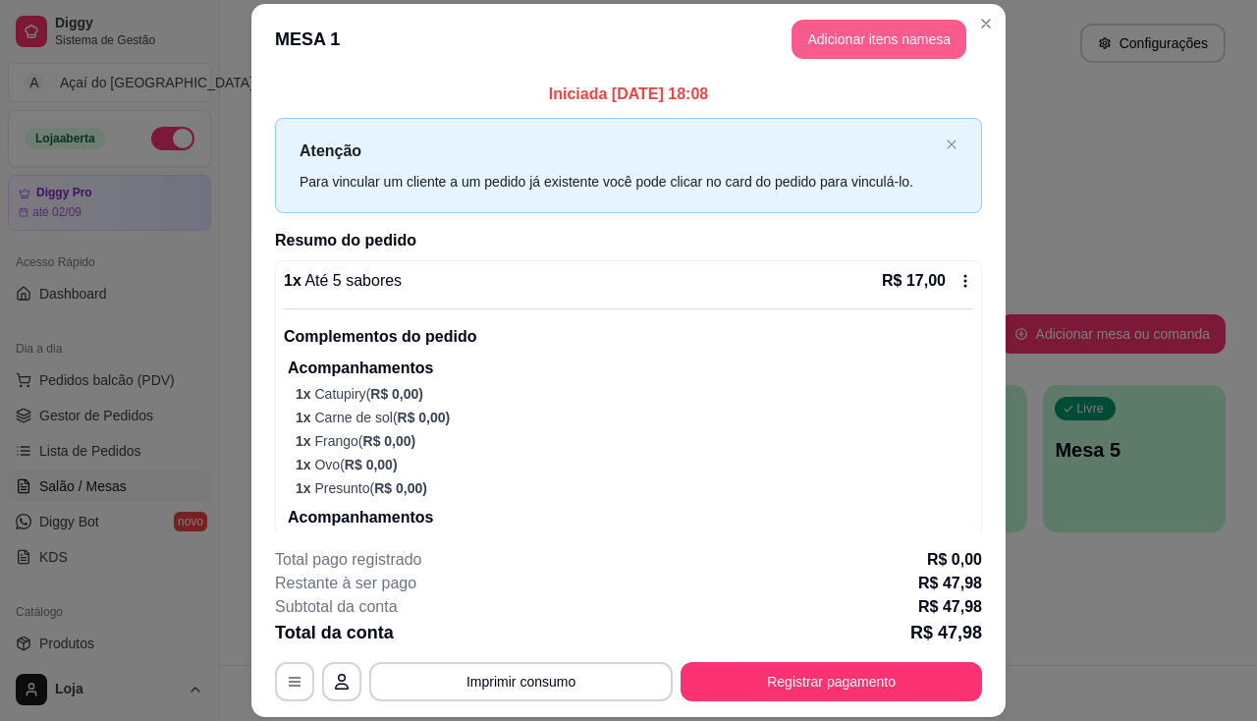
click at [891, 39] on button "Adicionar itens na mesa" at bounding box center [879, 39] width 175 height 39
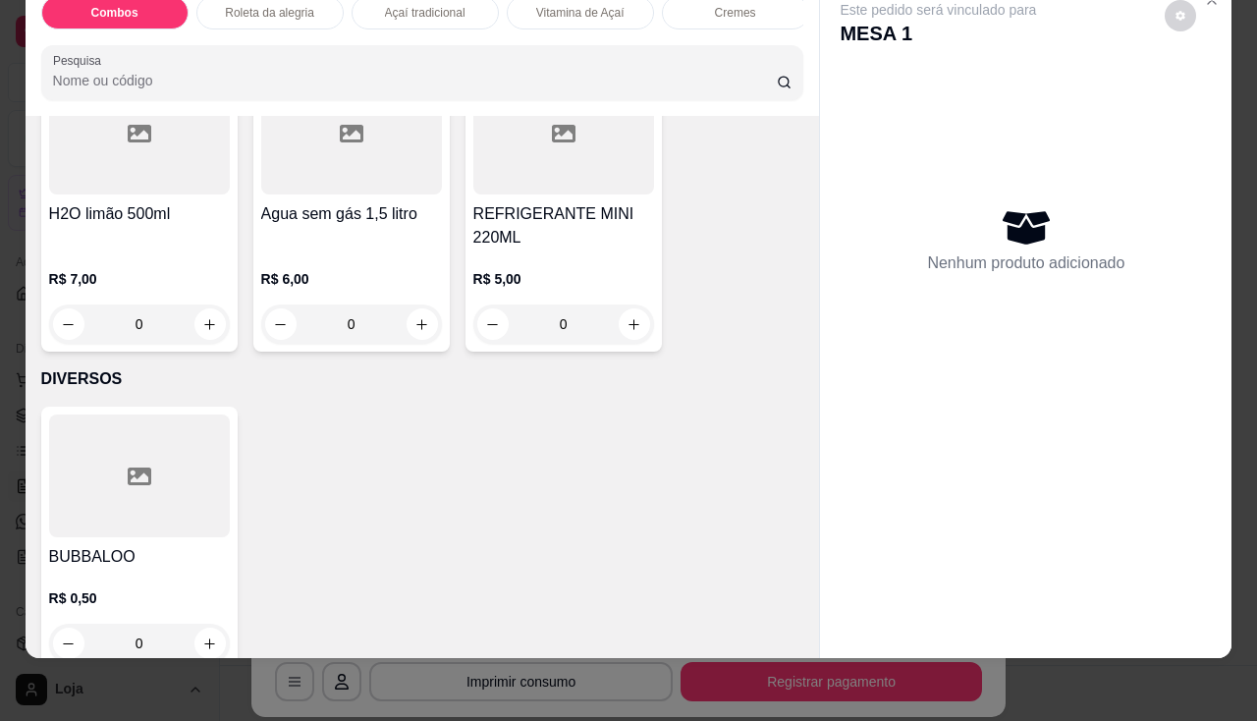
scroll to position [6868, 0]
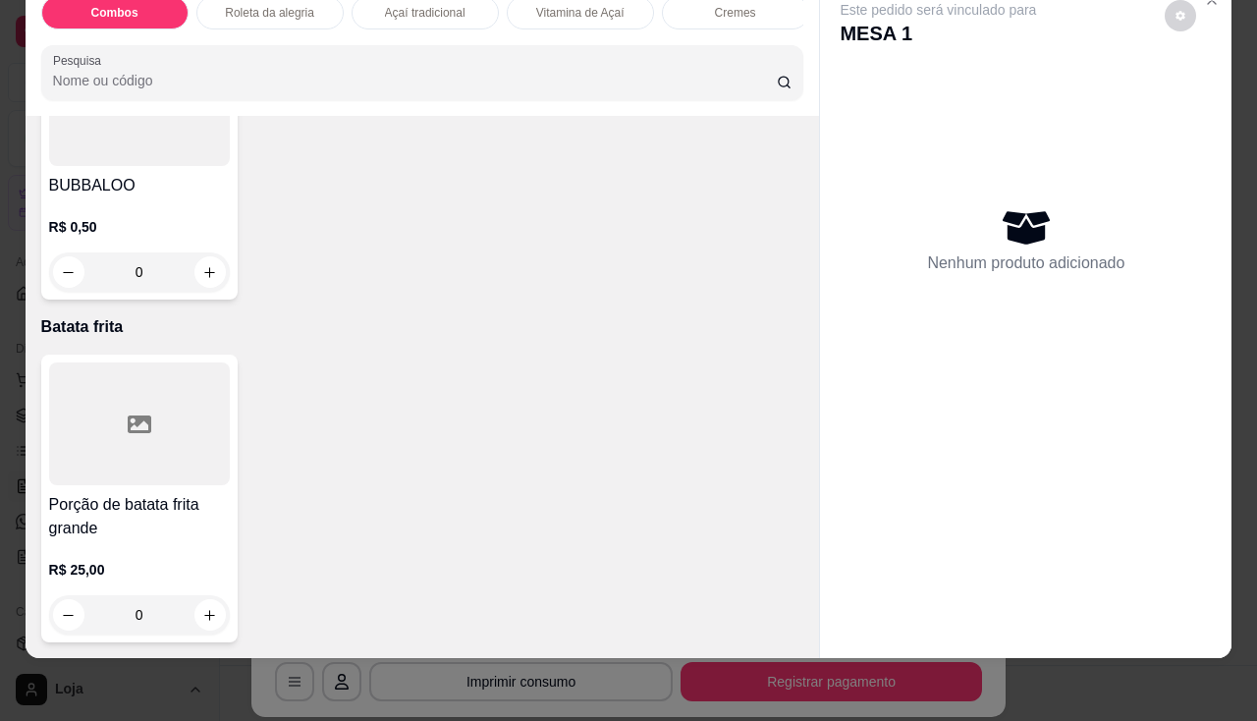
click at [175, 434] on div at bounding box center [139, 423] width 181 height 123
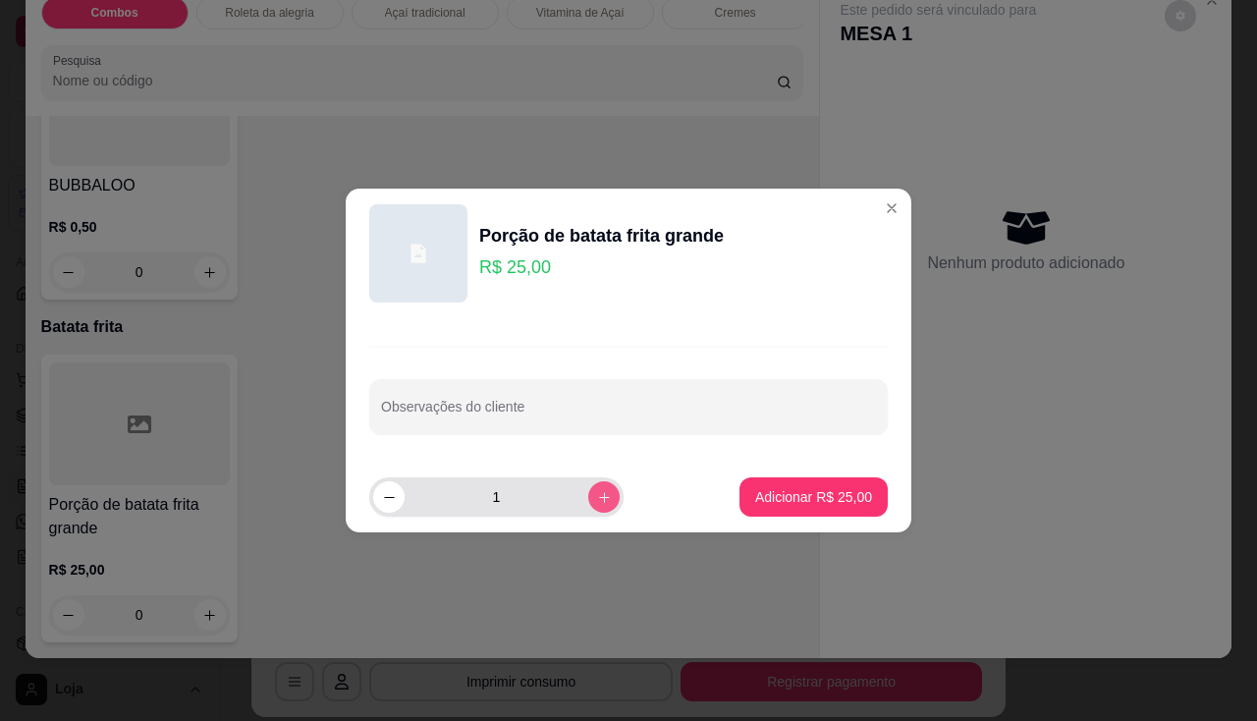
click at [597, 495] on icon "increase-product-quantity" at bounding box center [604, 497] width 15 height 15
type input "2"
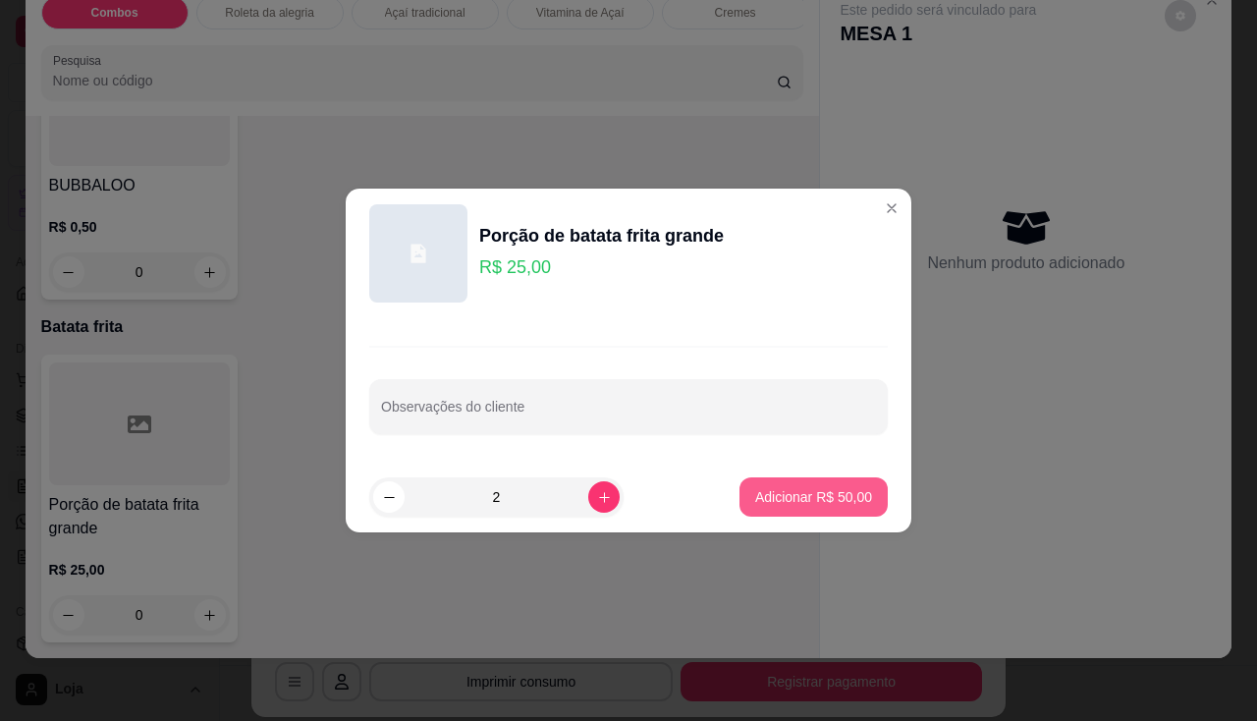
click at [839, 501] on p "Adicionar R$ 50,00" at bounding box center [813, 497] width 117 height 20
type input "2"
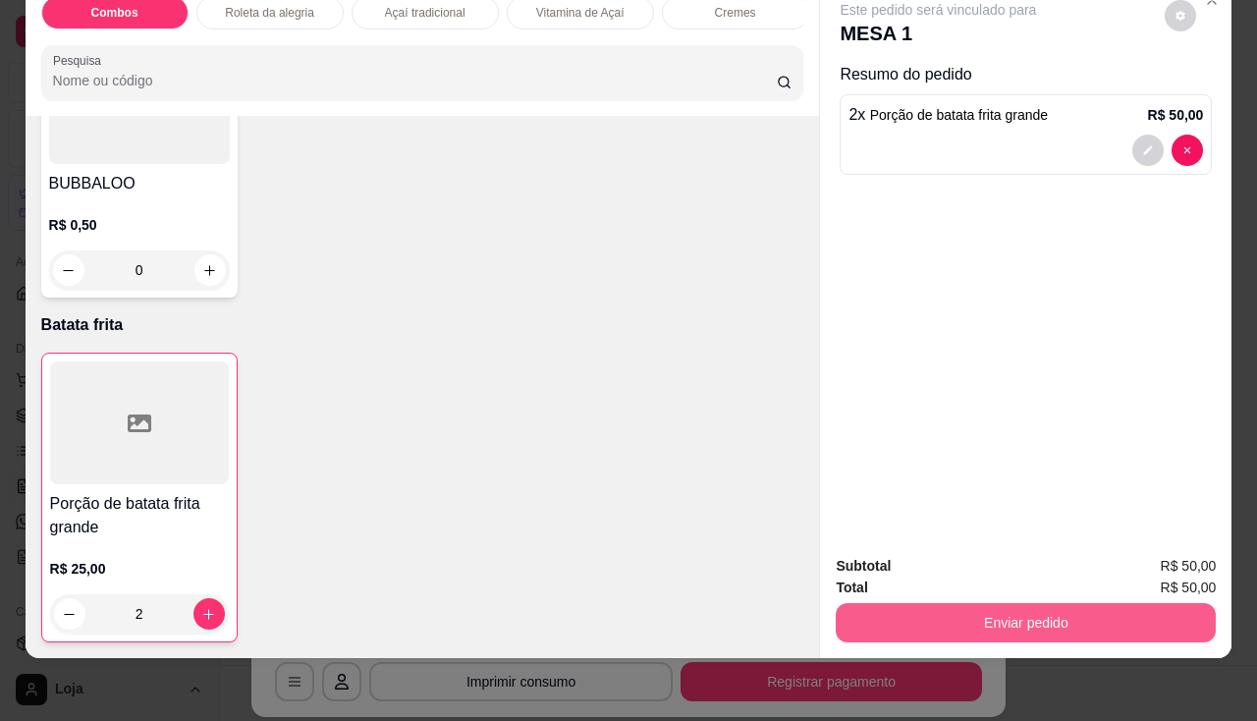
click at [900, 623] on button "Enviar pedido" at bounding box center [1026, 622] width 380 height 39
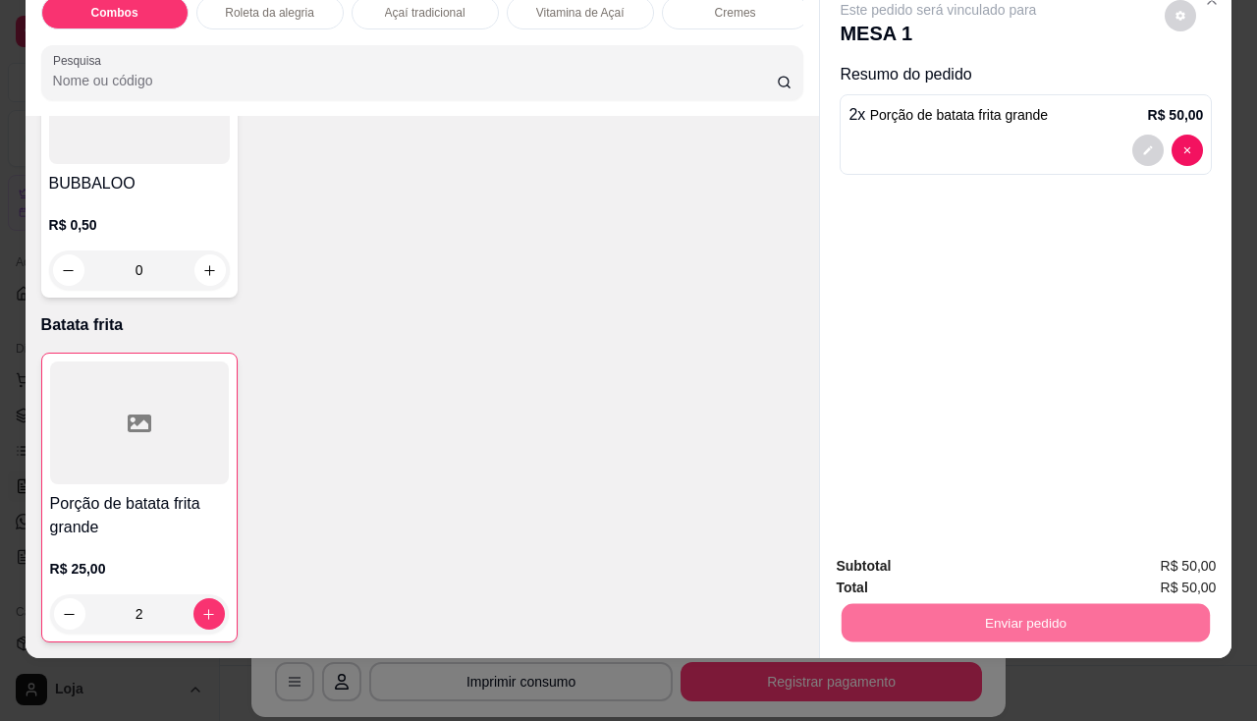
click at [928, 563] on button "Não registrar e enviar pedido" at bounding box center [961, 560] width 204 height 37
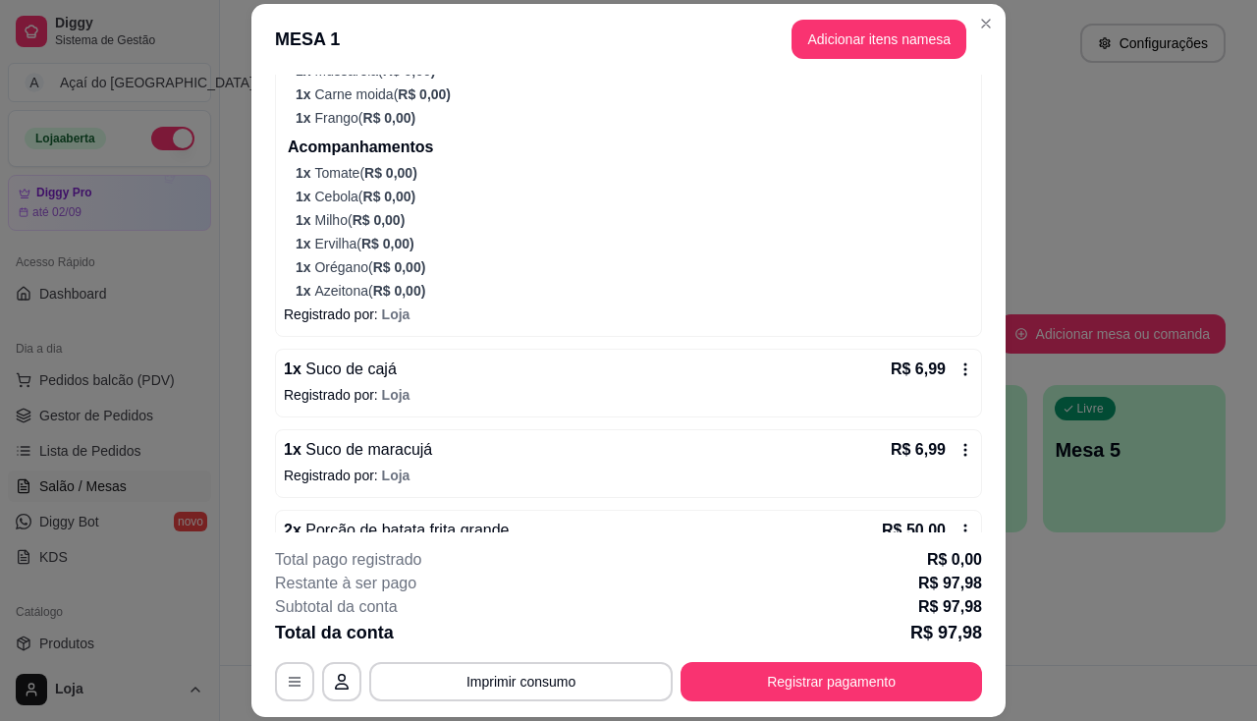
scroll to position [937, 0]
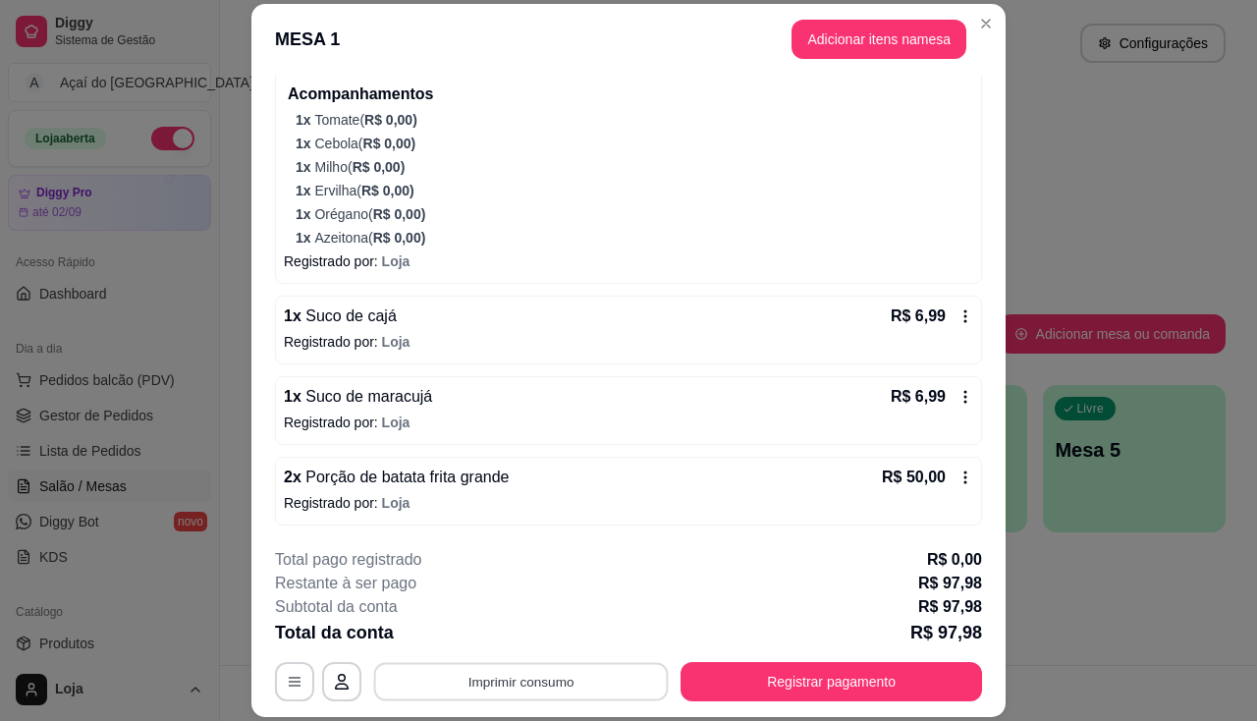
click at [525, 674] on button "Imprimir consumo" at bounding box center [521, 682] width 295 height 38
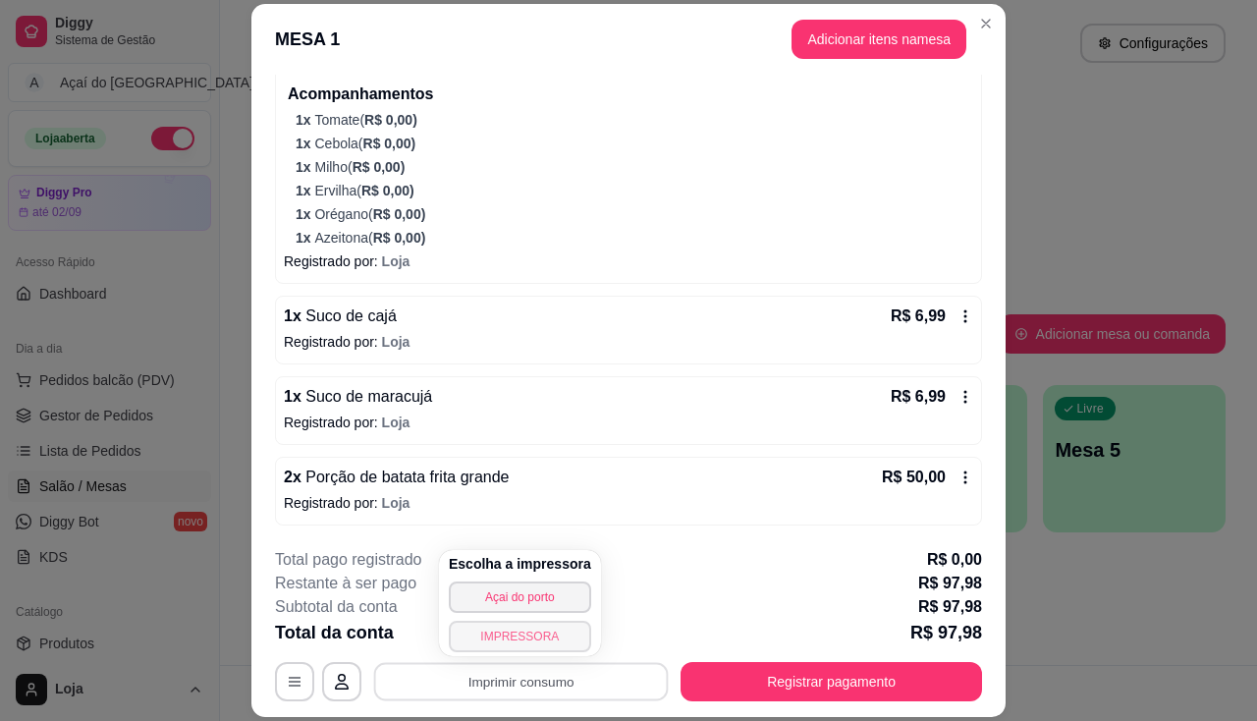
click at [504, 642] on button "IMPRESSORA" at bounding box center [520, 636] width 142 height 31
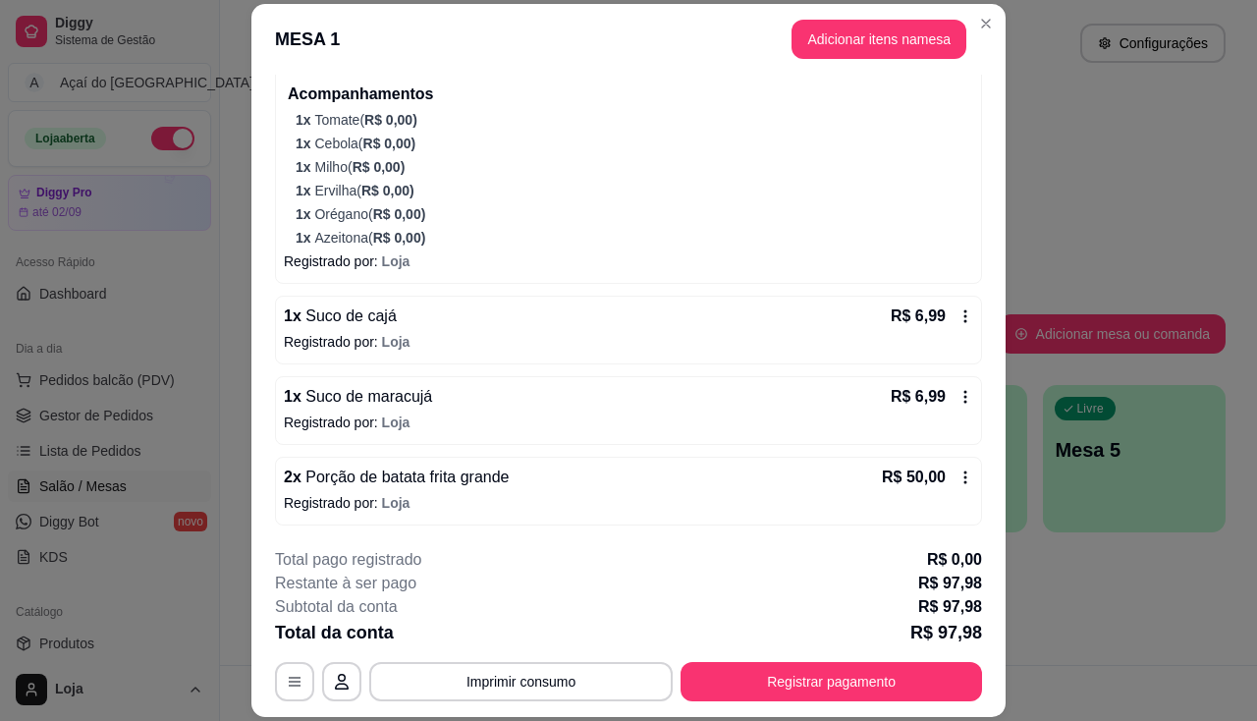
scroll to position [59, 0]
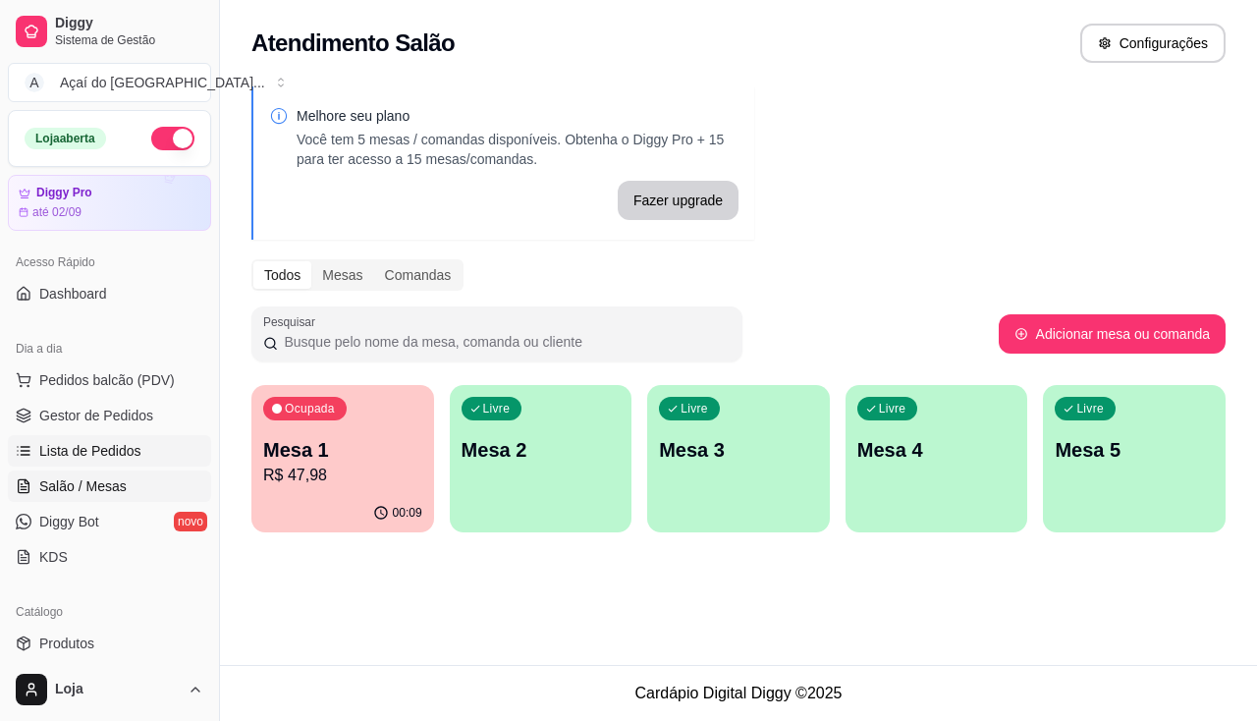
click at [121, 453] on span "Lista de Pedidos" at bounding box center [90, 451] width 102 height 20
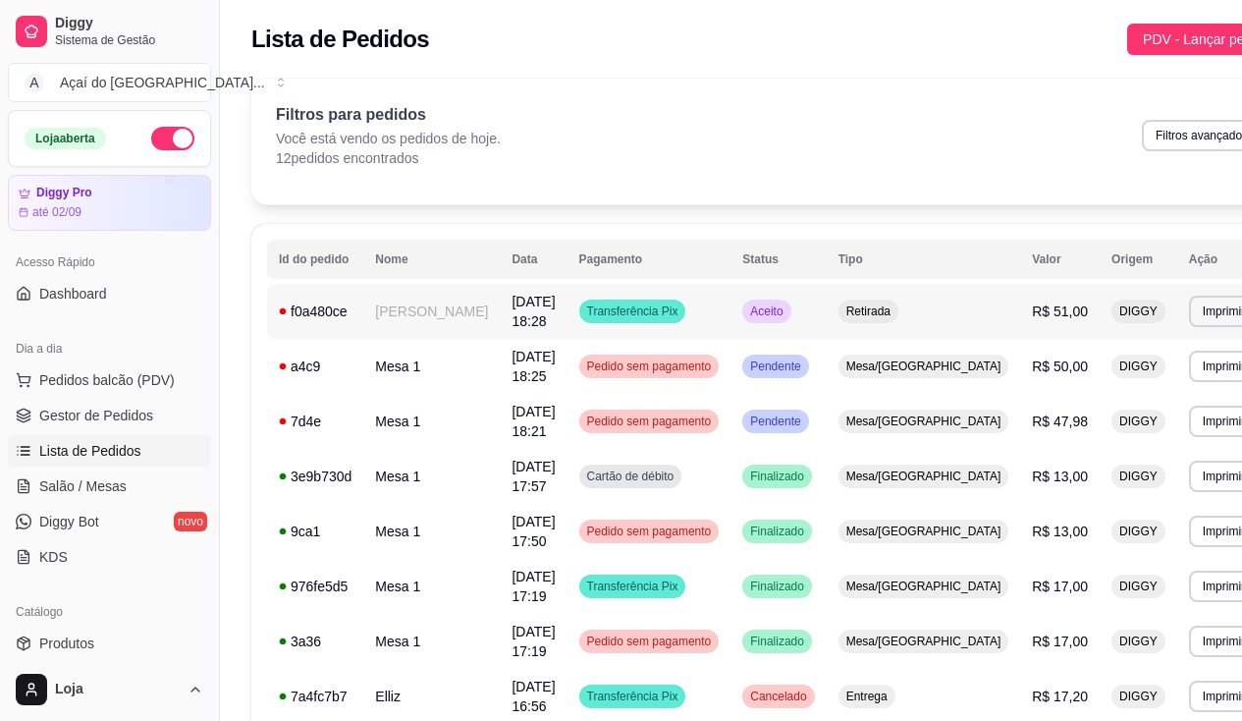
click at [442, 311] on td "Giulianna Scanoni" at bounding box center [431, 311] width 137 height 55
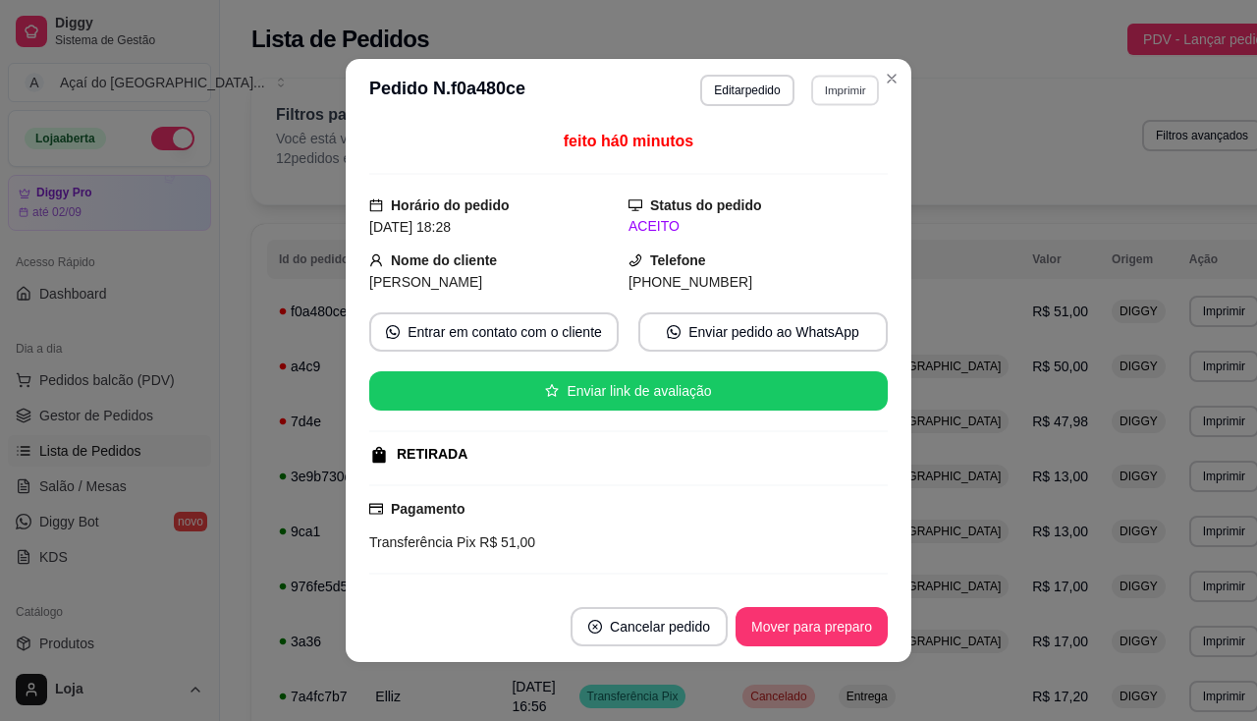
click at [824, 89] on button "Imprimir" at bounding box center [845, 90] width 68 height 30
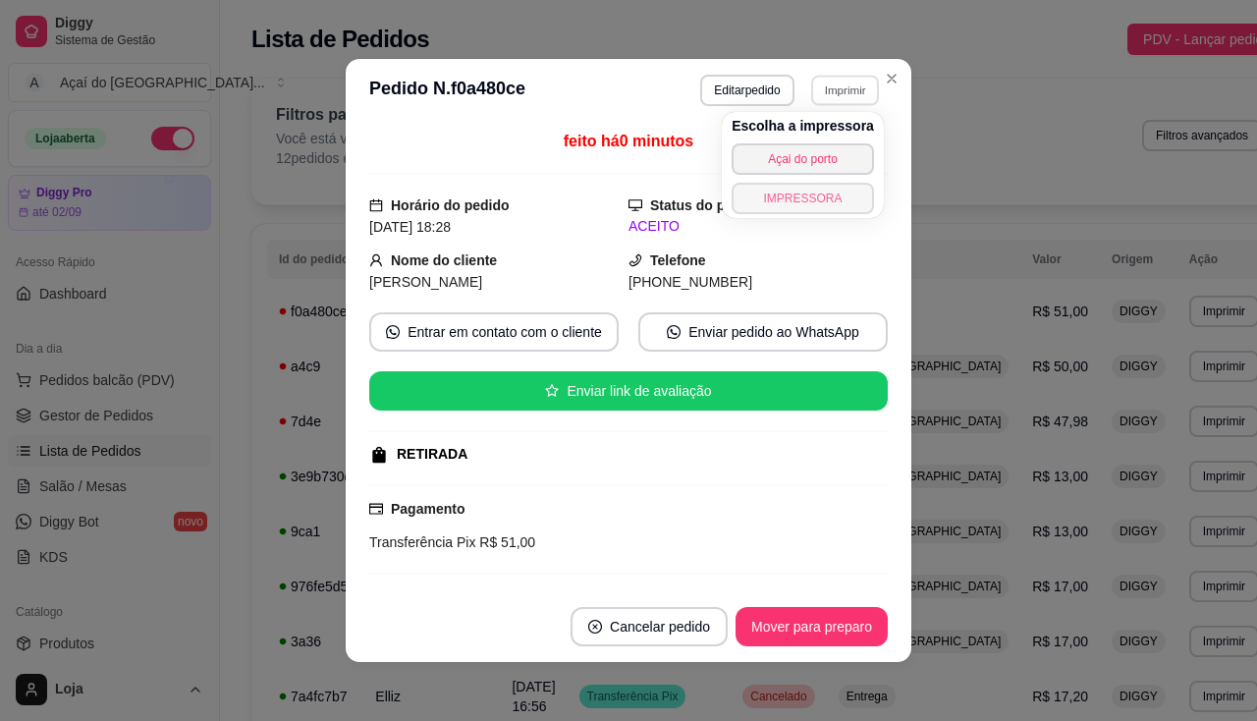
click at [784, 191] on button "IMPRESSORA" at bounding box center [803, 198] width 142 height 31
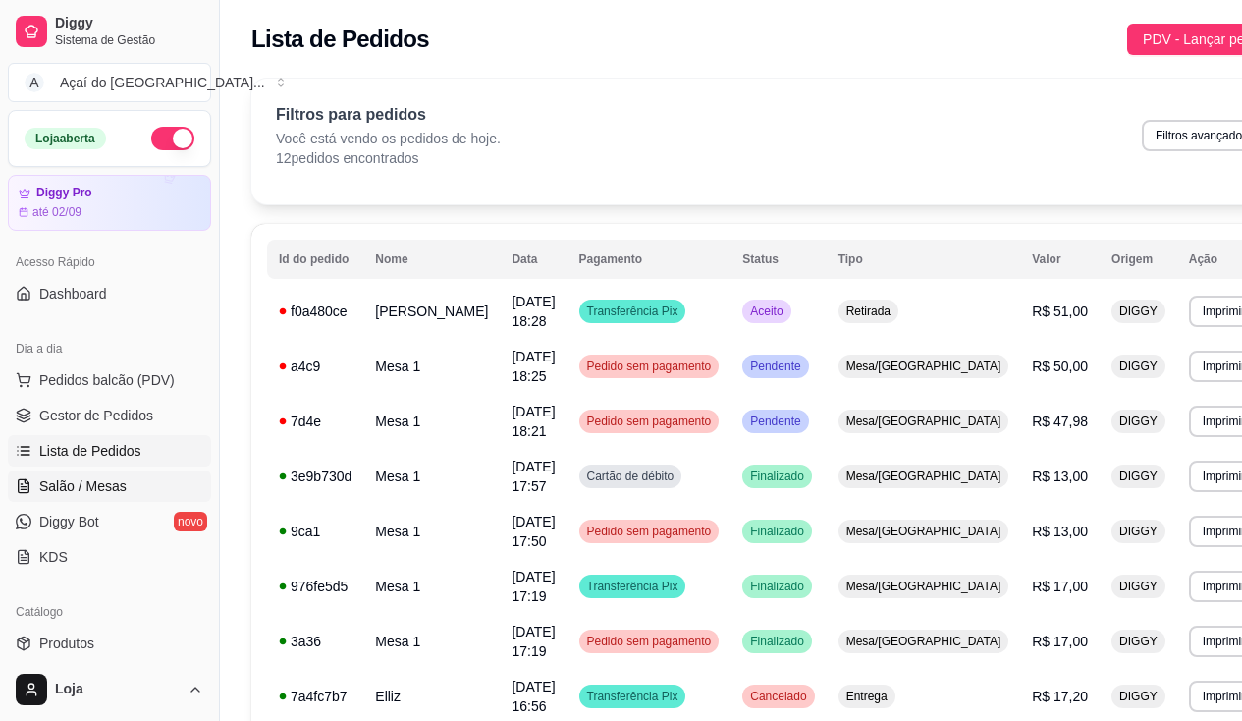
click at [159, 486] on link "Salão / Mesas" at bounding box center [109, 485] width 203 height 31
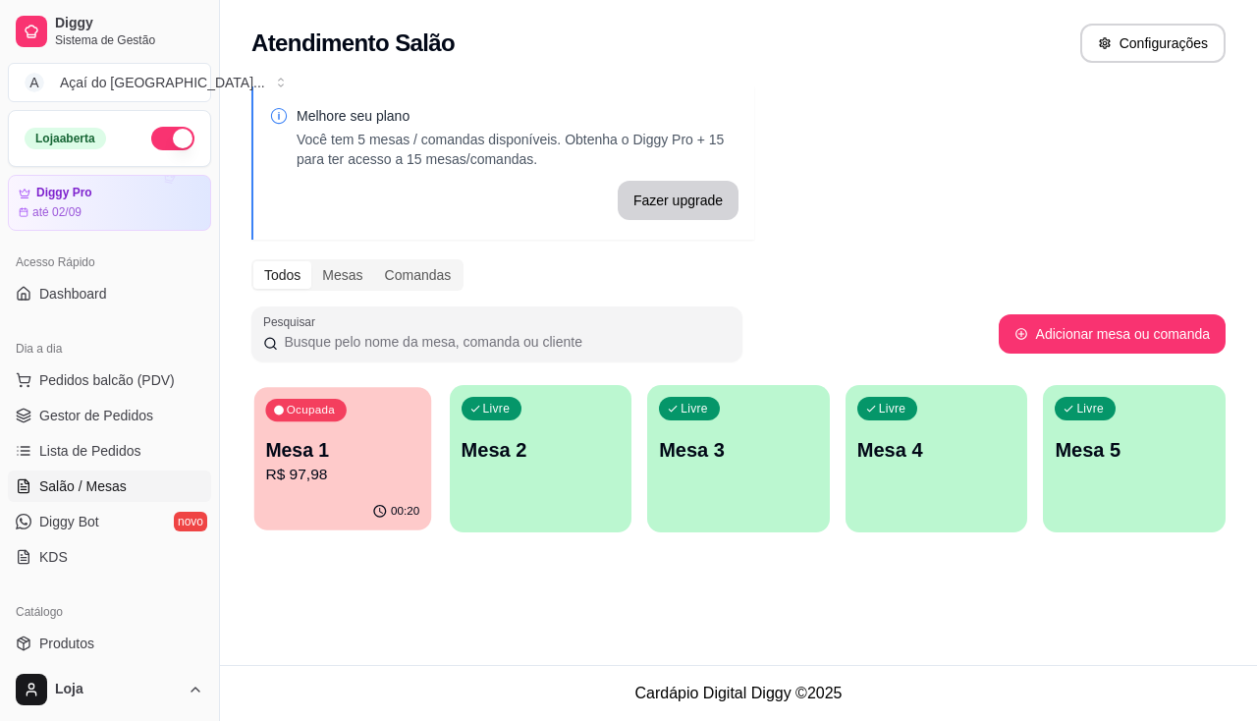
click at [337, 490] on div "Ocupada Mesa 1 R$ 97,98" at bounding box center [342, 440] width 177 height 106
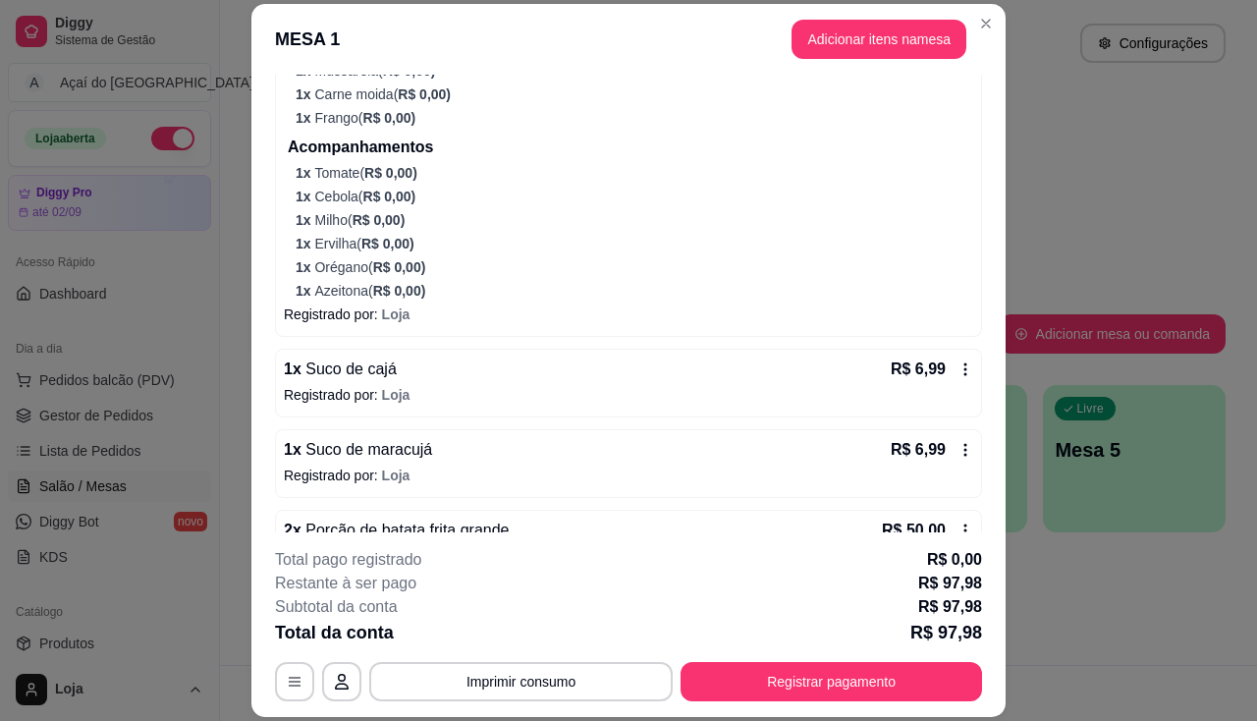
scroll to position [937, 0]
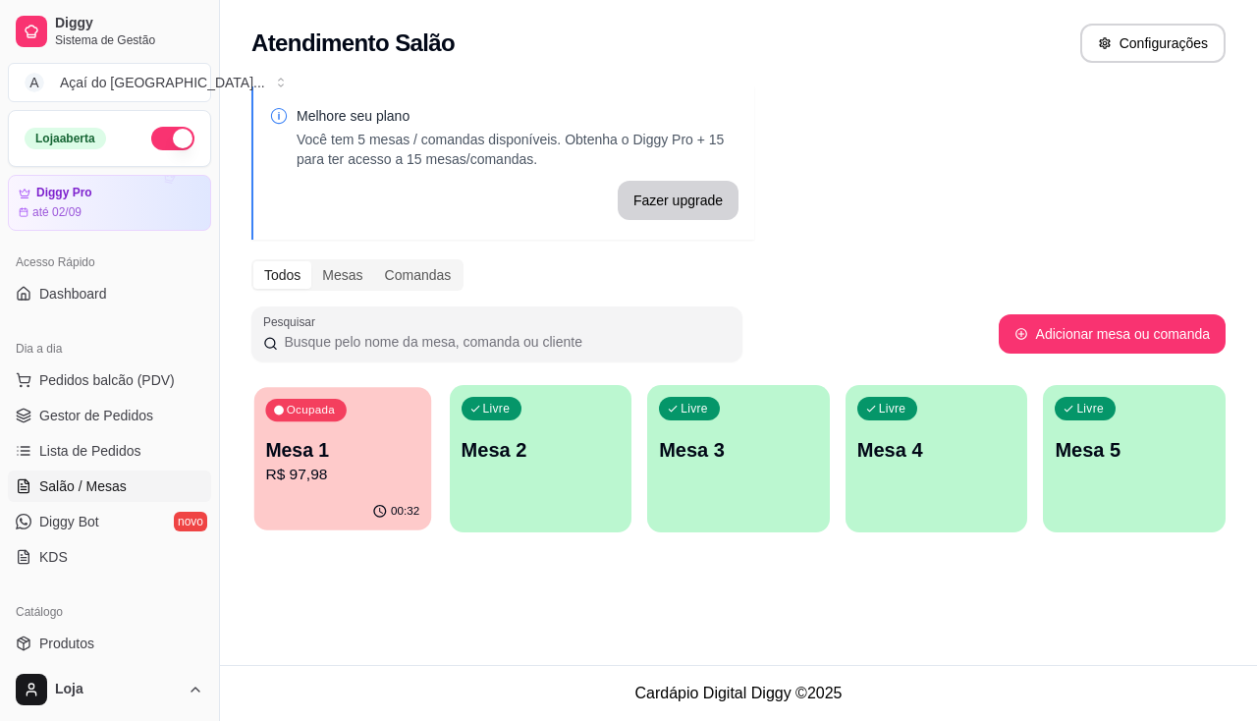
click at [292, 473] on p "R$ 97,98" at bounding box center [342, 475] width 154 height 23
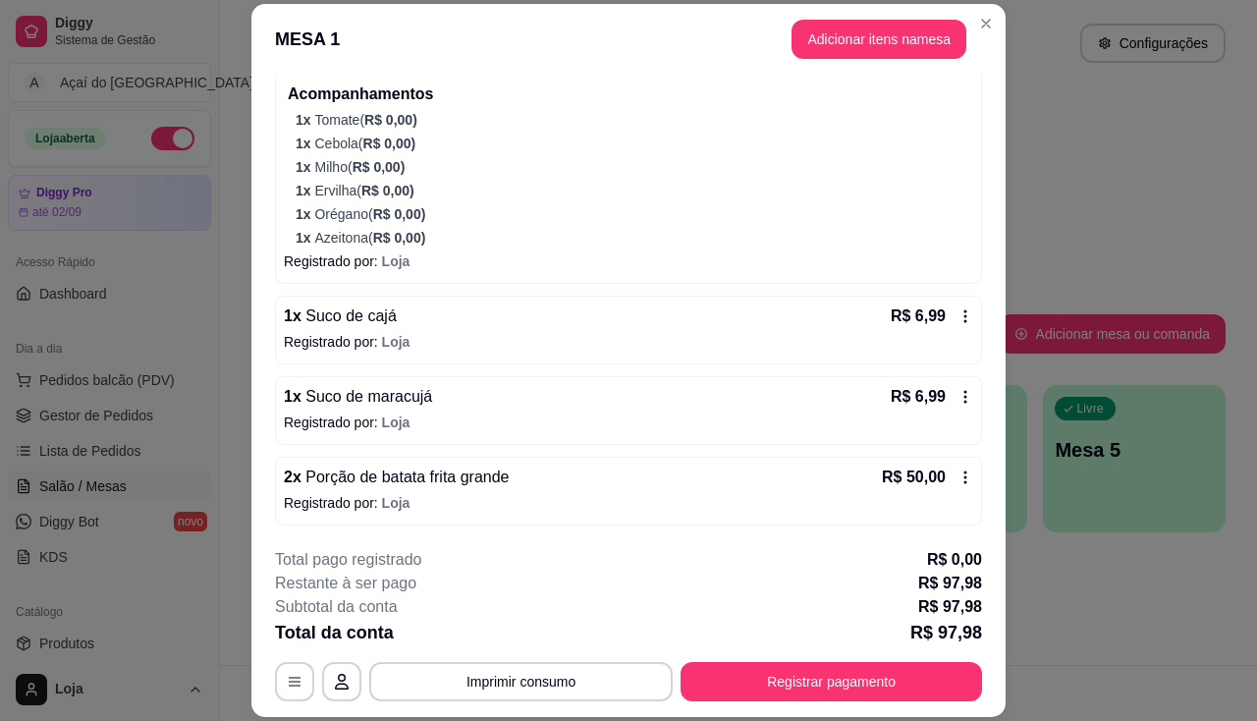
click at [958, 474] on icon at bounding box center [966, 477] width 16 height 16
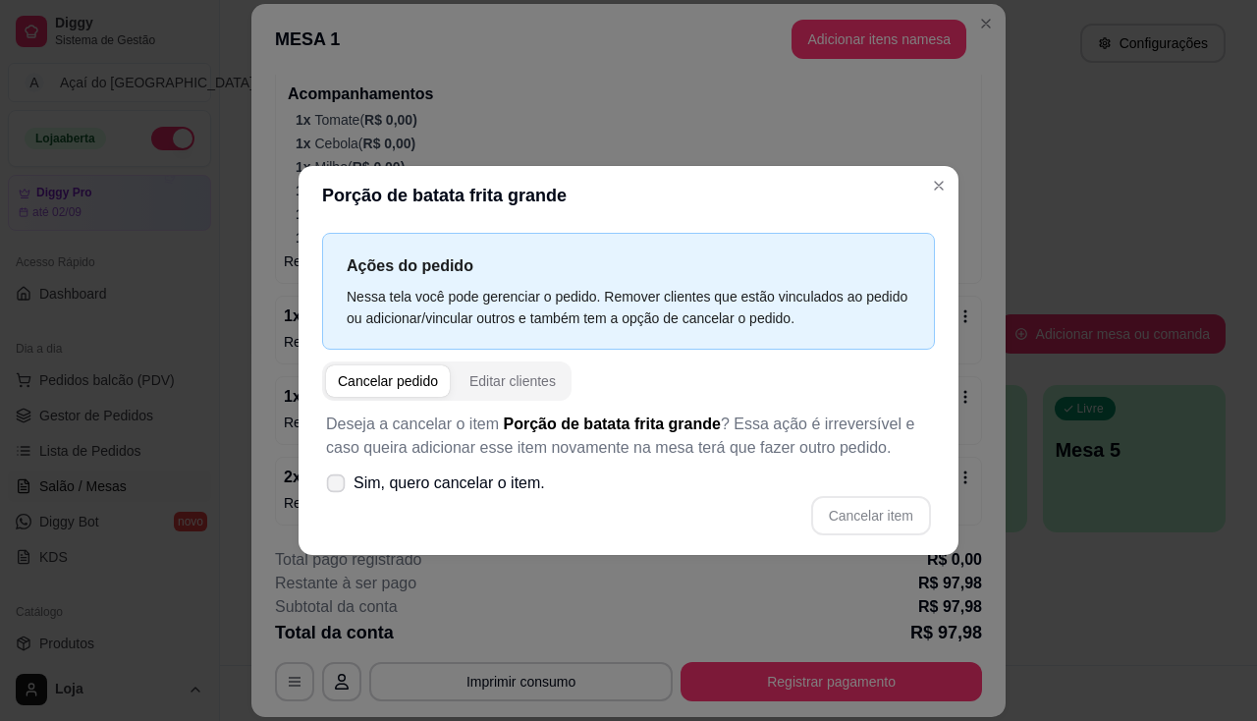
click at [468, 495] on span "Sim, quero cancelar o item." at bounding box center [450, 483] width 192 height 24
click at [338, 495] on input "Sim, quero cancelar o item." at bounding box center [331, 493] width 13 height 13
checkbox input "true"
click at [861, 525] on button "Cancelar item" at bounding box center [871, 515] width 120 height 39
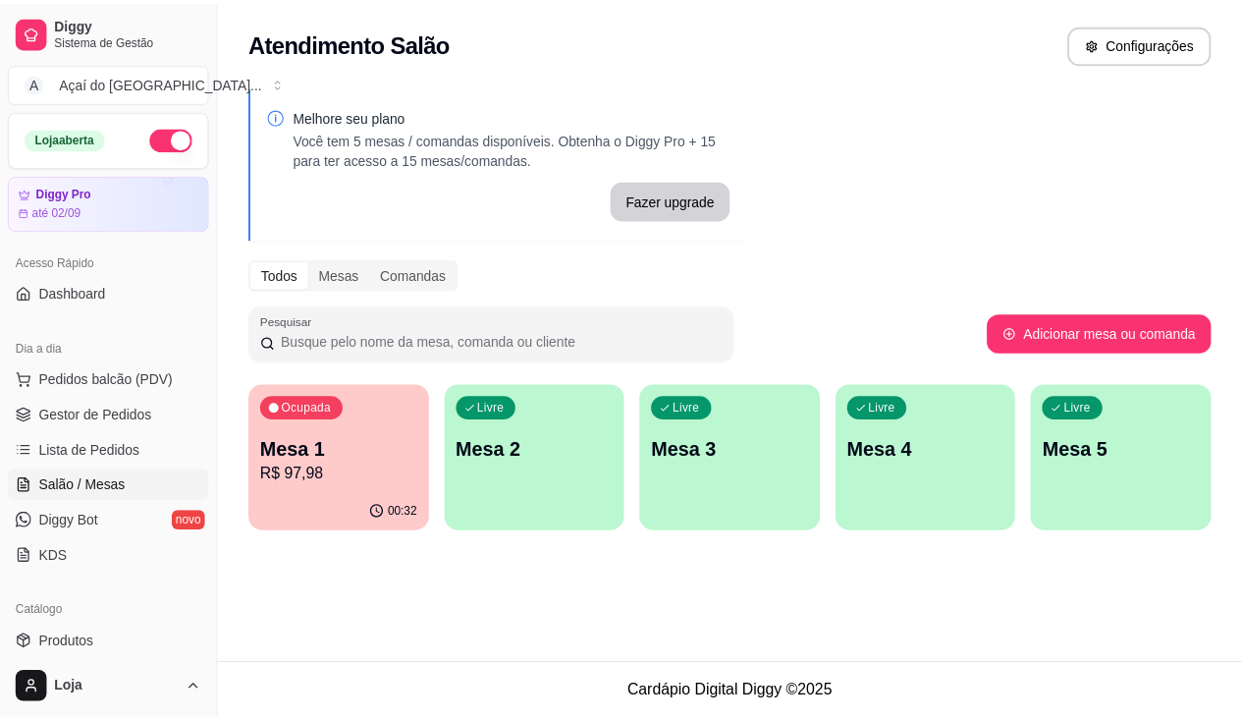
scroll to position [98, 0]
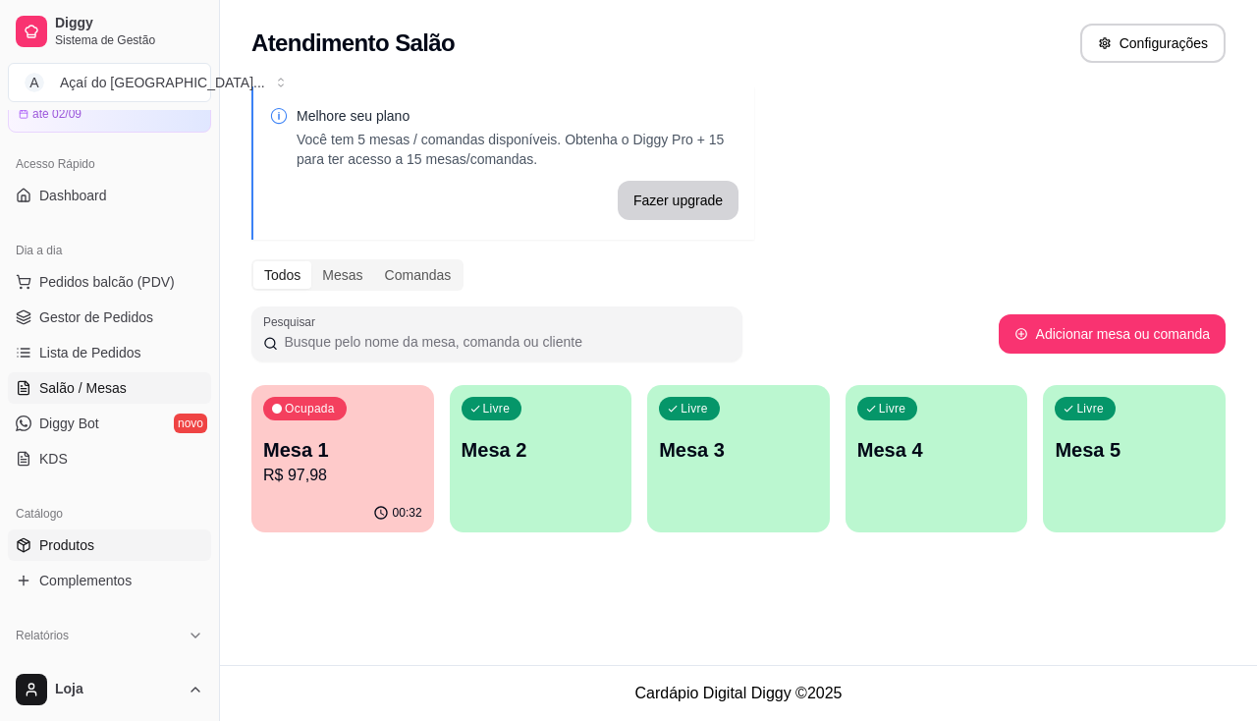
click at [134, 542] on link "Produtos" at bounding box center [109, 544] width 203 height 31
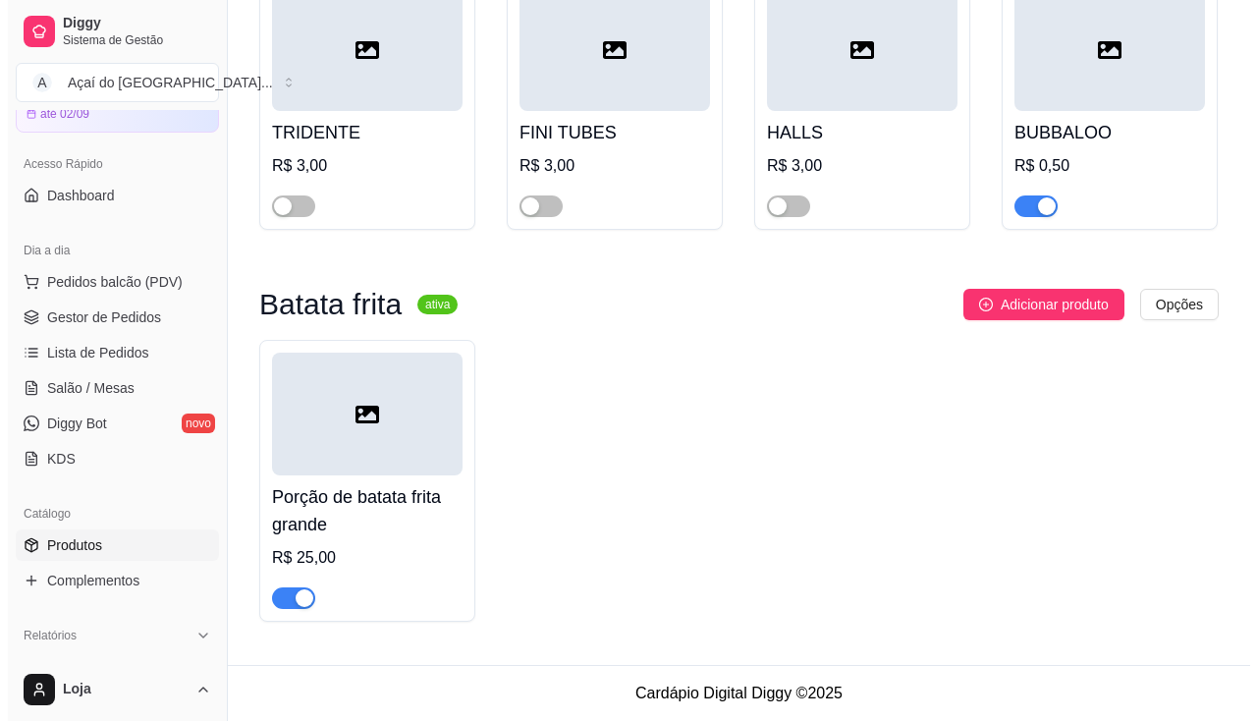
scroll to position [7004, 0]
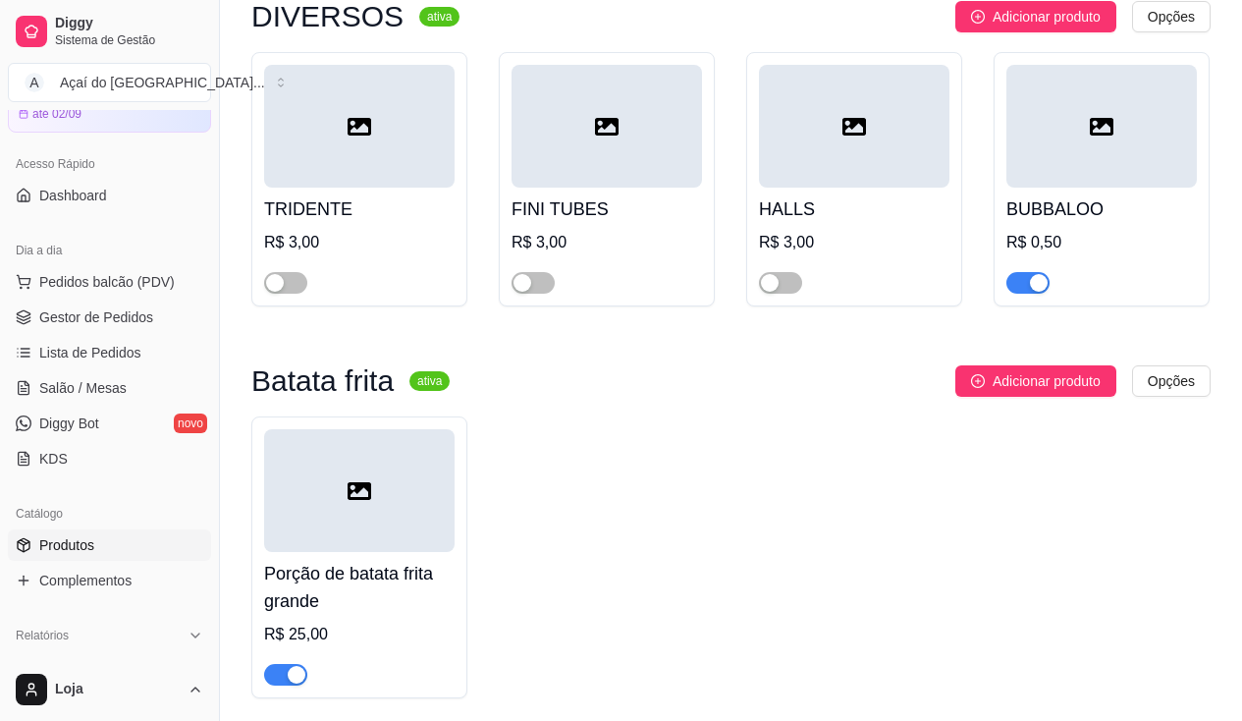
click at [360, 547] on div at bounding box center [359, 490] width 191 height 123
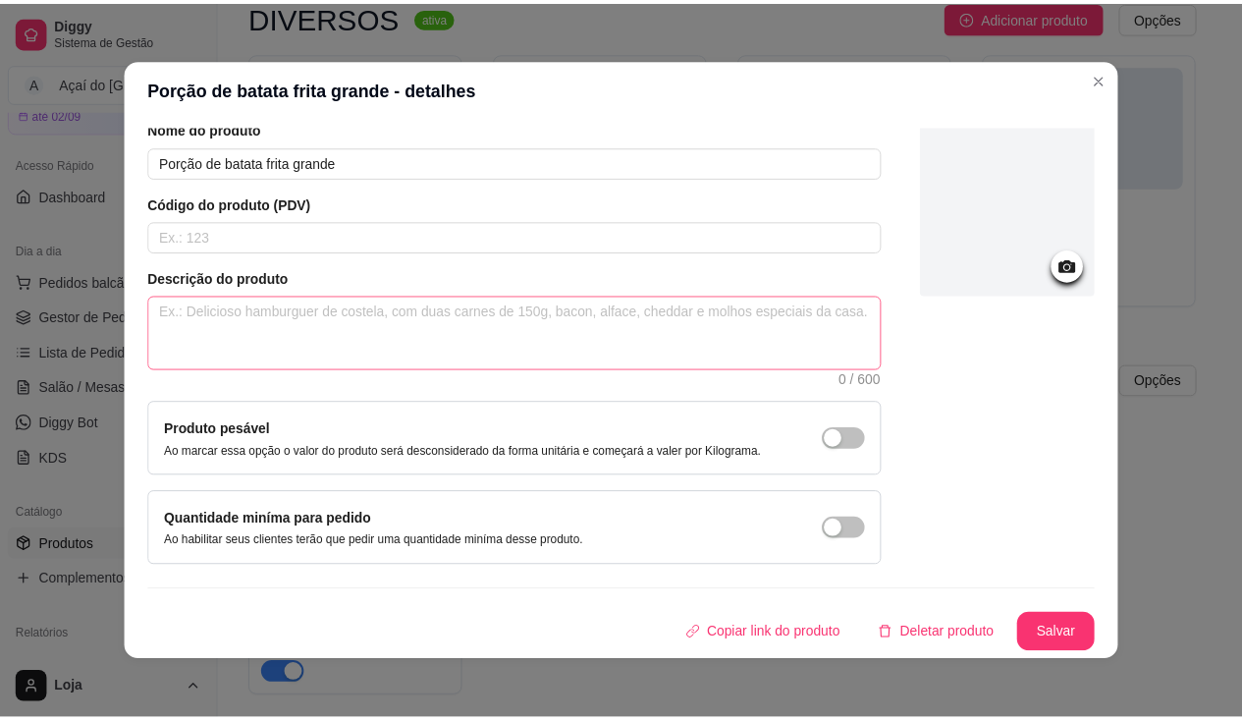
scroll to position [0, 0]
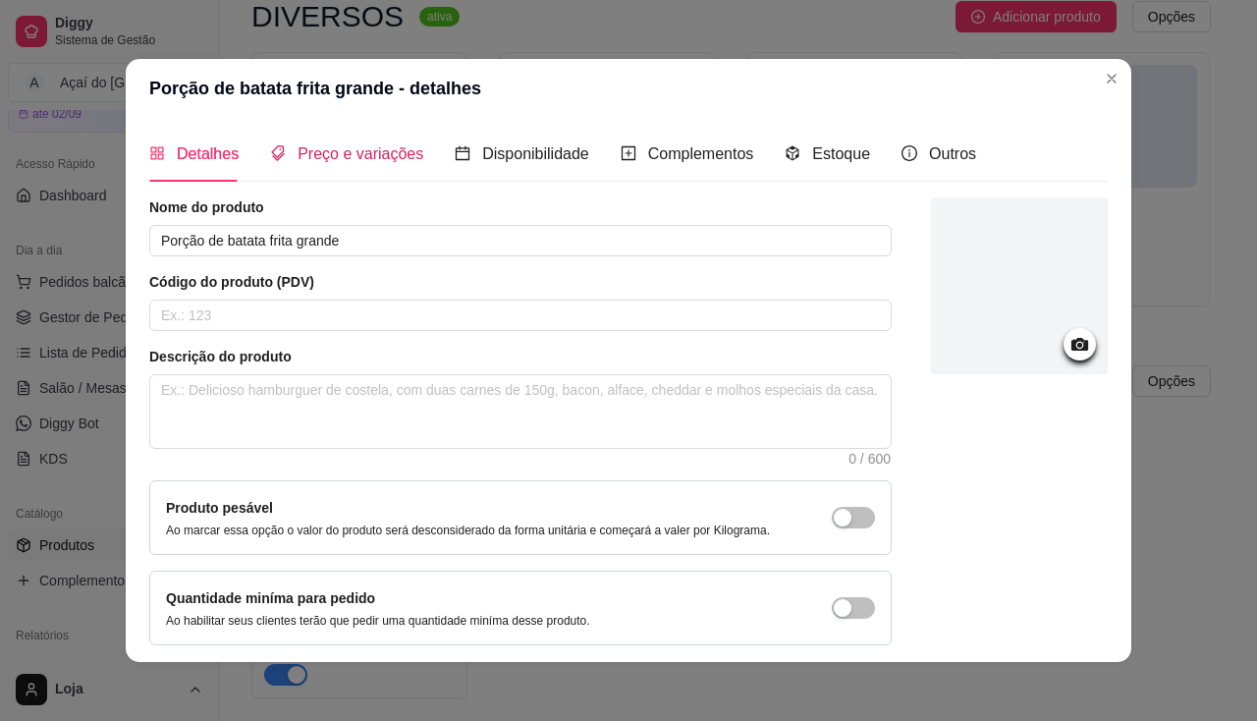
click at [361, 148] on span "Preço e variações" at bounding box center [361, 153] width 126 height 17
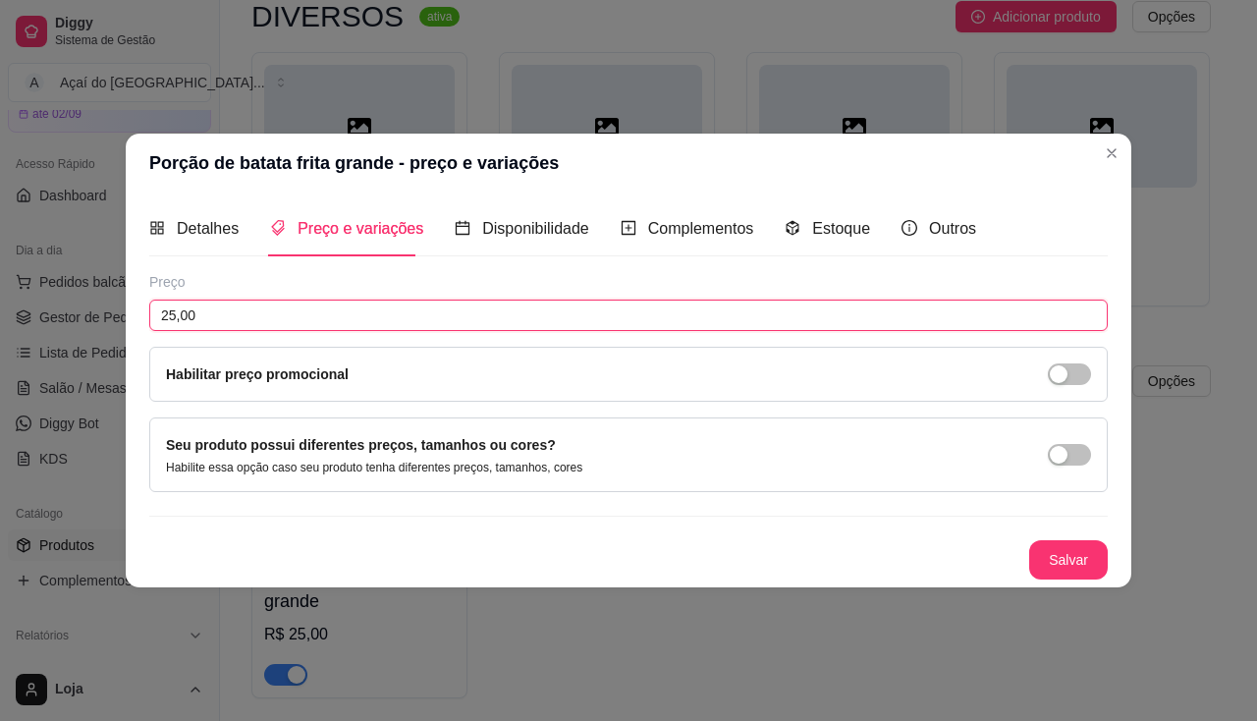
click at [301, 311] on input "25,00" at bounding box center [628, 315] width 959 height 31
type input "19,99"
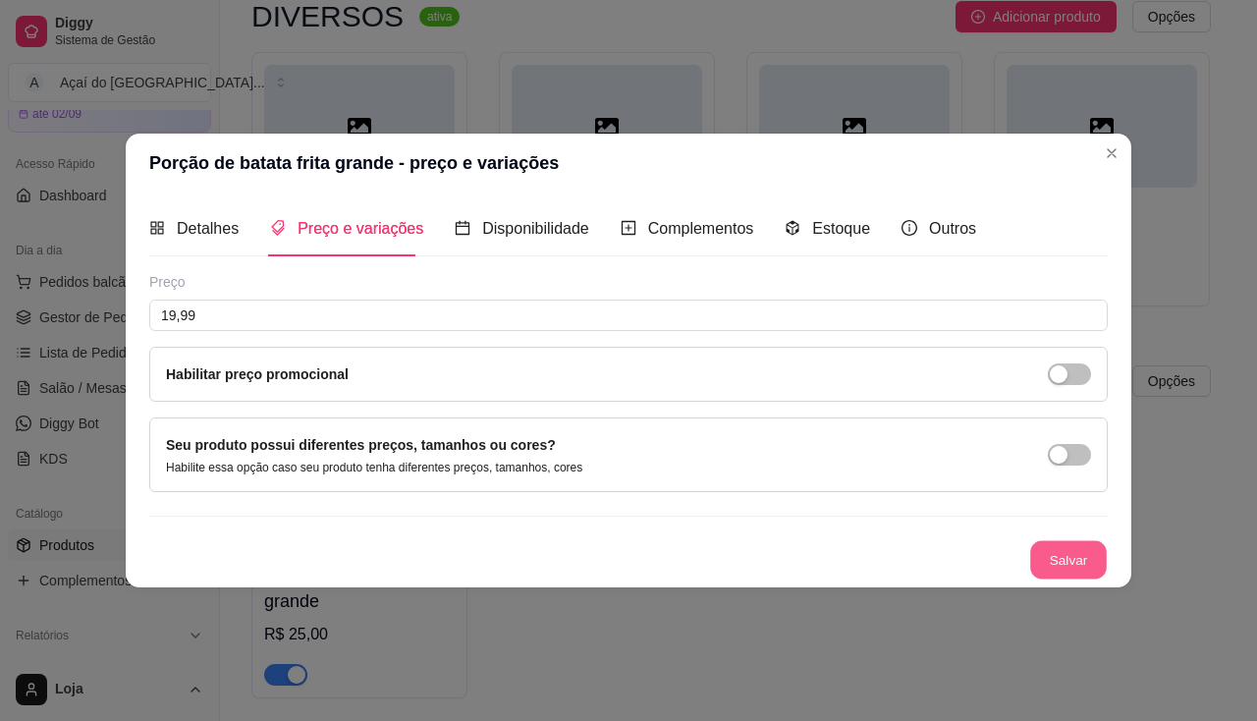
click at [1074, 563] on button "Salvar" at bounding box center [1068, 560] width 77 height 38
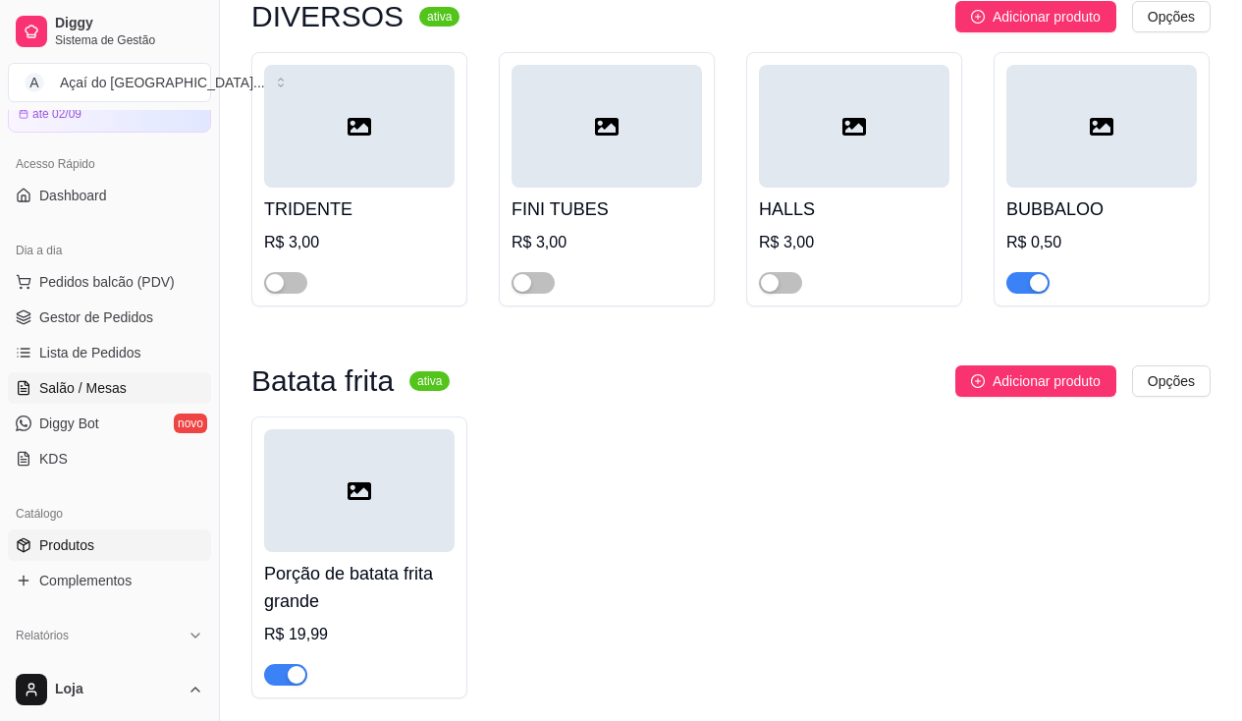
click at [81, 390] on span "Salão / Mesas" at bounding box center [82, 388] width 87 height 20
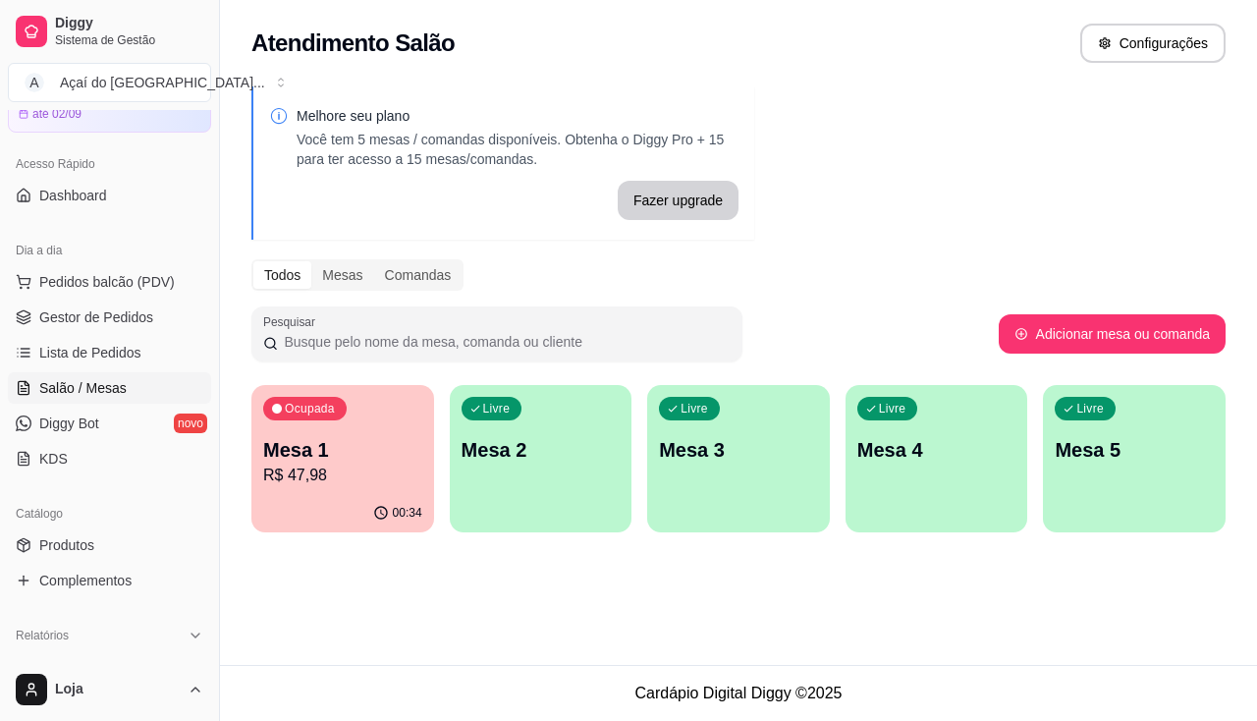
click at [437, 468] on div "Ocupada Mesa 1 R$ 47,98 00:34 Livre Mesa 2 Livre Mesa 3 Livre Mesa 4 Livre Mesa…" at bounding box center [738, 458] width 974 height 147
click at [368, 473] on p "R$ 47,98" at bounding box center [342, 476] width 159 height 24
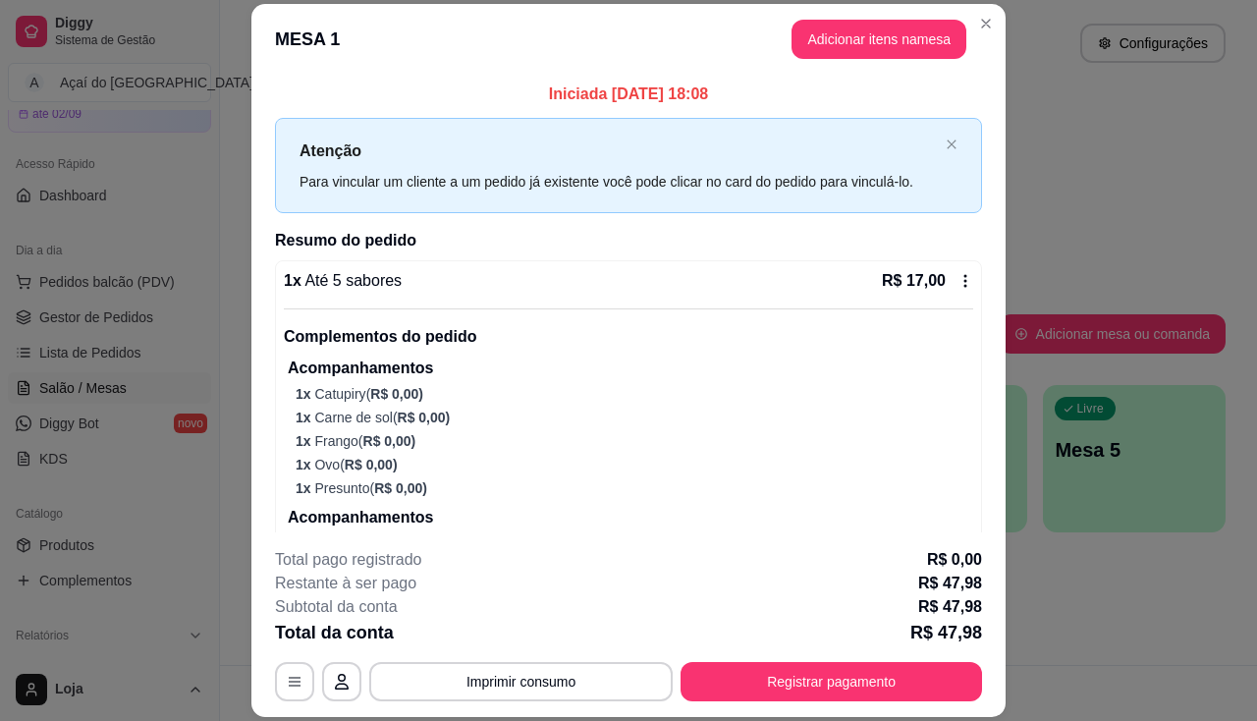
scroll to position [491, 0]
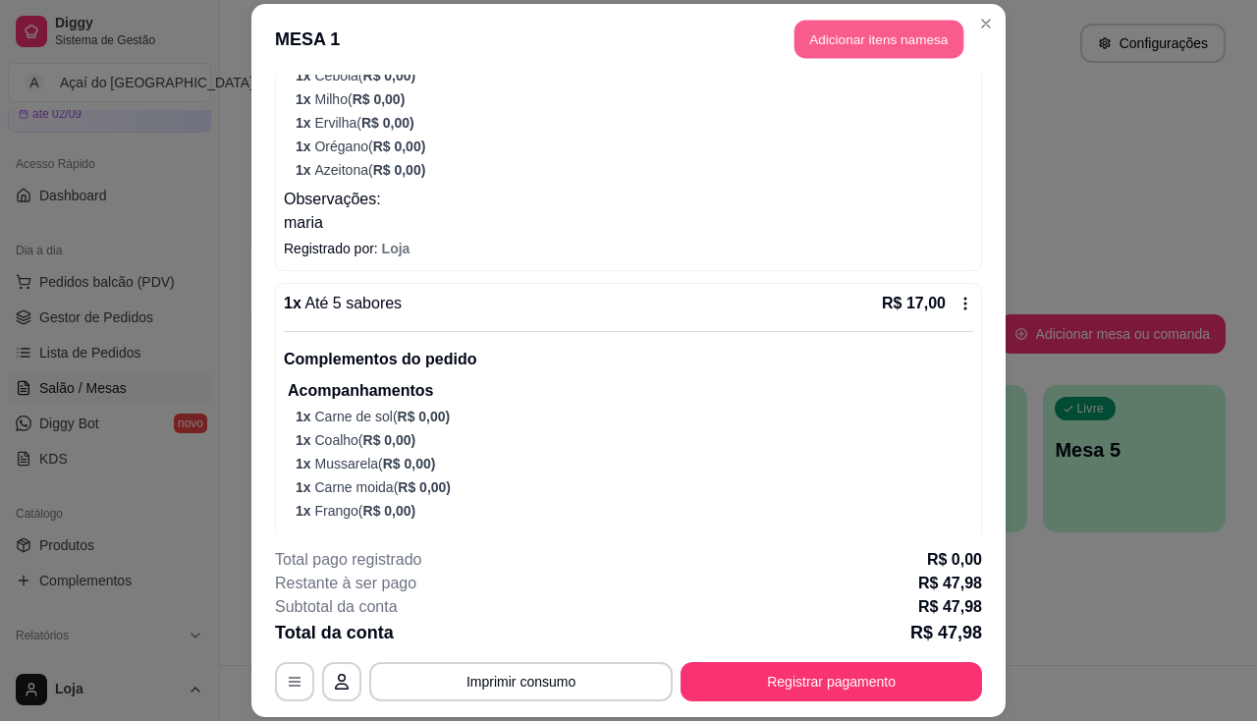
click at [934, 40] on button "Adicionar itens na mesa" at bounding box center [879, 39] width 169 height 38
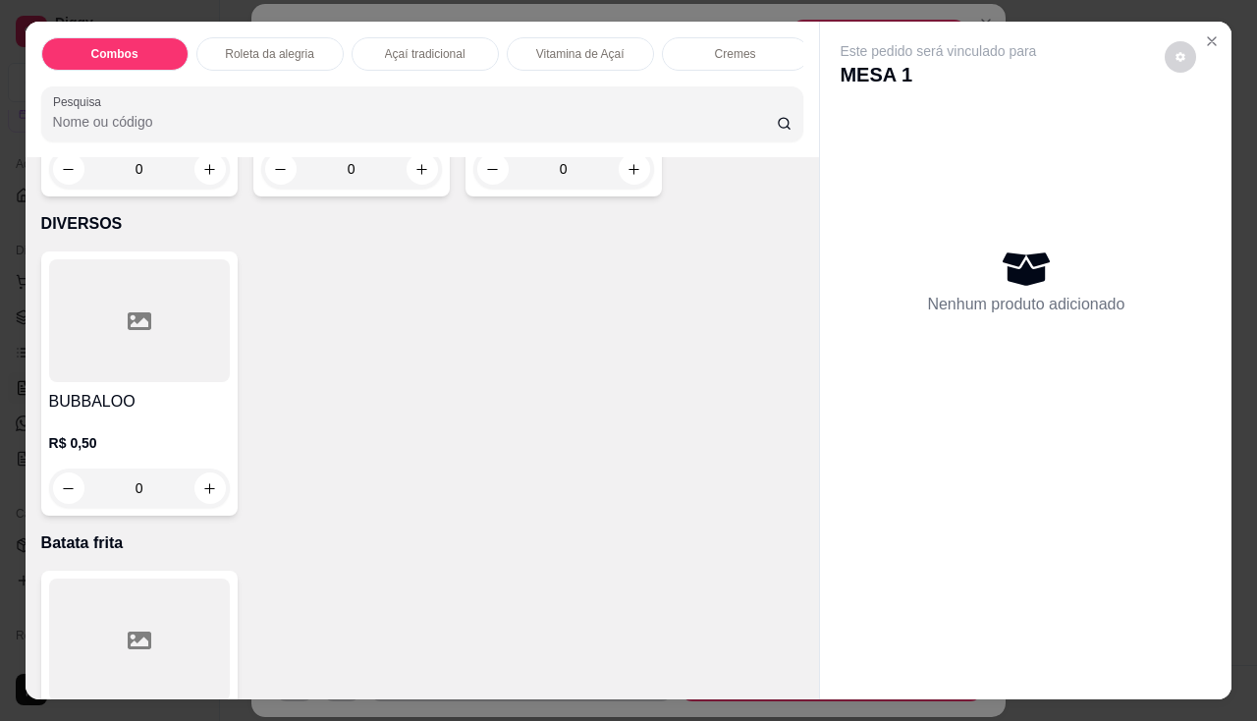
scroll to position [6868, 0]
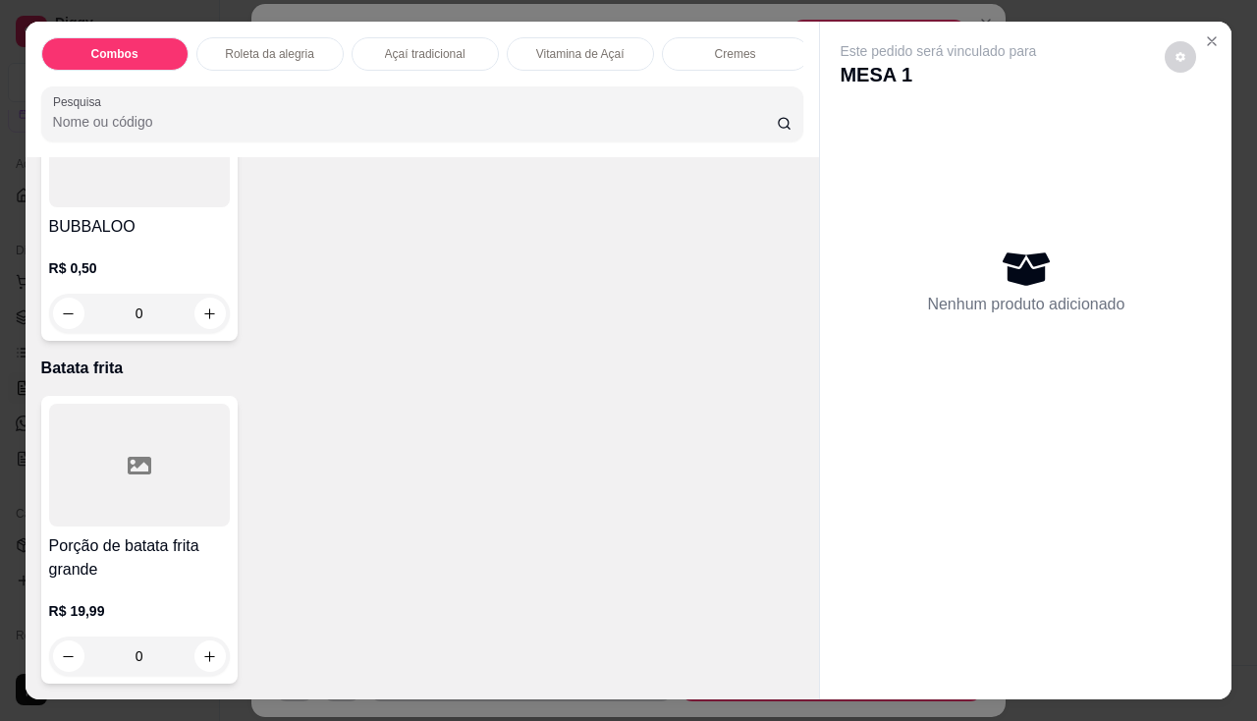
click at [160, 498] on div at bounding box center [139, 465] width 181 height 123
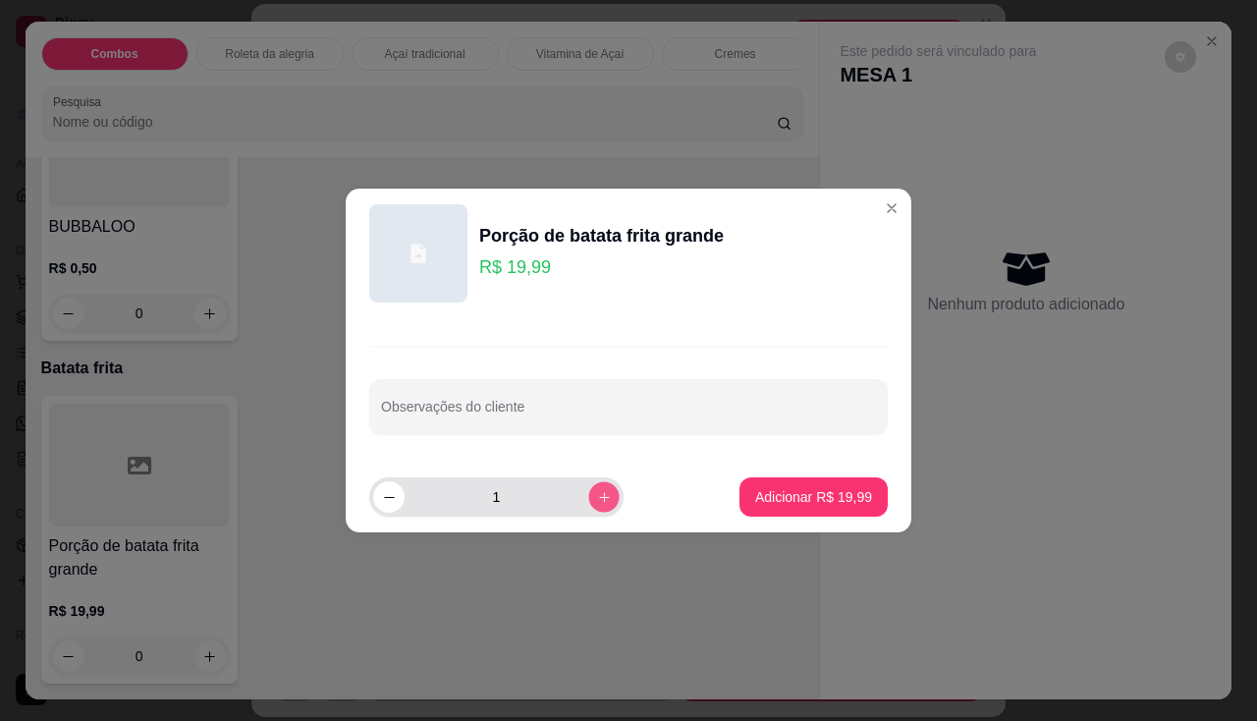
click at [588, 488] on button "increase-product-quantity" at bounding box center [603, 496] width 30 height 30
type input "2"
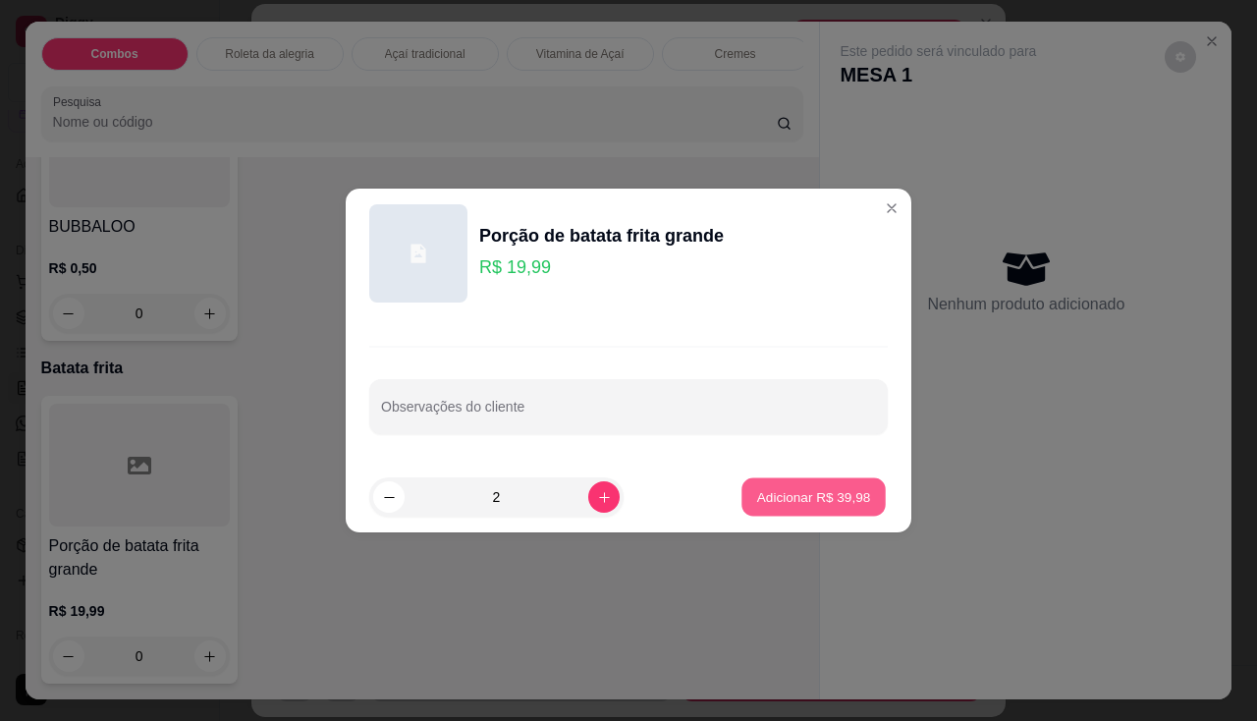
click at [777, 492] on p "Adicionar R$ 39,98" at bounding box center [814, 496] width 114 height 19
type input "2"
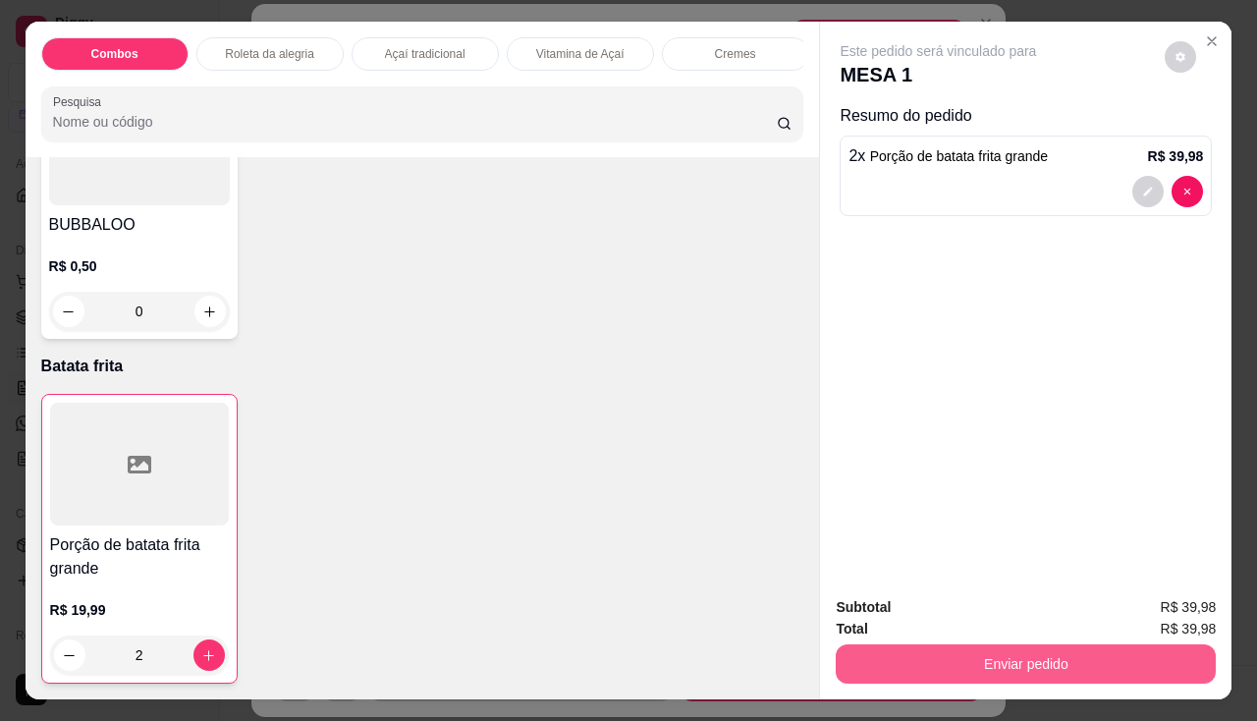
click at [879, 644] on button "Enviar pedido" at bounding box center [1026, 663] width 380 height 39
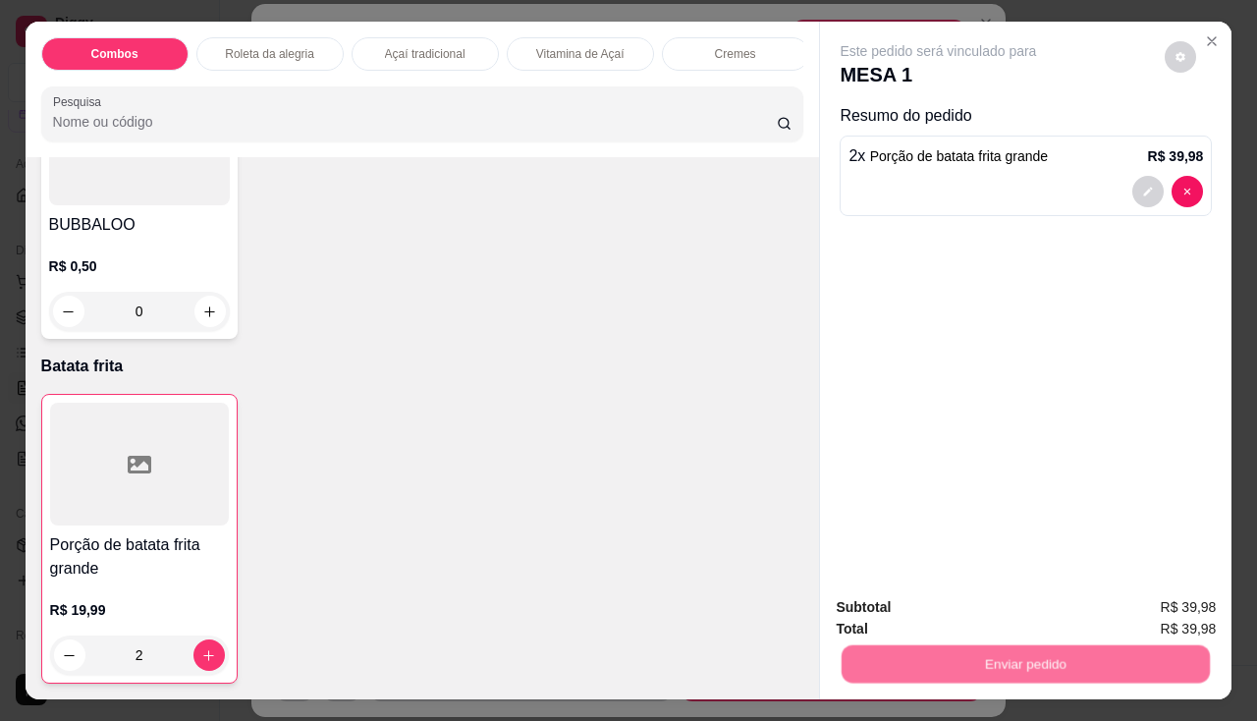
click at [890, 613] on button "Não registrar e enviar pedido" at bounding box center [961, 608] width 198 height 36
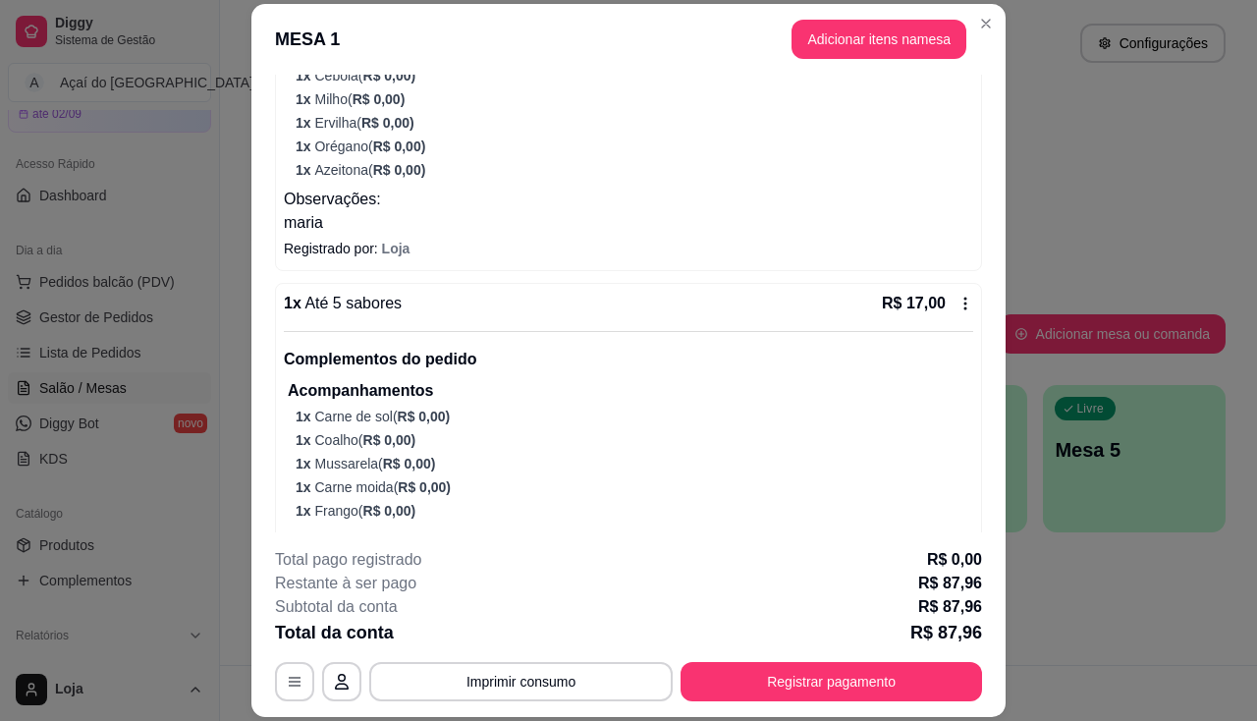
scroll to position [1049, 0]
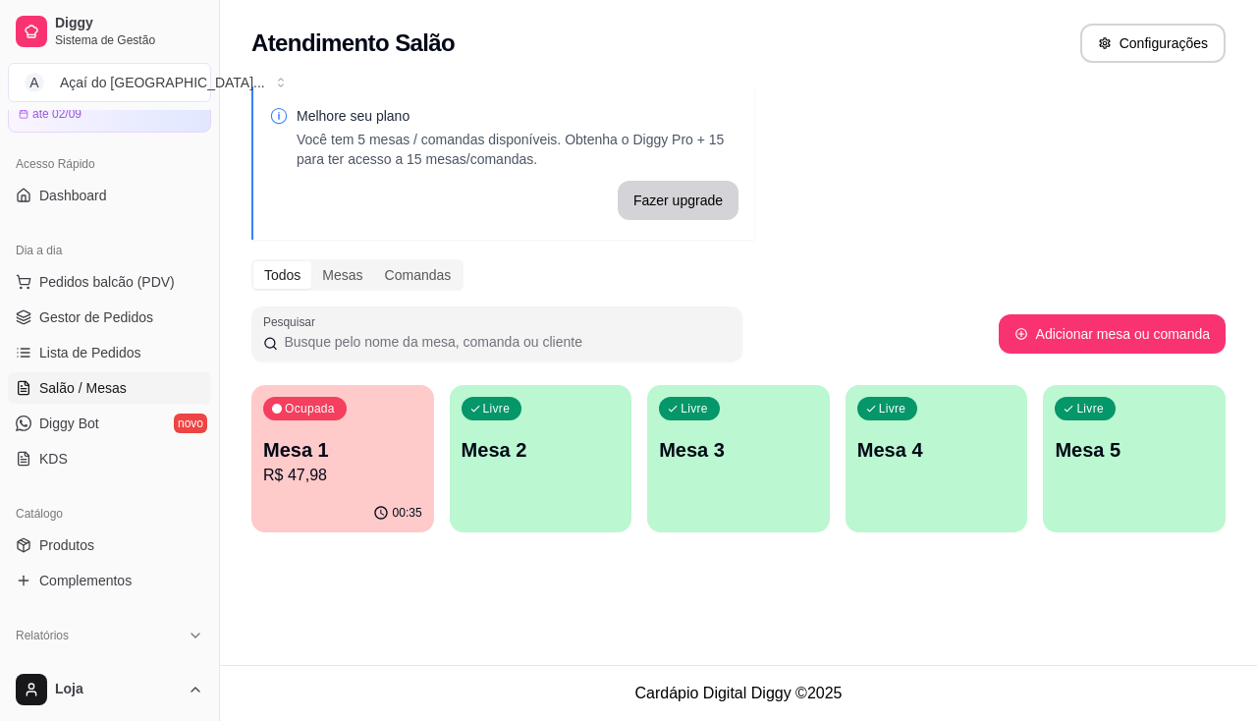
click at [100, 389] on span "Salão / Mesas" at bounding box center [82, 388] width 87 height 20
click at [569, 478] on div "Livre Mesa 2" at bounding box center [541, 447] width 183 height 124
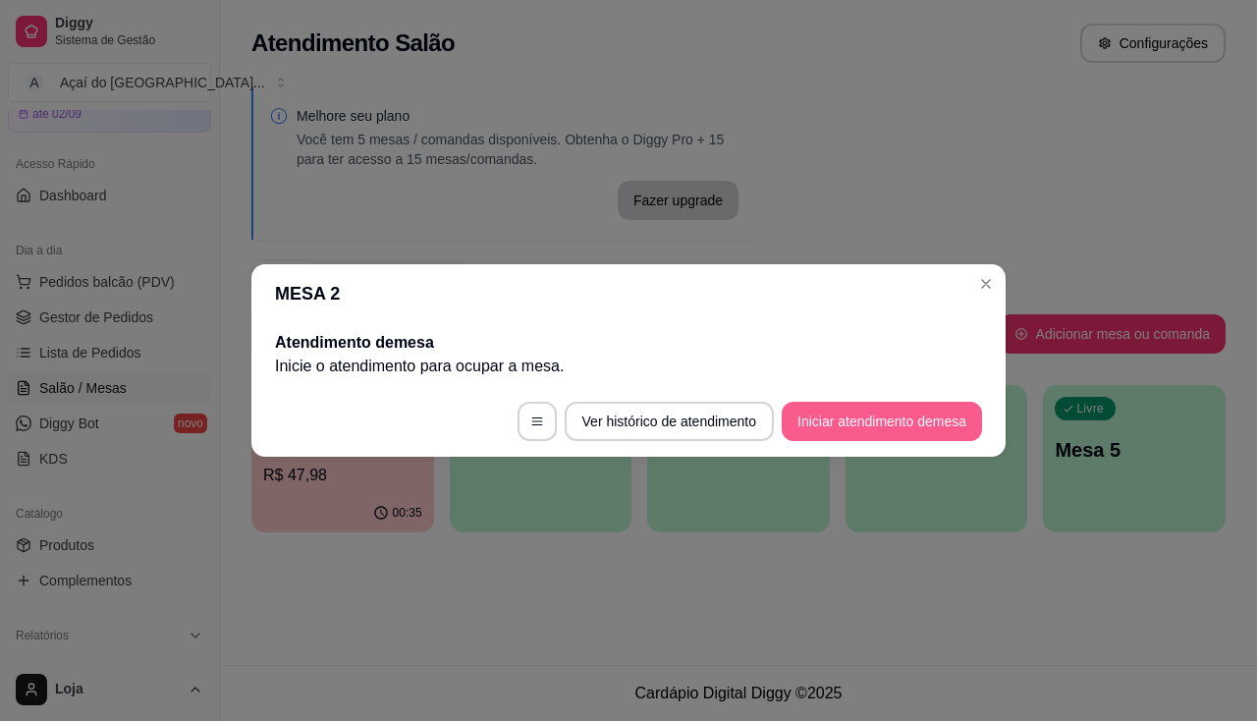
click at [831, 425] on button "Iniciar atendimento de mesa" at bounding box center [882, 421] width 200 height 39
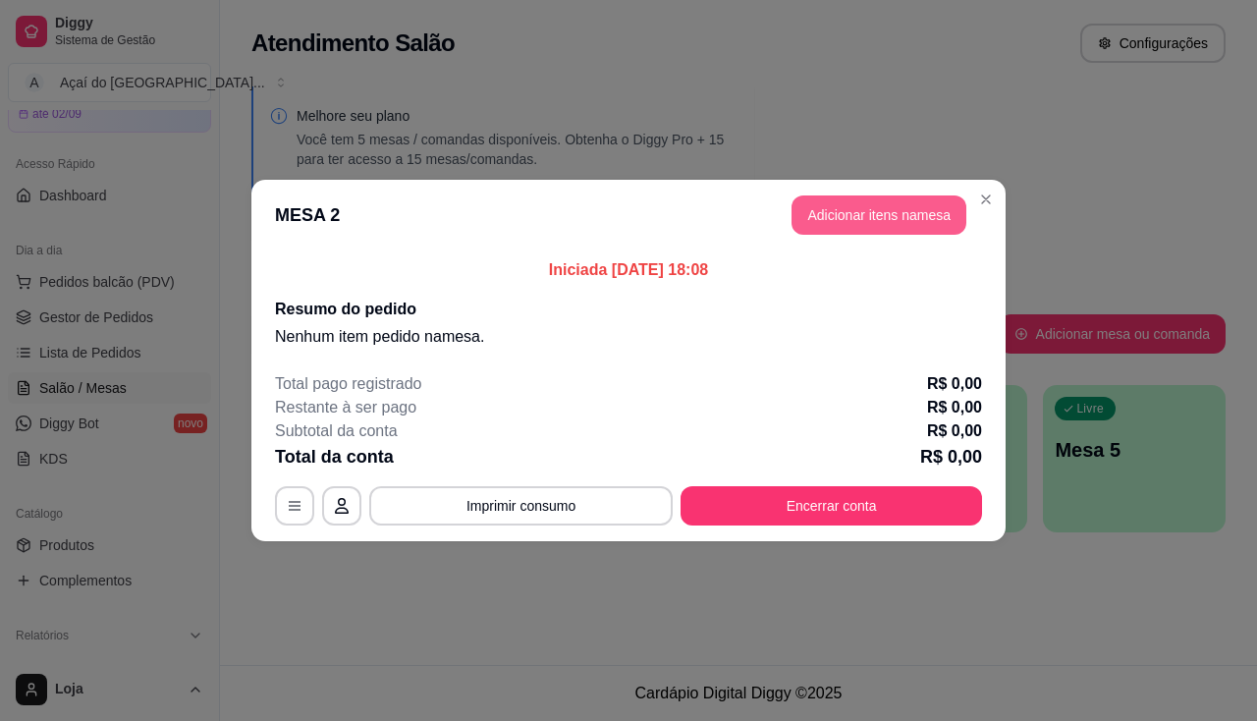
click at [878, 222] on button "Adicionar itens na mesa" at bounding box center [879, 214] width 175 height 39
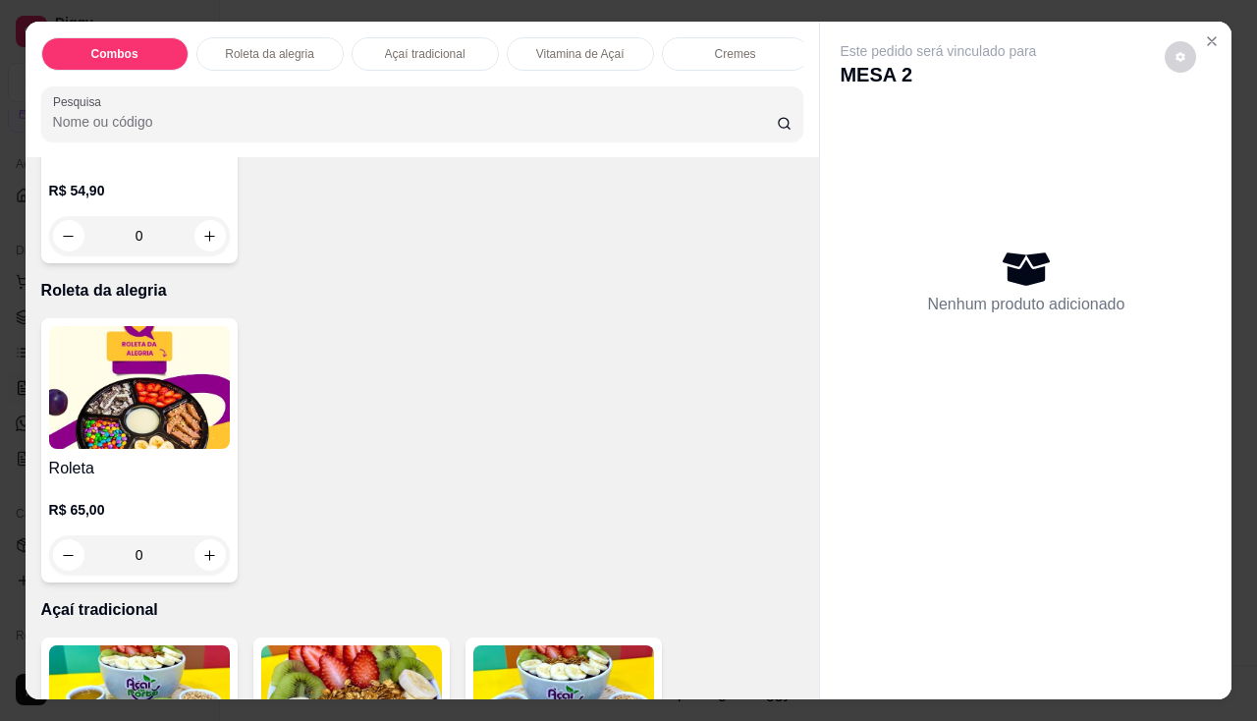
scroll to position [982, 0]
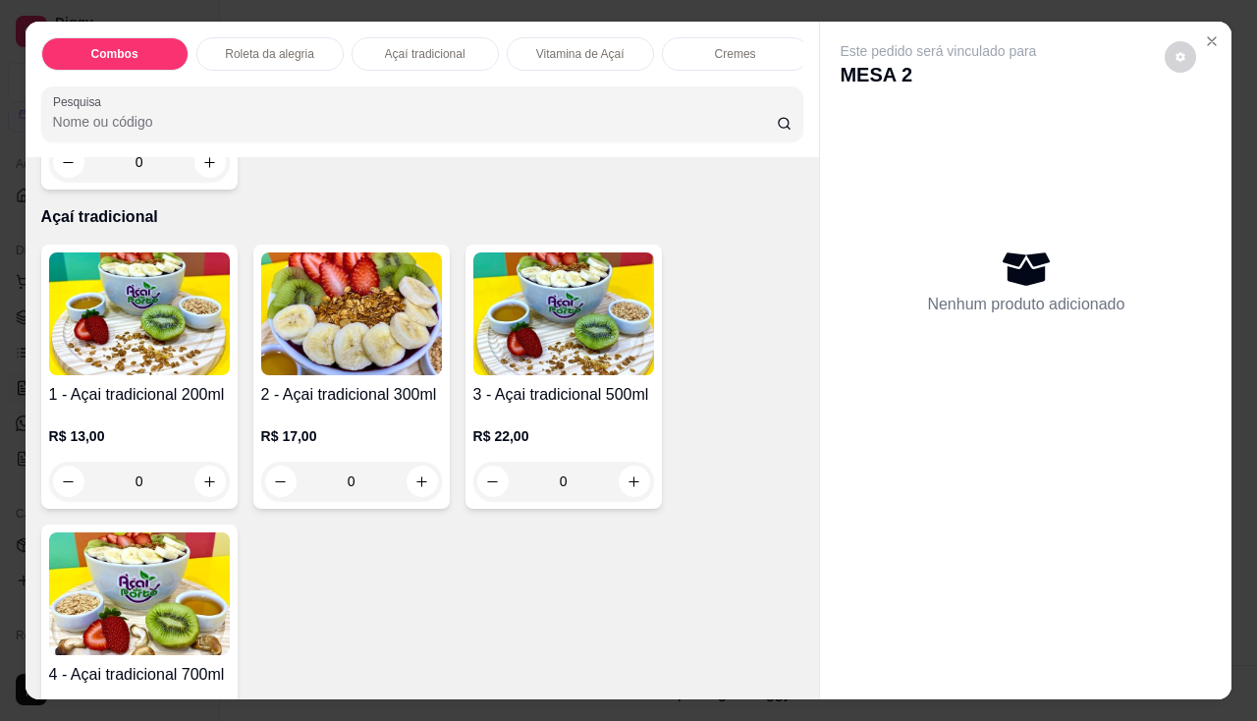
click at [312, 389] on div "2 - Açai tradicional 300ml R$ 17,00 0" at bounding box center [351, 377] width 196 height 264
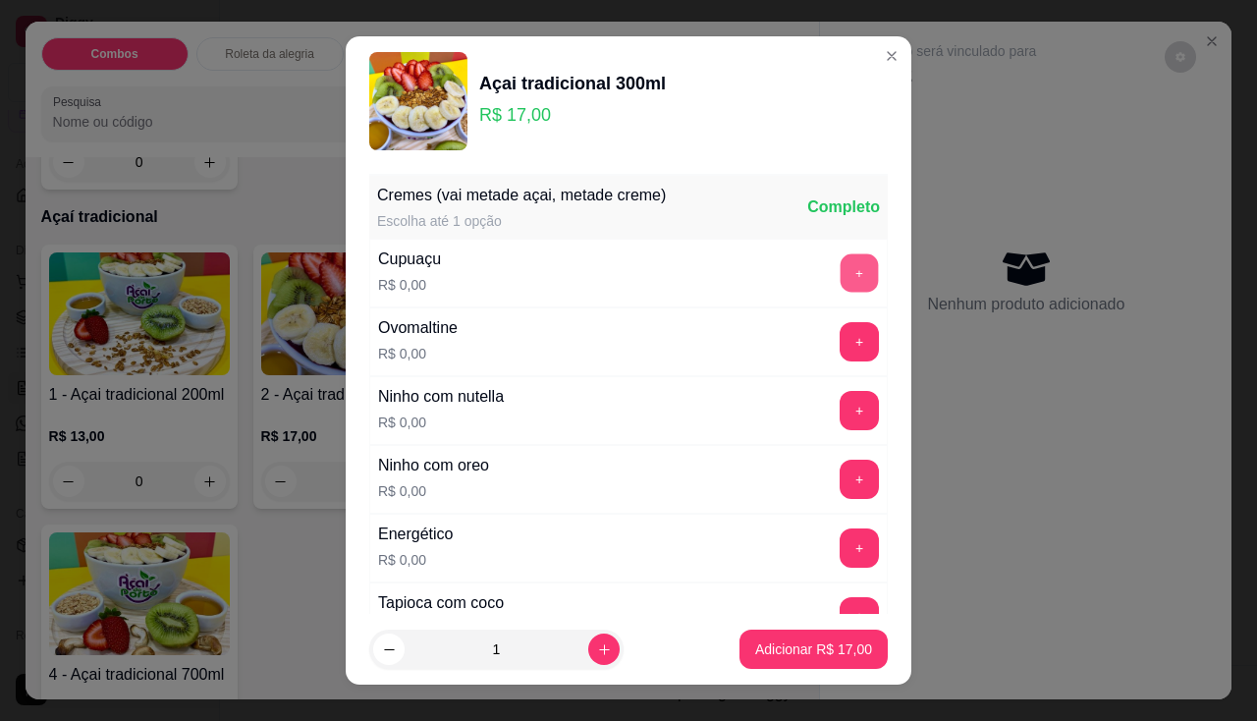
click at [841, 272] on button "+" at bounding box center [860, 272] width 38 height 38
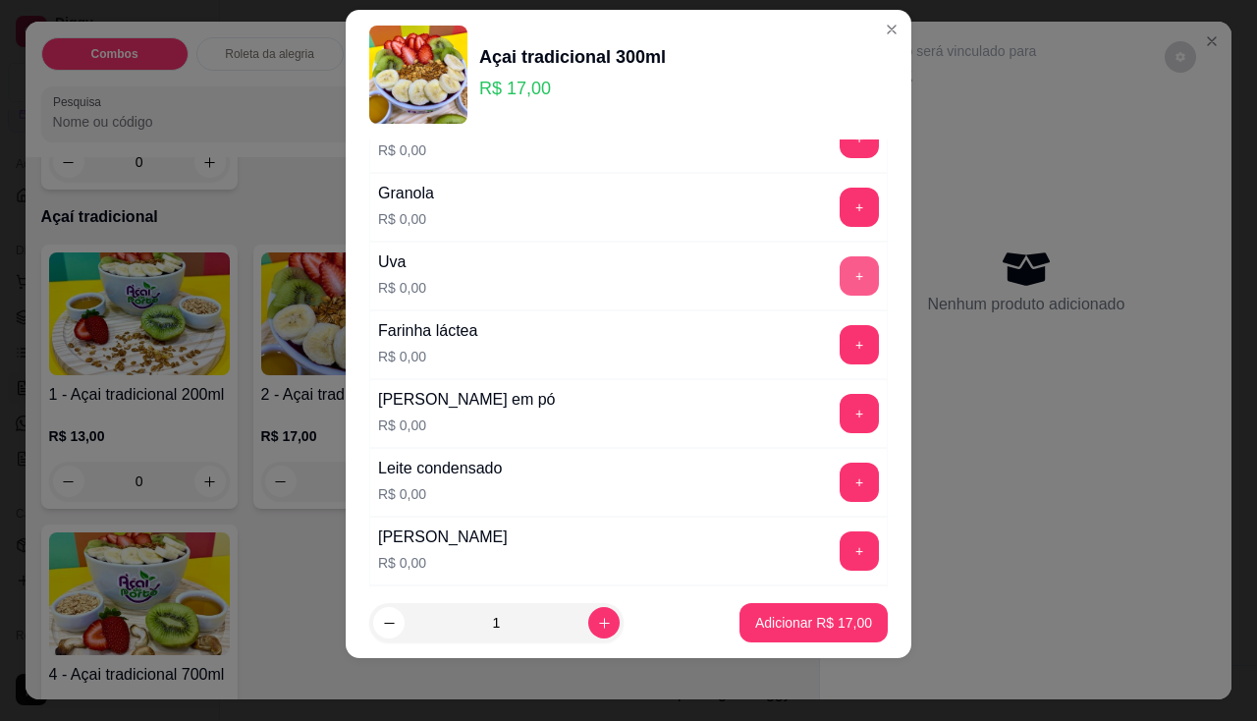
scroll to position [485, 0]
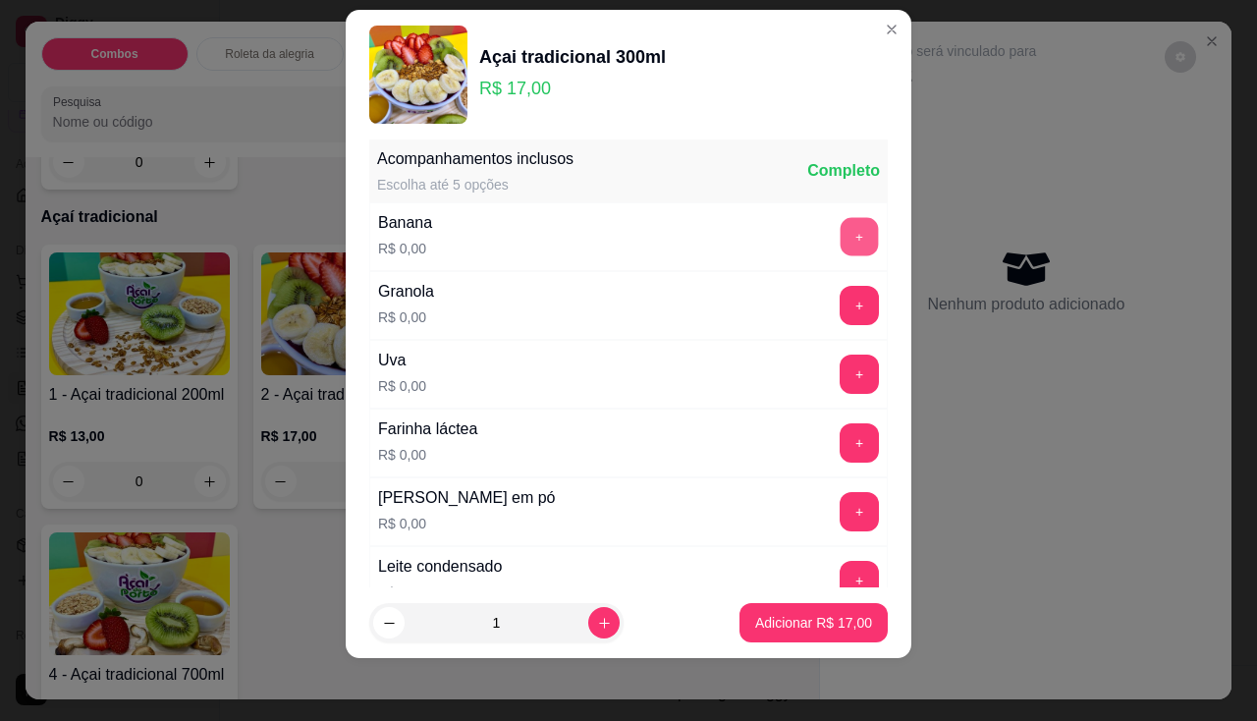
click at [841, 239] on button "+" at bounding box center [860, 236] width 38 height 38
click at [841, 293] on button "+" at bounding box center [860, 305] width 38 height 38
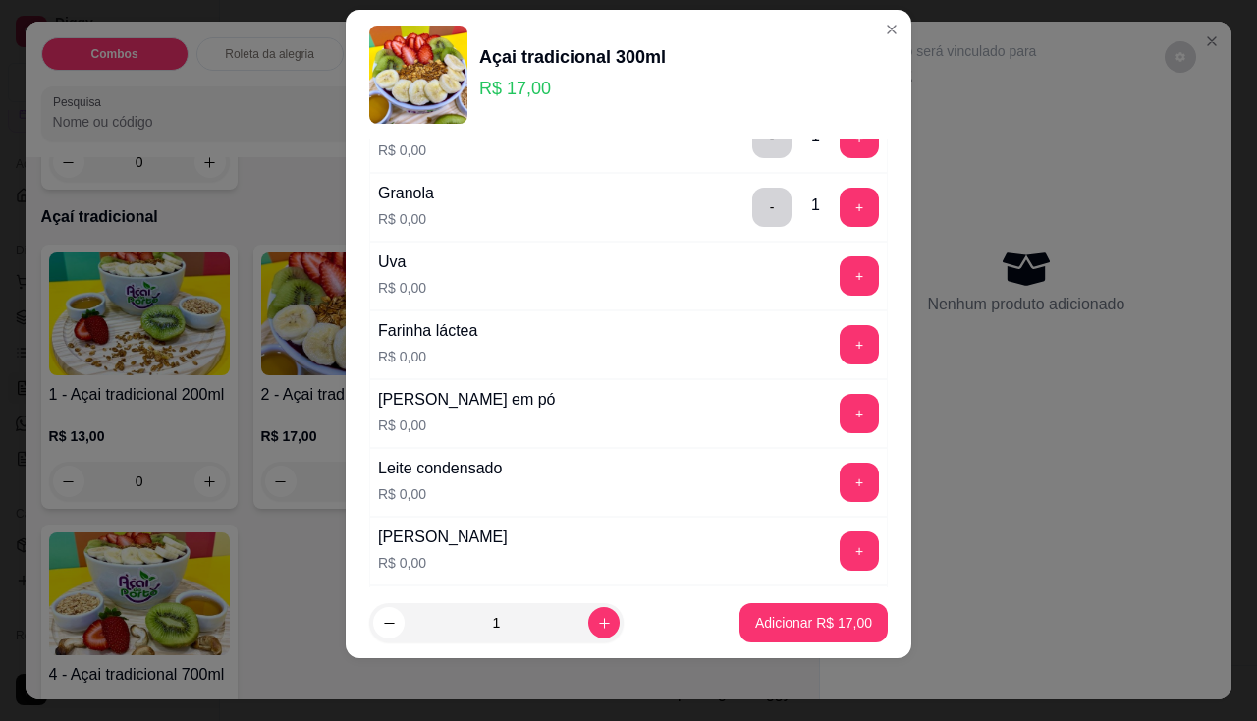
scroll to position [682, 0]
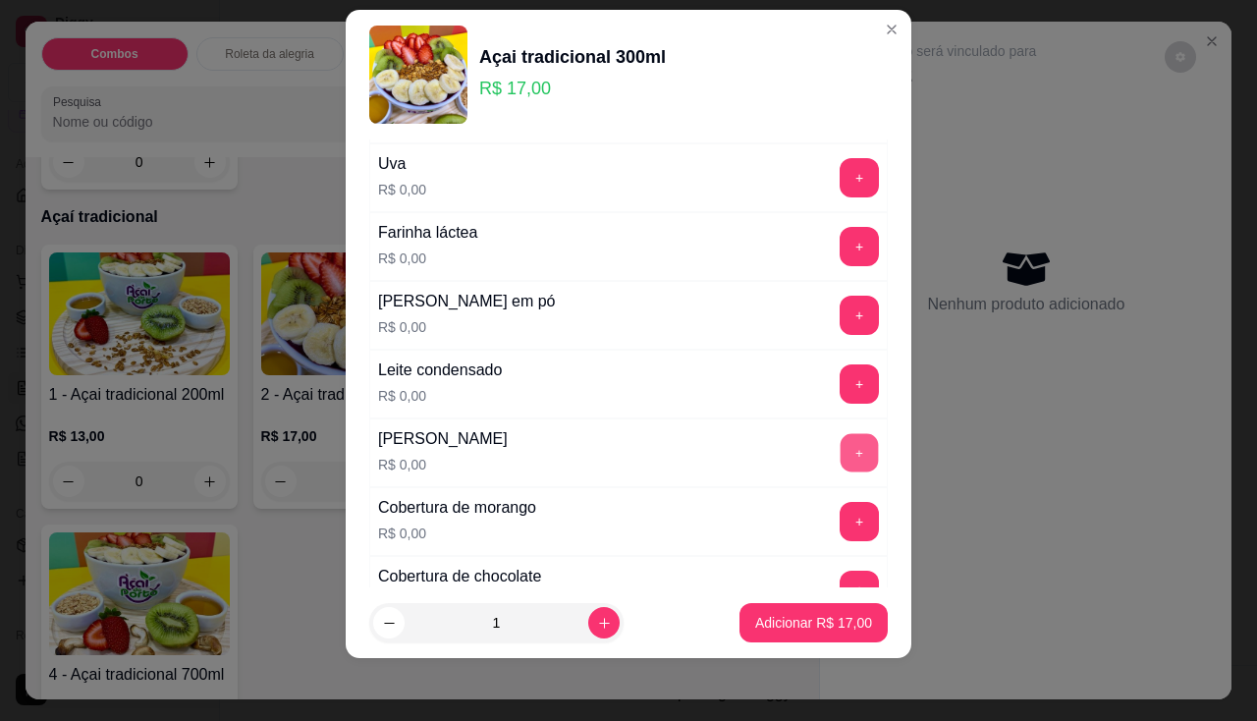
click at [841, 439] on button "+" at bounding box center [860, 452] width 38 height 38
click at [841, 301] on button "+" at bounding box center [860, 315] width 38 height 38
click at [814, 618] on p "Adicionar R$ 17,00" at bounding box center [813, 623] width 117 height 20
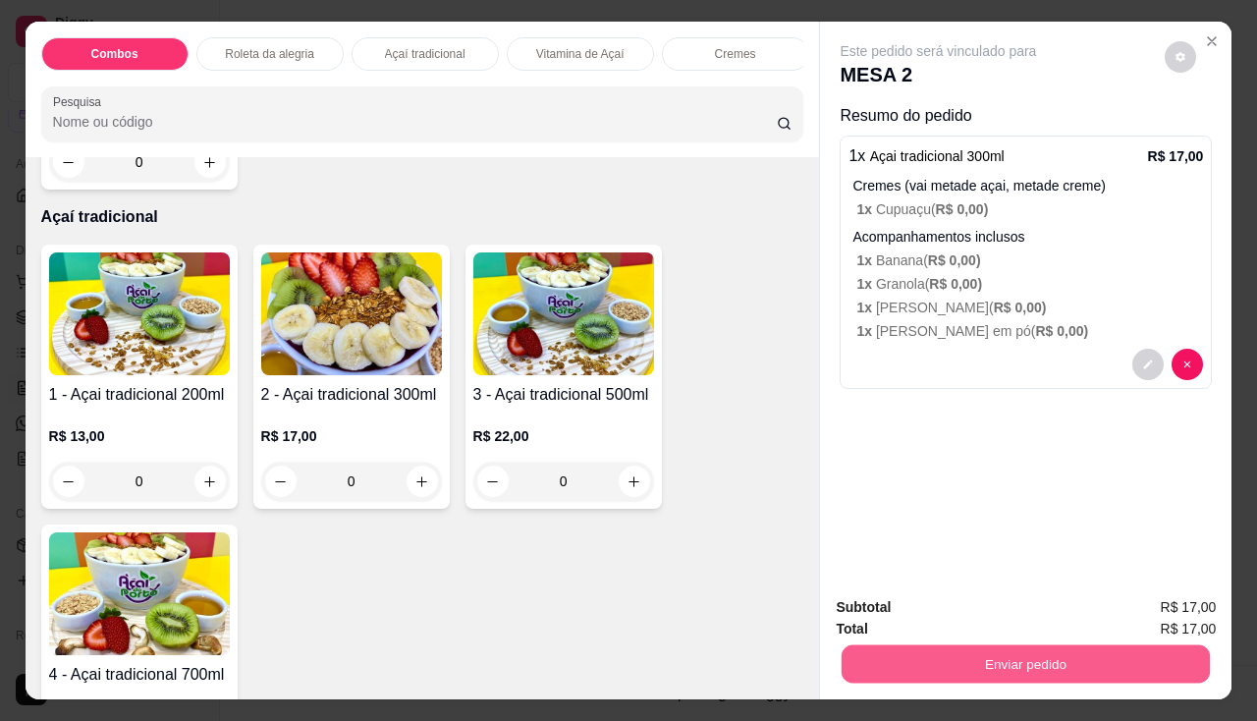
click at [872, 645] on button "Enviar pedido" at bounding box center [1026, 664] width 368 height 38
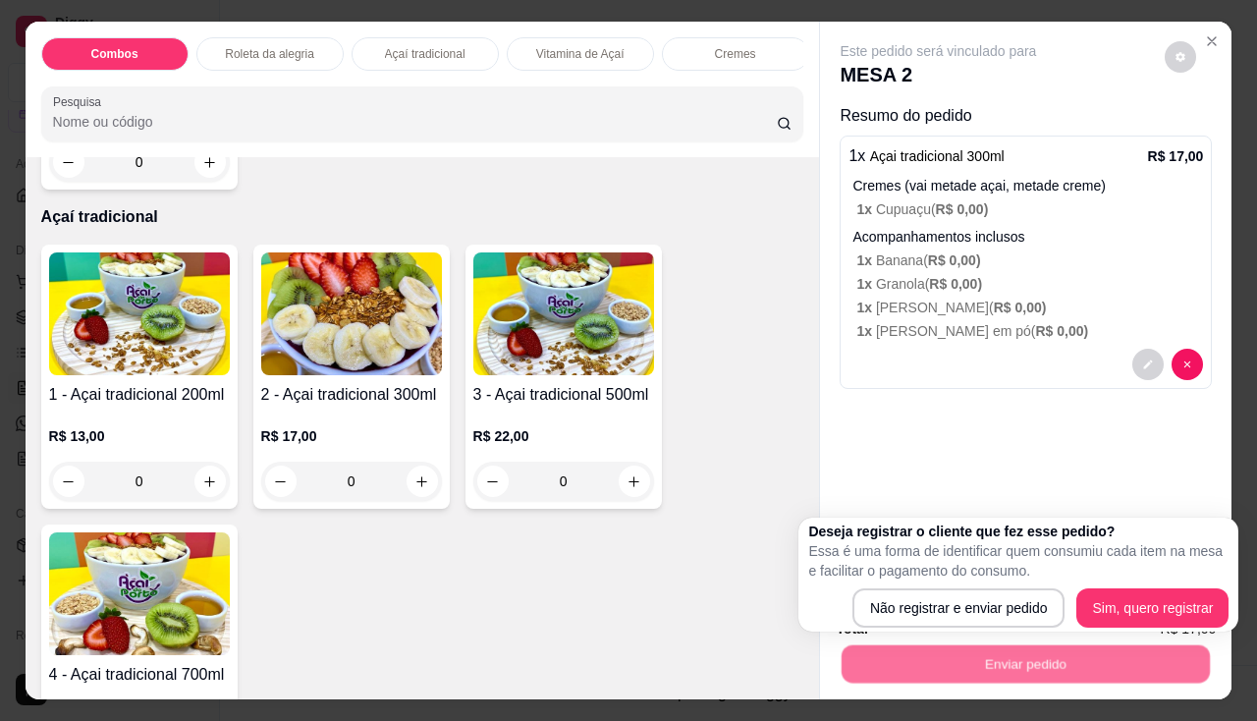
click at [898, 579] on p "Essa é uma forma de identificar quem consumiu cada item na mesa e facilitar o p…" at bounding box center [1018, 560] width 420 height 39
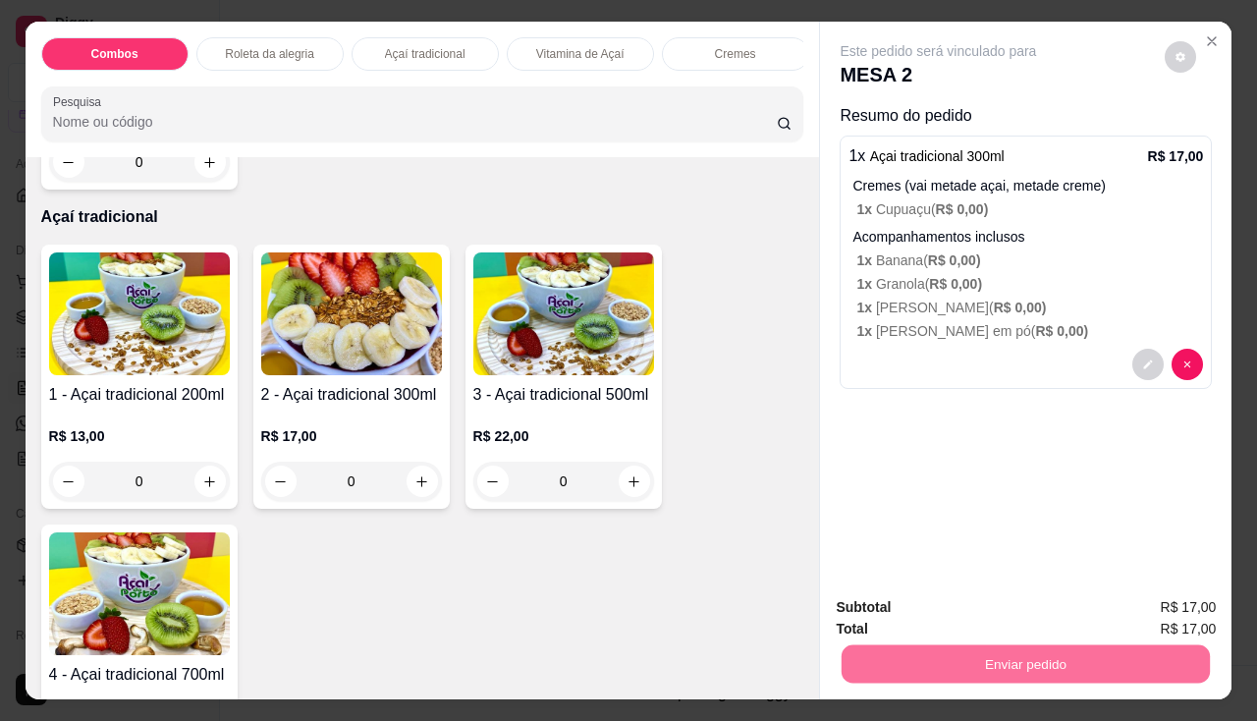
click at [896, 595] on button "Não registrar e enviar pedido" at bounding box center [961, 608] width 204 height 37
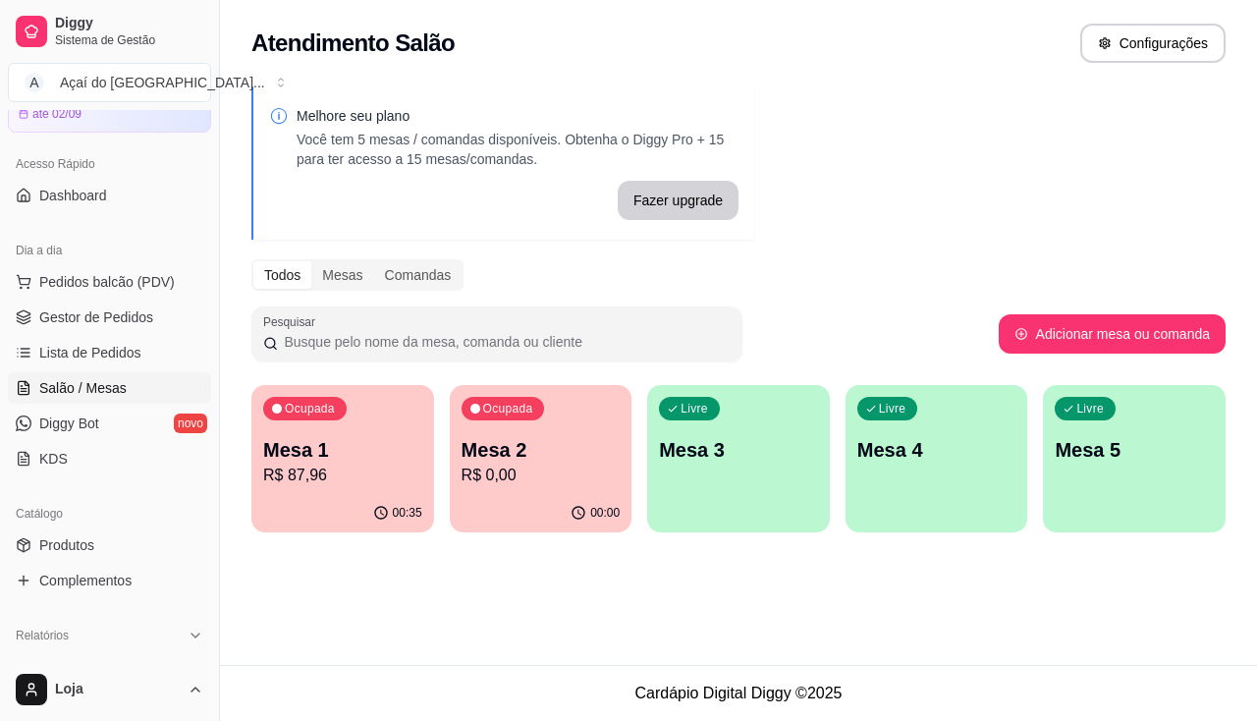
click at [755, 488] on div "Livre Mesa 3" at bounding box center [738, 447] width 183 height 124
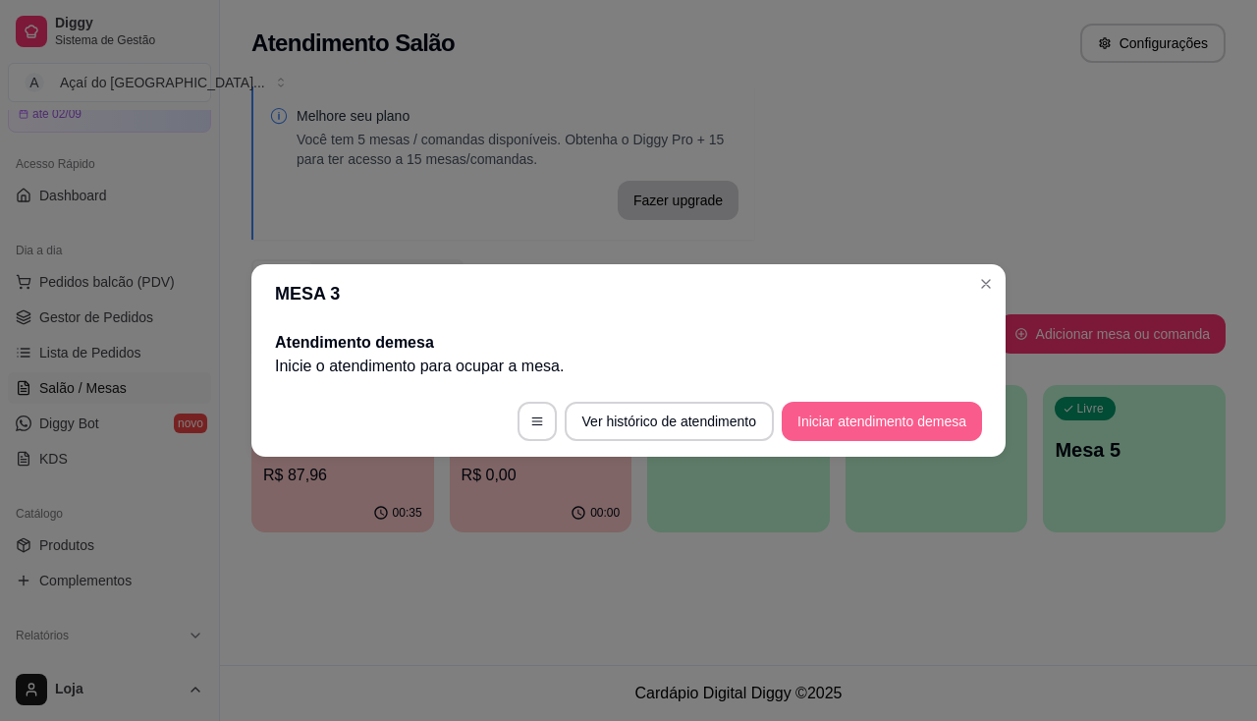
click at [873, 437] on button "Iniciar atendimento de mesa" at bounding box center [882, 421] width 200 height 39
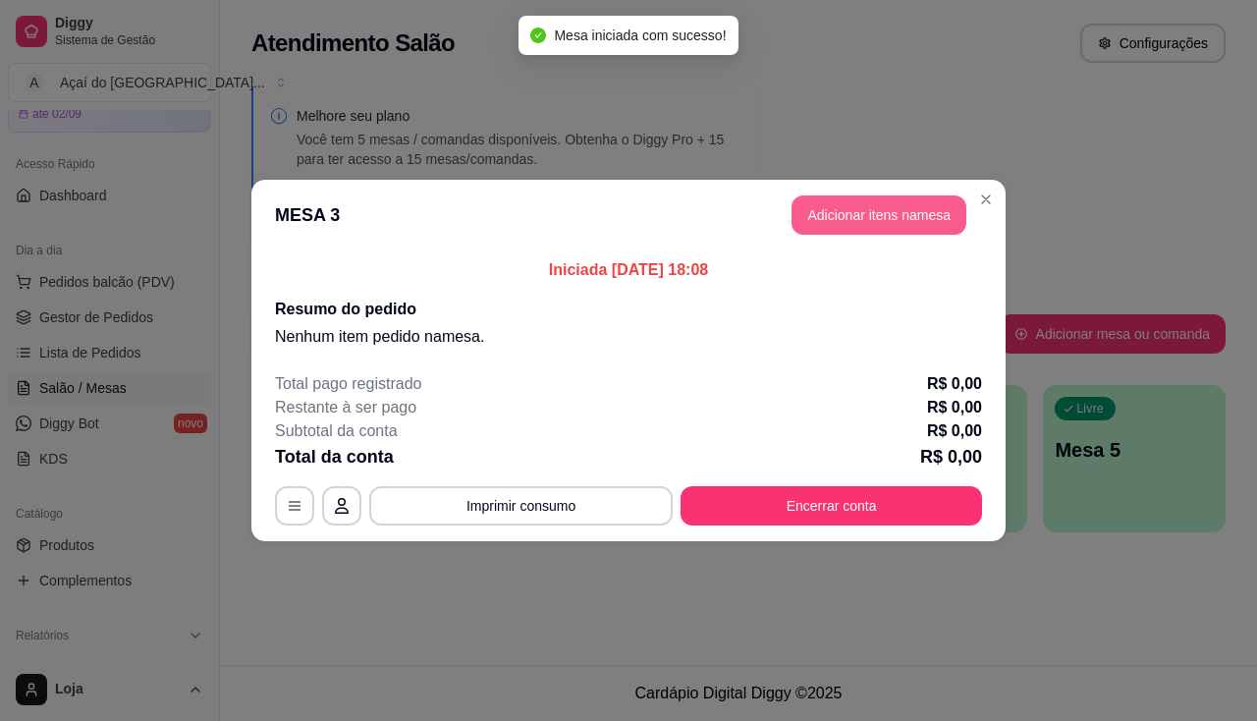
click at [912, 203] on button "Adicionar itens na mesa" at bounding box center [879, 214] width 175 height 39
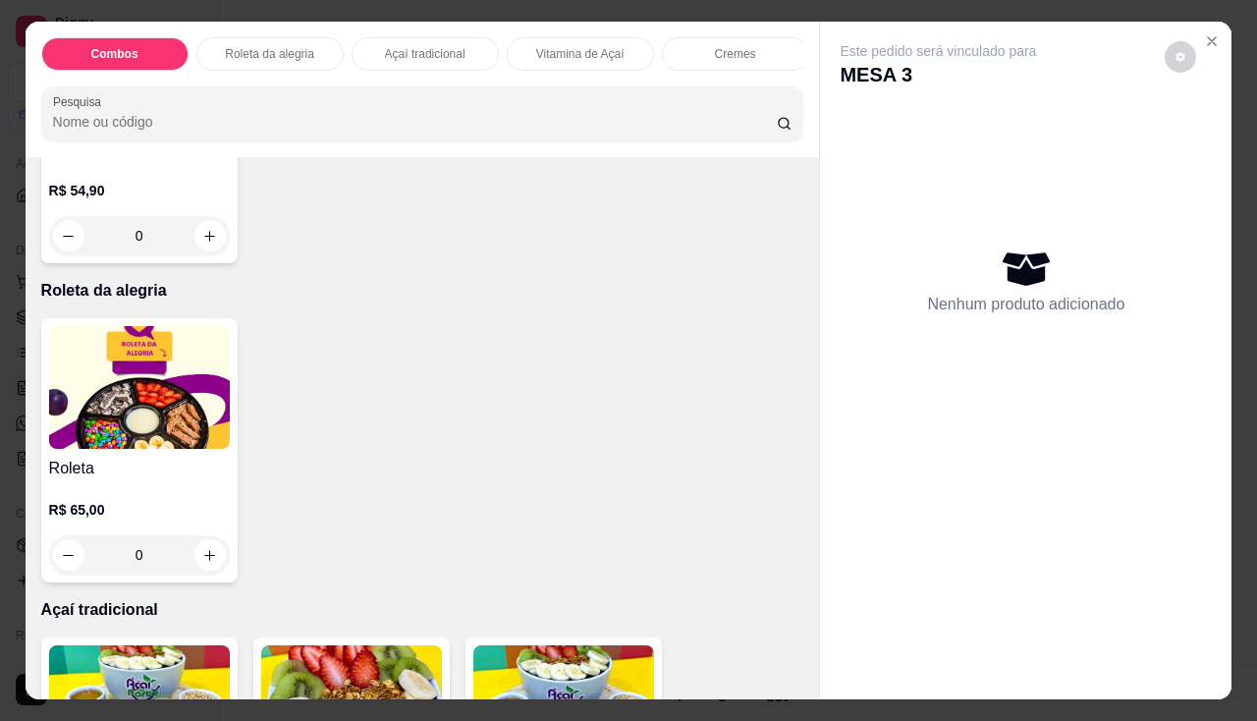
scroll to position [786, 0]
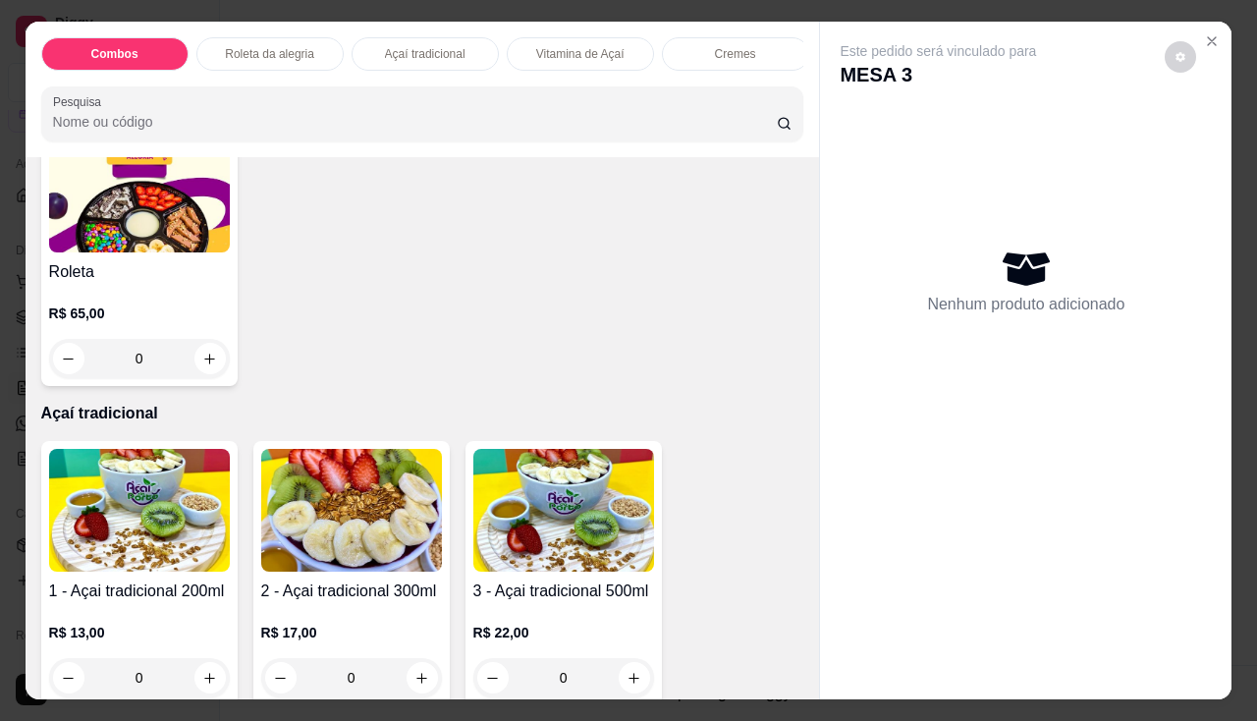
click at [135, 508] on img at bounding box center [139, 510] width 181 height 123
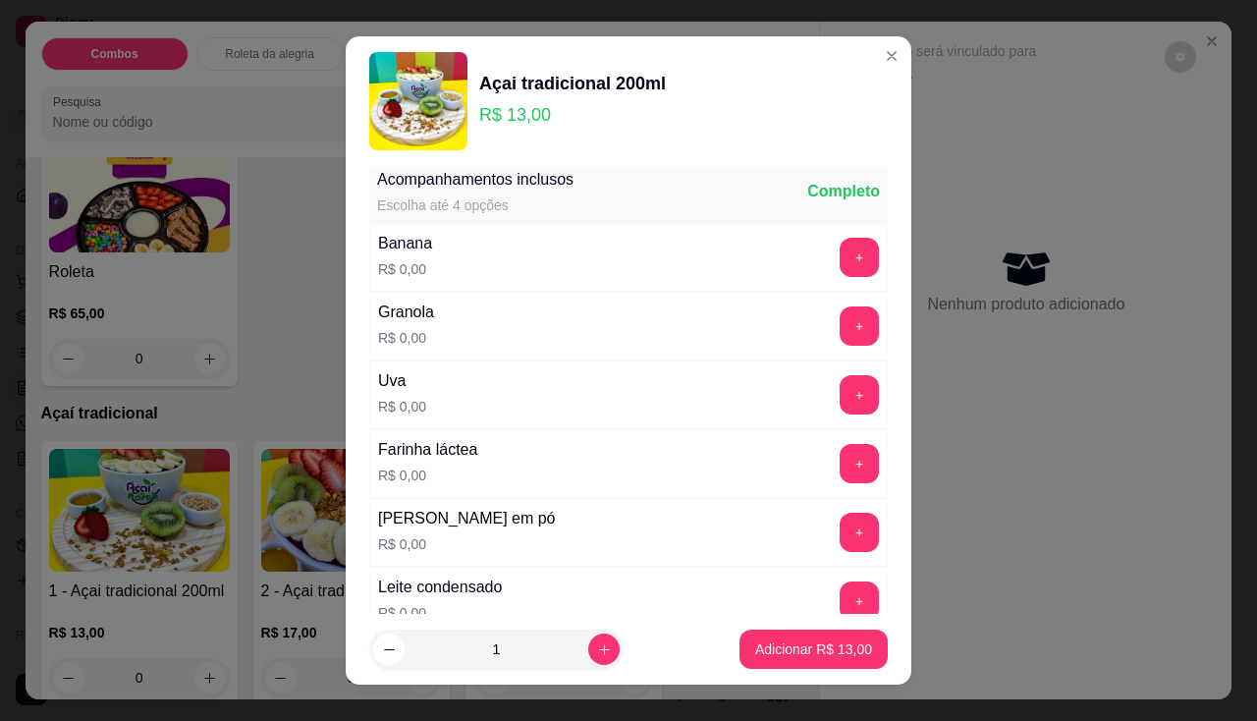
scroll to position [393, 0]
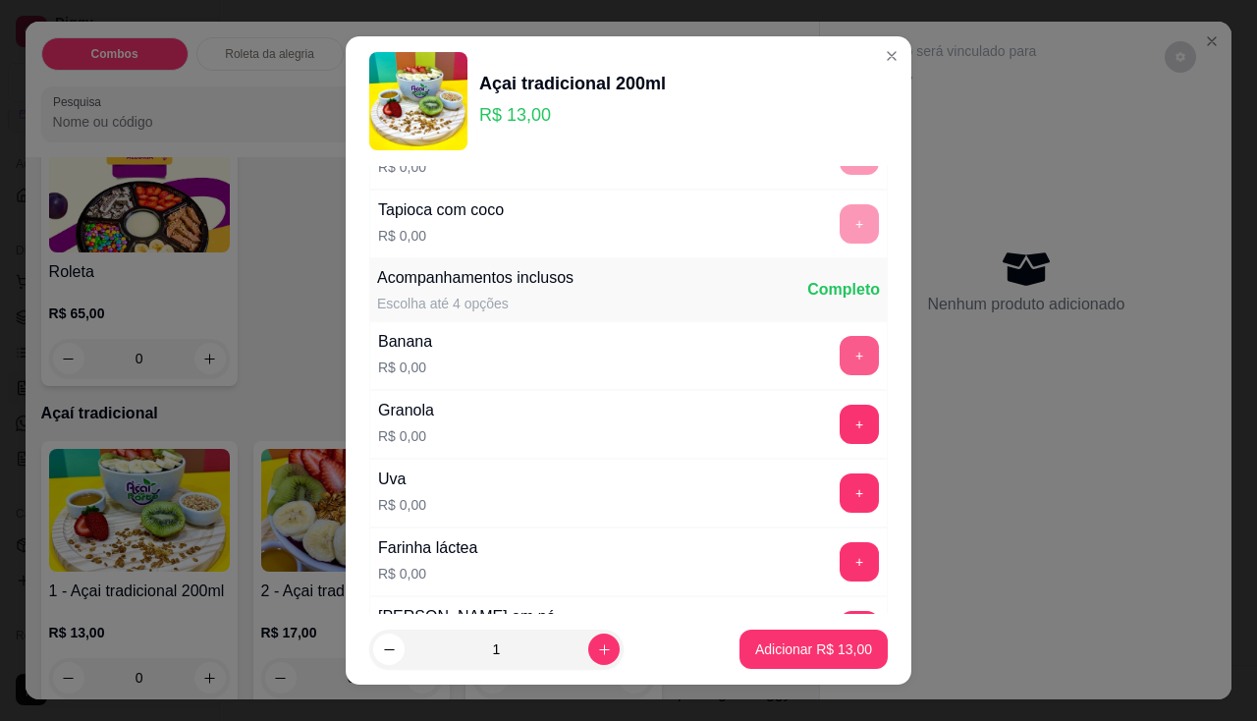
click at [840, 348] on button "+" at bounding box center [859, 355] width 39 height 39
click at [840, 423] on button "+" at bounding box center [859, 424] width 39 height 39
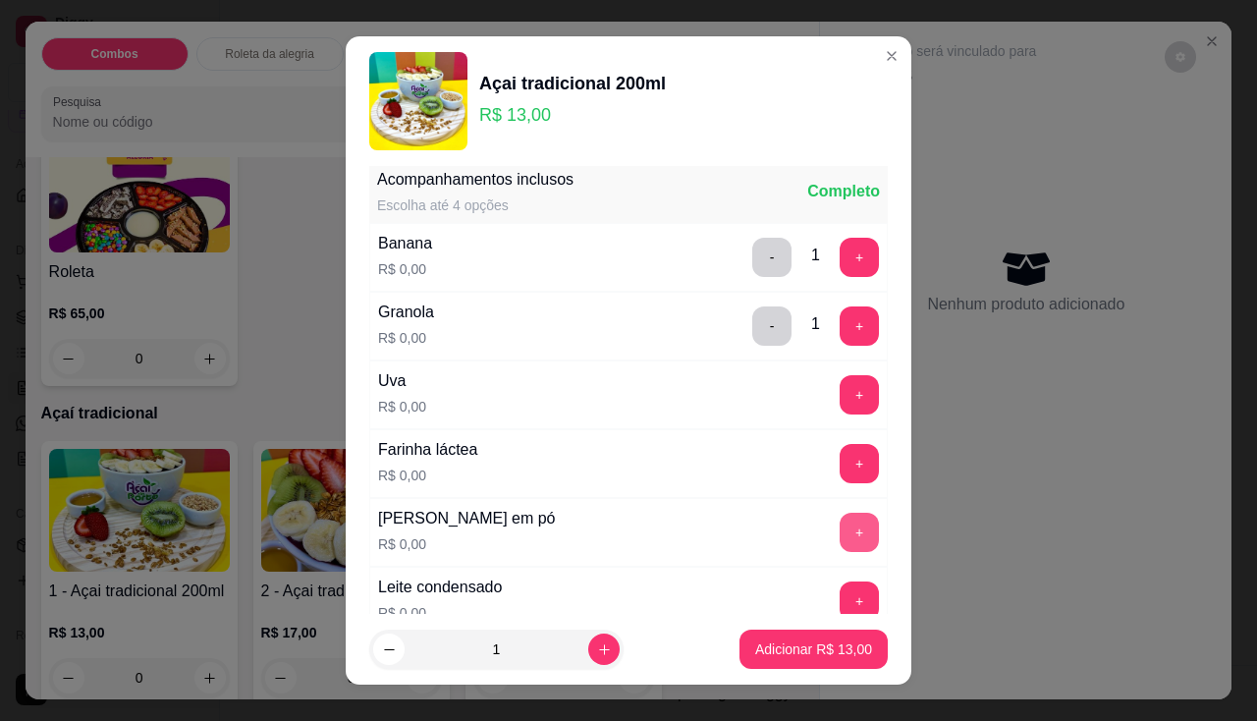
click at [840, 522] on button "+" at bounding box center [859, 532] width 39 height 39
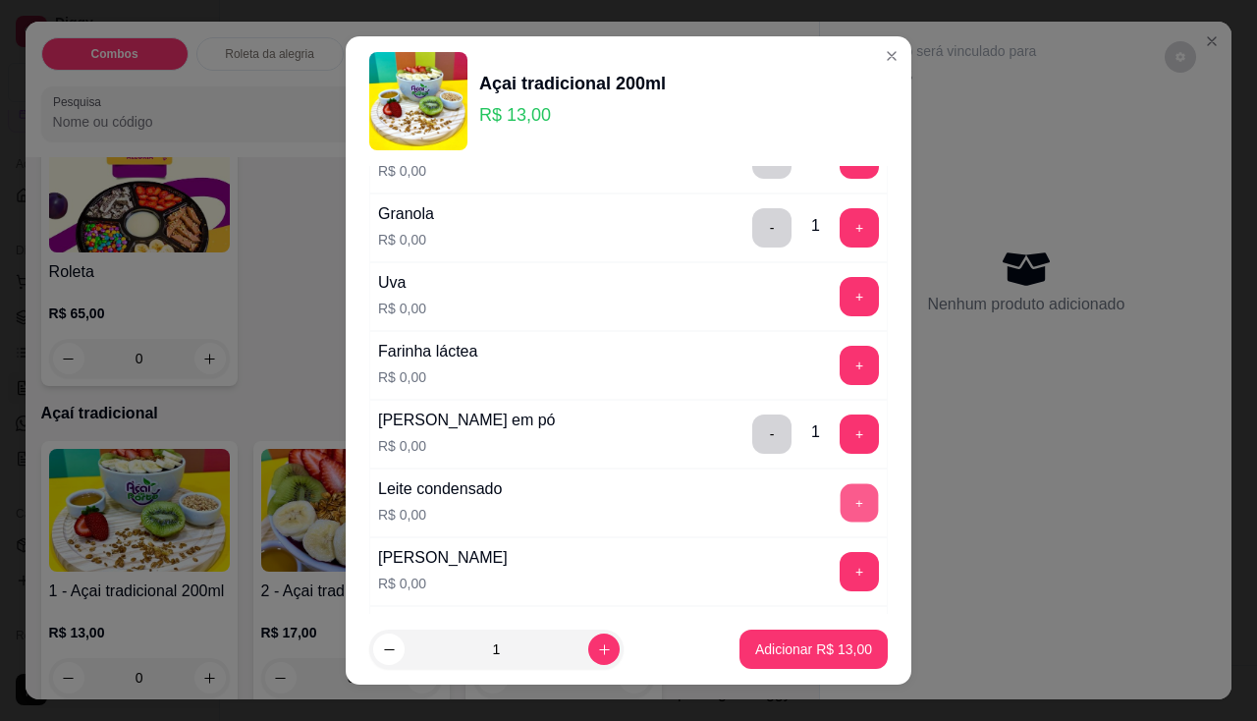
click at [841, 506] on button "+" at bounding box center [860, 502] width 38 height 38
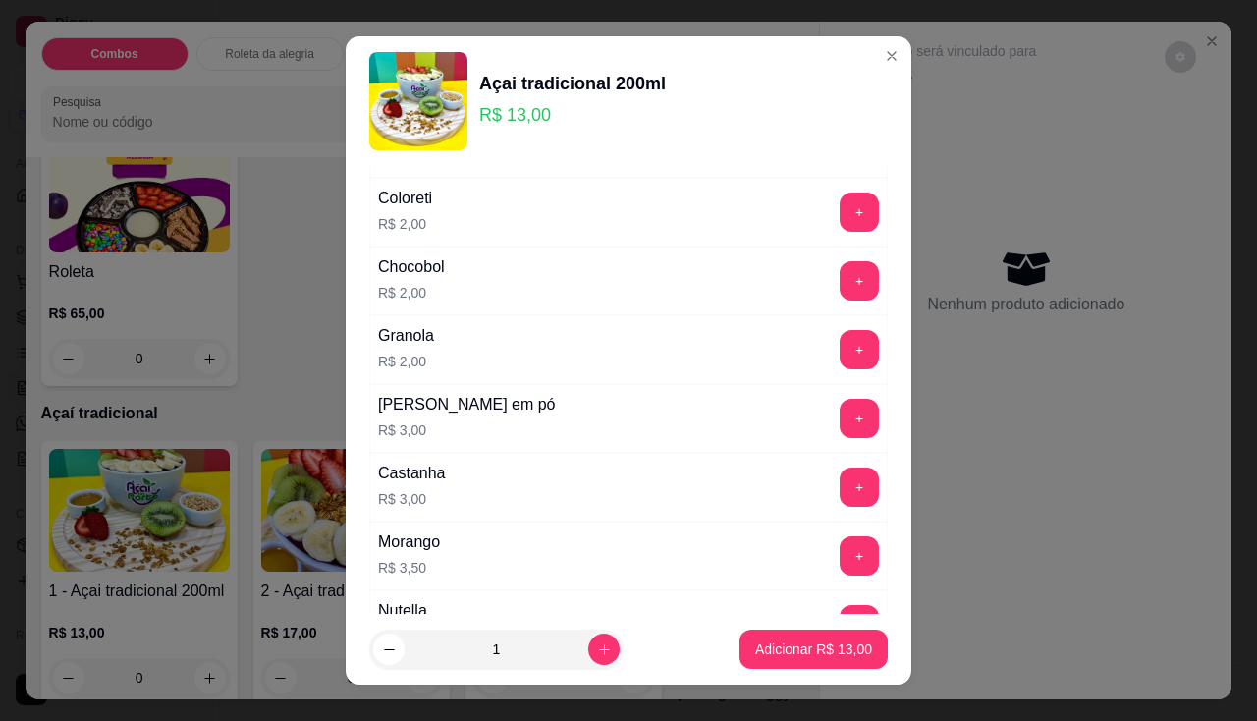
scroll to position [1866, 0]
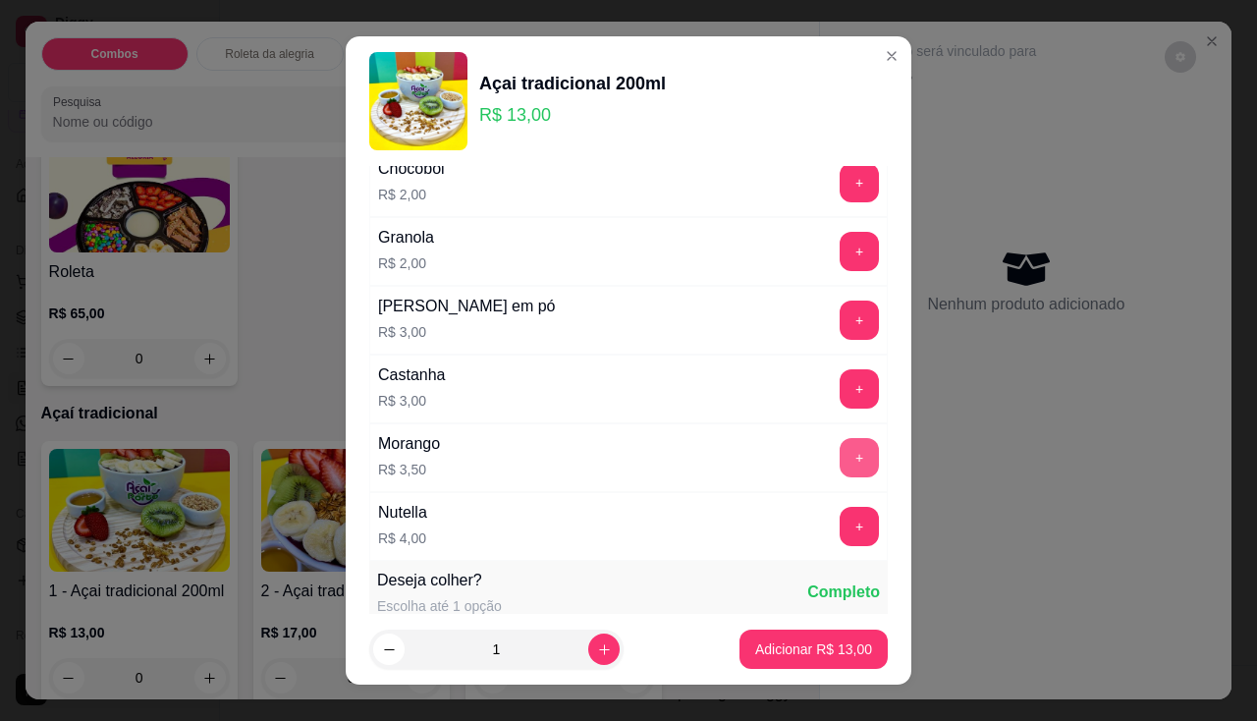
click at [840, 455] on button "+" at bounding box center [859, 457] width 39 height 39
click at [839, 646] on p "Adicionar R$ 16,50" at bounding box center [814, 649] width 114 height 19
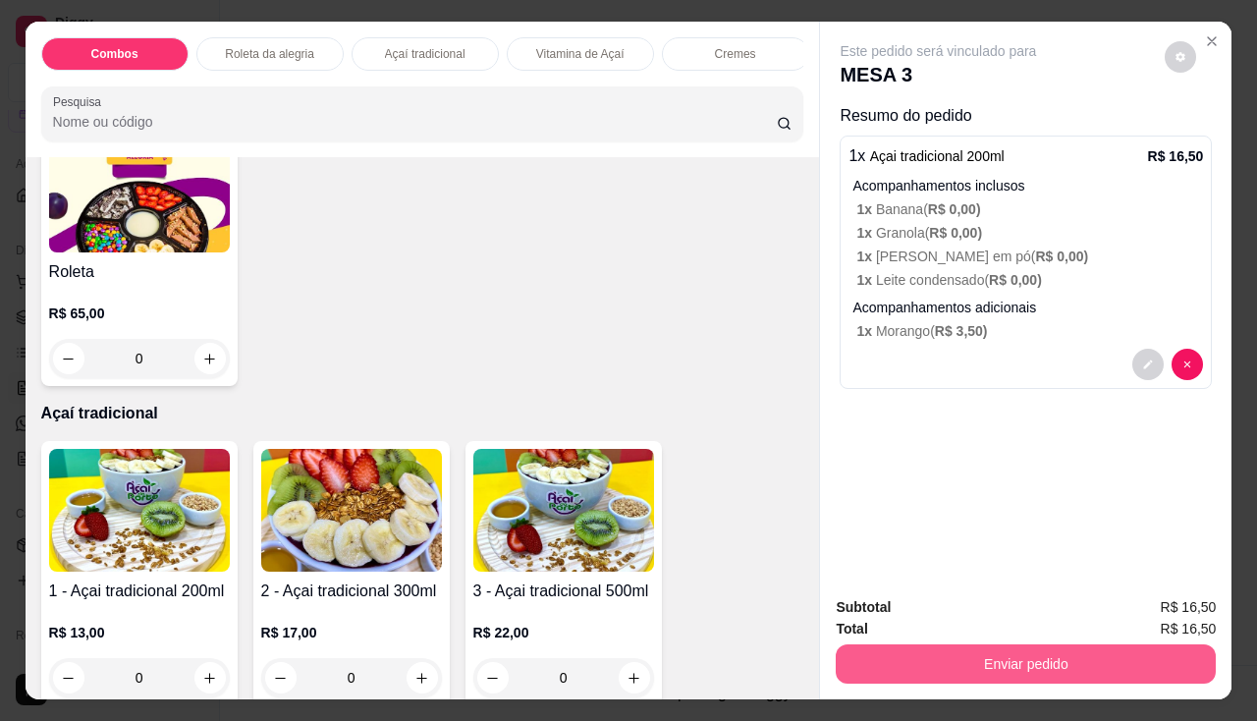
click at [873, 644] on button "Enviar pedido" at bounding box center [1026, 663] width 380 height 39
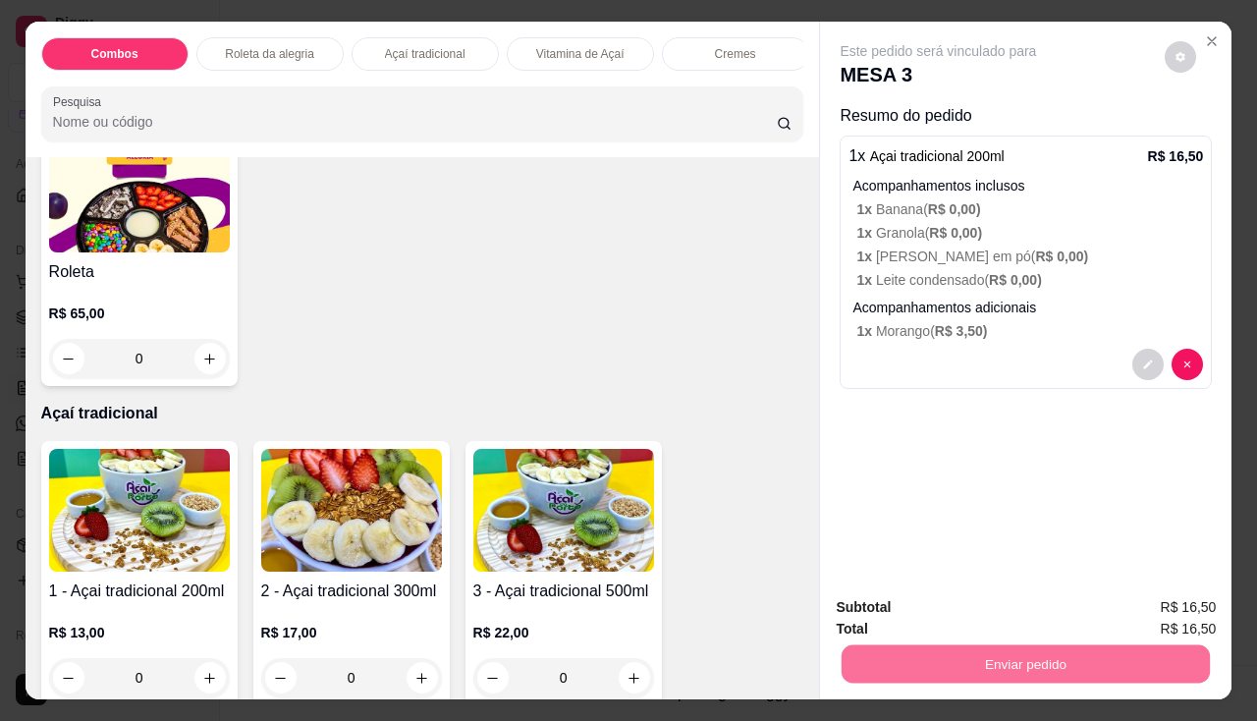
click at [892, 605] on button "Não registrar e enviar pedido" at bounding box center [961, 608] width 204 height 37
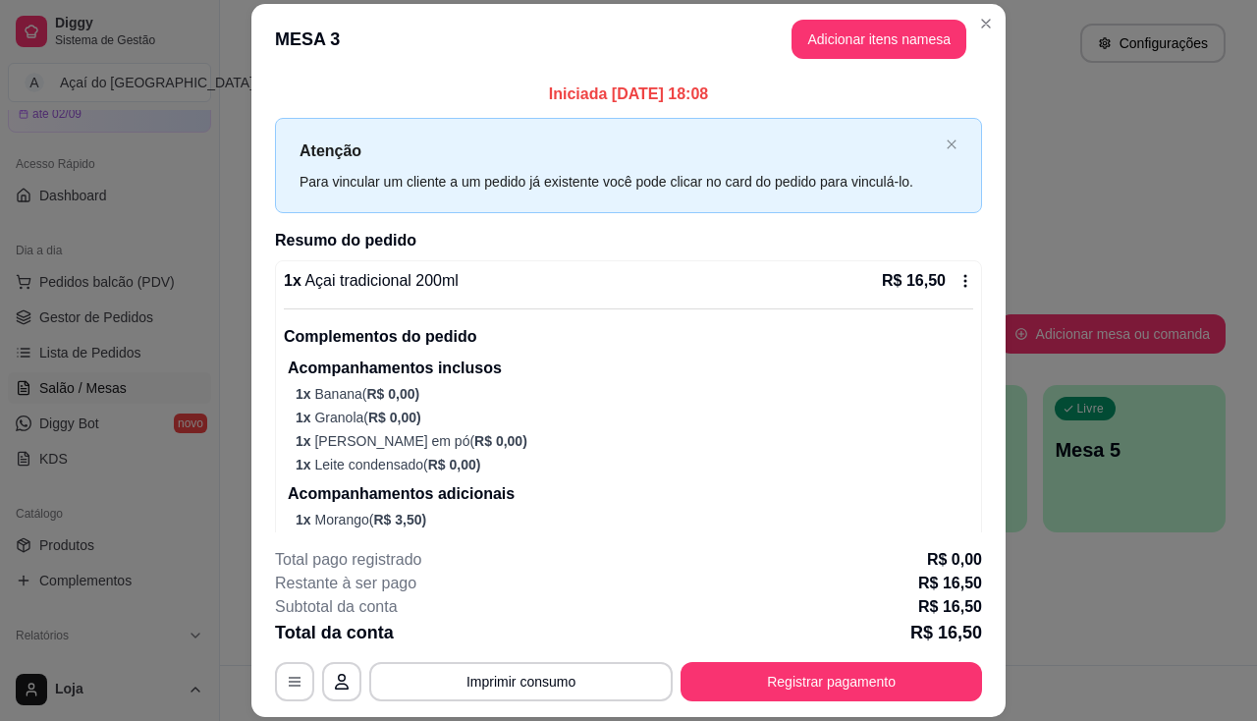
click at [696, 426] on p "1 x Granola ( R$ 0,00 )" at bounding box center [635, 418] width 678 height 20
click at [557, 688] on button "Imprimir consumo" at bounding box center [520, 681] width 303 height 39
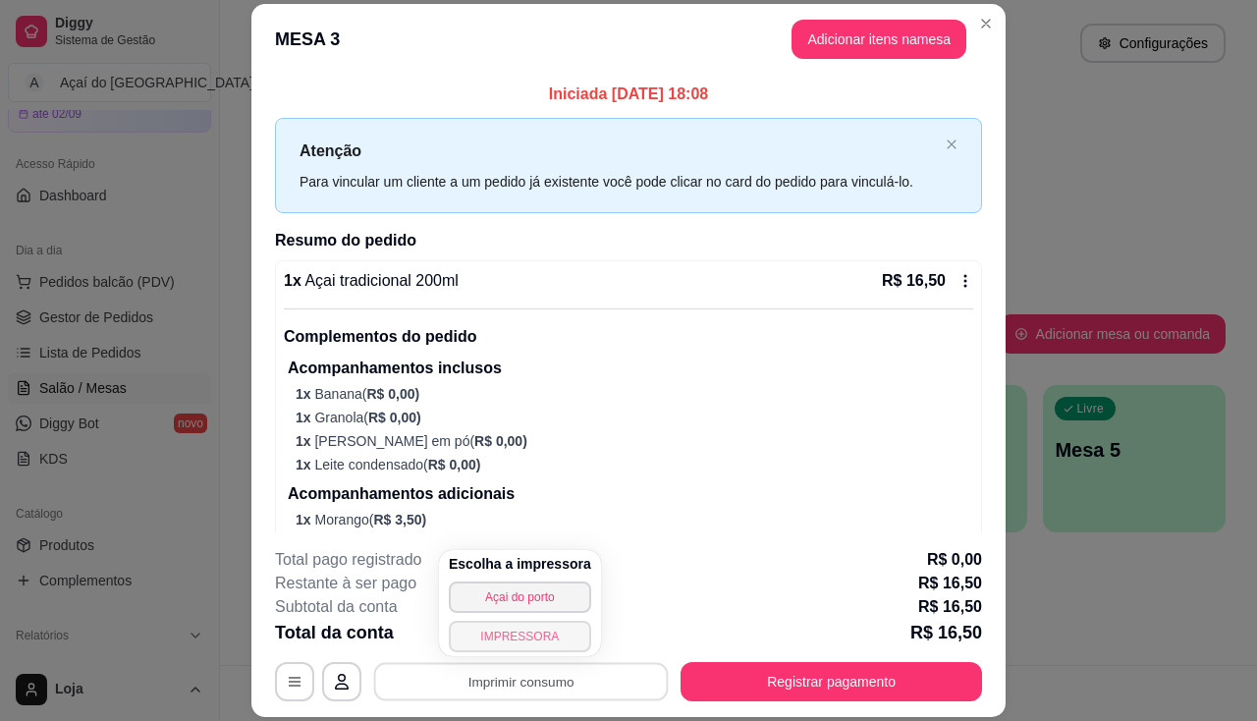
click at [540, 630] on button "IMPRESSORA" at bounding box center [520, 636] width 142 height 31
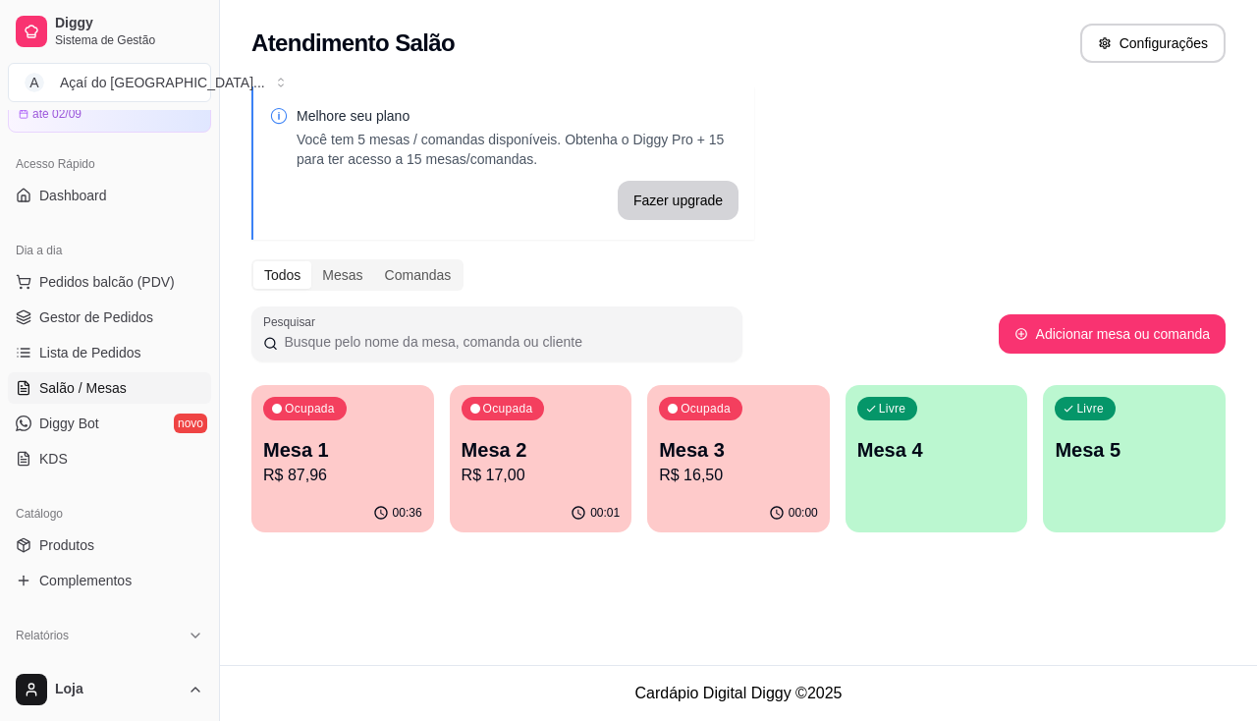
click at [559, 468] on p "R$ 17,00" at bounding box center [541, 476] width 159 height 24
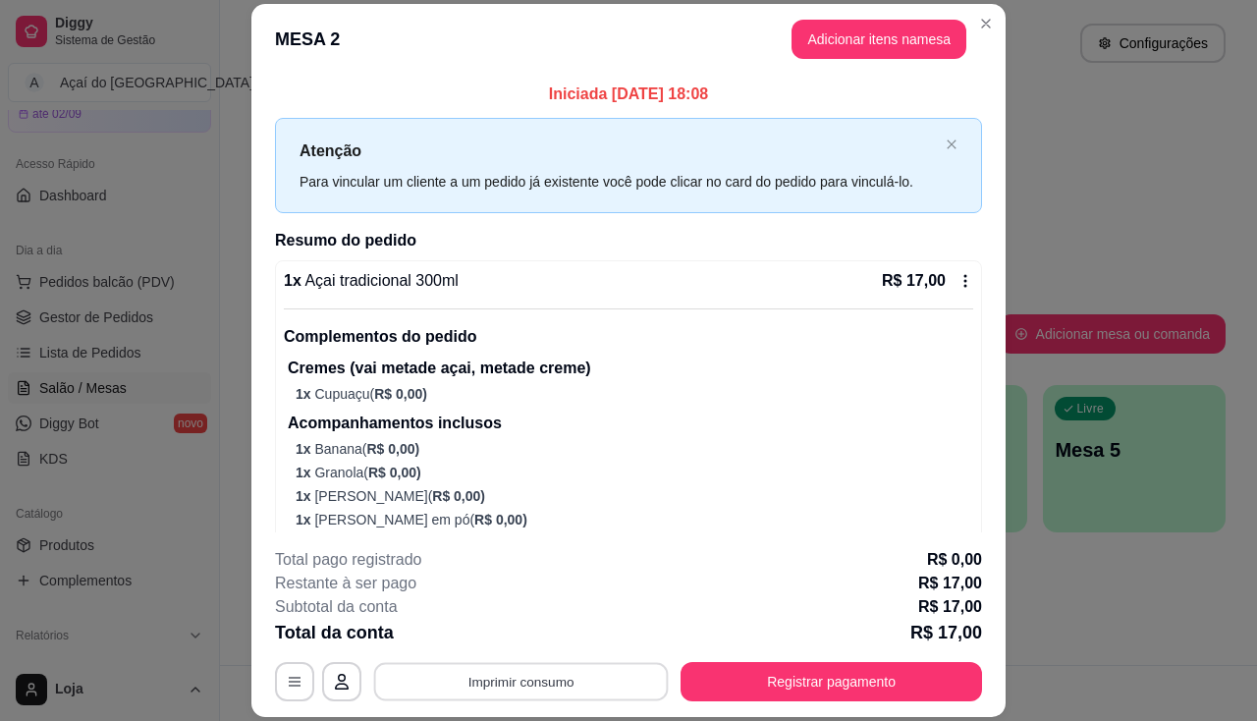
click at [573, 685] on button "Imprimir consumo" at bounding box center [521, 682] width 295 height 38
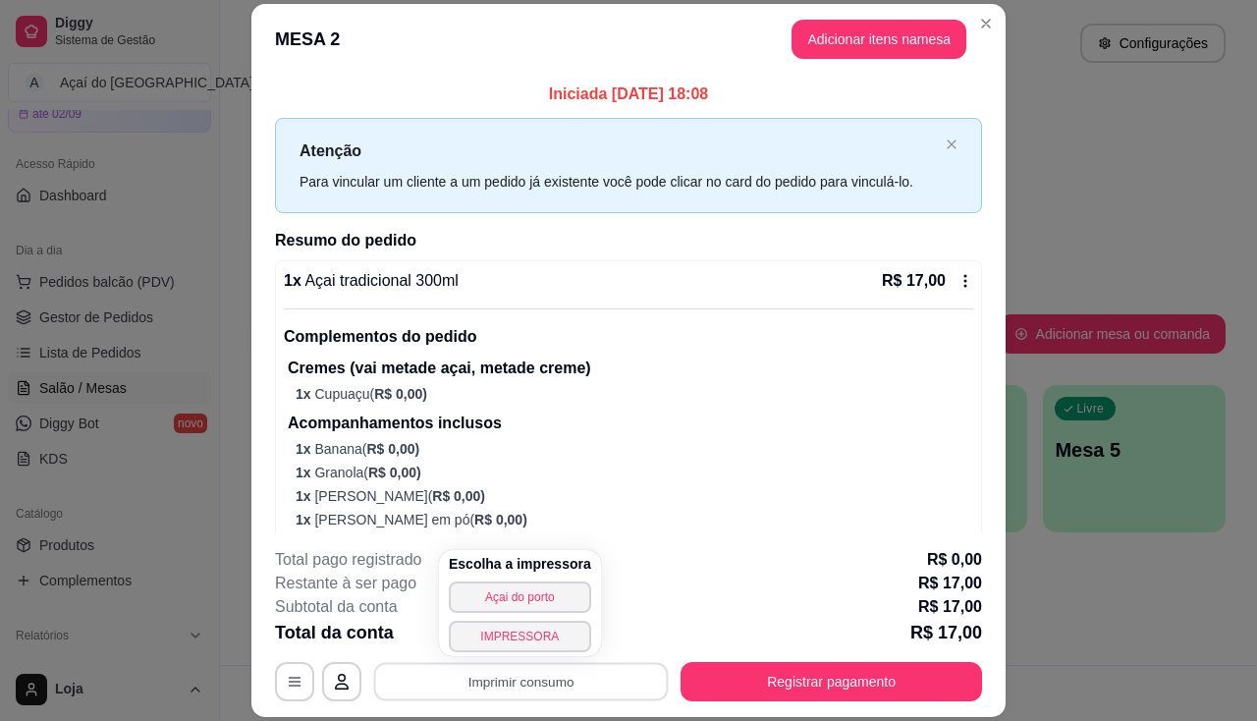
click at [560, 654] on div "Escolha a impressora Açai do porto IMPRESSORA" at bounding box center [520, 603] width 162 height 106
click at [552, 648] on button "IMPRESSORA" at bounding box center [520, 636] width 138 height 30
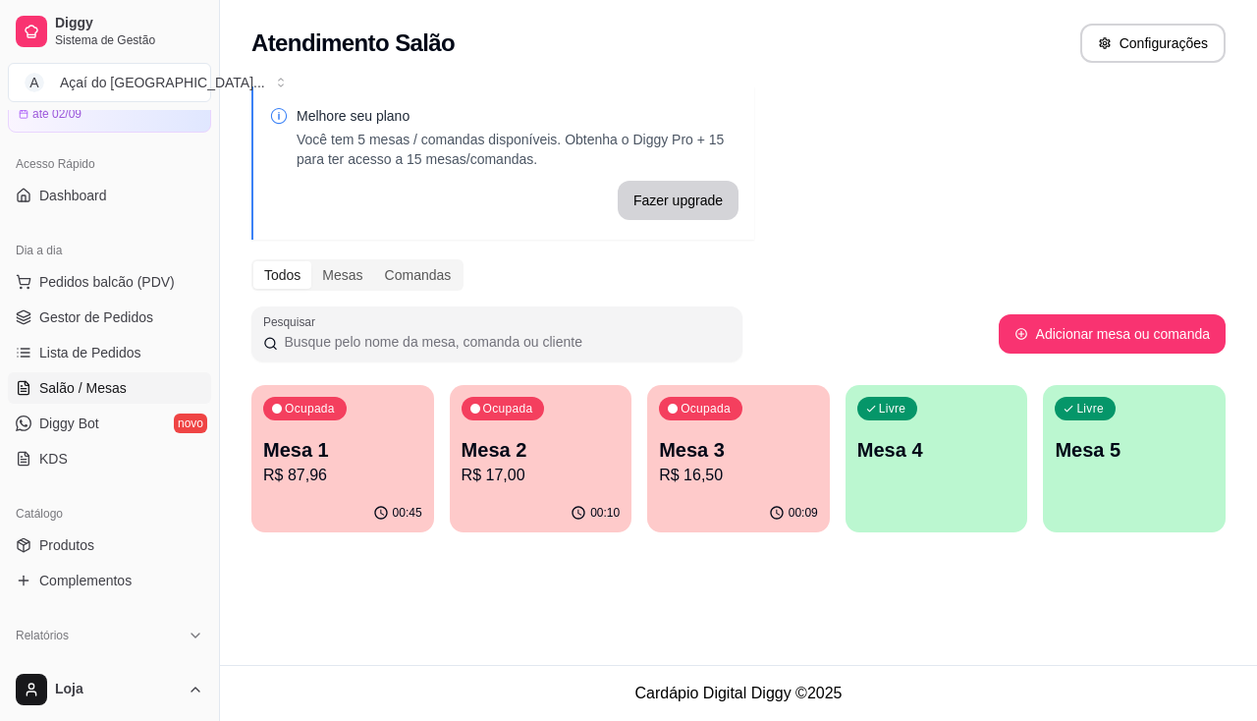
click at [305, 472] on p "R$ 87,96" at bounding box center [342, 476] width 159 height 24
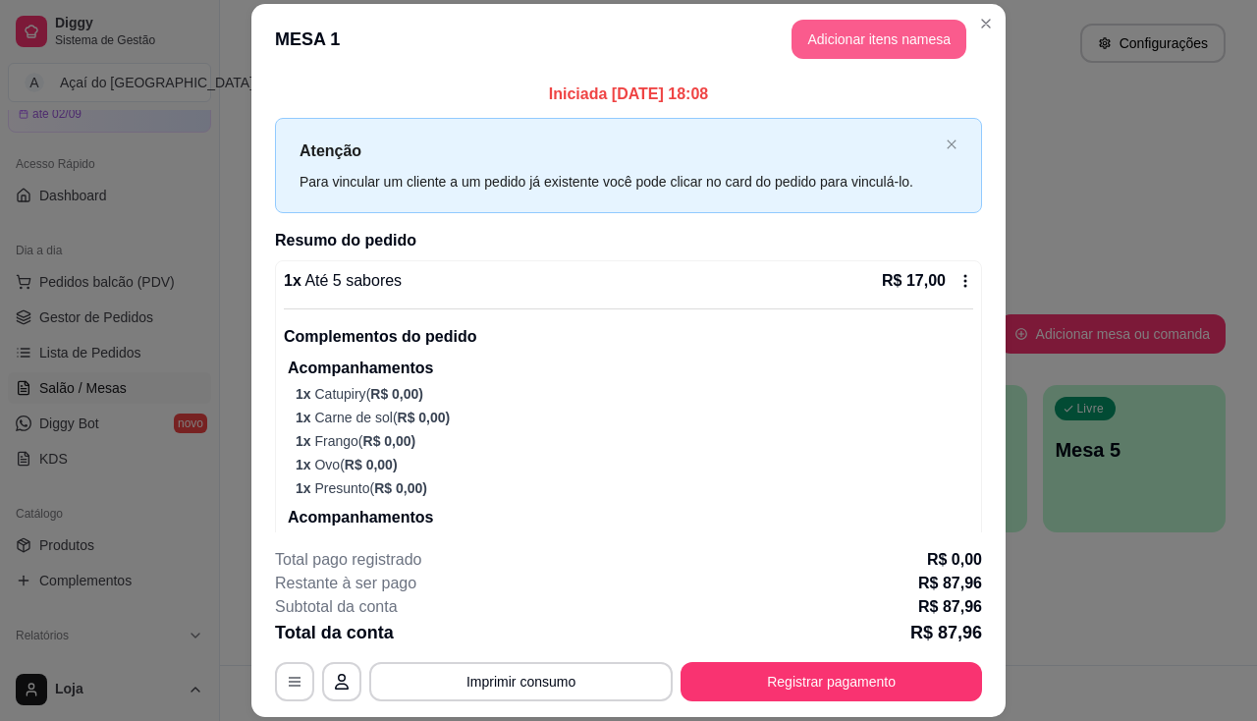
click at [859, 42] on button "Adicionar itens na mesa" at bounding box center [879, 39] width 175 height 39
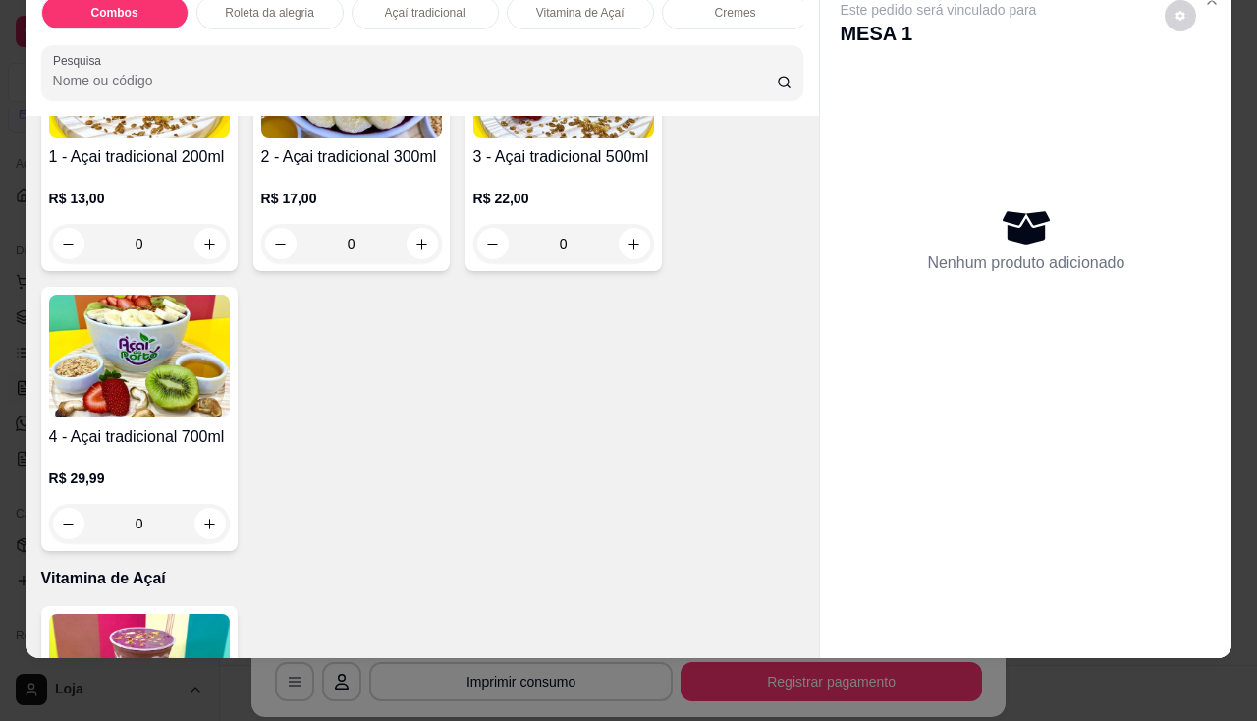
scroll to position [982, 0]
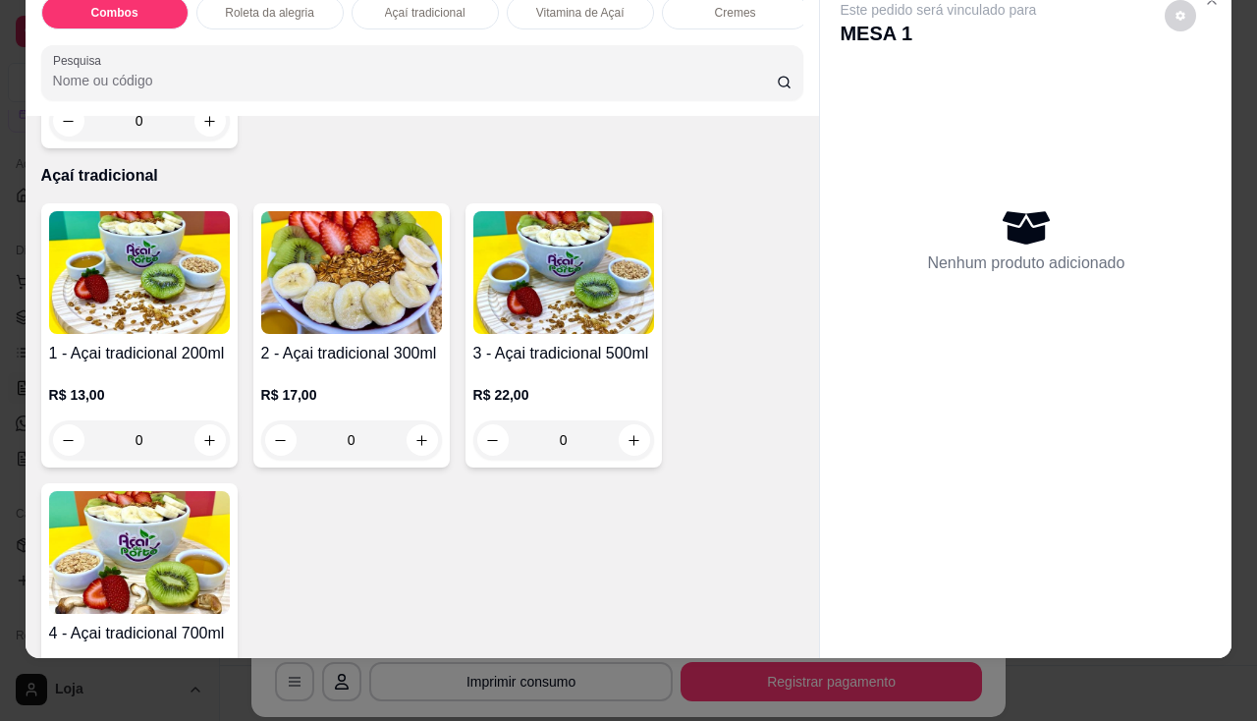
click at [107, 301] on img at bounding box center [139, 272] width 181 height 123
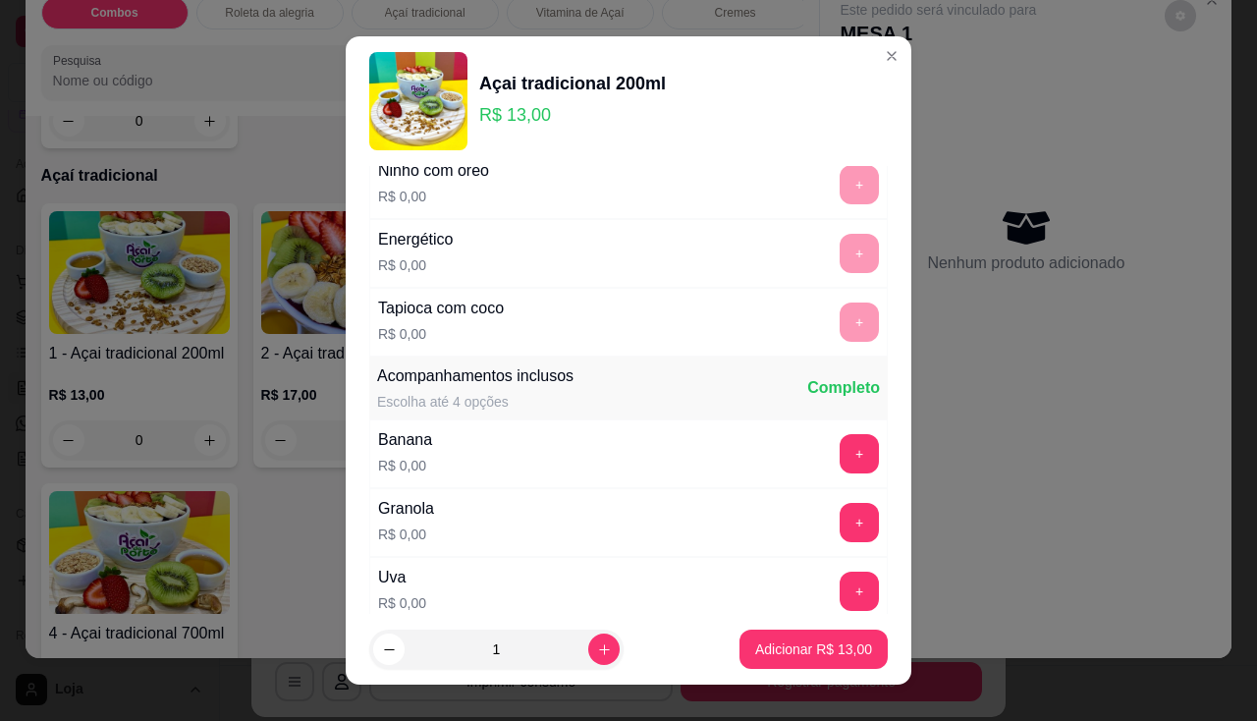
scroll to position [393, 0]
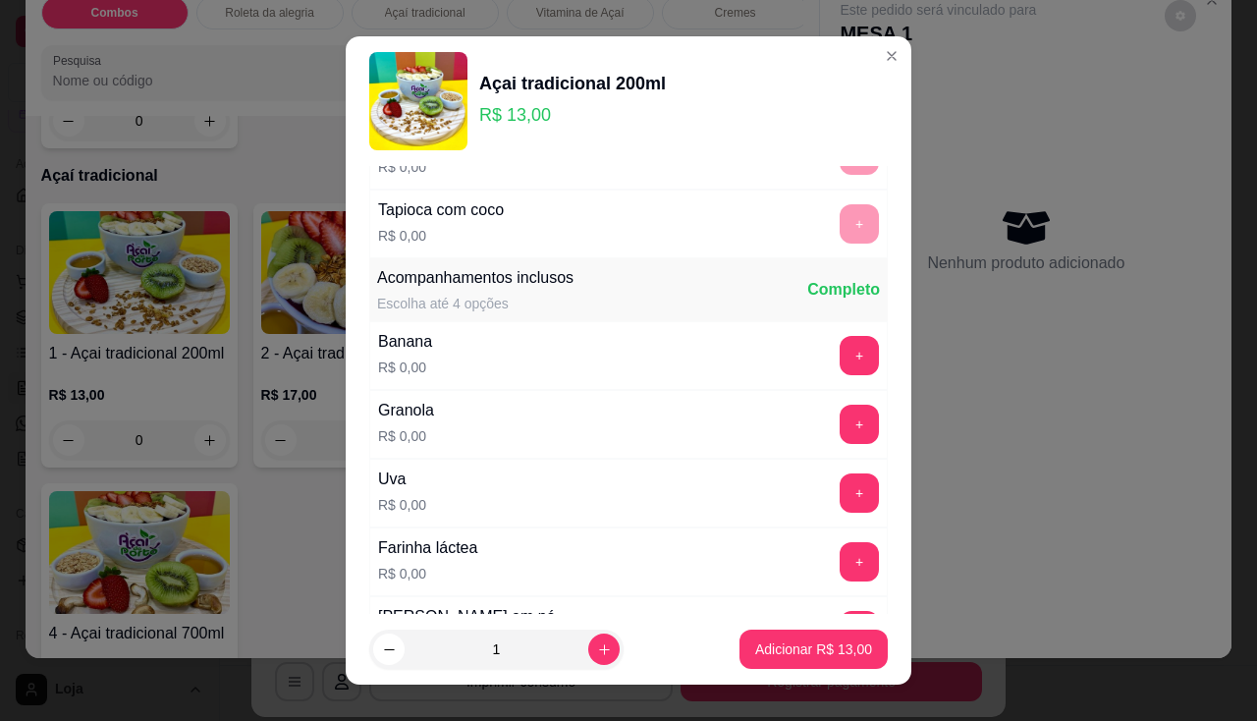
click at [806, 323] on div "Banana R$ 0,00 +" at bounding box center [628, 355] width 519 height 69
click at [840, 418] on button "+" at bounding box center [859, 424] width 39 height 39
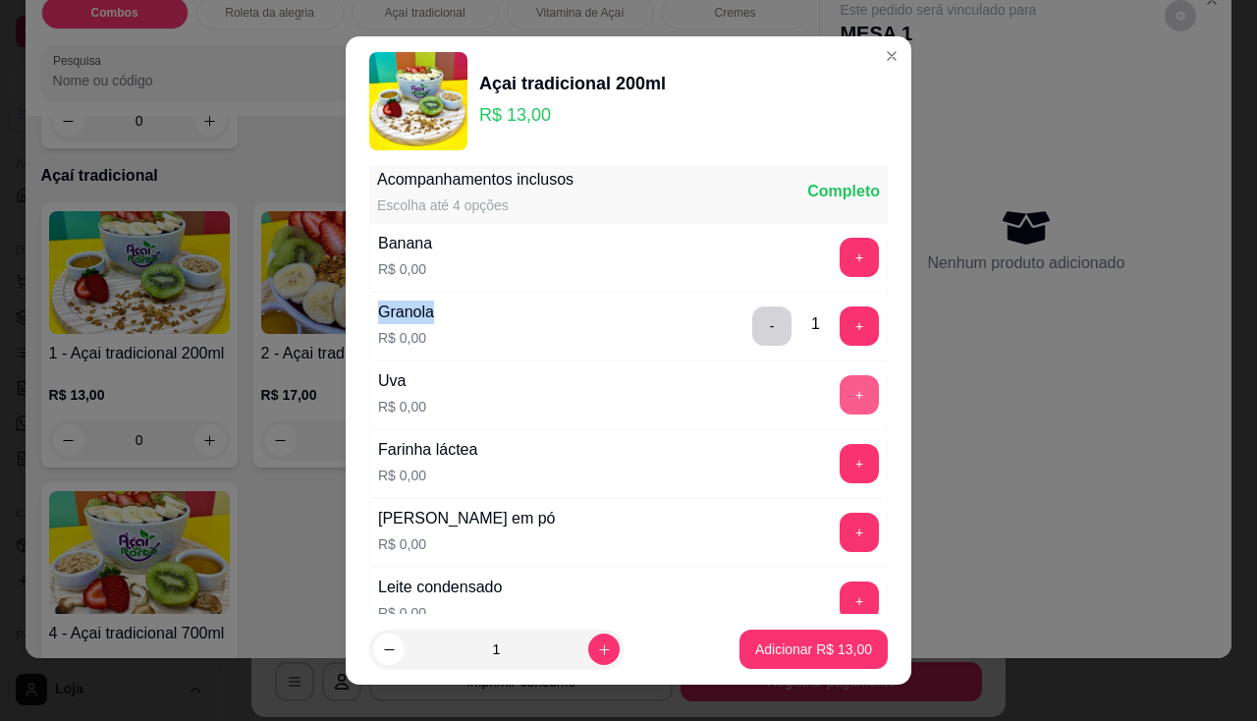
click at [840, 379] on button "+" at bounding box center [859, 394] width 39 height 39
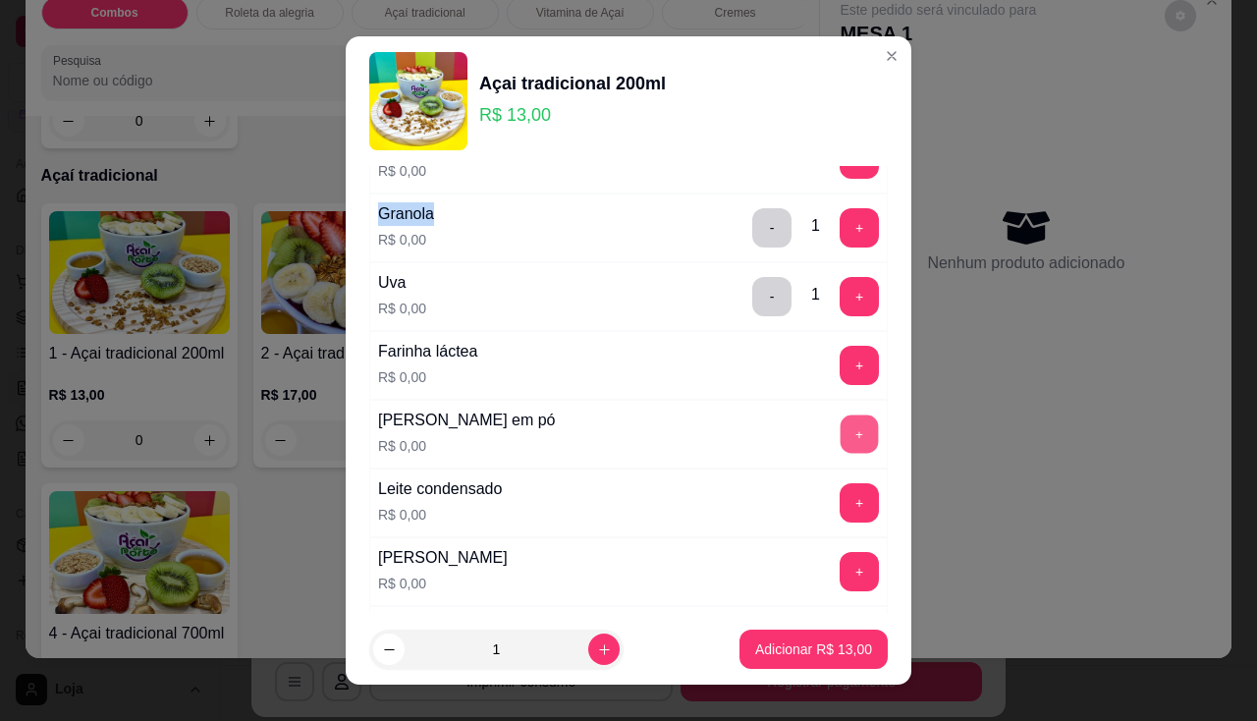
click at [841, 433] on button "+" at bounding box center [860, 433] width 38 height 38
click at [840, 362] on button "+" at bounding box center [859, 365] width 39 height 39
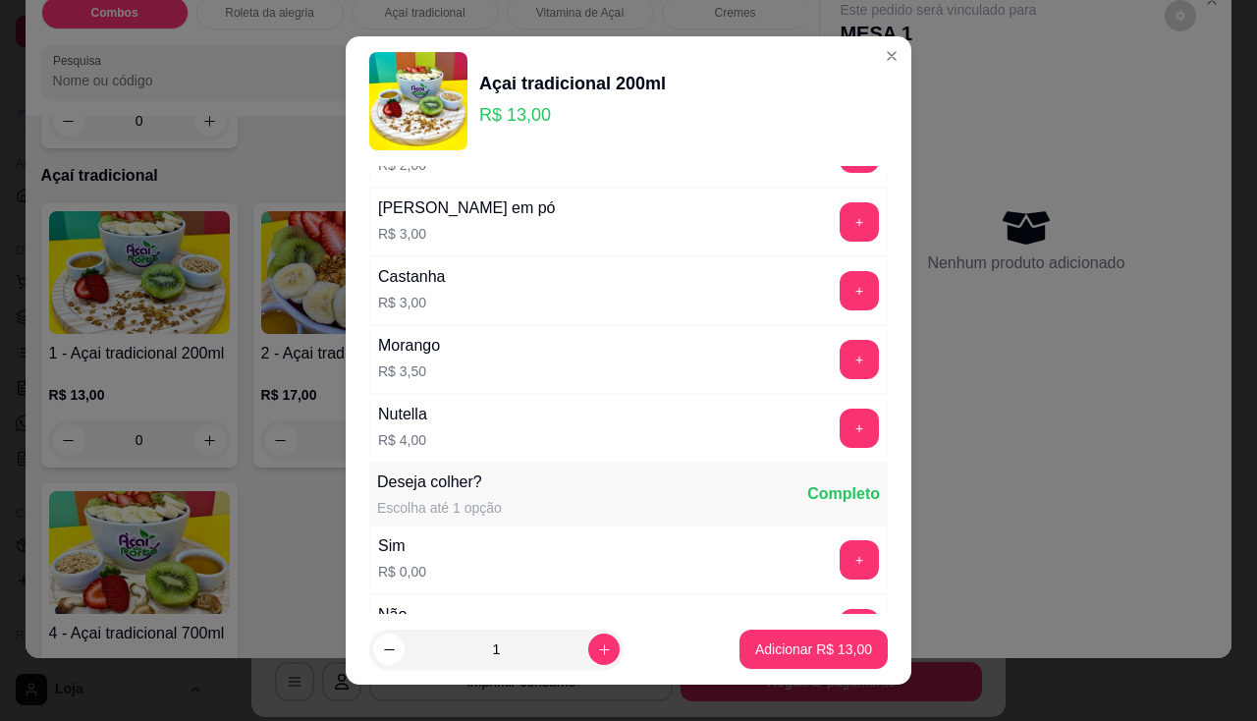
scroll to position [2160, 0]
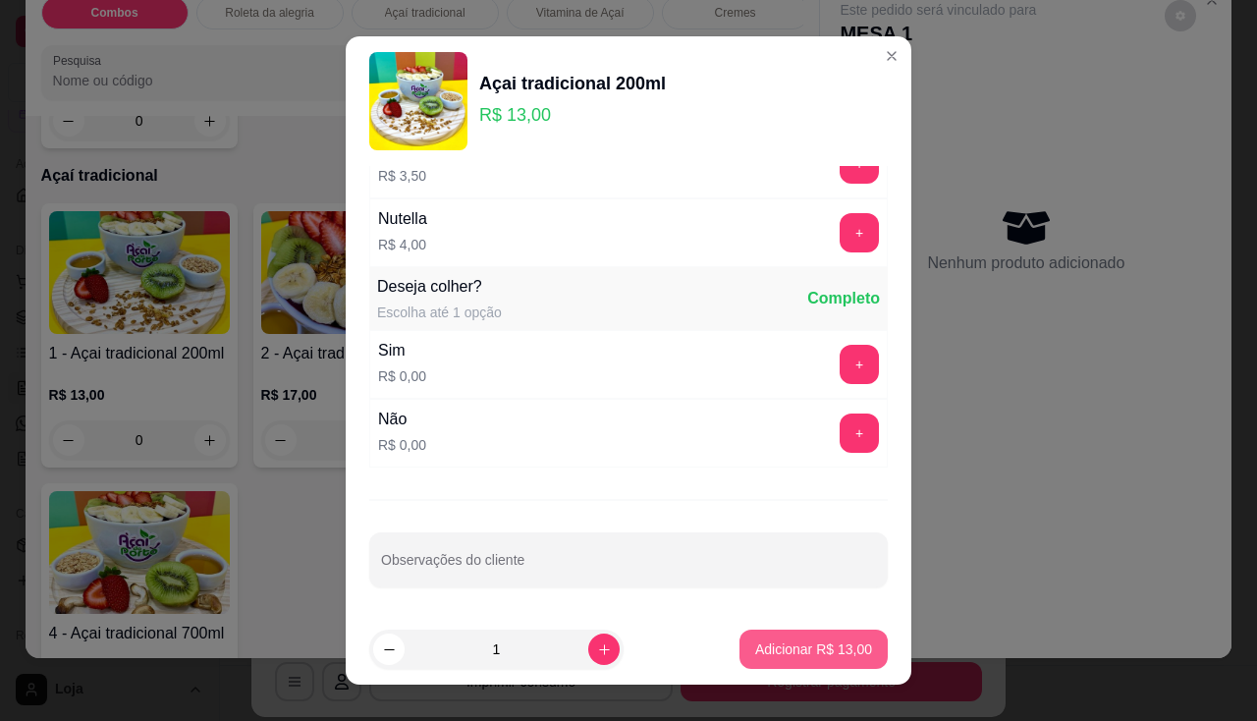
click at [809, 635] on button "Adicionar R$ 13,00" at bounding box center [814, 649] width 148 height 39
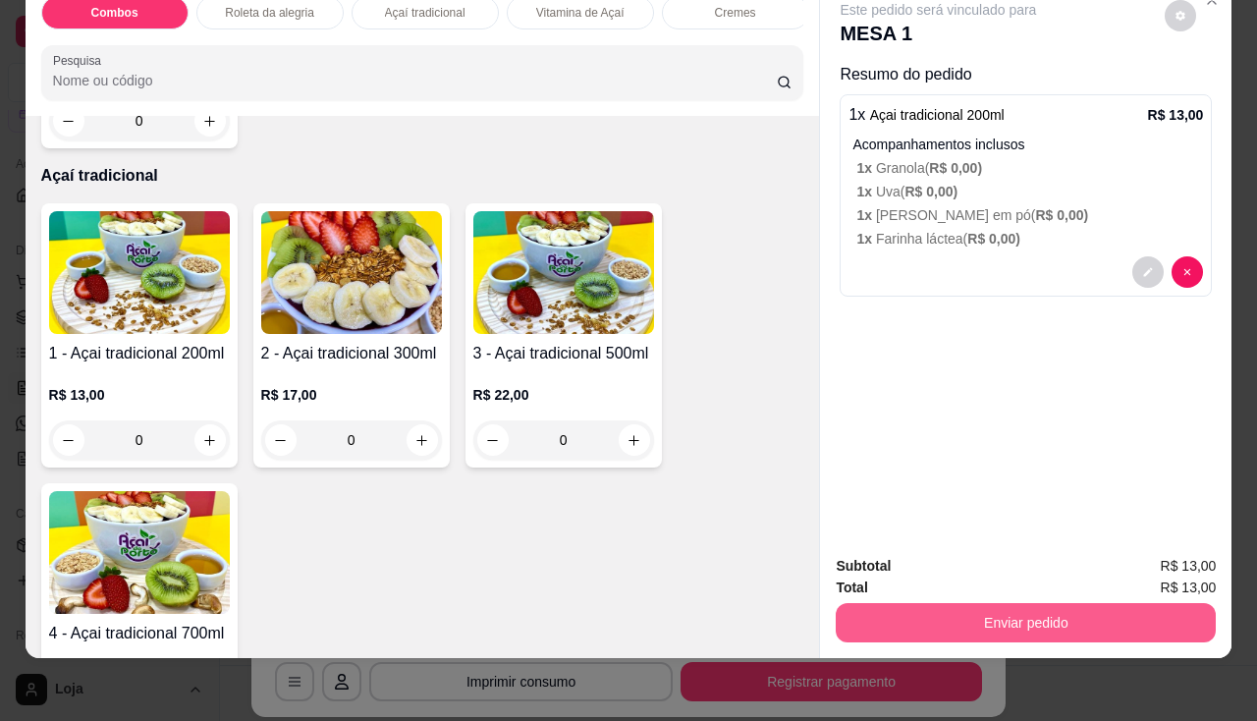
click at [849, 622] on button "Enviar pedido" at bounding box center [1026, 622] width 380 height 39
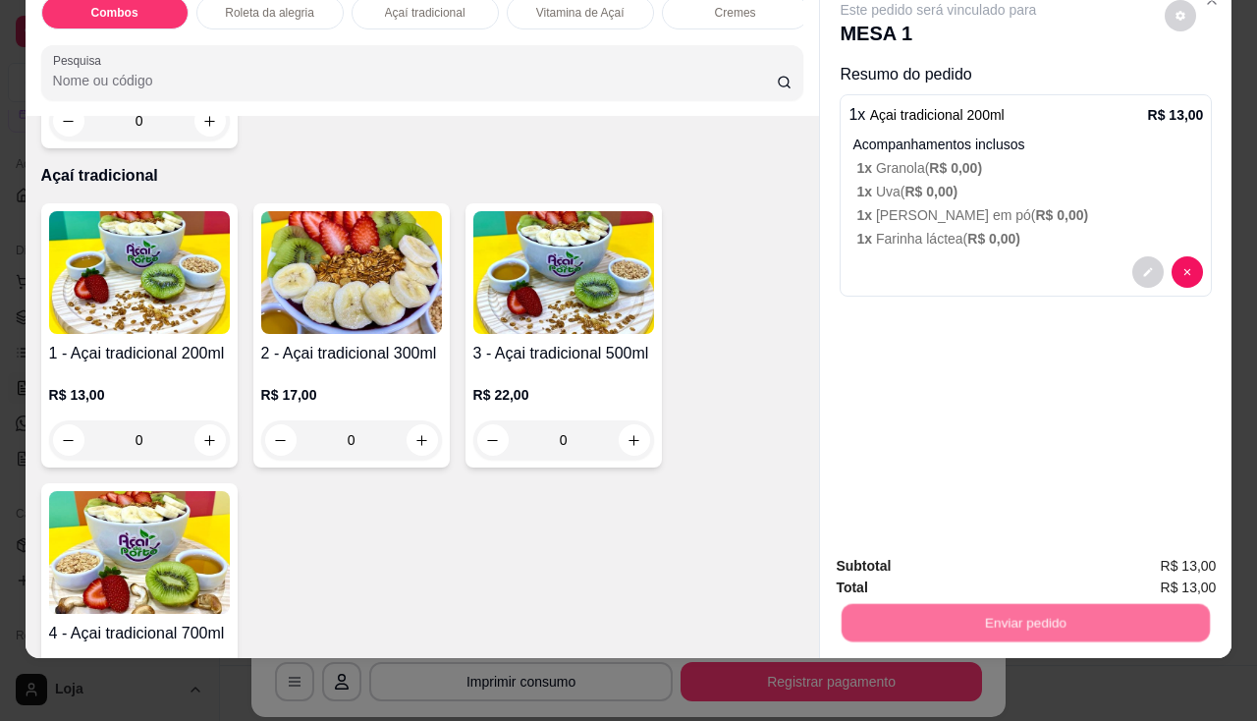
click at [891, 552] on button "Não registrar e enviar pedido" at bounding box center [961, 560] width 204 height 37
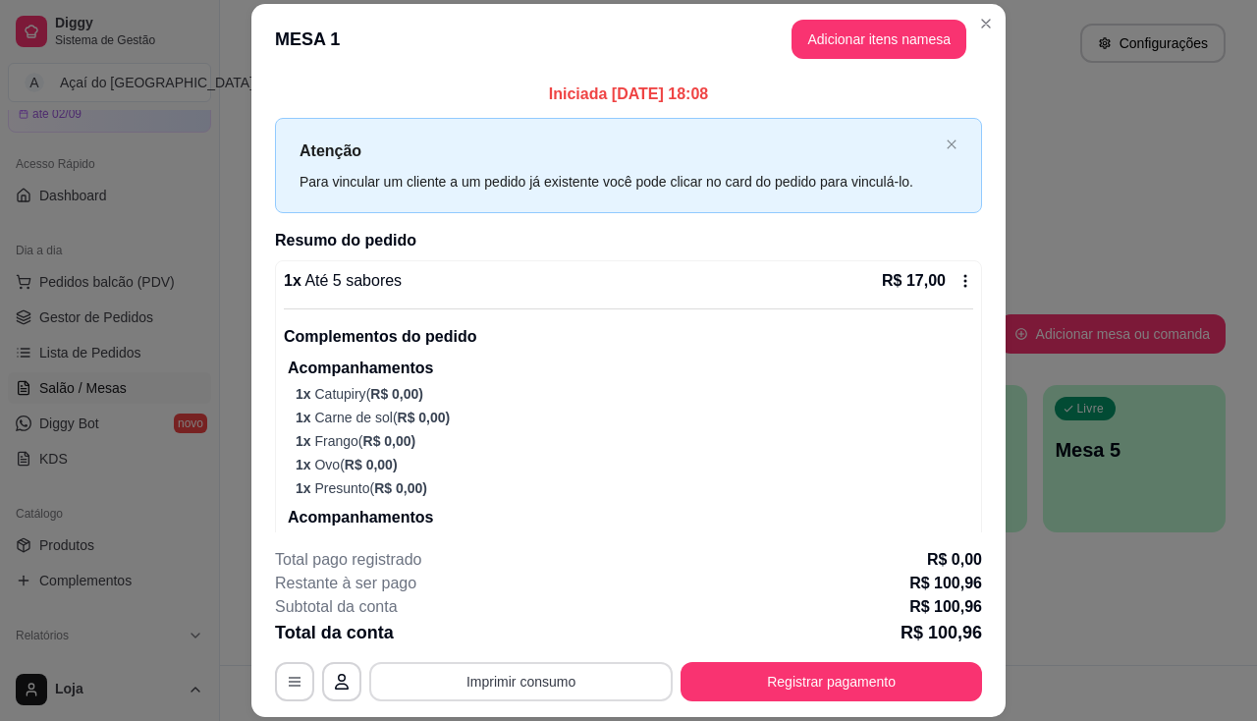
click at [584, 686] on button "Imprimir consumo" at bounding box center [520, 681] width 303 height 39
click at [659, 449] on p "1 x Frango ( R$ 0,00 )" at bounding box center [635, 441] width 678 height 20
click at [895, 20] on button "Adicionar itens na mesa" at bounding box center [879, 39] width 175 height 39
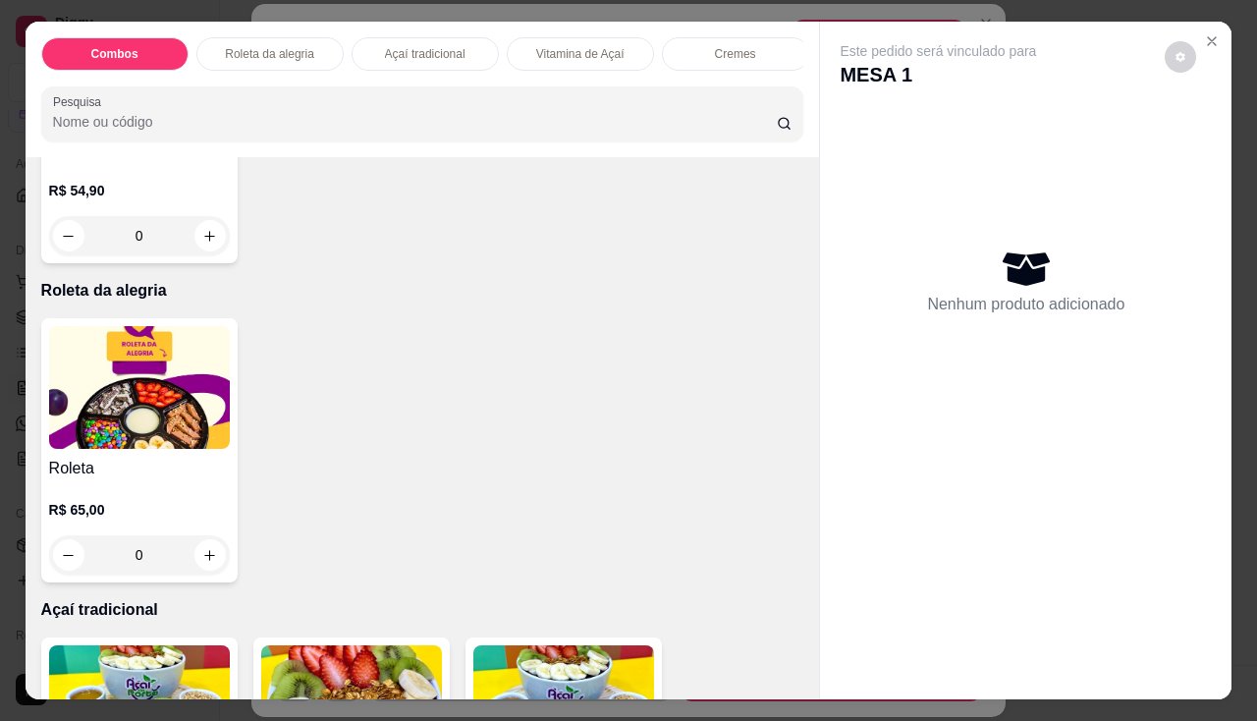
scroll to position [884, 0]
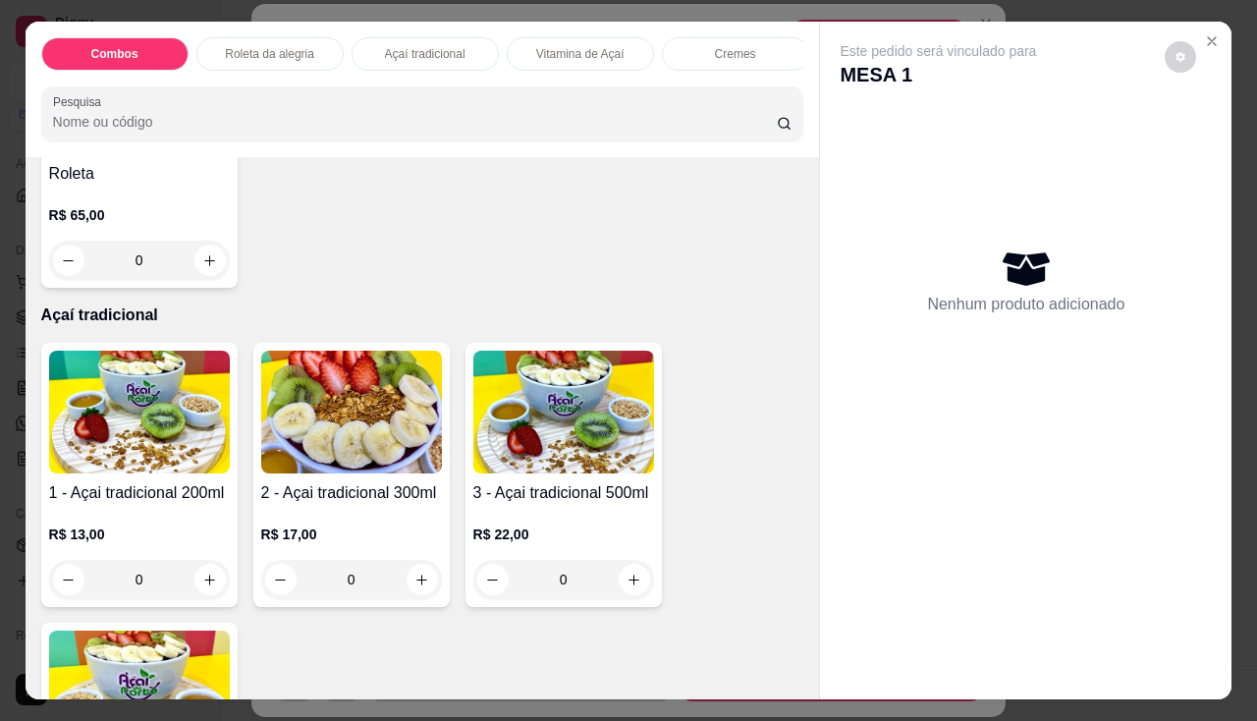
click at [136, 463] on img at bounding box center [139, 412] width 181 height 123
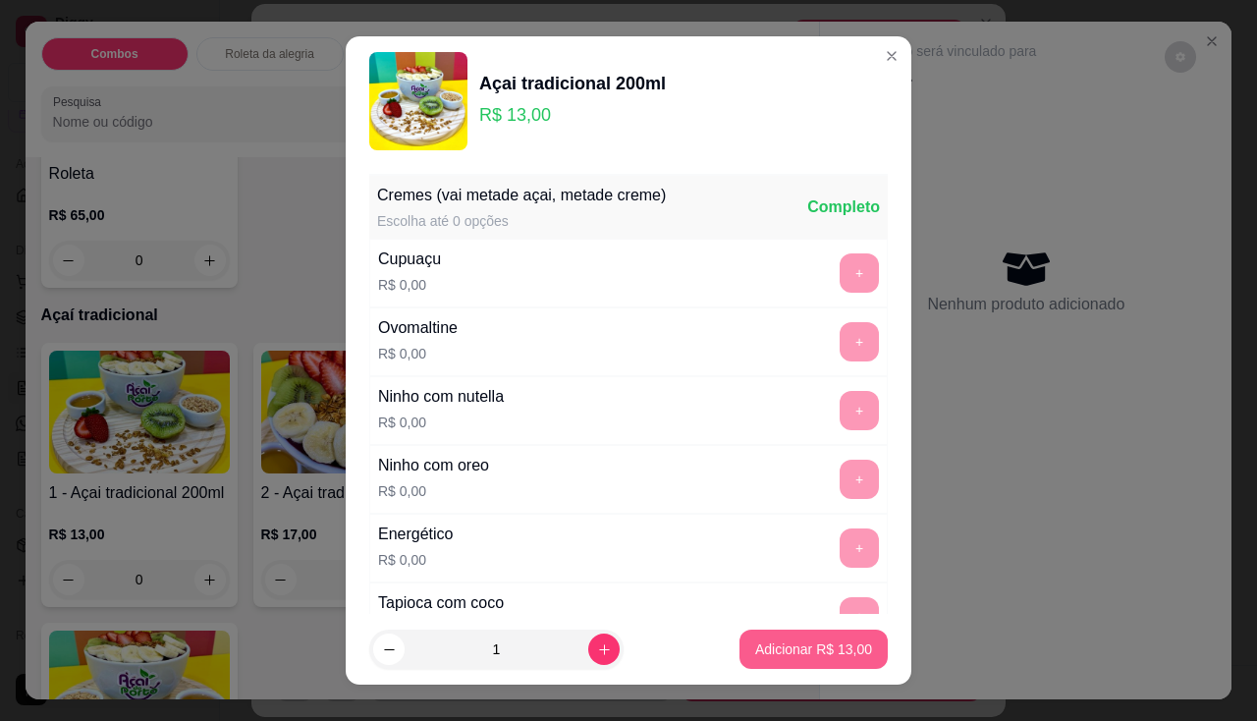
click at [794, 655] on p "Adicionar R$ 13,00" at bounding box center [813, 649] width 117 height 20
type input "1"
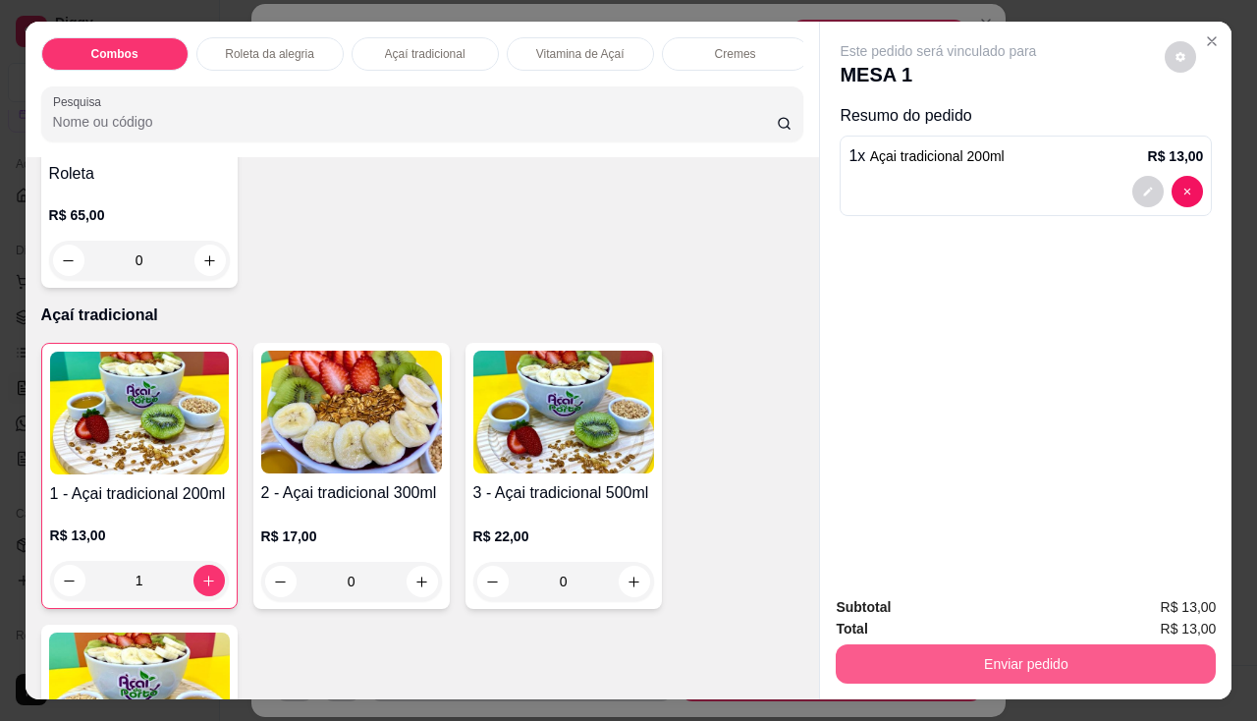
click at [857, 648] on button "Enviar pedido" at bounding box center [1026, 663] width 380 height 39
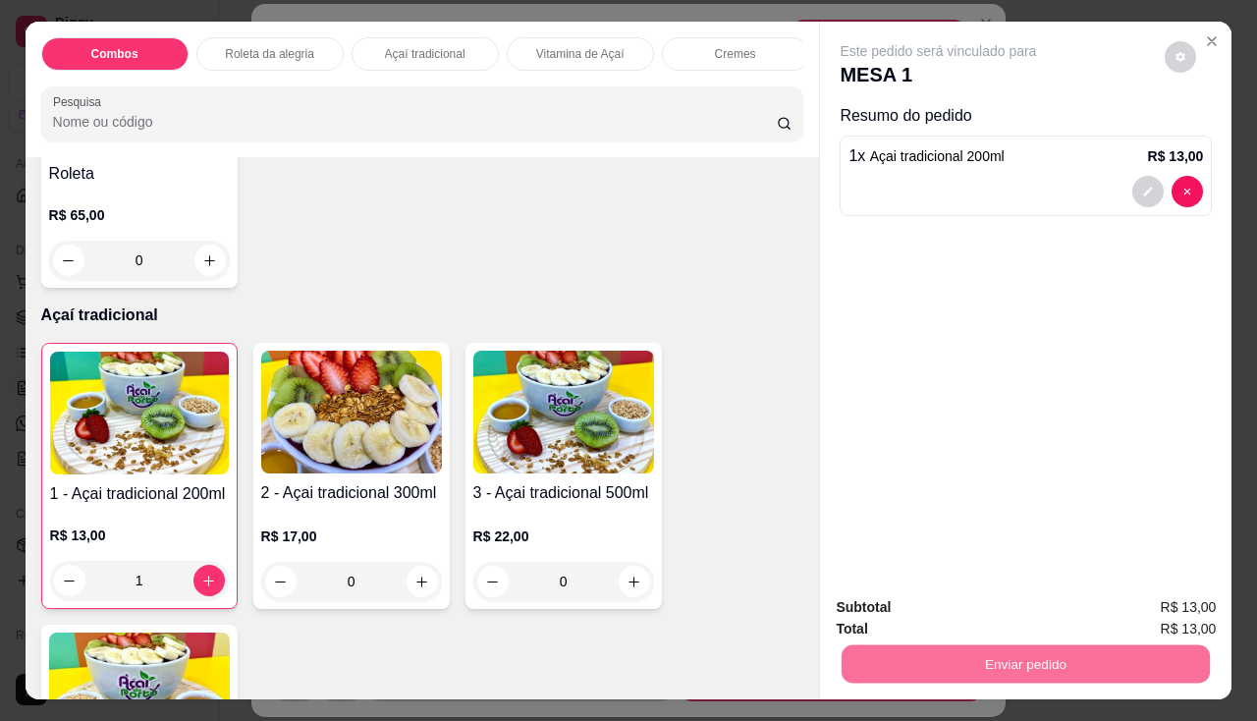
click at [864, 608] on button "Não registrar e enviar pedido" at bounding box center [961, 608] width 204 height 37
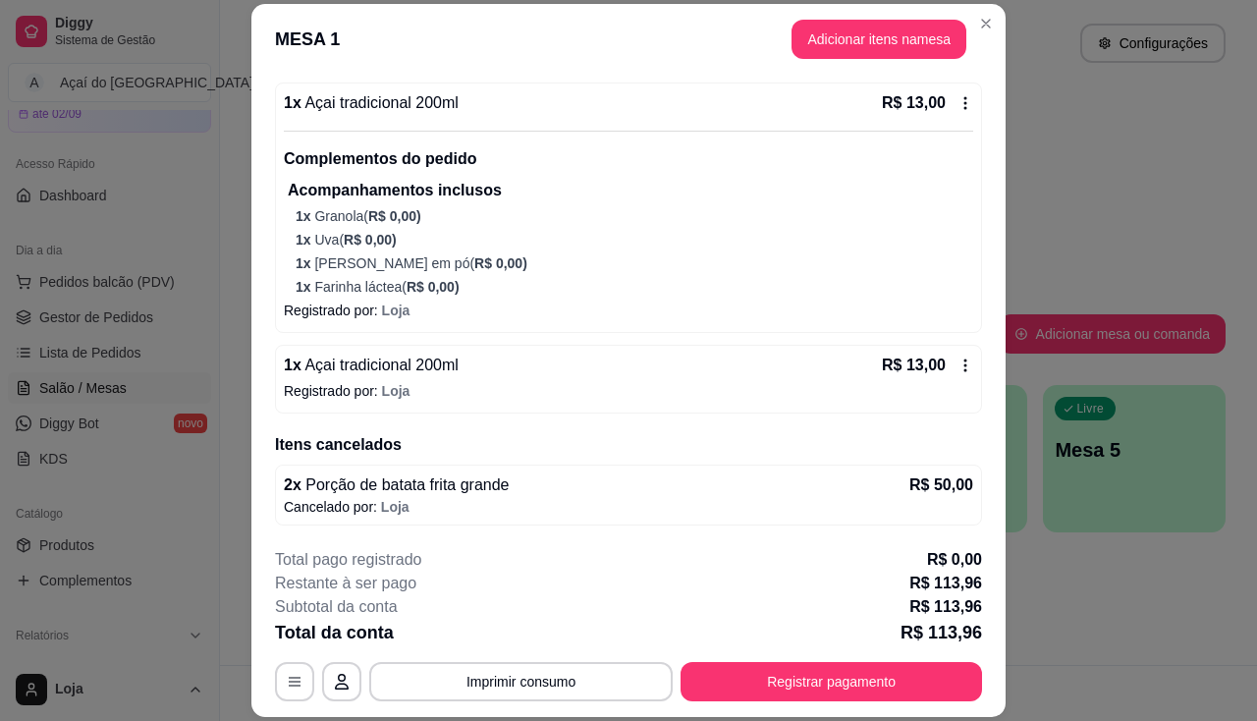
scroll to position [1196, 0]
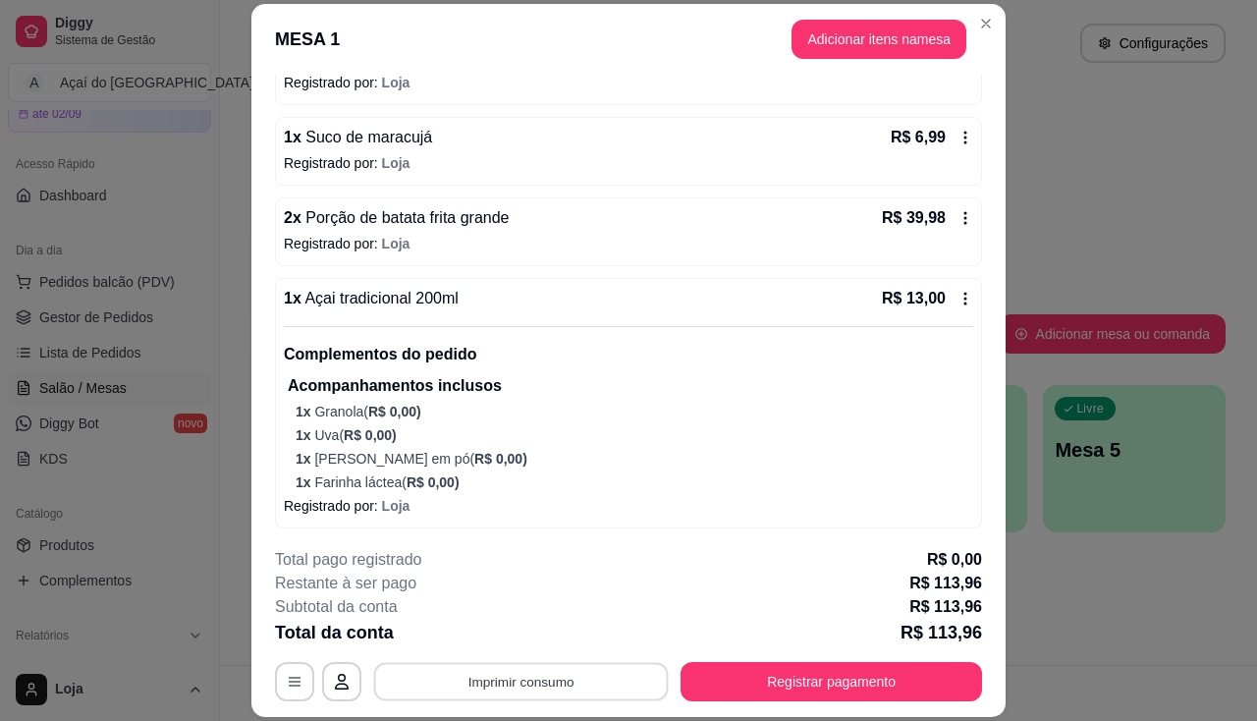
click at [564, 687] on button "Imprimir consumo" at bounding box center [521, 682] width 295 height 38
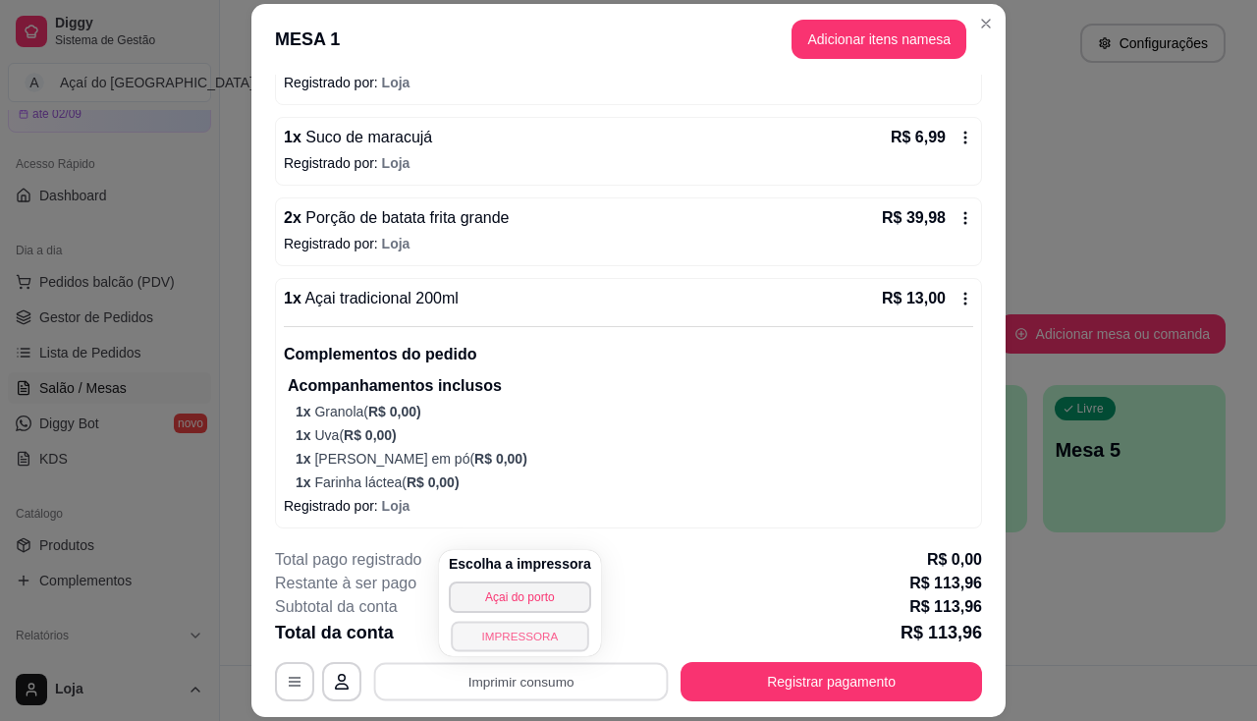
click at [521, 647] on button "IMPRESSORA" at bounding box center [520, 636] width 138 height 30
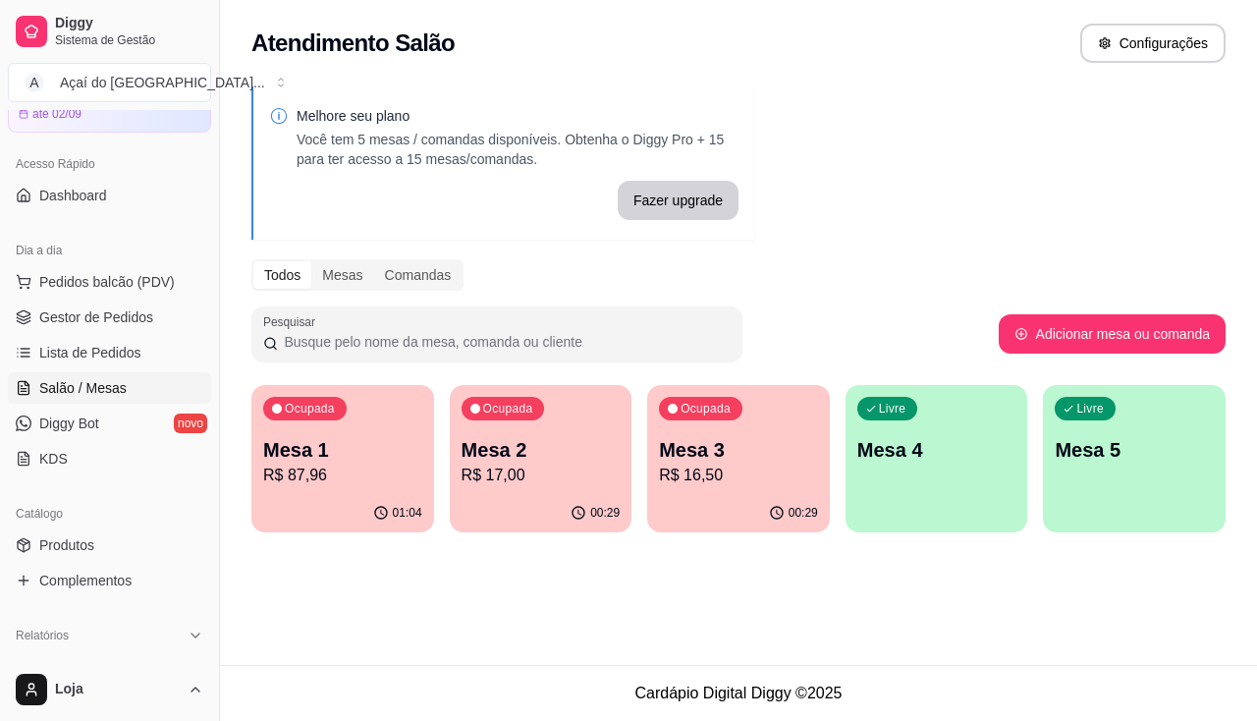
click at [584, 465] on p "R$ 17,00" at bounding box center [541, 476] width 159 height 24
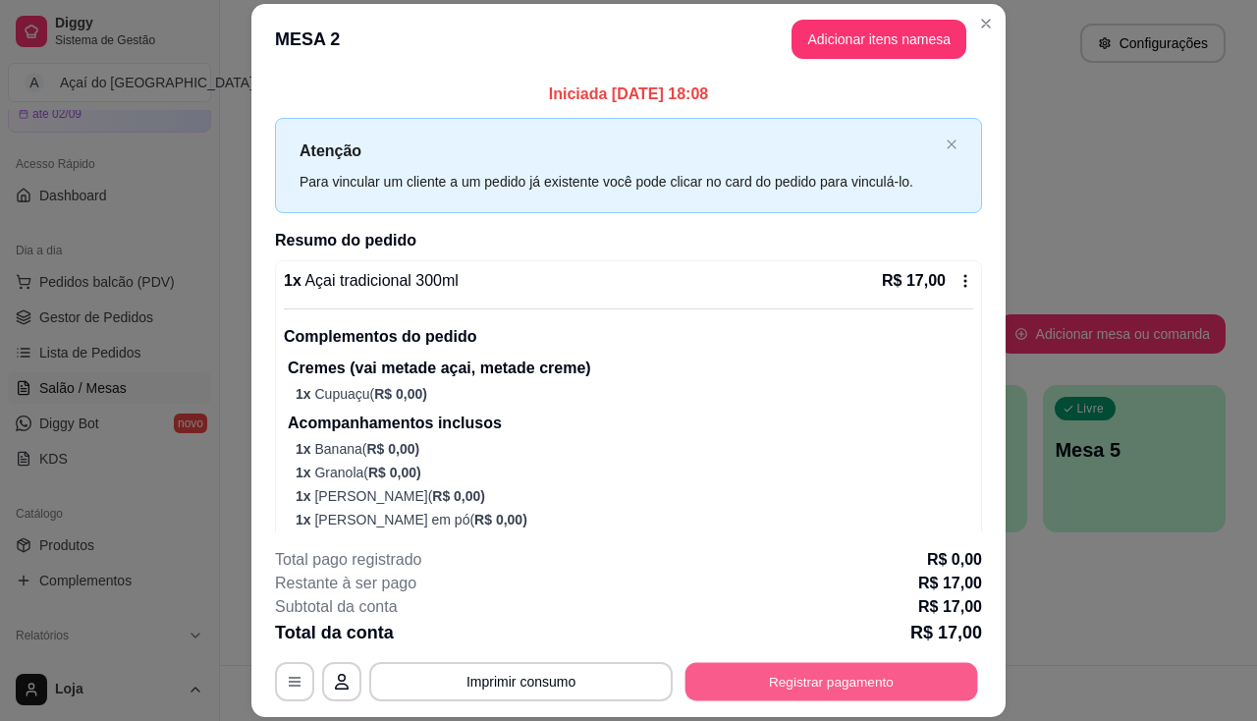
click at [812, 686] on button "Registrar pagamento" at bounding box center [832, 682] width 293 height 38
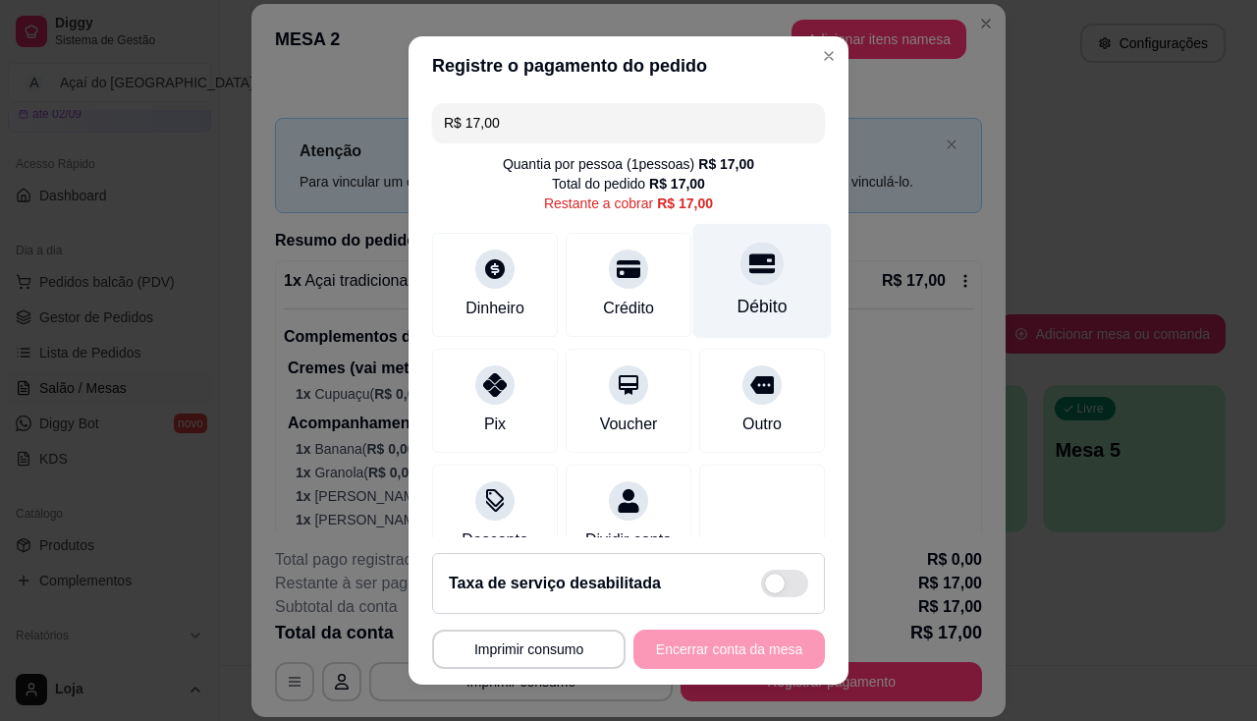
click at [738, 299] on div "Débito" at bounding box center [763, 307] width 50 height 26
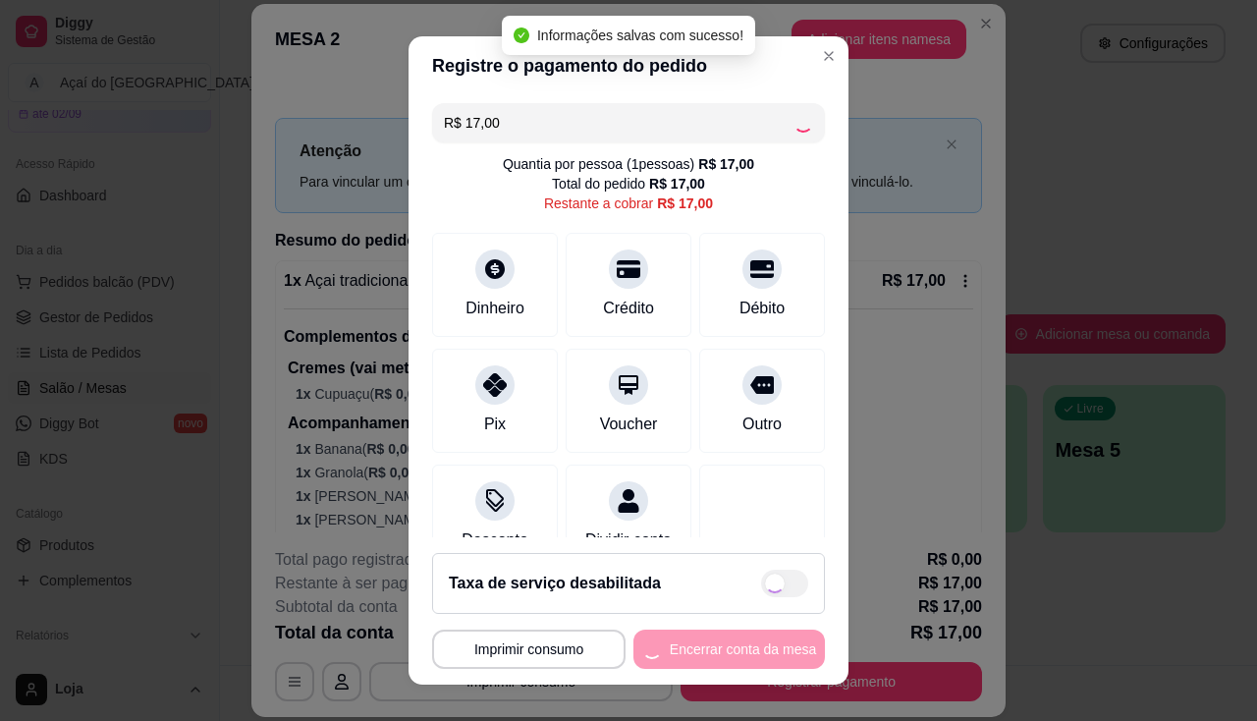
type input "R$ 0,00"
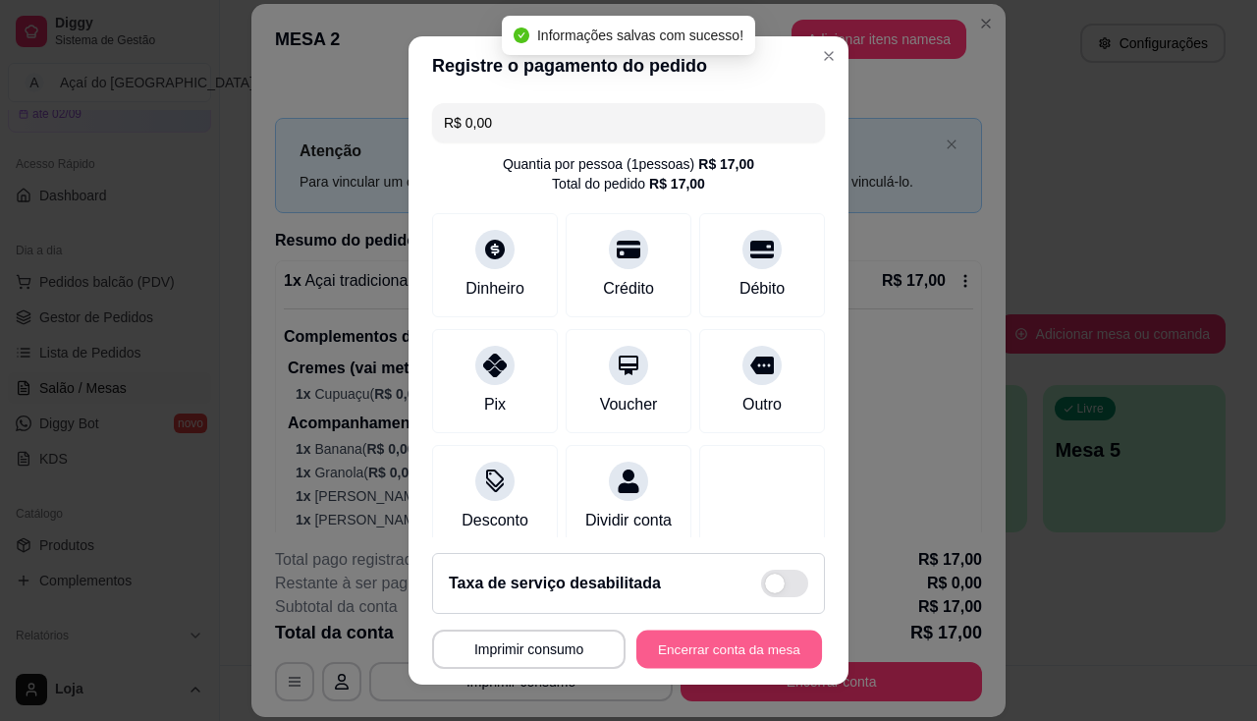
click at [723, 653] on button "Encerrar conta da mesa" at bounding box center [729, 650] width 186 height 38
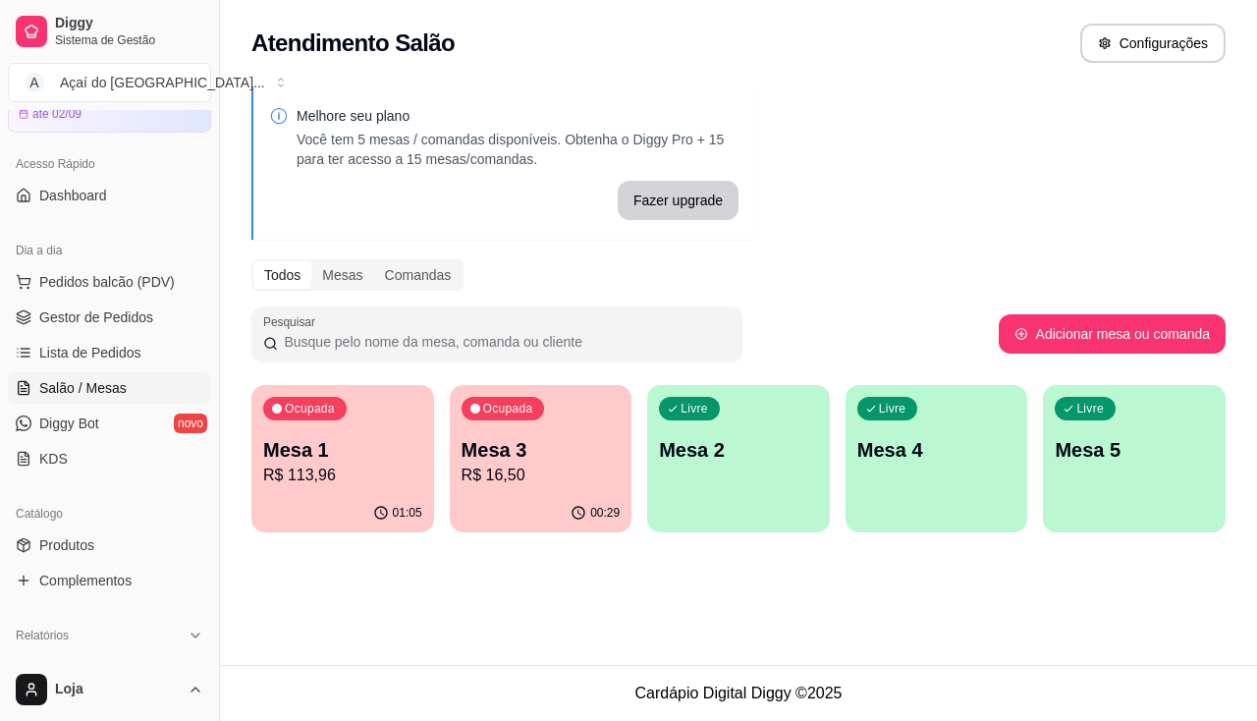
click at [510, 471] on p "R$ 16,50" at bounding box center [541, 476] width 159 height 24
click at [617, 464] on p "R$ 16,50" at bounding box center [541, 475] width 154 height 23
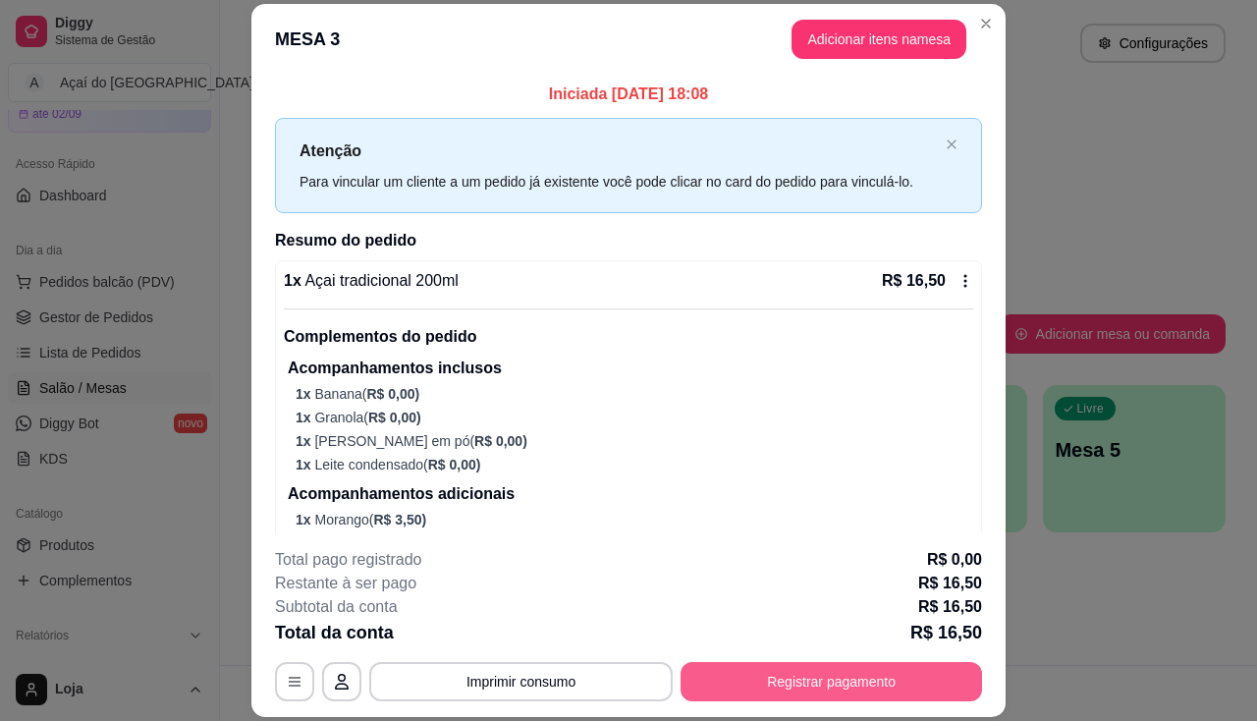
click at [787, 679] on button "Registrar pagamento" at bounding box center [832, 681] width 302 height 39
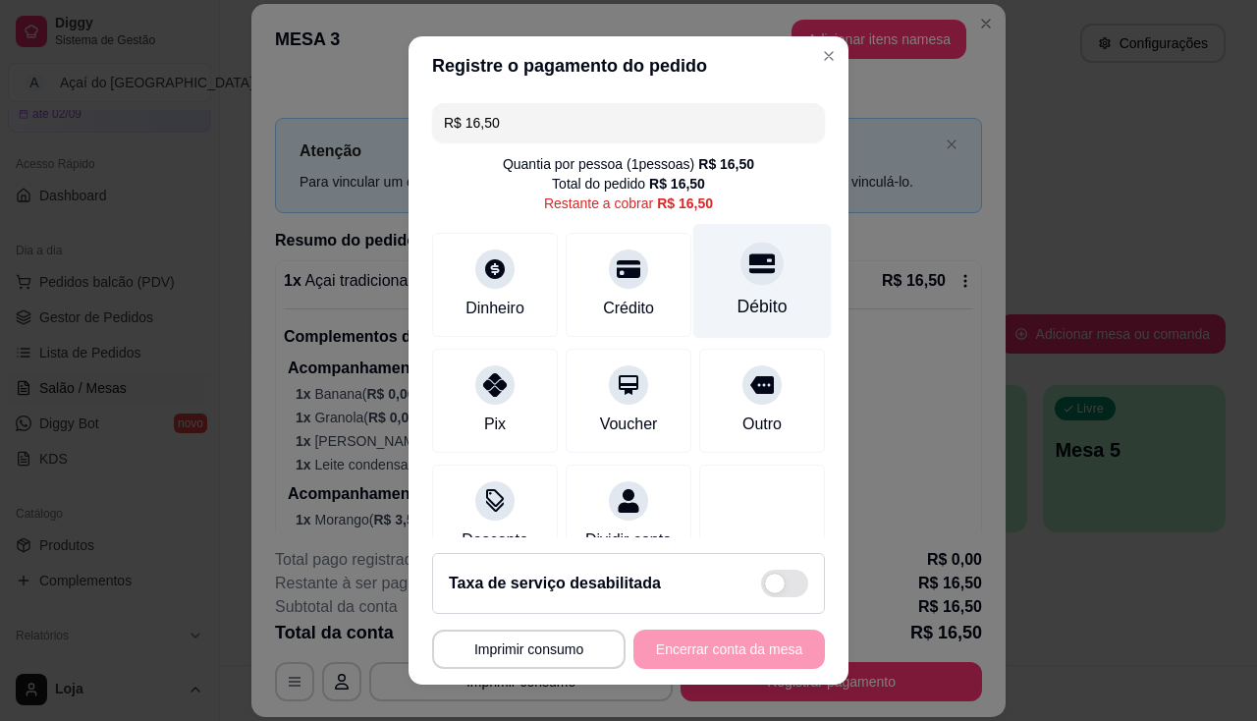
click at [736, 290] on div "Débito" at bounding box center [762, 280] width 138 height 115
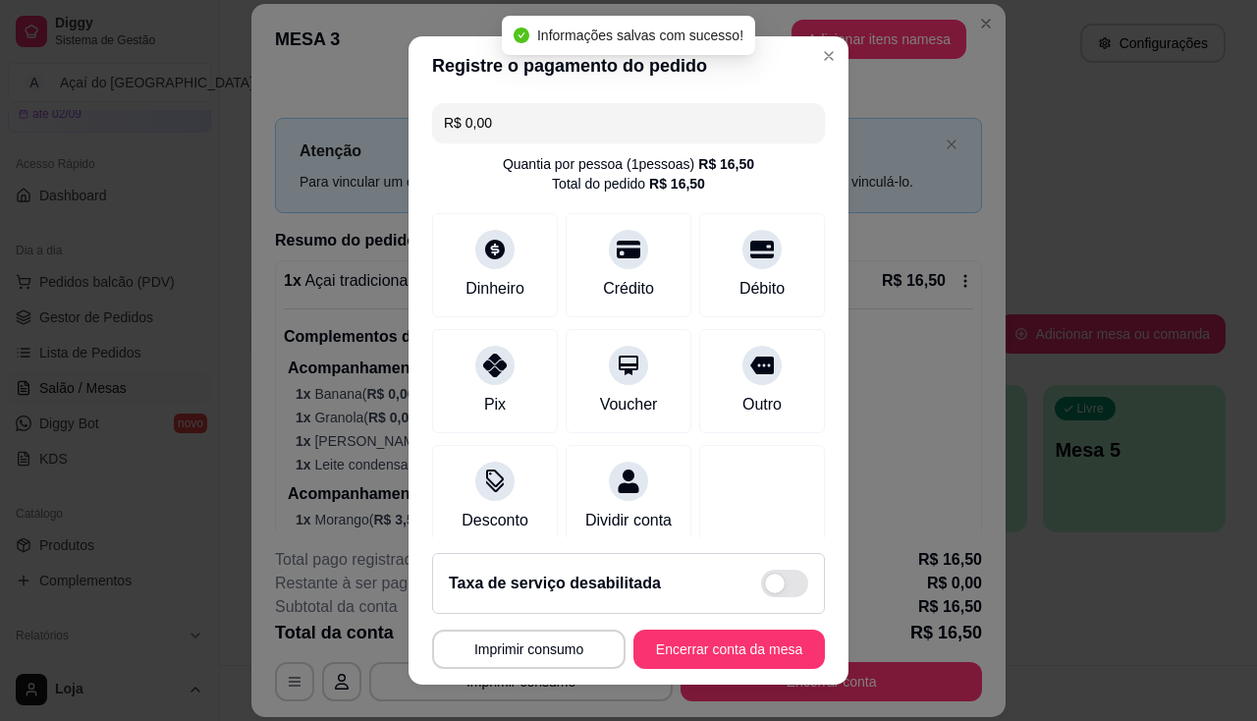
type input "R$ 0,00"
click at [708, 649] on button "Encerrar conta da mesa" at bounding box center [729, 650] width 186 height 38
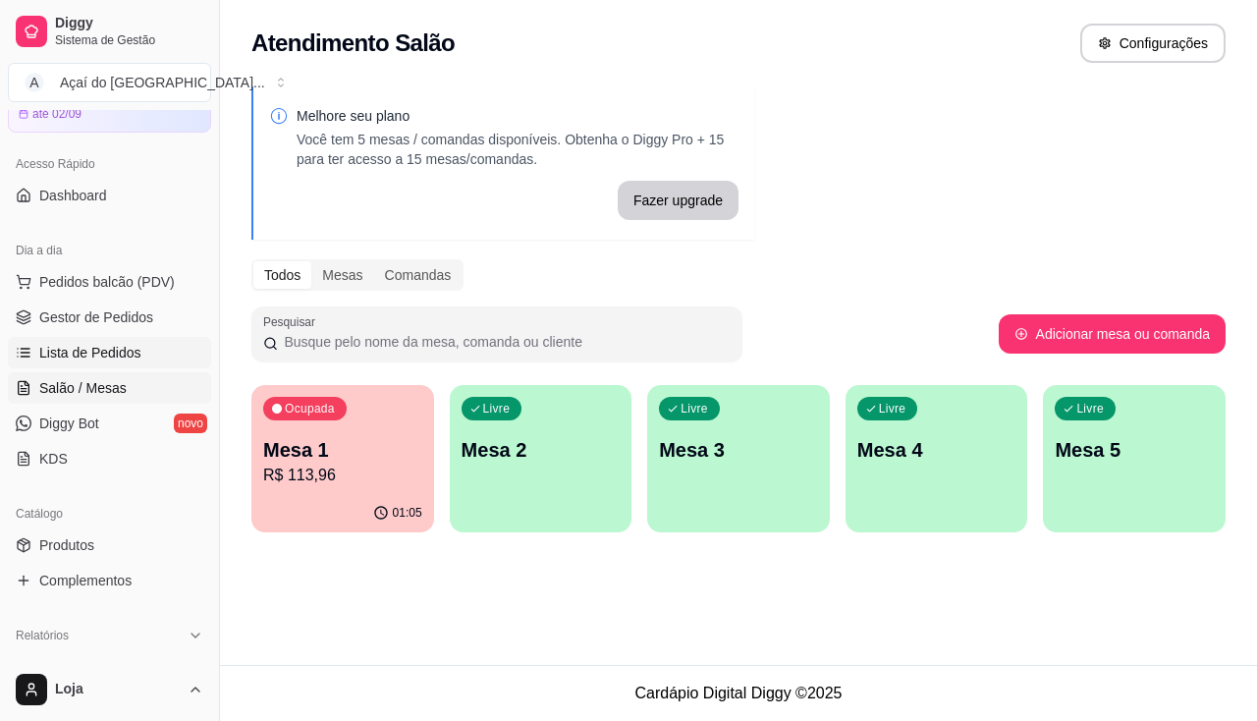
click at [103, 355] on span "Lista de Pedidos" at bounding box center [90, 353] width 102 height 20
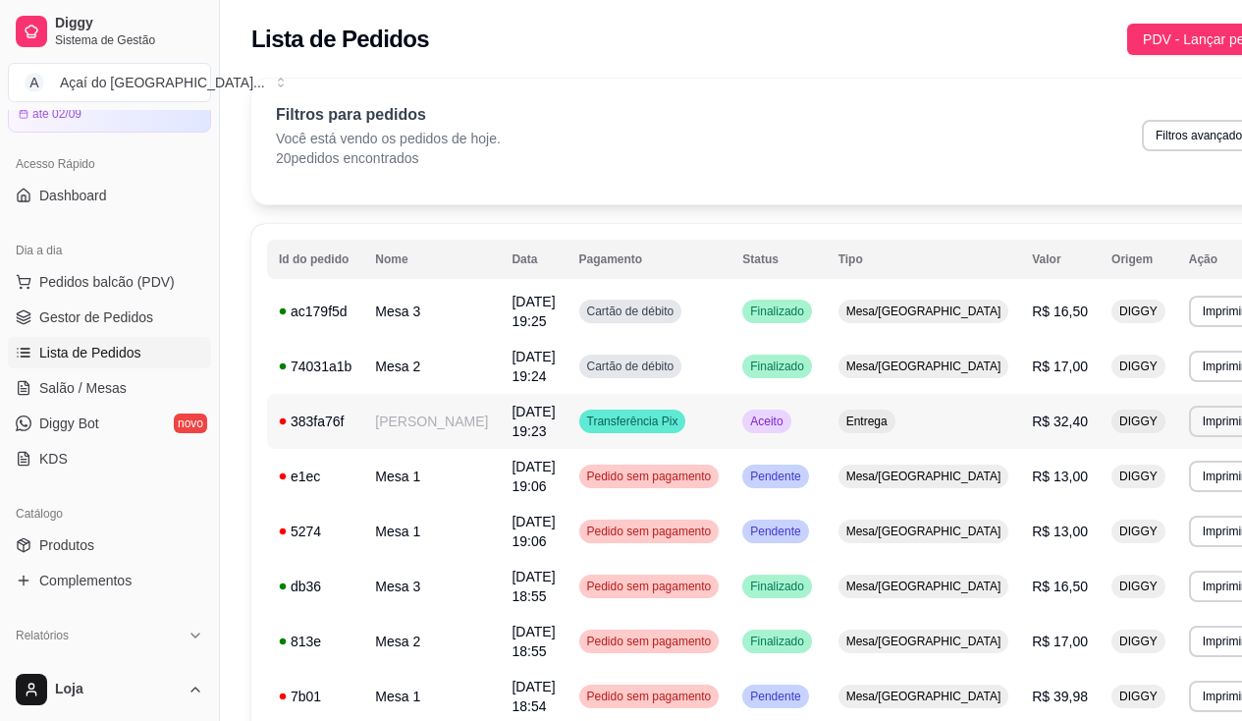
click at [418, 430] on td "Alan rodrigues" at bounding box center [431, 421] width 137 height 55
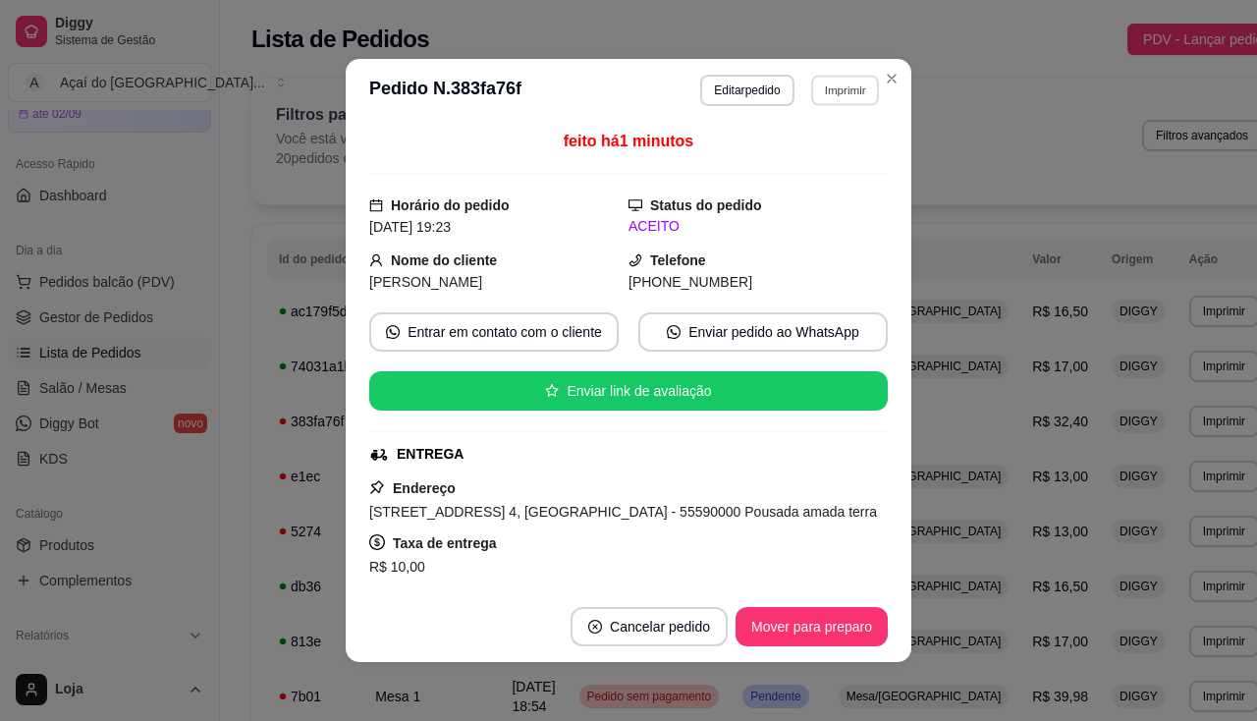
click at [818, 103] on button "Imprimir" at bounding box center [845, 90] width 68 height 30
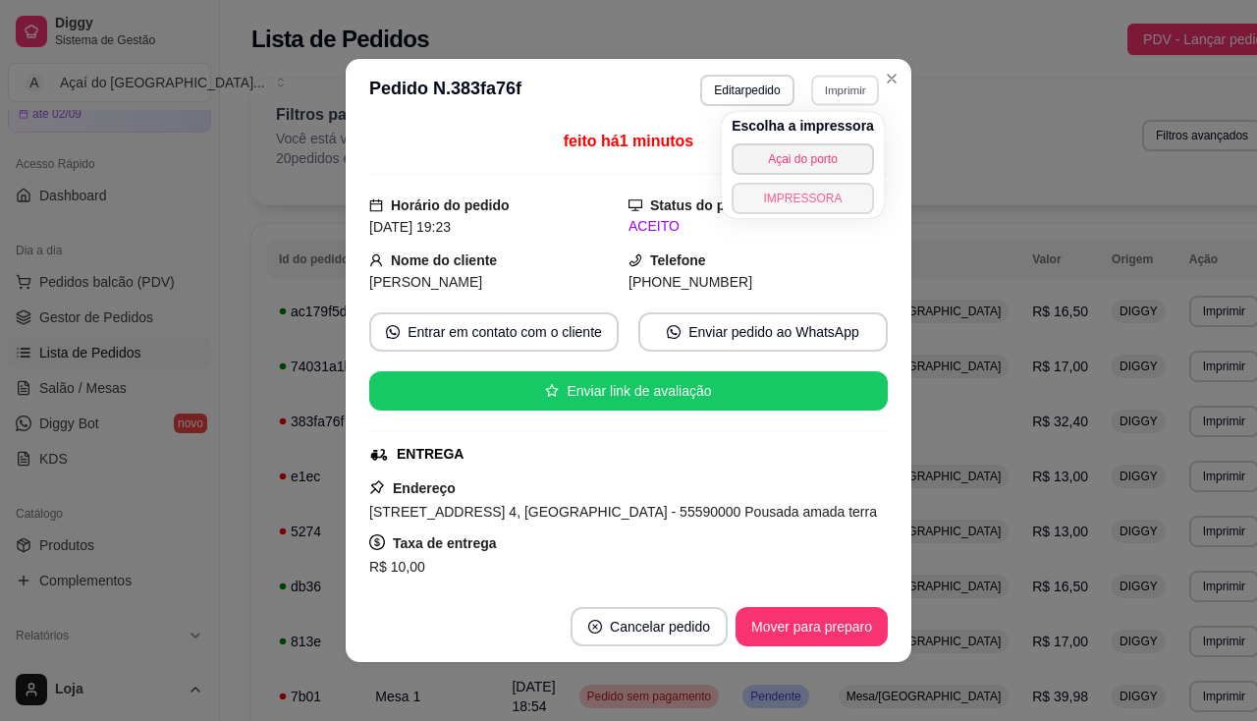
click at [813, 196] on button "IMPRESSORA" at bounding box center [803, 198] width 142 height 31
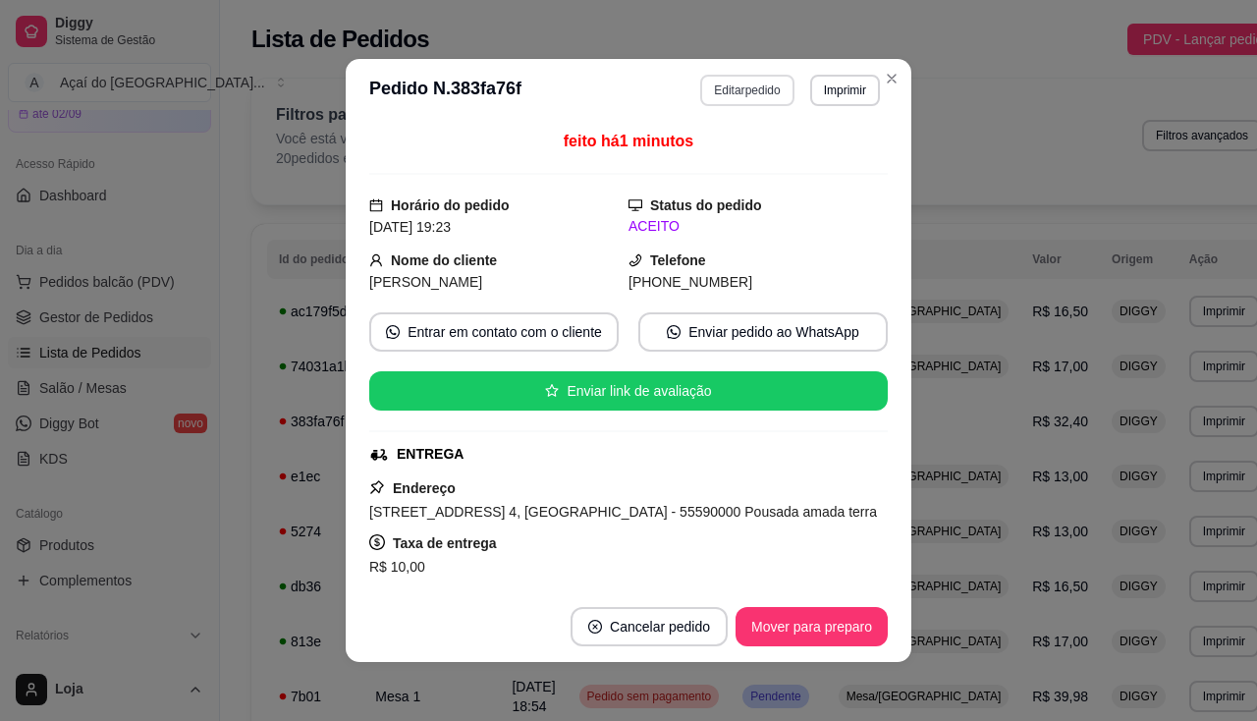
click at [718, 102] on button "Editar pedido" at bounding box center [746, 90] width 93 height 31
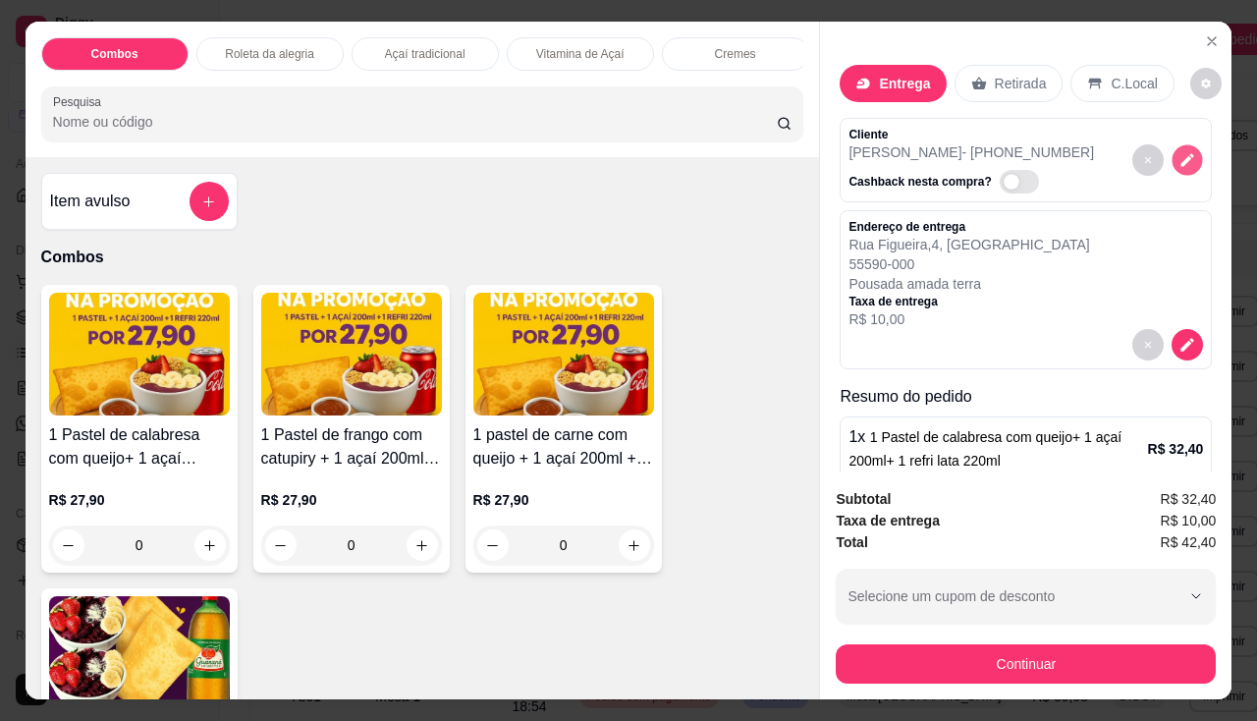
click at [1173, 158] on button "decrease-product-quantity" at bounding box center [1188, 160] width 30 height 30
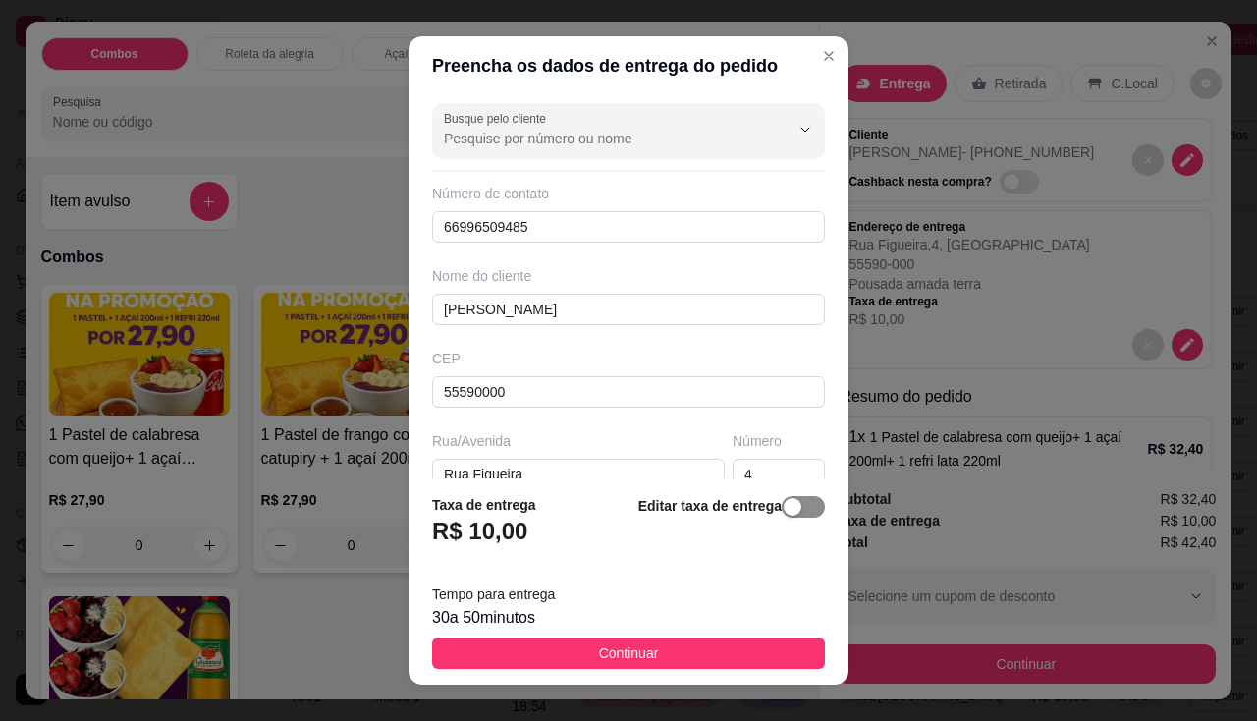
click at [791, 517] on span "button" at bounding box center [803, 507] width 43 height 22
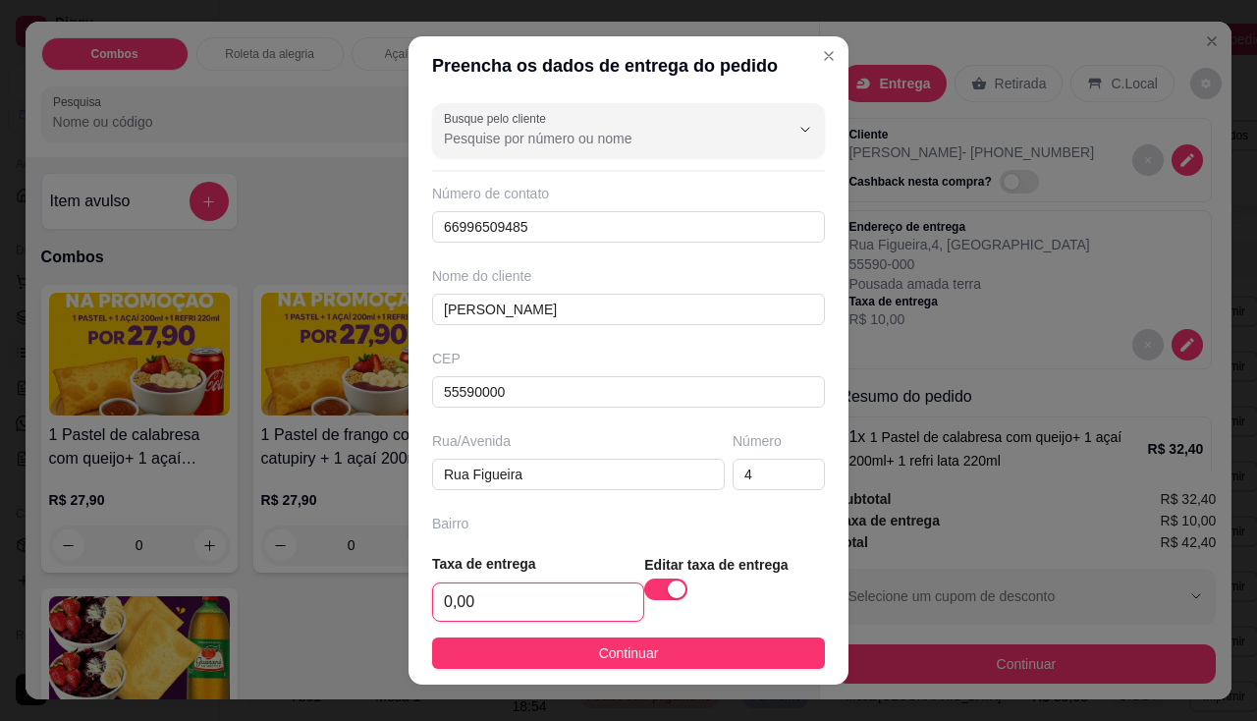
click at [516, 615] on input "0,00" at bounding box center [538, 601] width 210 height 37
type input "10,00"
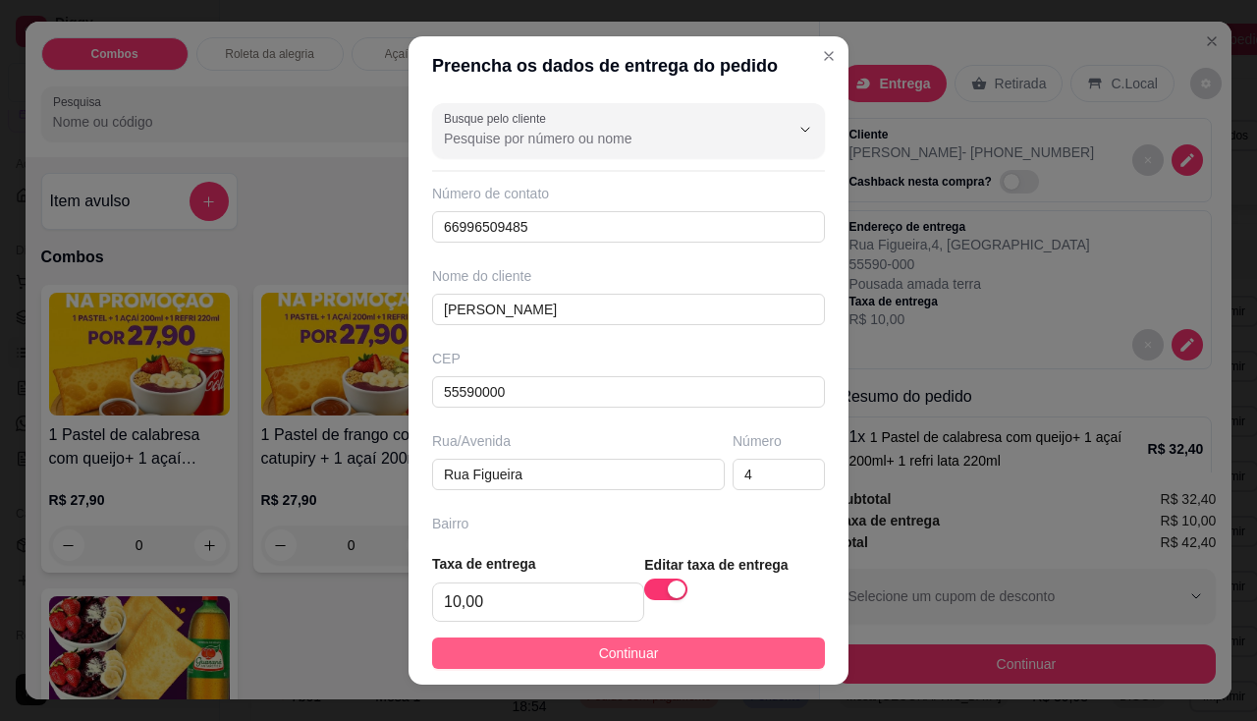
click at [554, 662] on button "Continuar" at bounding box center [628, 652] width 393 height 31
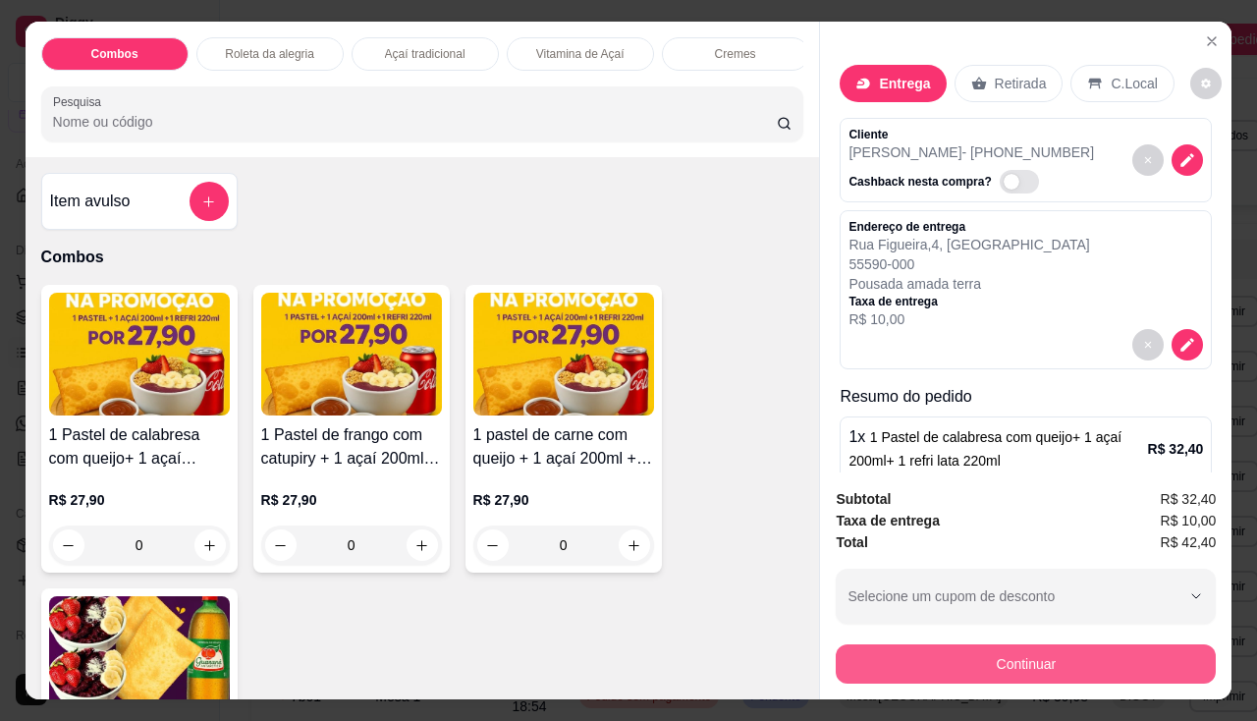
click at [988, 658] on button "Continuar" at bounding box center [1026, 663] width 380 height 39
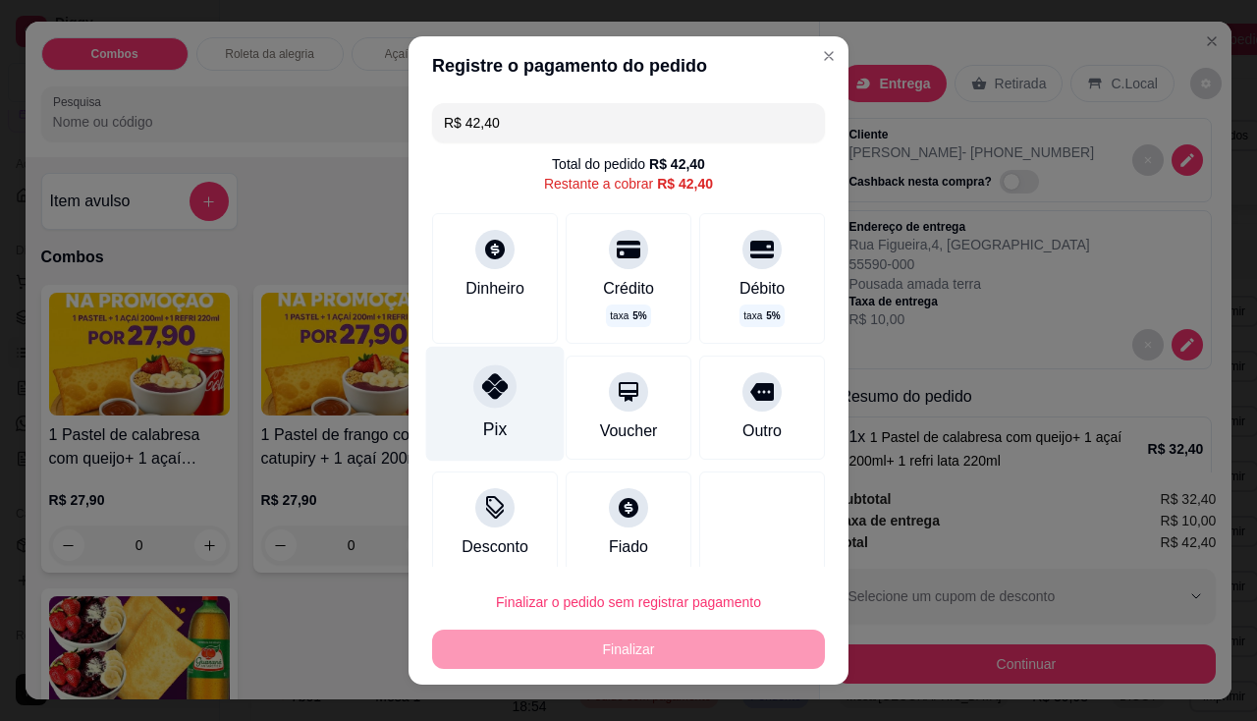
click at [487, 422] on div "Pix" at bounding box center [495, 429] width 24 height 26
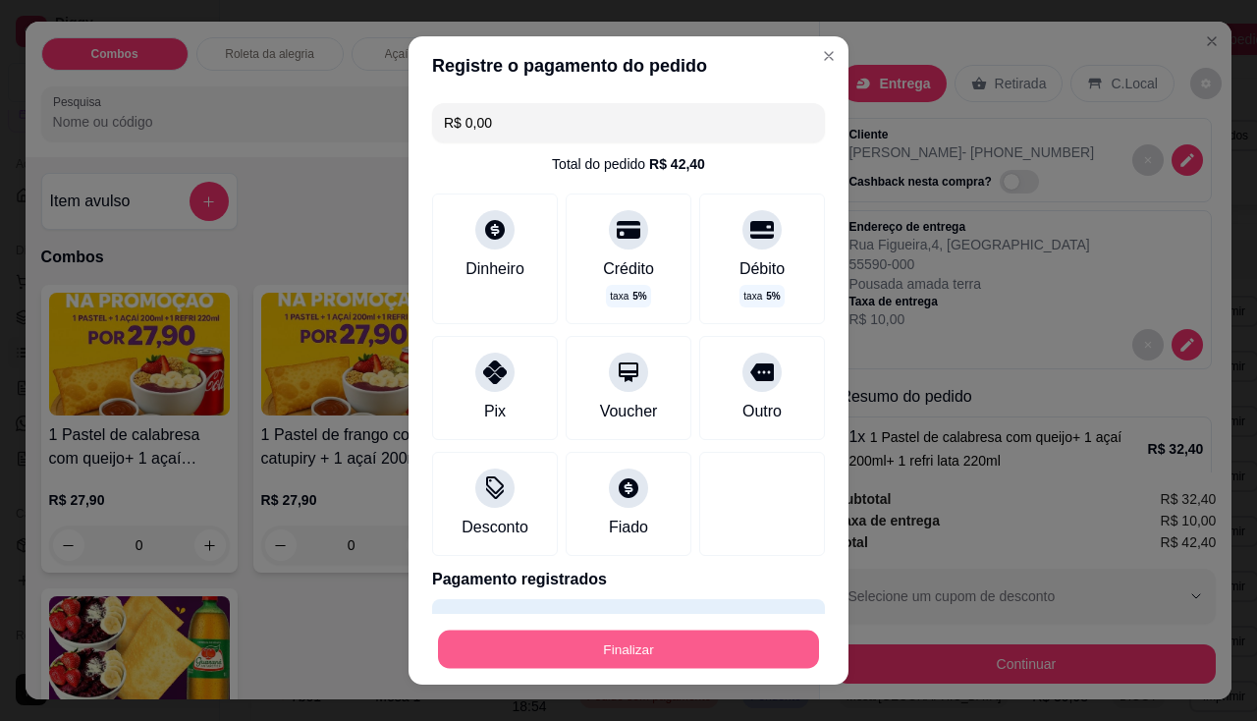
click at [644, 635] on button "Finalizar" at bounding box center [628, 650] width 381 height 38
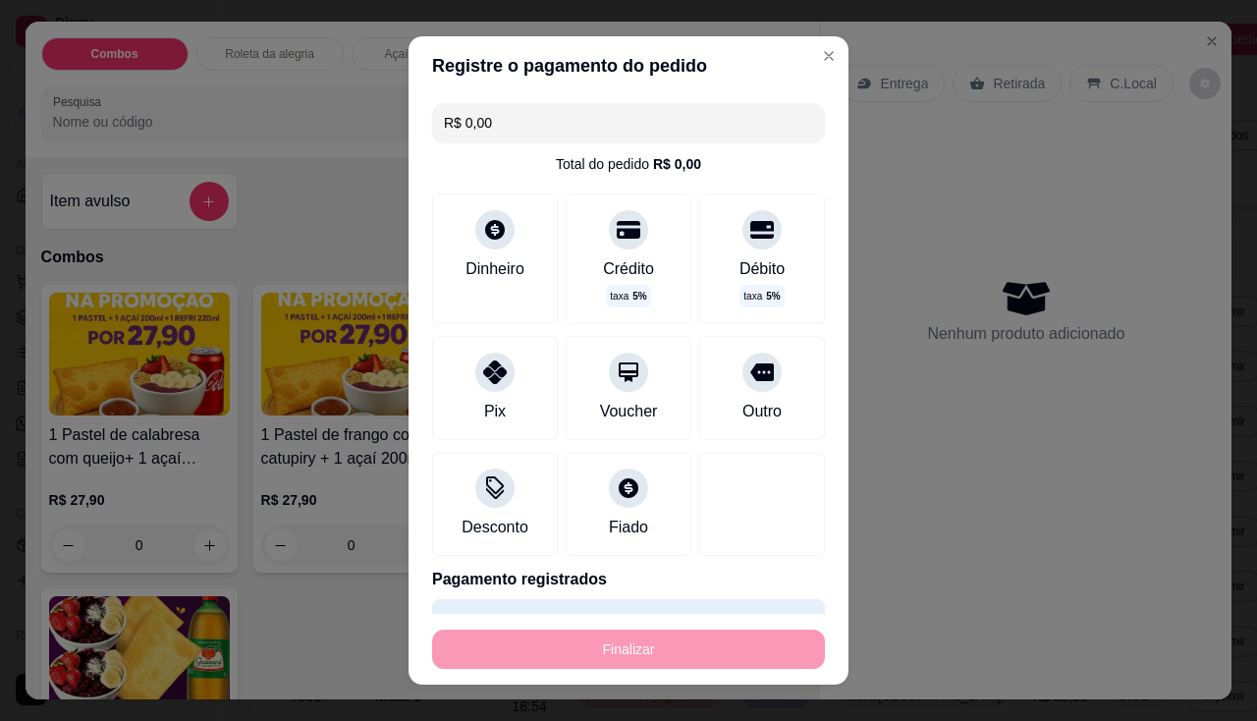
type input "-R$ 42,40"
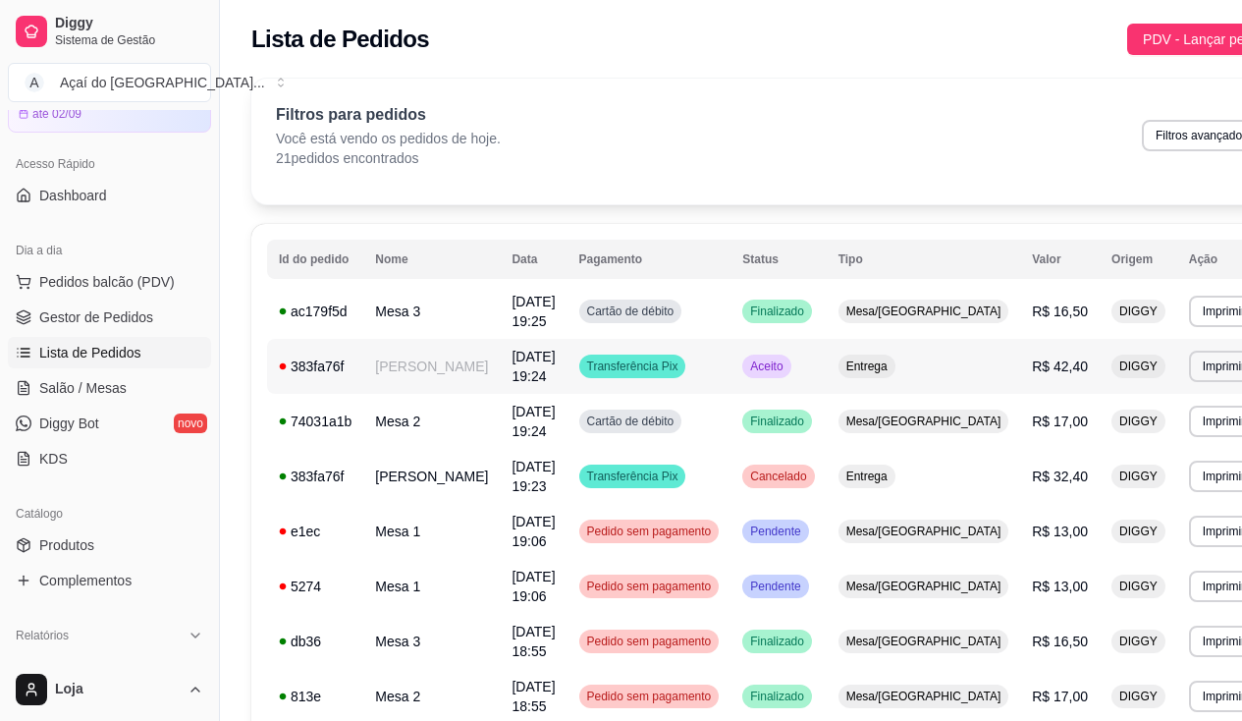
click at [370, 384] on td "Alan rodrigues" at bounding box center [431, 366] width 137 height 55
click at [354, 325] on td "ac179f5d" at bounding box center [315, 311] width 96 height 55
click at [328, 372] on div "383fa76f" at bounding box center [315, 367] width 73 height 20
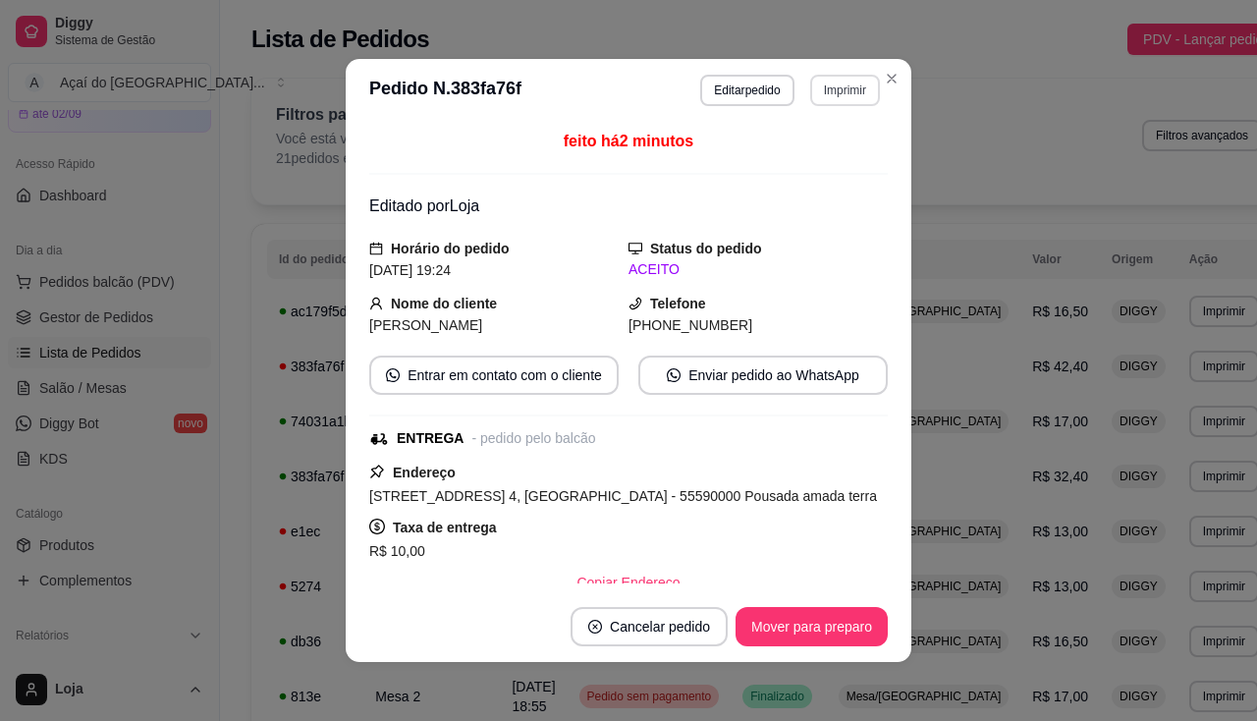
click at [814, 92] on button "Imprimir" at bounding box center [845, 90] width 70 height 31
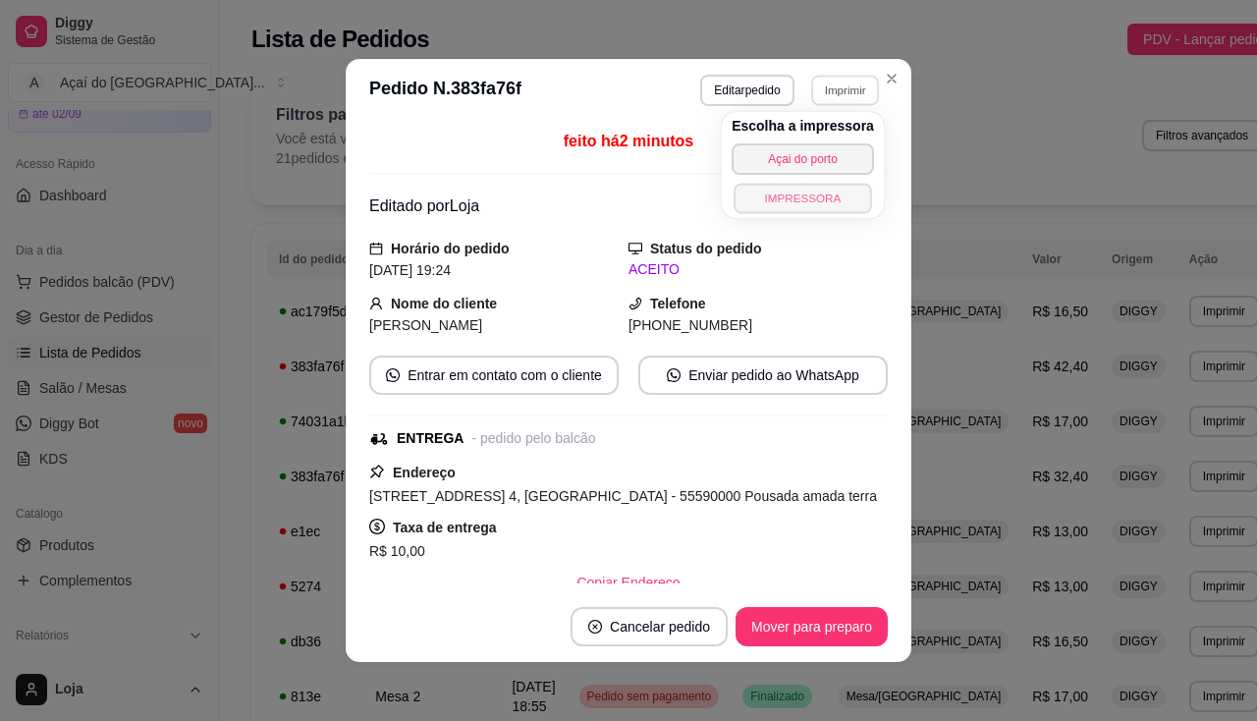
click at [806, 187] on button "IMPRESSORA" at bounding box center [803, 198] width 138 height 30
